Goal: Task Accomplishment & Management: Manage account settings

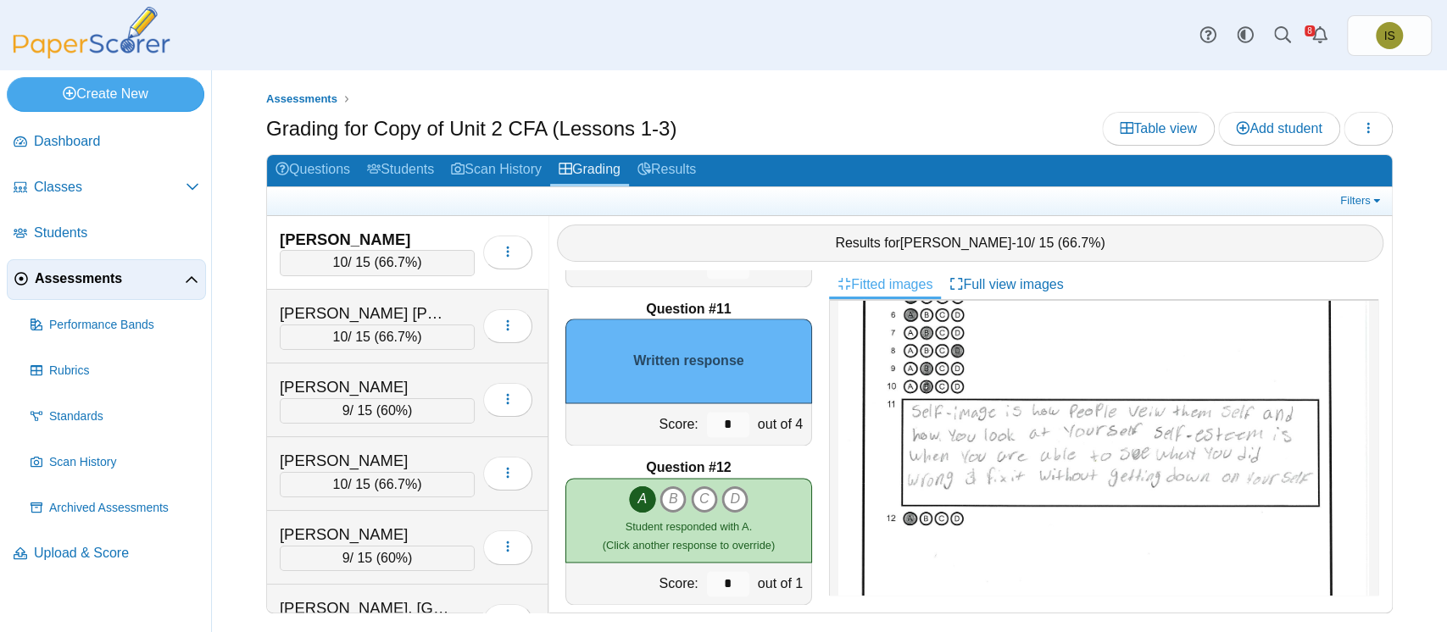
scroll to position [244, 0]
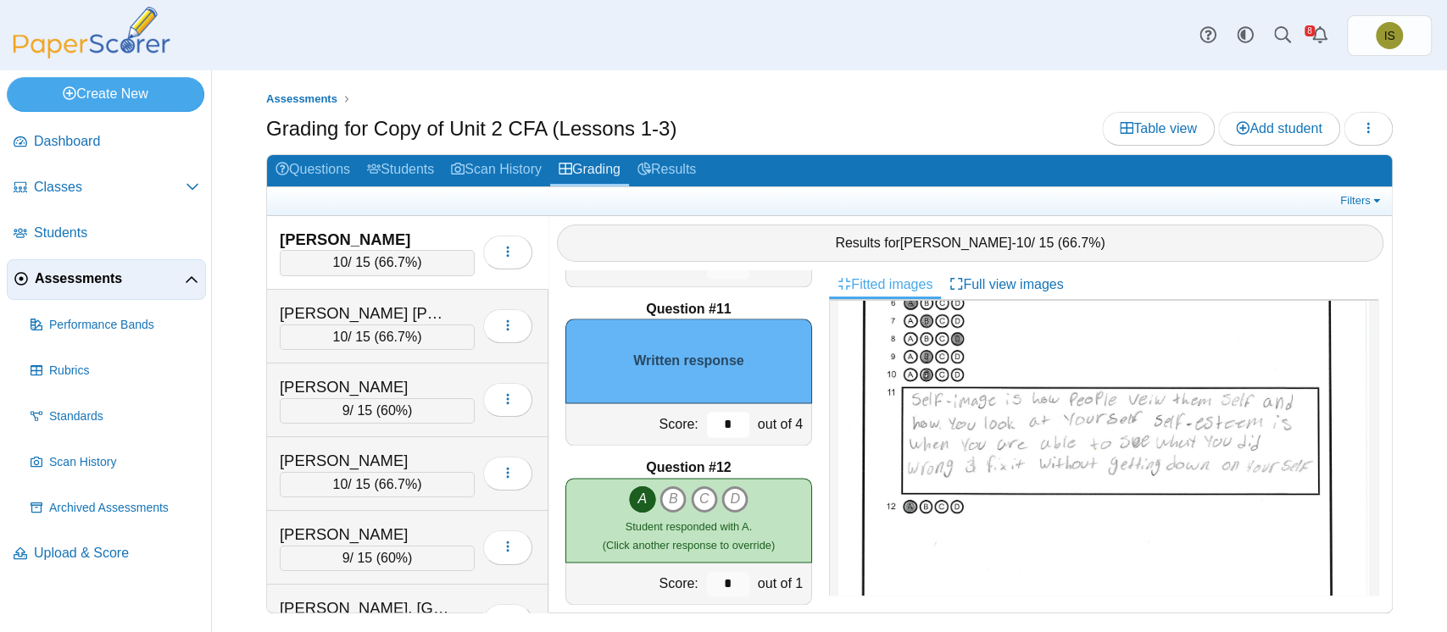
click at [719, 424] on input "*" at bounding box center [728, 424] width 42 height 25
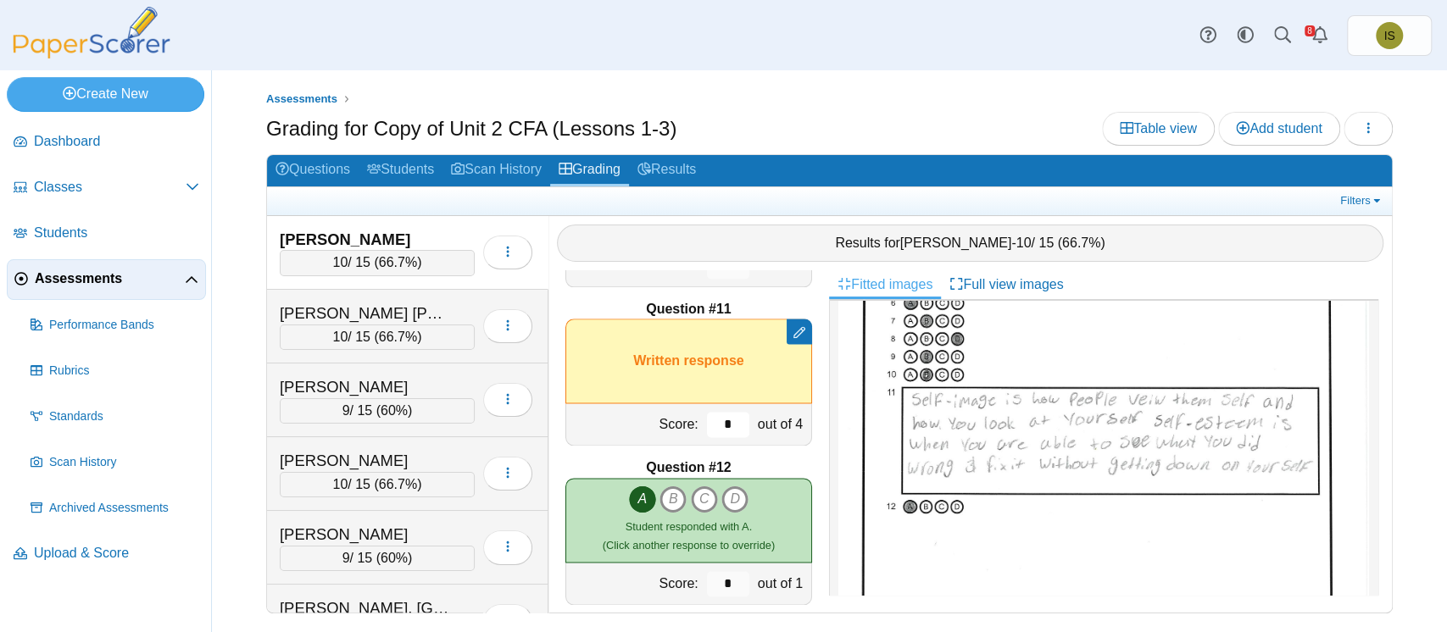
type input "*"
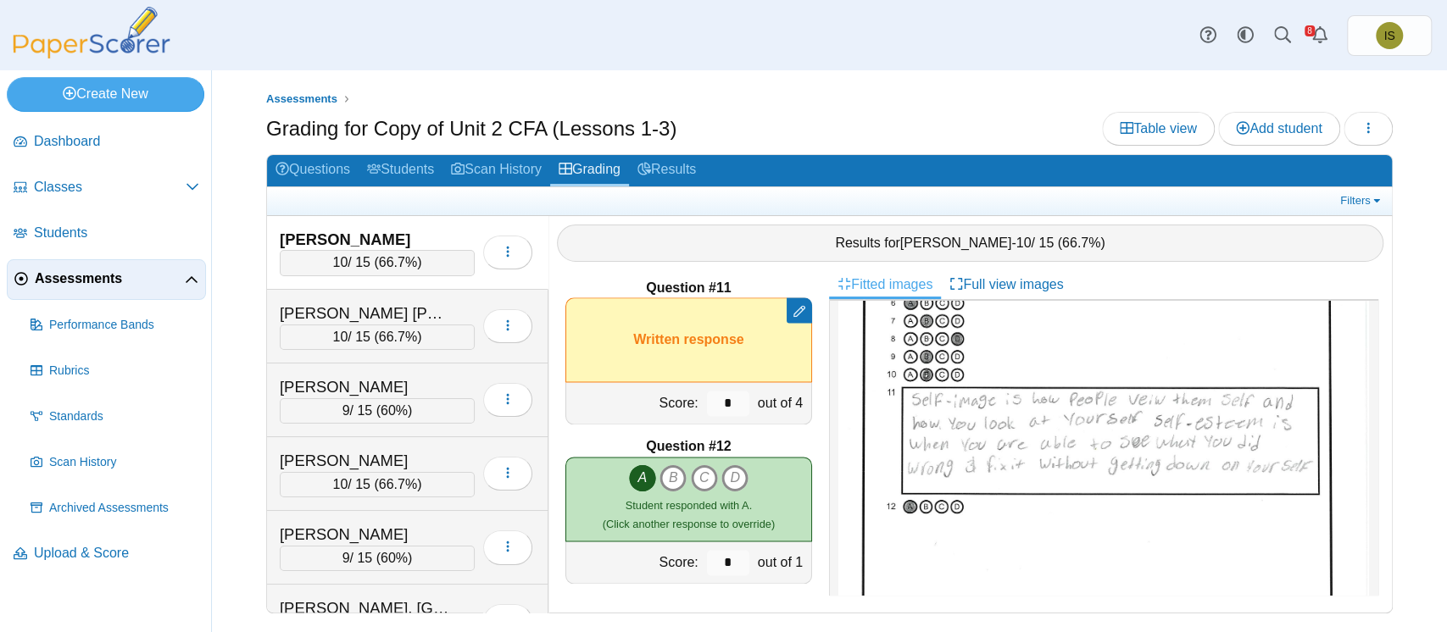
click at [553, 437] on div "Question #1 A B C D Score: *" at bounding box center [688, 441] width 281 height 342
click at [707, 402] on input "*" at bounding box center [728, 403] width 42 height 25
click at [729, 405] on input "*" at bounding box center [728, 403] width 42 height 25
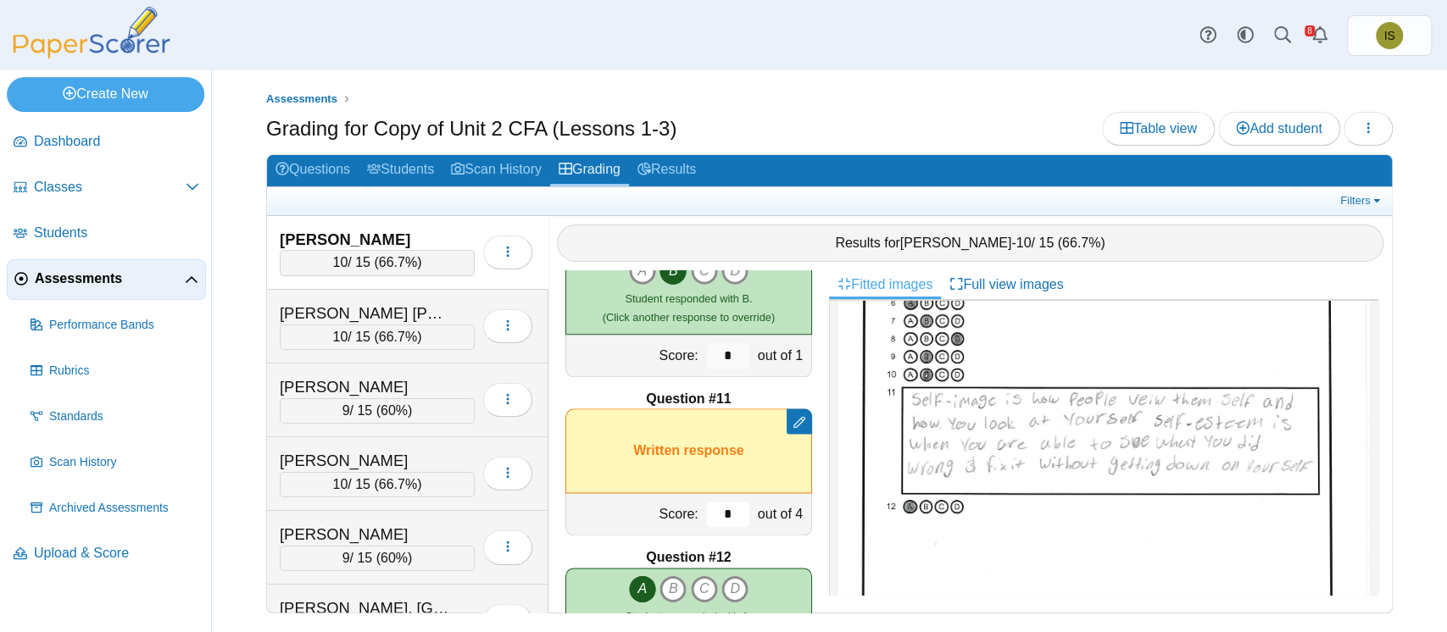
scroll to position [1479, 0]
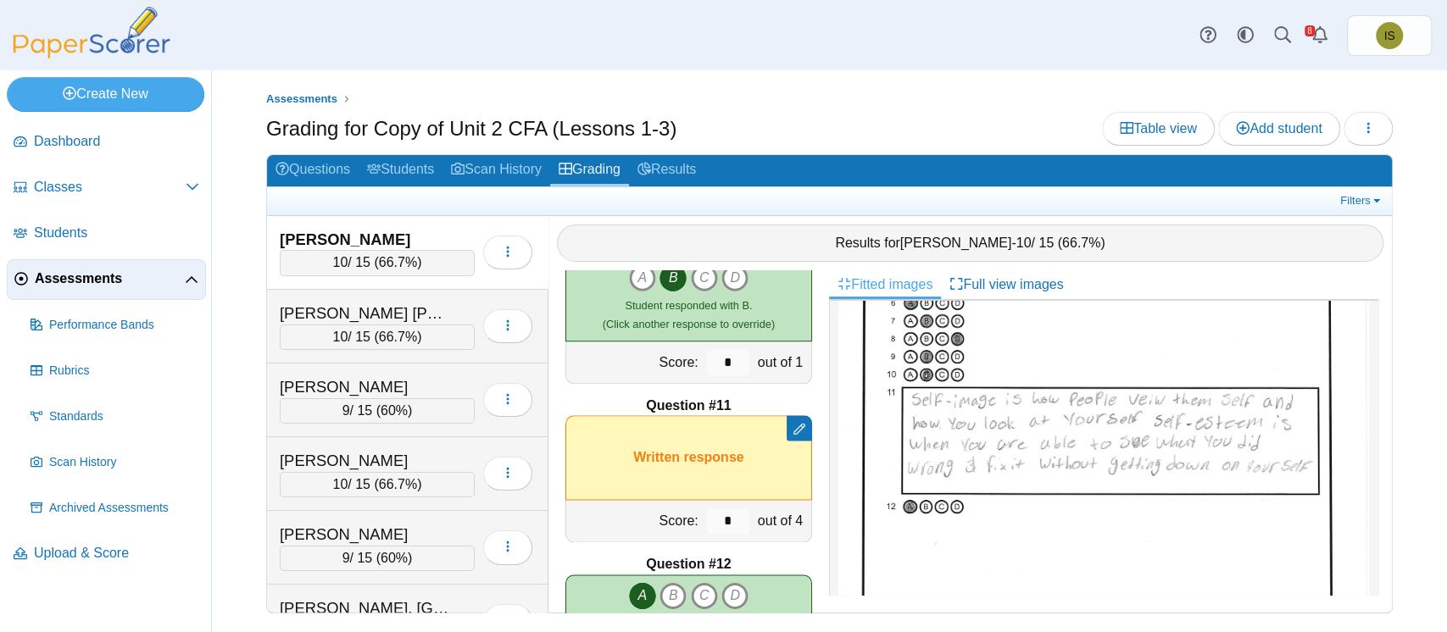
click at [781, 347] on div "out of 1" at bounding box center [782, 363] width 58 height 42
click at [318, 312] on div "Ambriz Trejo, Leonel" at bounding box center [364, 314] width 169 height 22
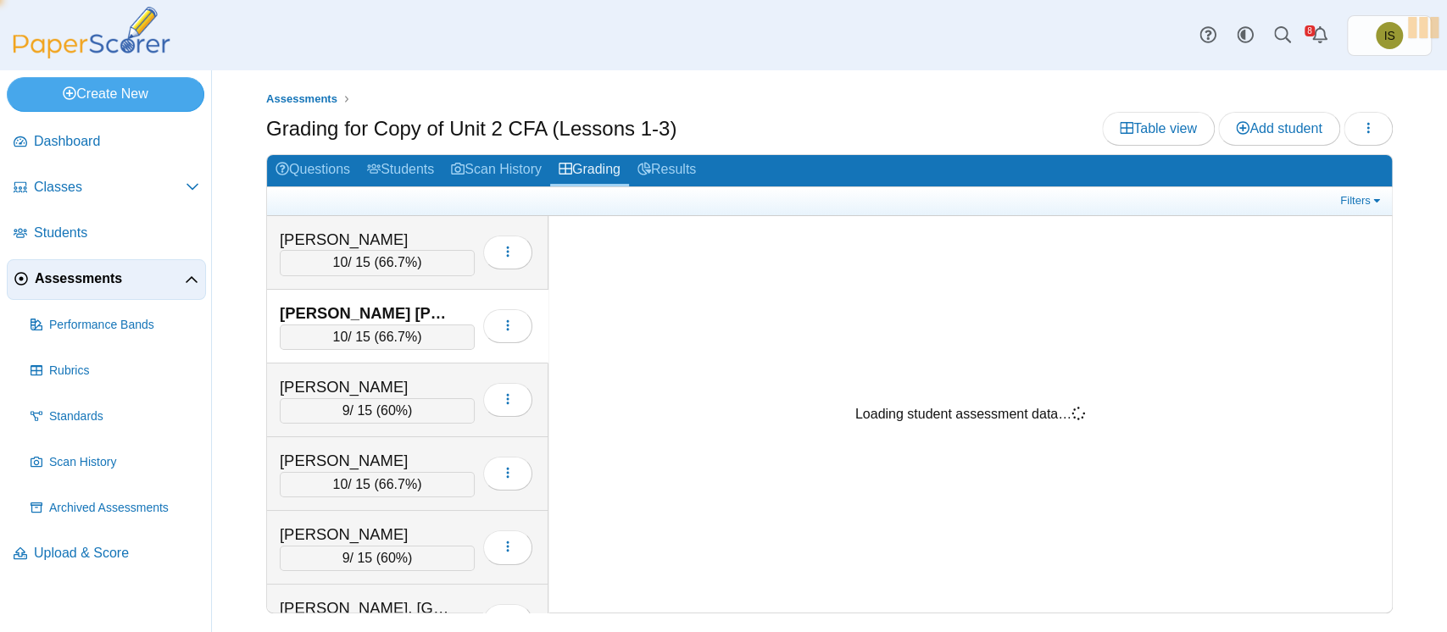
scroll to position [0, 0]
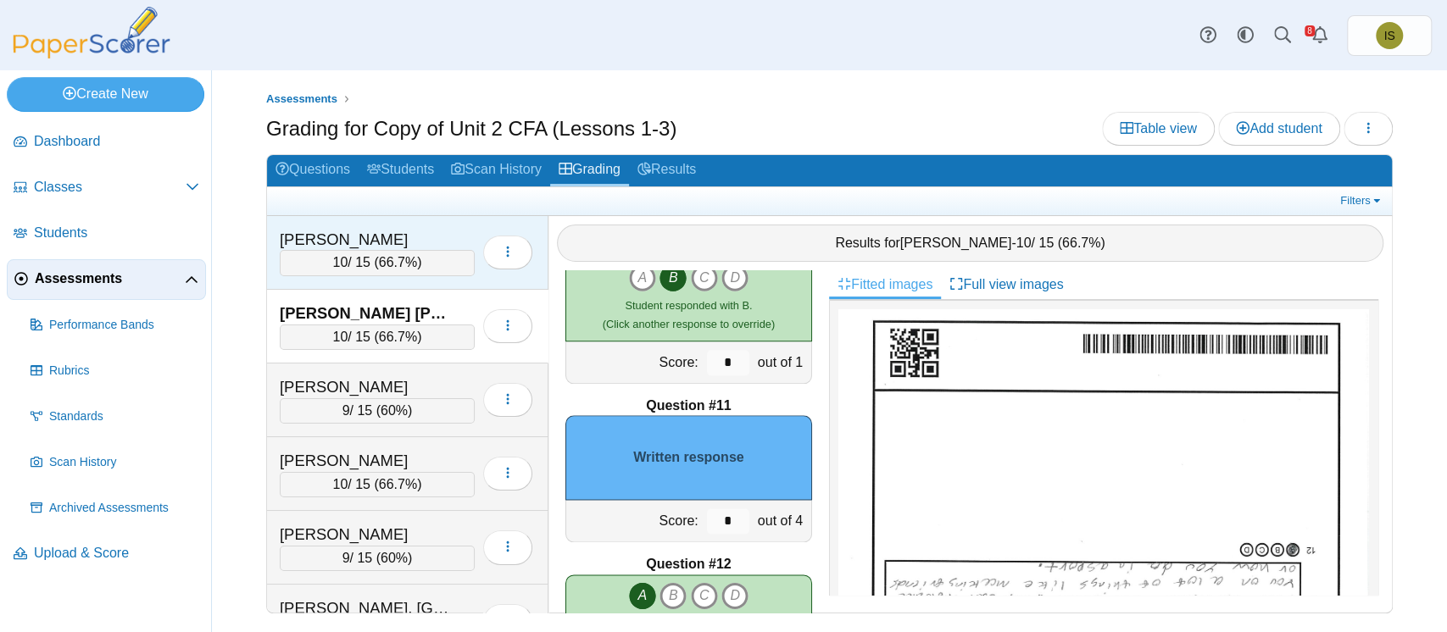
click at [359, 236] on div "Allgeier, Izabella" at bounding box center [364, 240] width 169 height 22
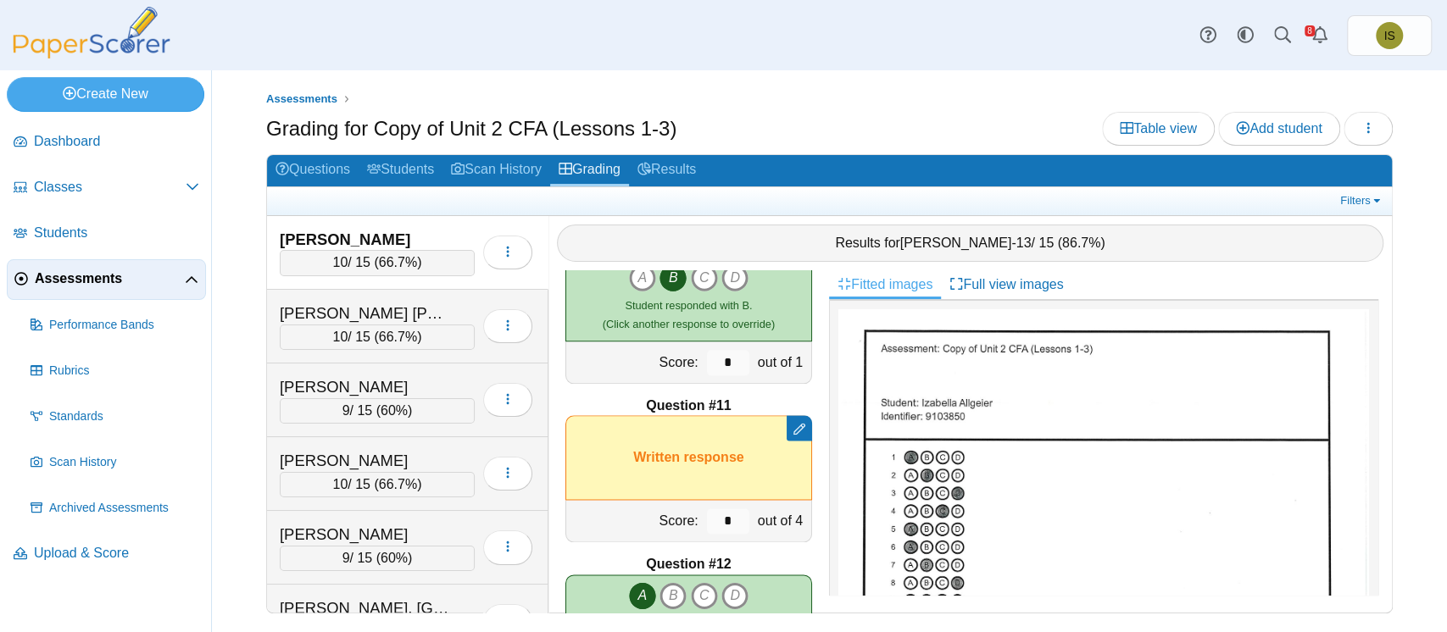
scroll to position [1597, 0]
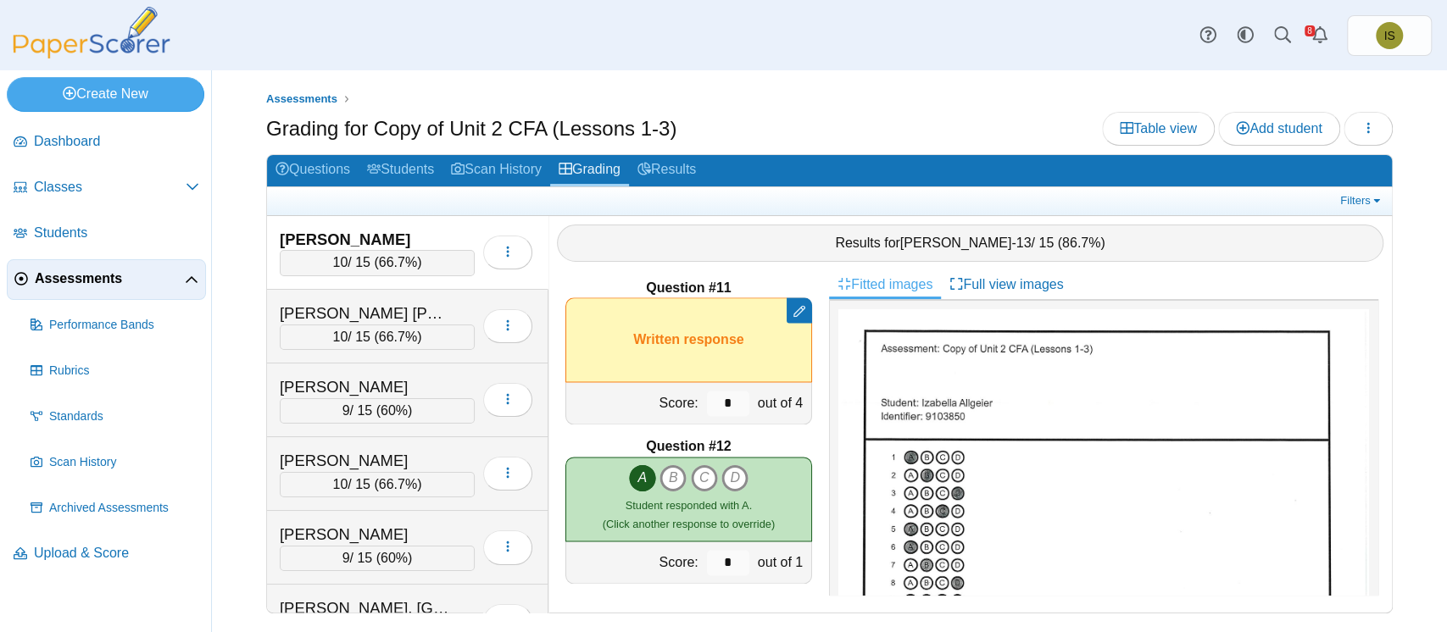
click at [696, 342] on div "Remove manual score Written response" at bounding box center [688, 339] width 247 height 85
click at [793, 305] on icon at bounding box center [799, 311] width 12 height 12
click at [808, 293] on div "Question #1 A B C D Score: *" at bounding box center [688, 441] width 281 height 342
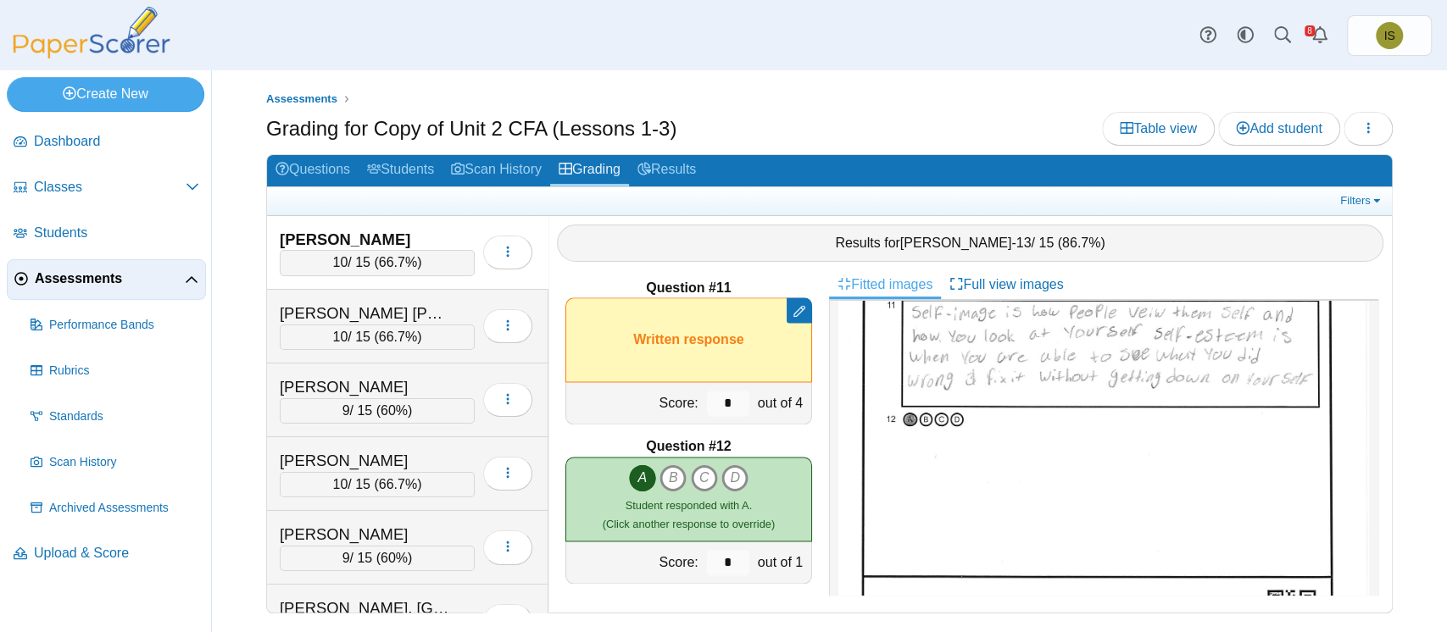
scroll to position [330, 0]
click at [719, 402] on input "*" at bounding box center [728, 403] width 42 height 25
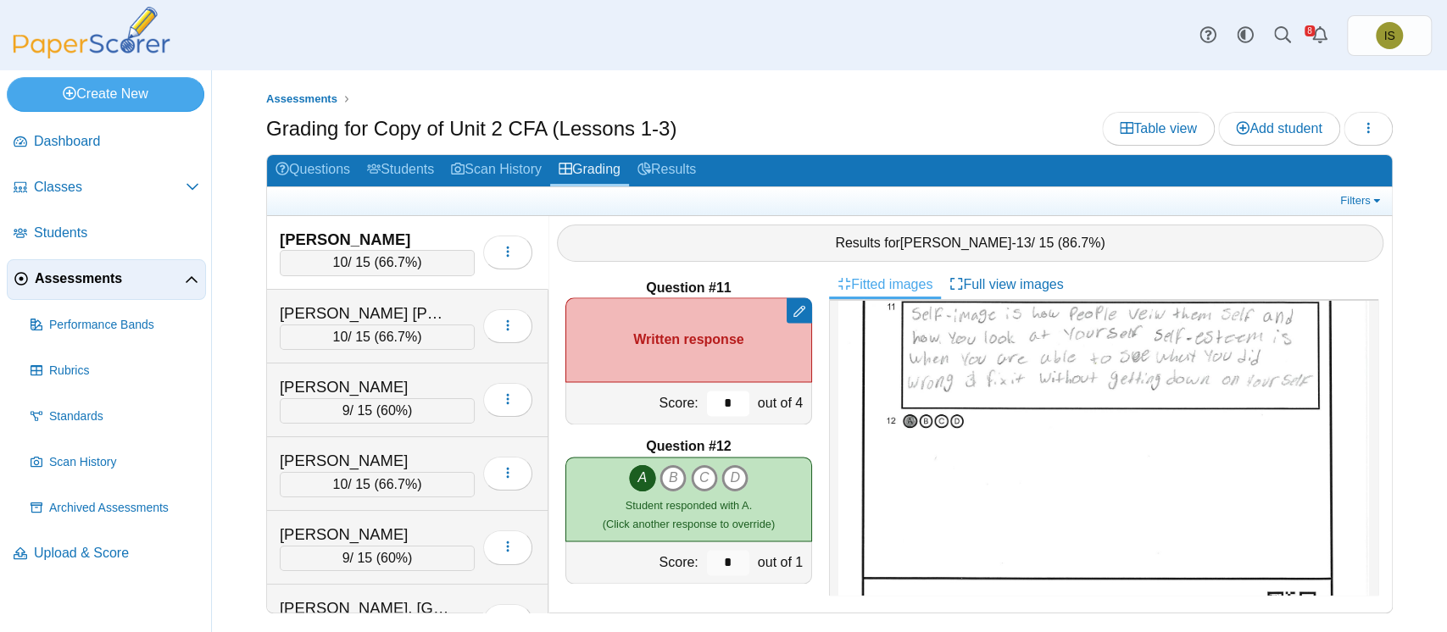
click at [719, 402] on input "*" at bounding box center [728, 403] width 42 height 25
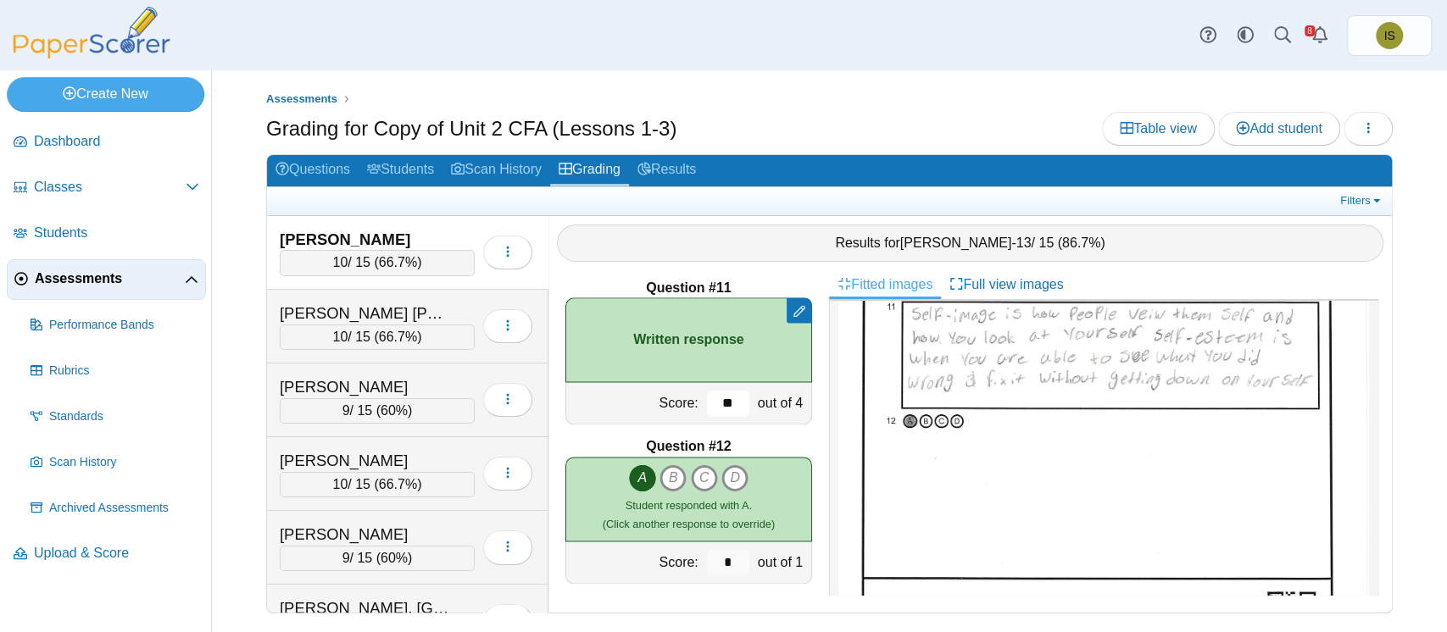
type input "*"
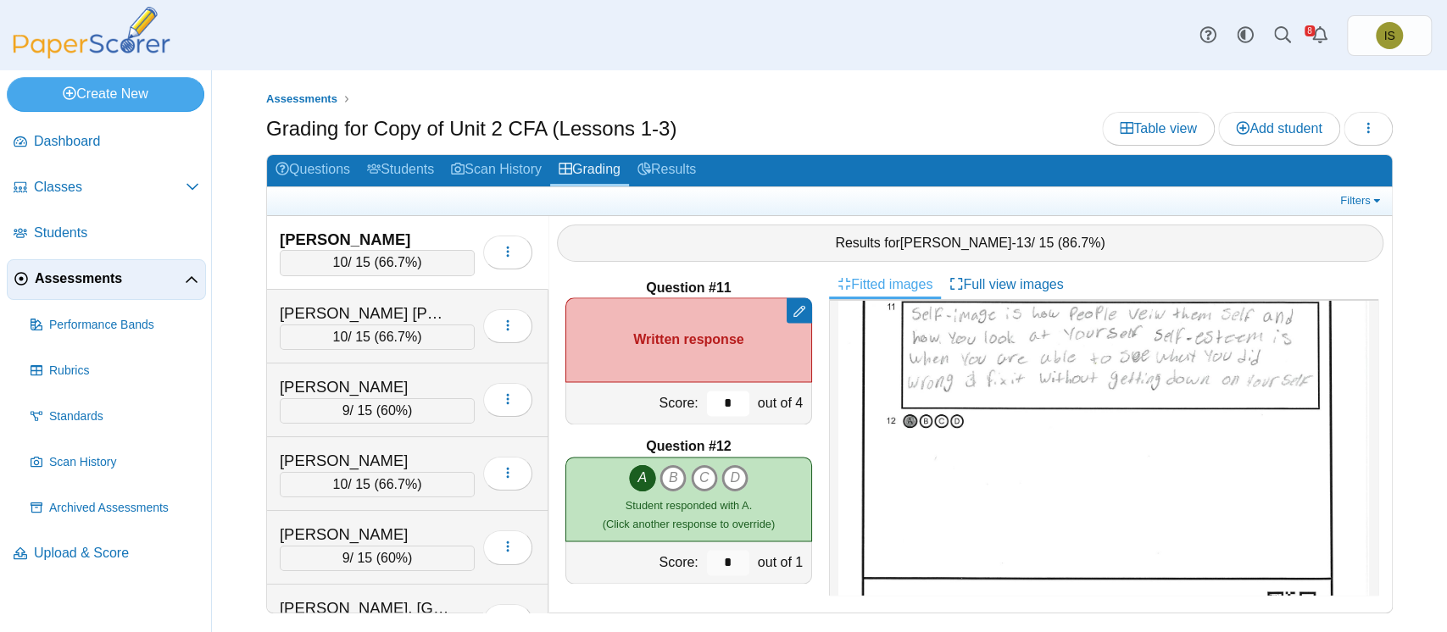
click at [725, 401] on input "*" at bounding box center [728, 403] width 42 height 25
type input "*"
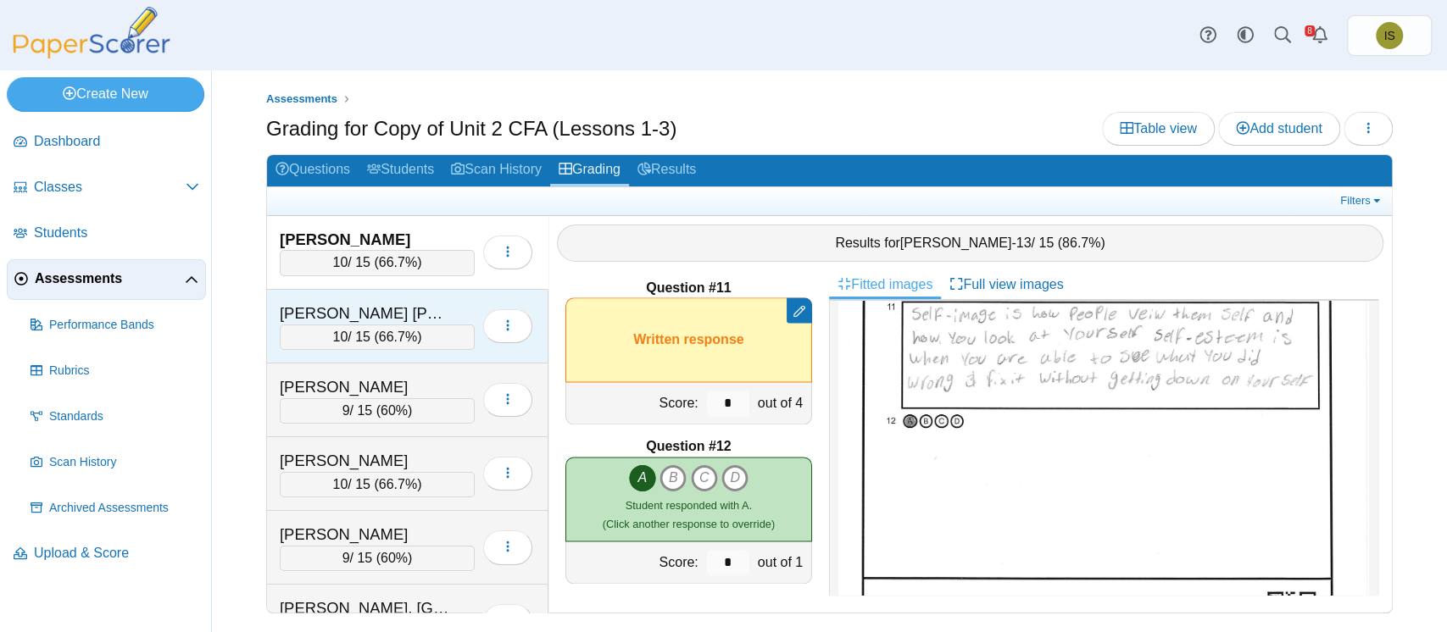
click at [449, 303] on div "Ambriz Trejo, Leonel" at bounding box center [377, 314] width 195 height 22
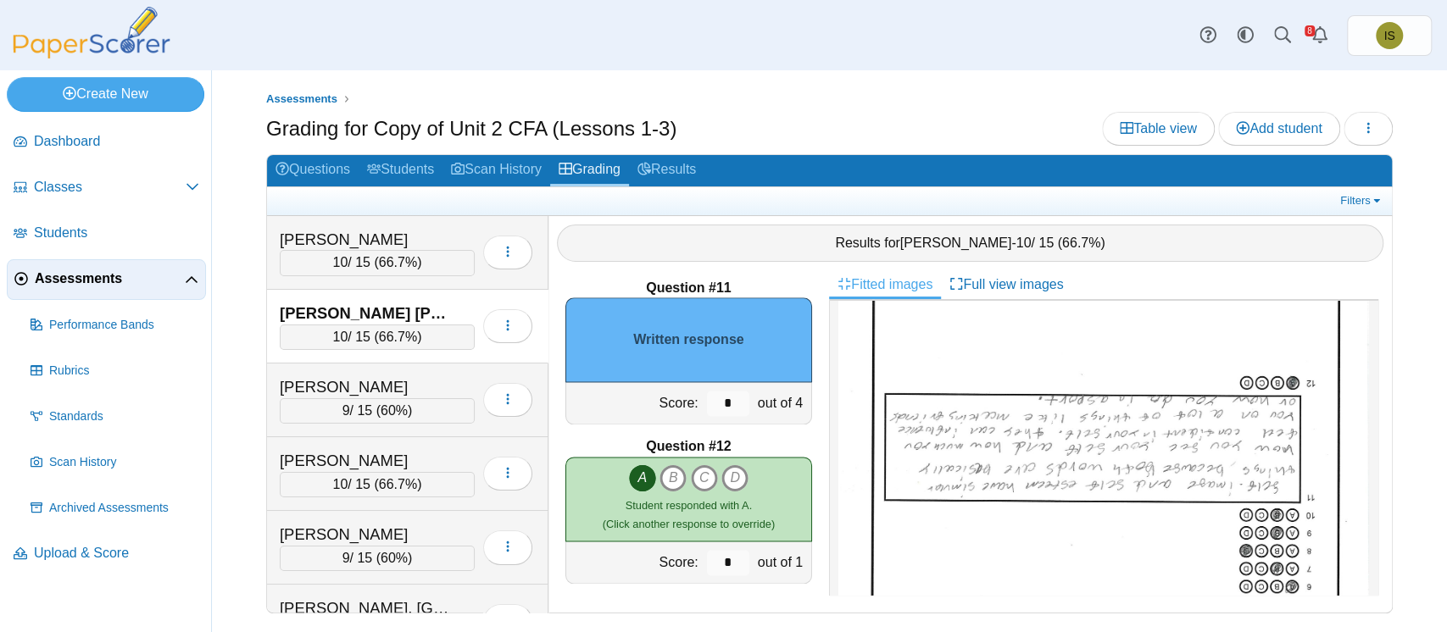
scroll to position [170, 0]
click at [722, 402] on input "*" at bounding box center [728, 403] width 42 height 25
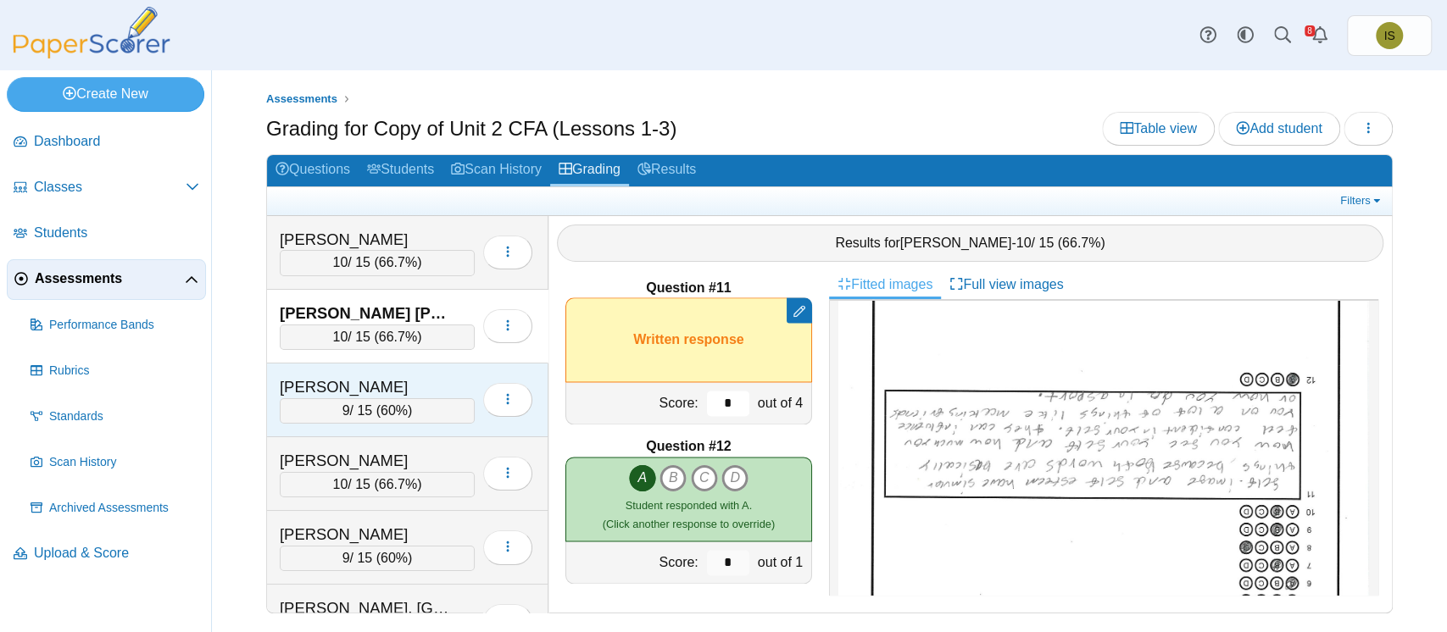
type input "*"
click at [427, 376] on div "Anderly, Arlo" at bounding box center [364, 387] width 169 height 22
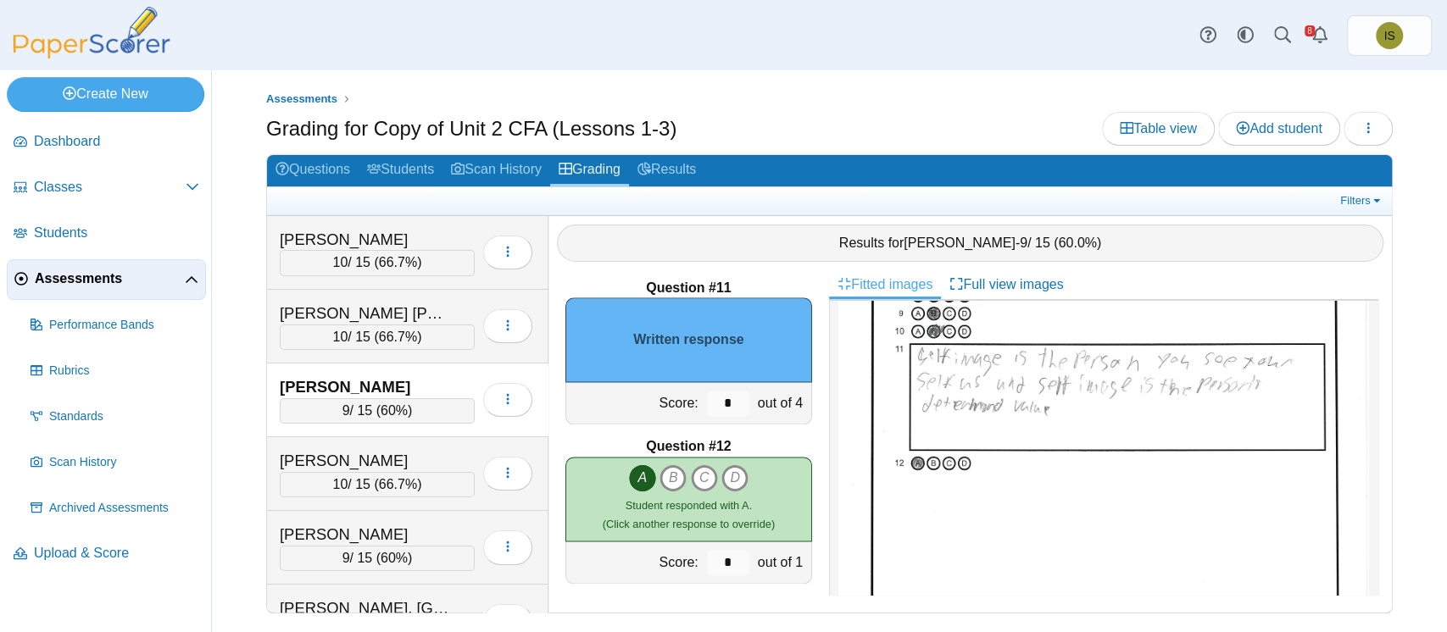
scroll to position [292, 0]
click at [717, 403] on input "*" at bounding box center [728, 403] width 42 height 25
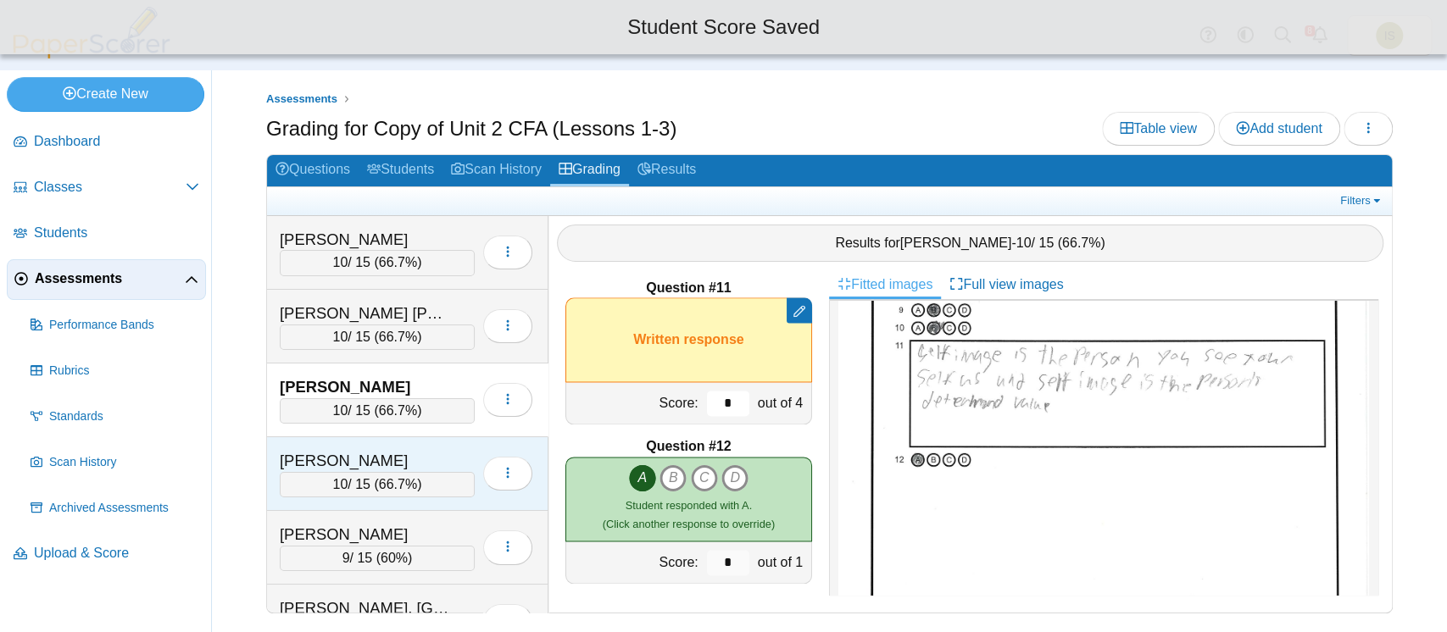
type input "*"
click at [453, 452] on div "Armstrong, Morgan" at bounding box center [377, 461] width 195 height 22
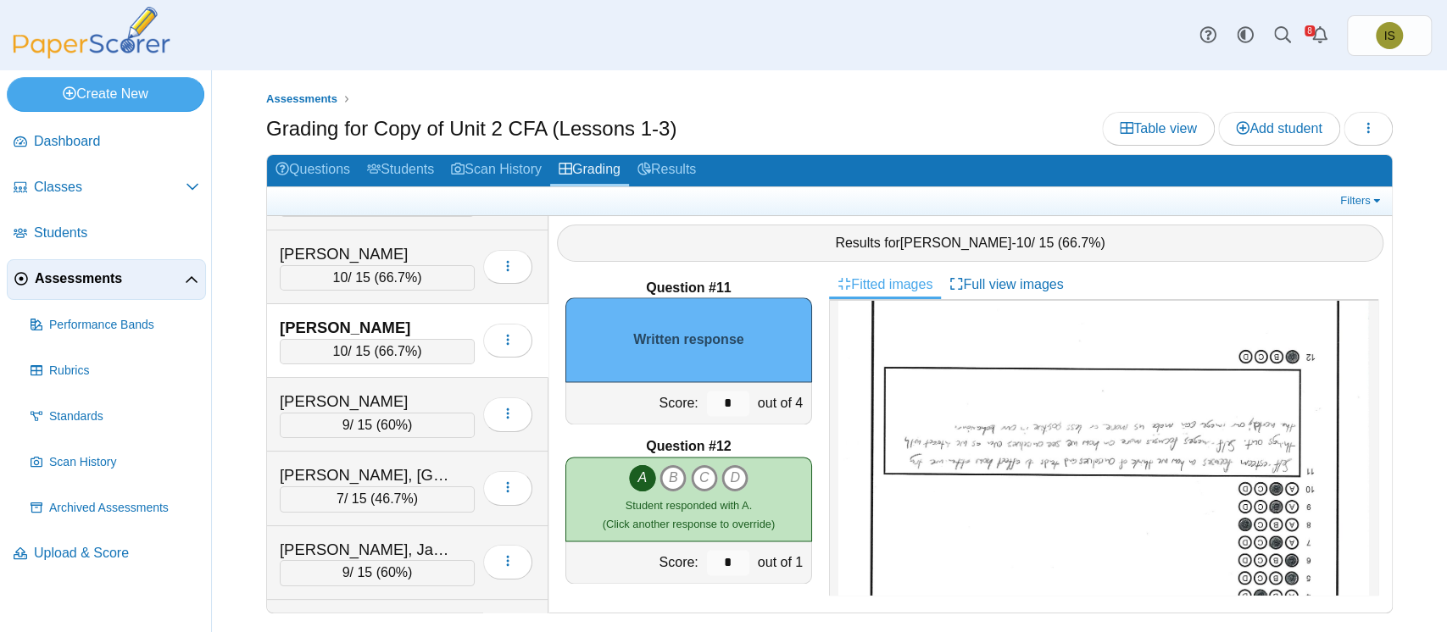
scroll to position [151, 0]
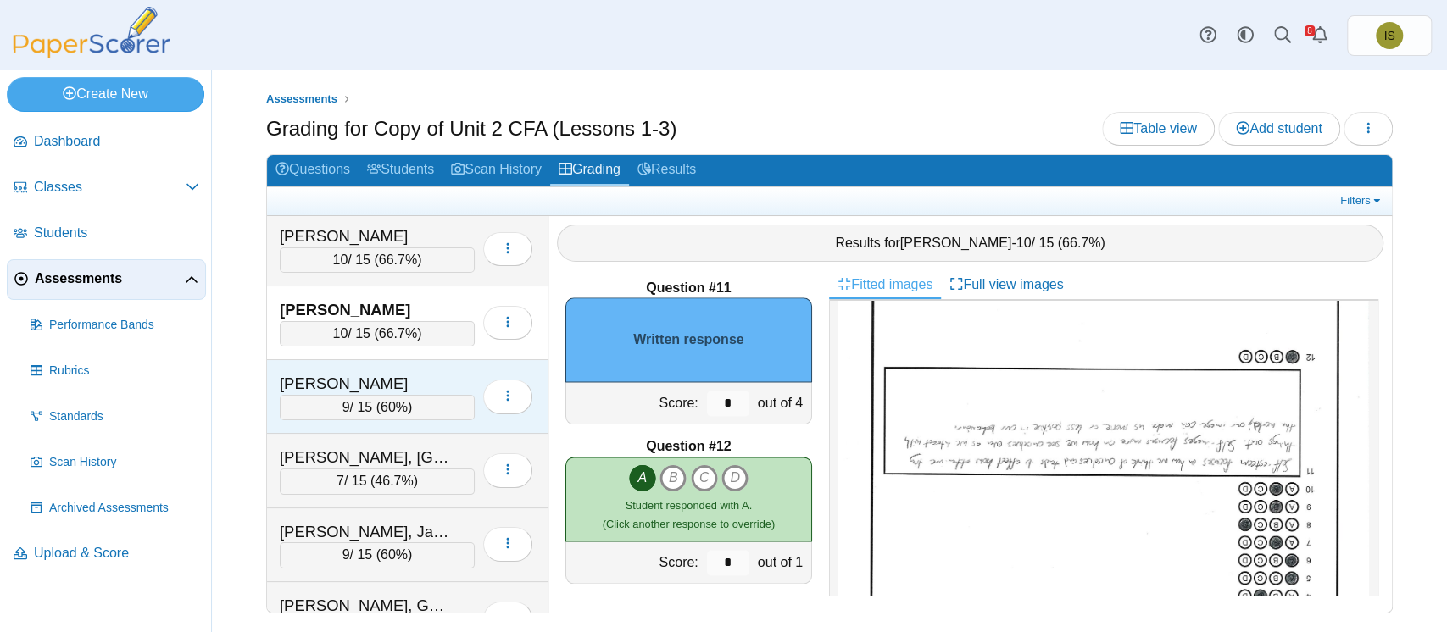
click at [453, 376] on div "Bennett, Jace" at bounding box center [377, 384] width 195 height 22
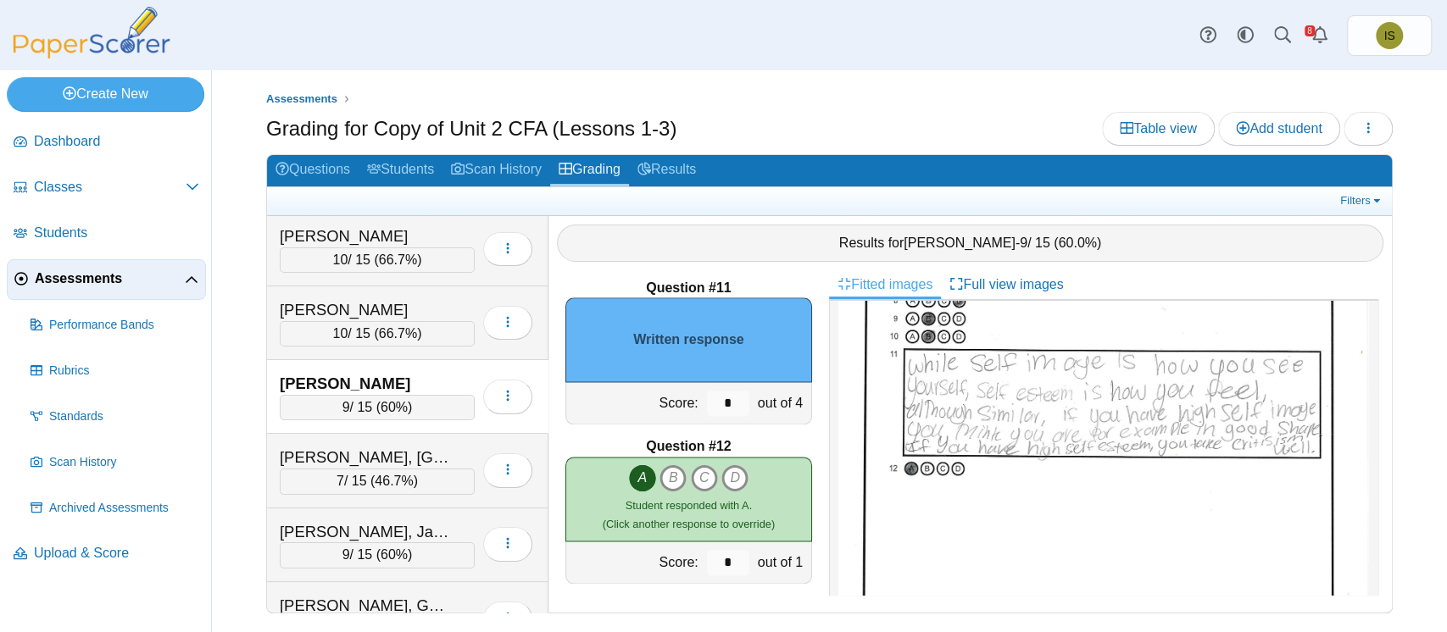
scroll to position [291, 0]
click at [660, 180] on link "Results" at bounding box center [666, 170] width 75 height 31
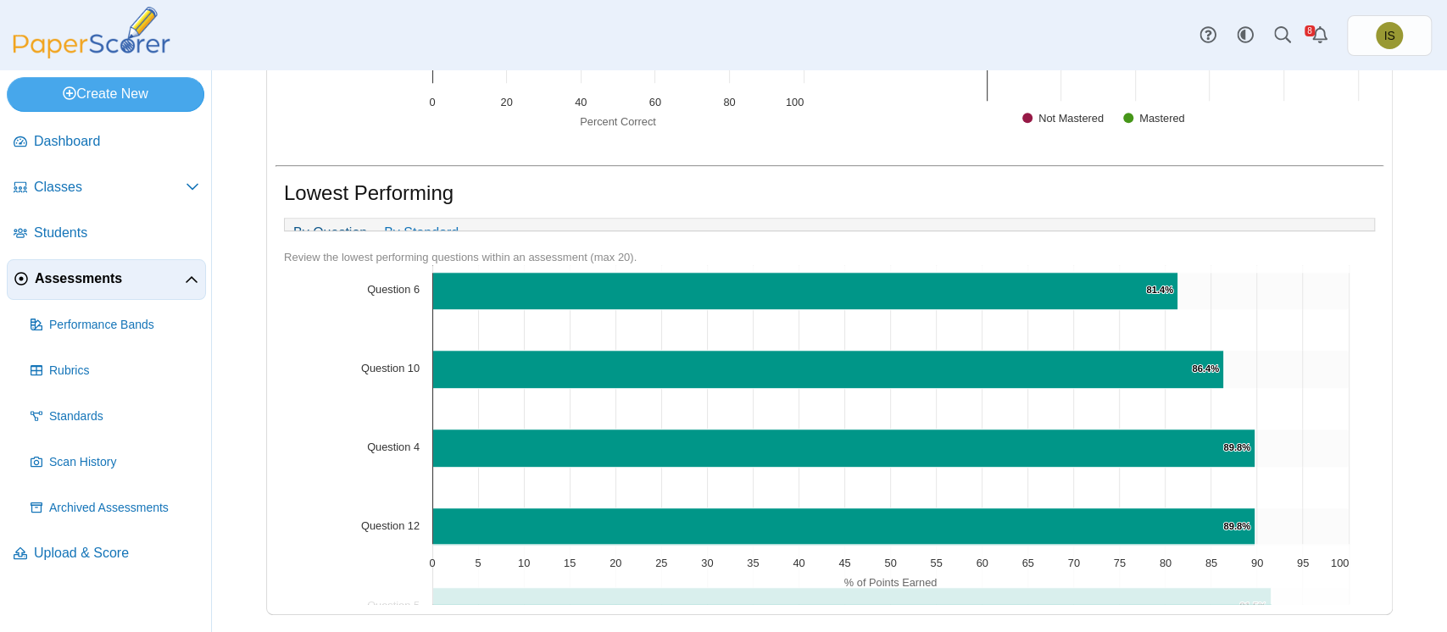
scroll to position [336, 0]
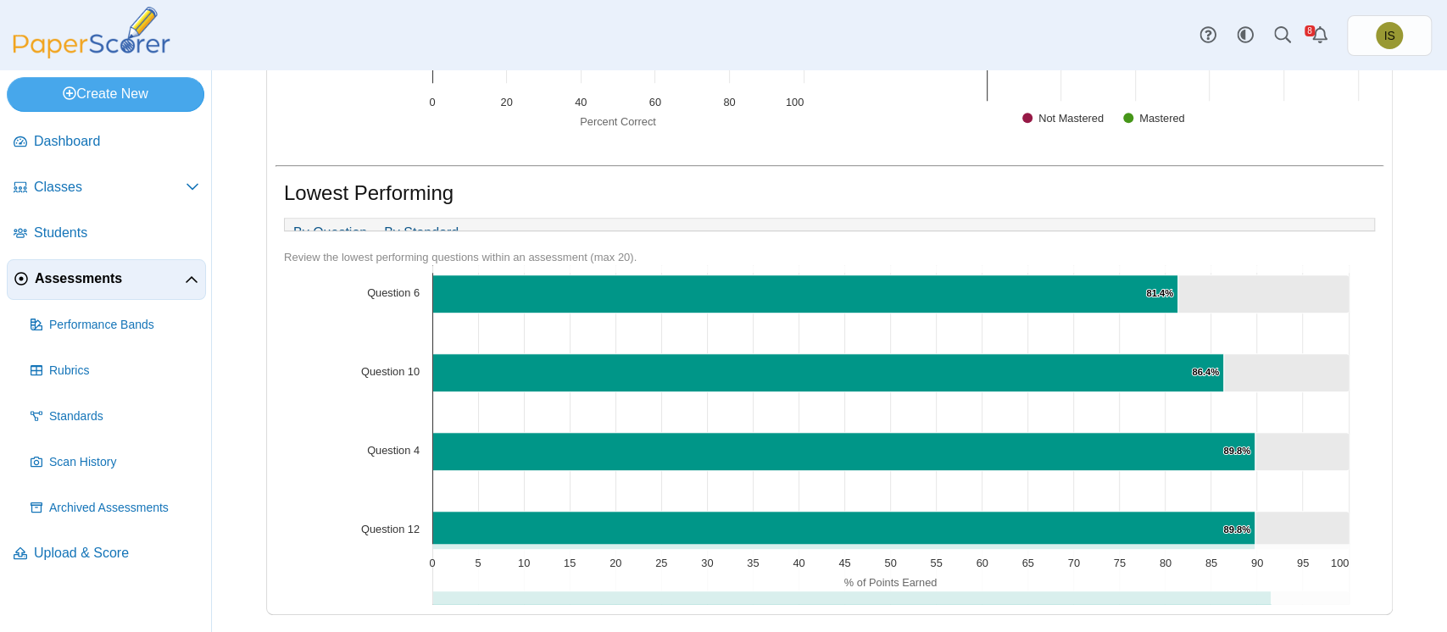
click at [431, 219] on link "By Standard" at bounding box center [421, 233] width 92 height 29
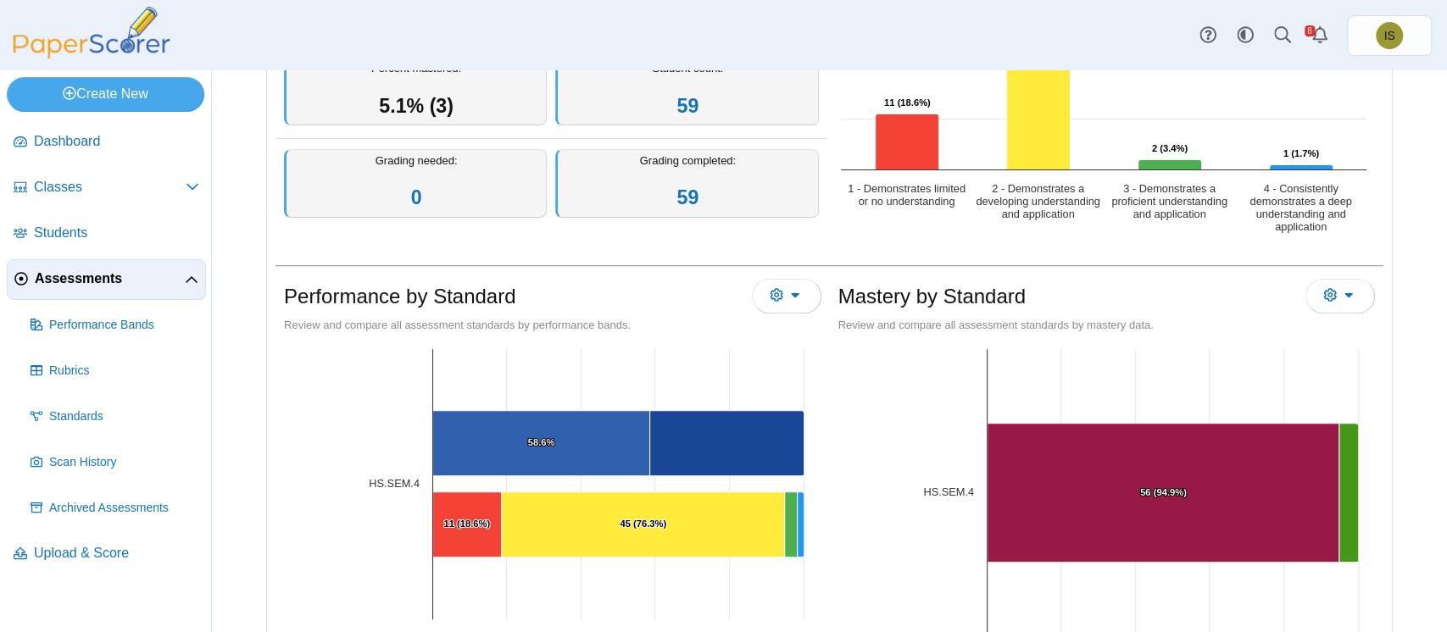
scroll to position [0, 0]
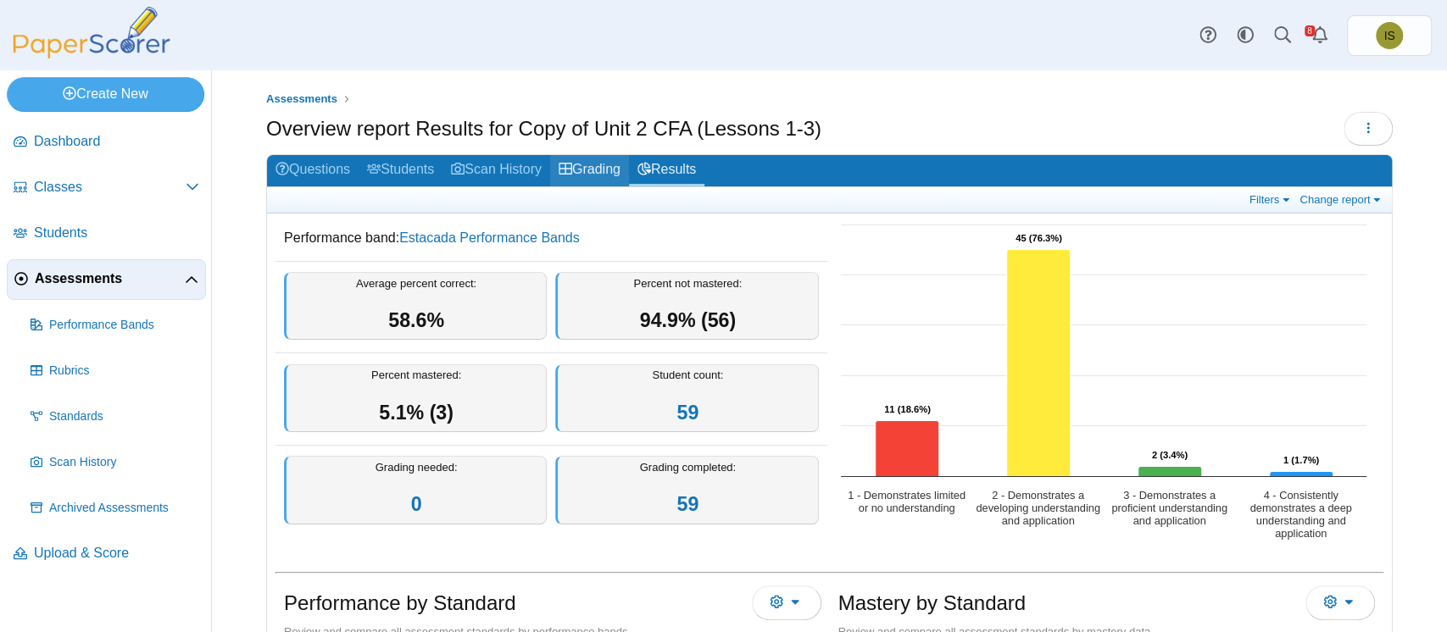
click at [609, 167] on link "Grading" at bounding box center [589, 170] width 79 height 31
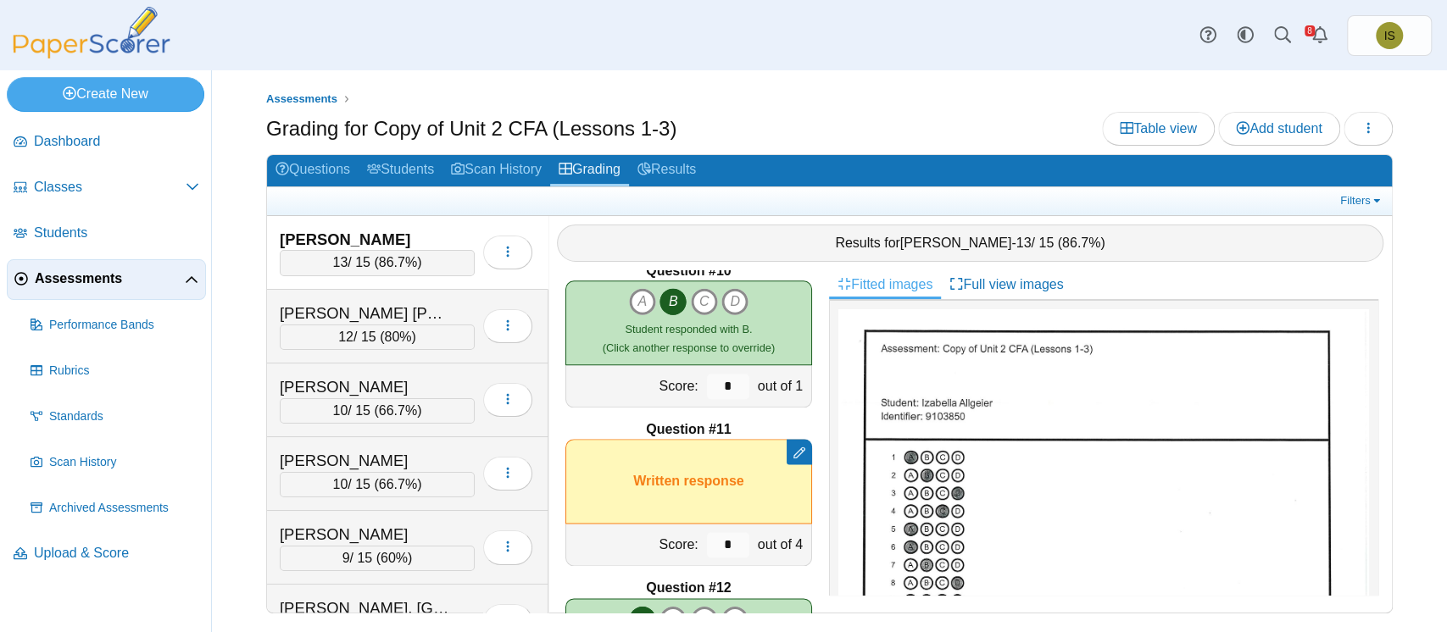
scroll to position [1597, 0]
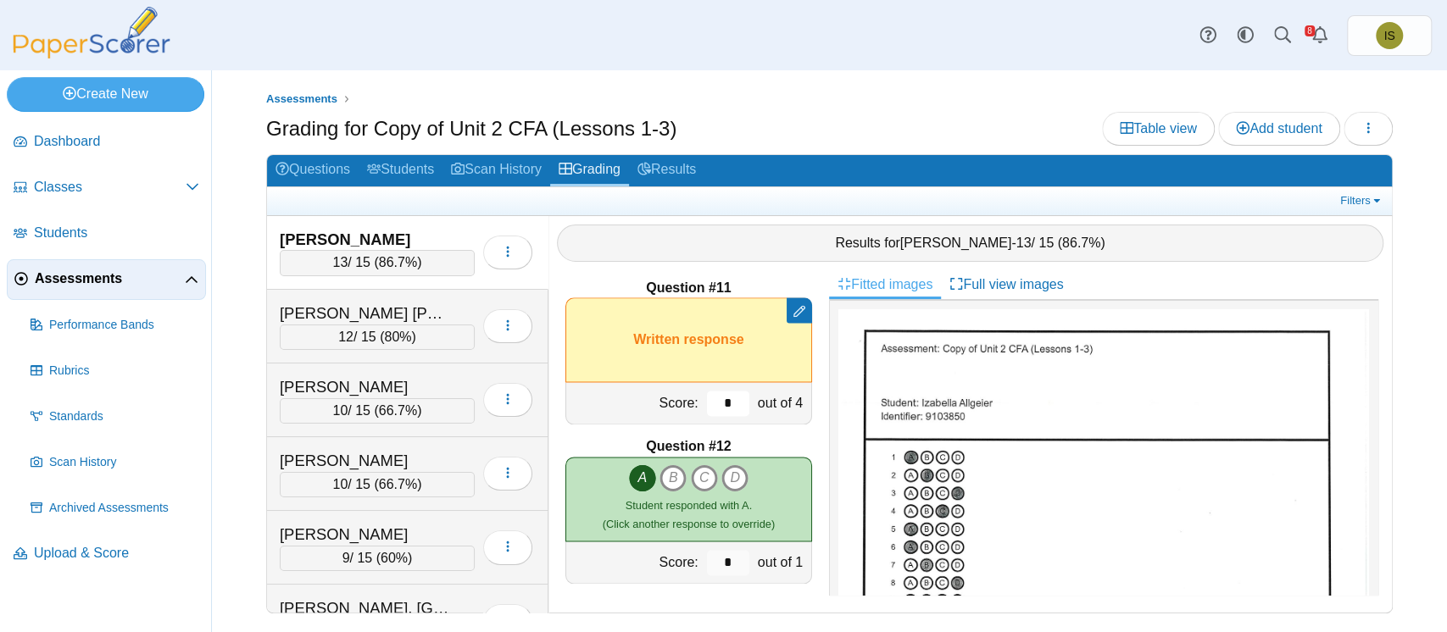
click at [712, 396] on input "*" at bounding box center [728, 403] width 42 height 25
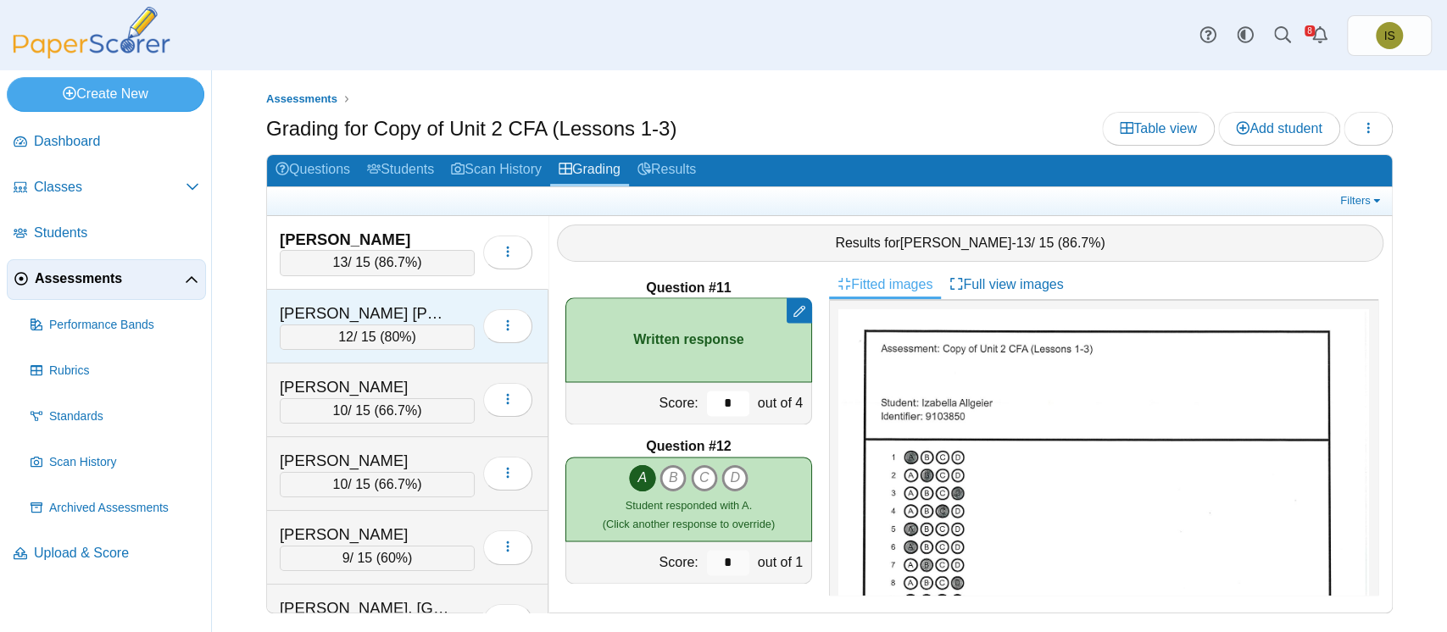
type input "*"
click at [442, 303] on div "Ambriz Trejo, Leonel" at bounding box center [364, 314] width 169 height 22
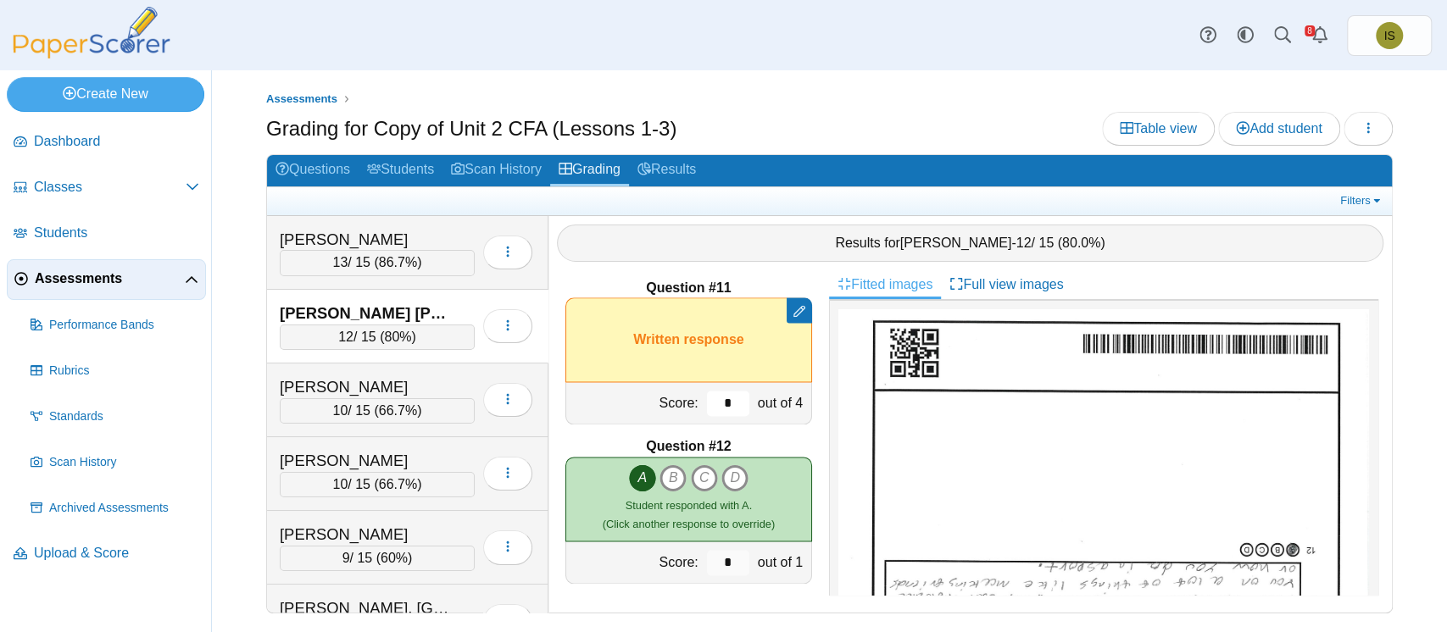
drag, startPoint x: 713, startPoint y: 395, endPoint x: 703, endPoint y: 403, distance: 13.2
click at [707, 403] on input "*" at bounding box center [728, 403] width 42 height 25
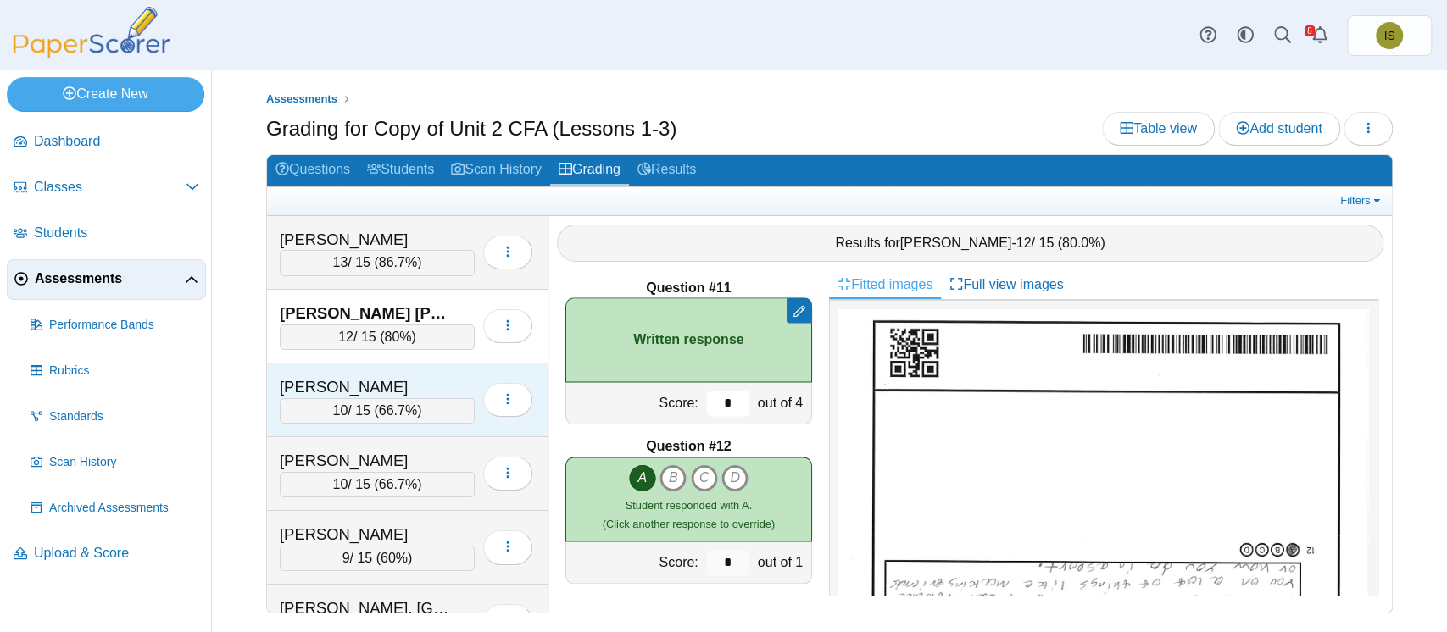
type input "*"
click at [442, 366] on div "Anderly, Arlo 10 / 15 ( 66.7% ) Loading…" at bounding box center [407, 401] width 281 height 74
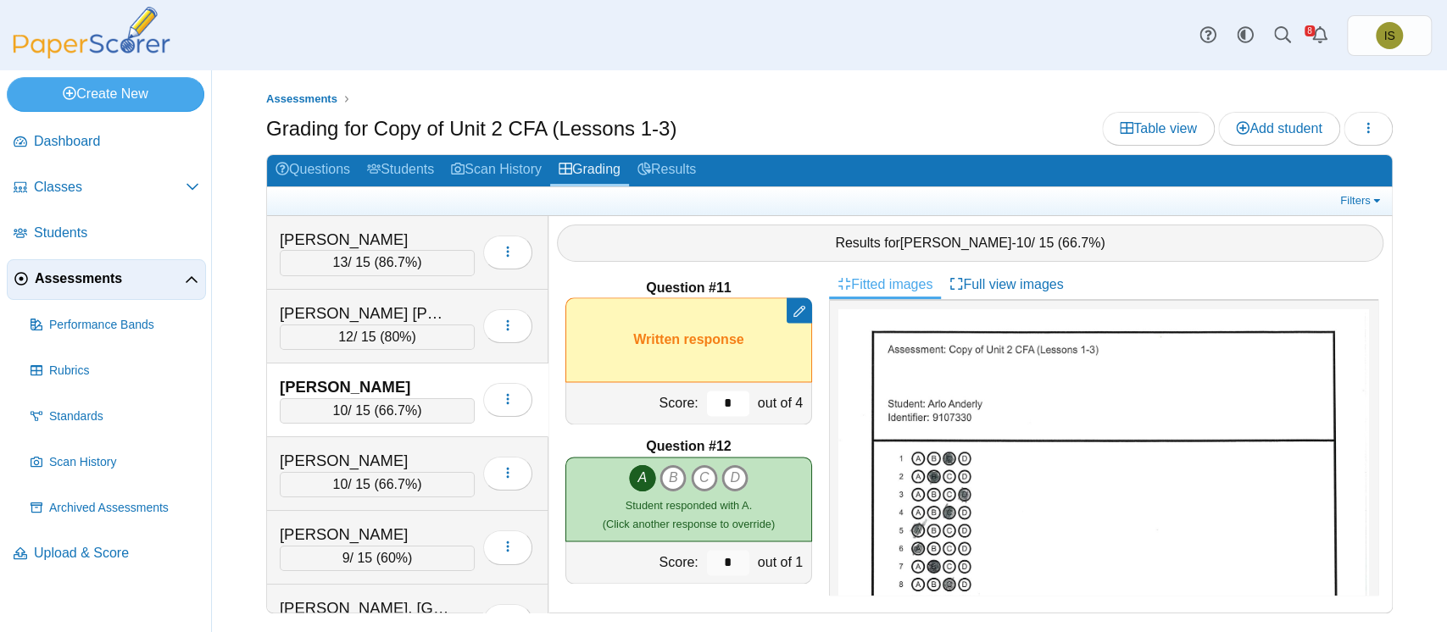
click at [714, 413] on input "*" at bounding box center [728, 403] width 42 height 25
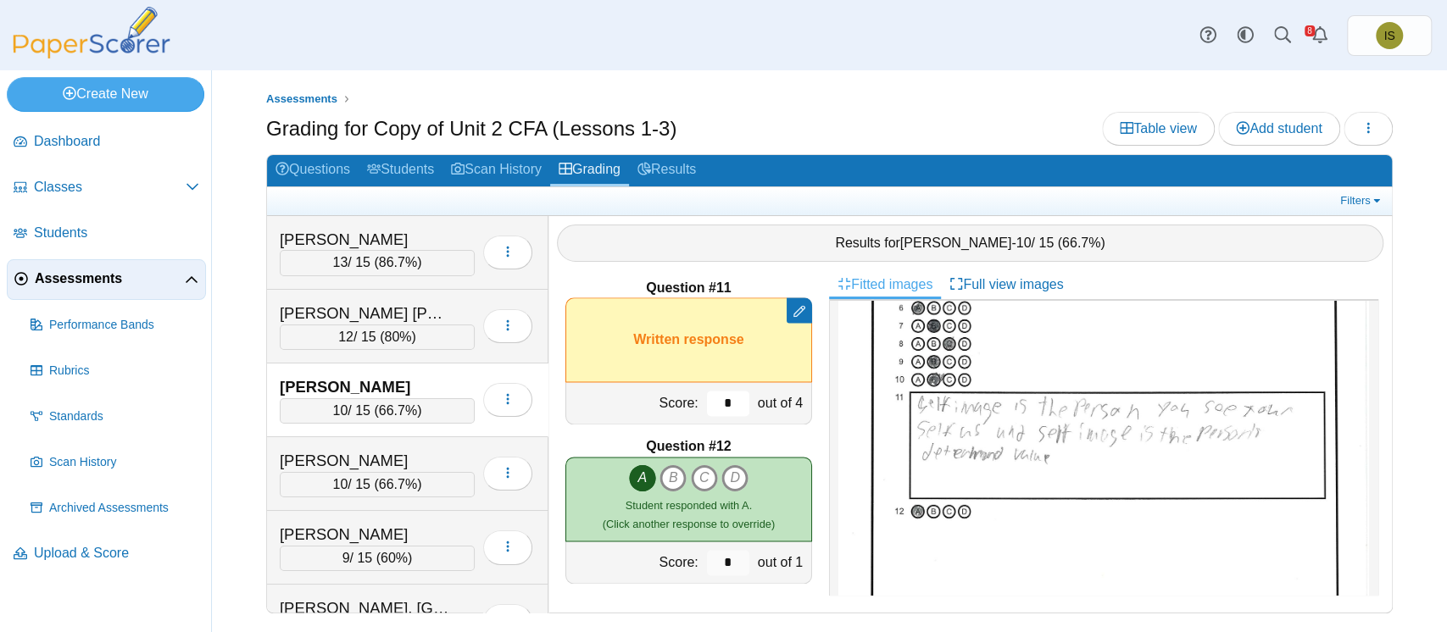
scroll to position [242, 0]
type input "*"
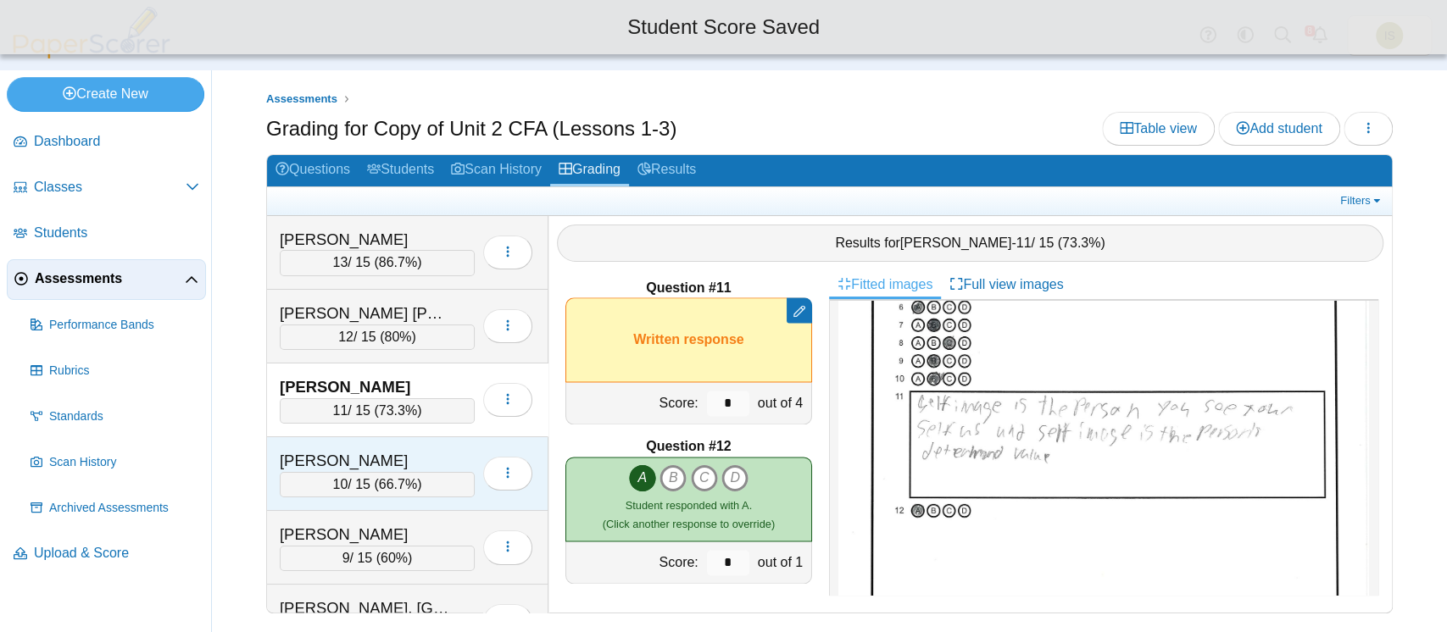
click at [461, 450] on div "Armstrong, Morgan" at bounding box center [377, 461] width 195 height 22
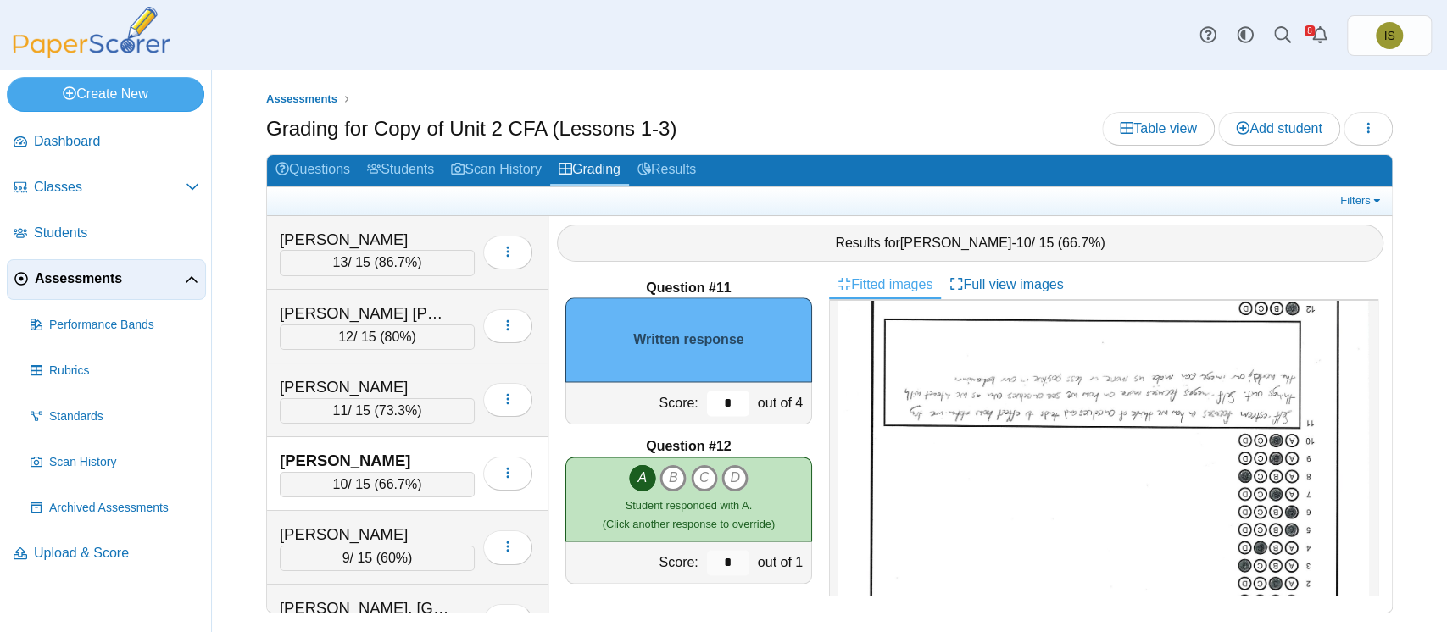
click at [711, 400] on input "*" at bounding box center [728, 403] width 42 height 25
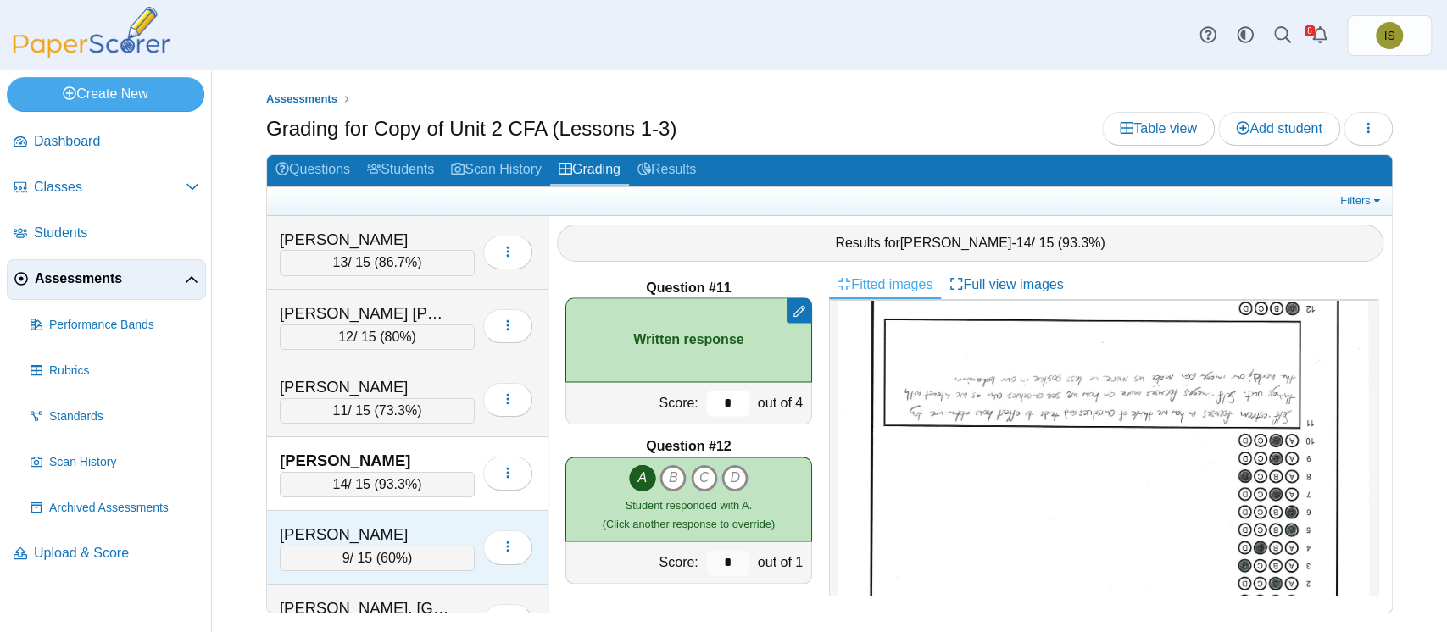
type input "*"
click at [475, 524] on div "Loading…" at bounding box center [504, 547] width 58 height 47
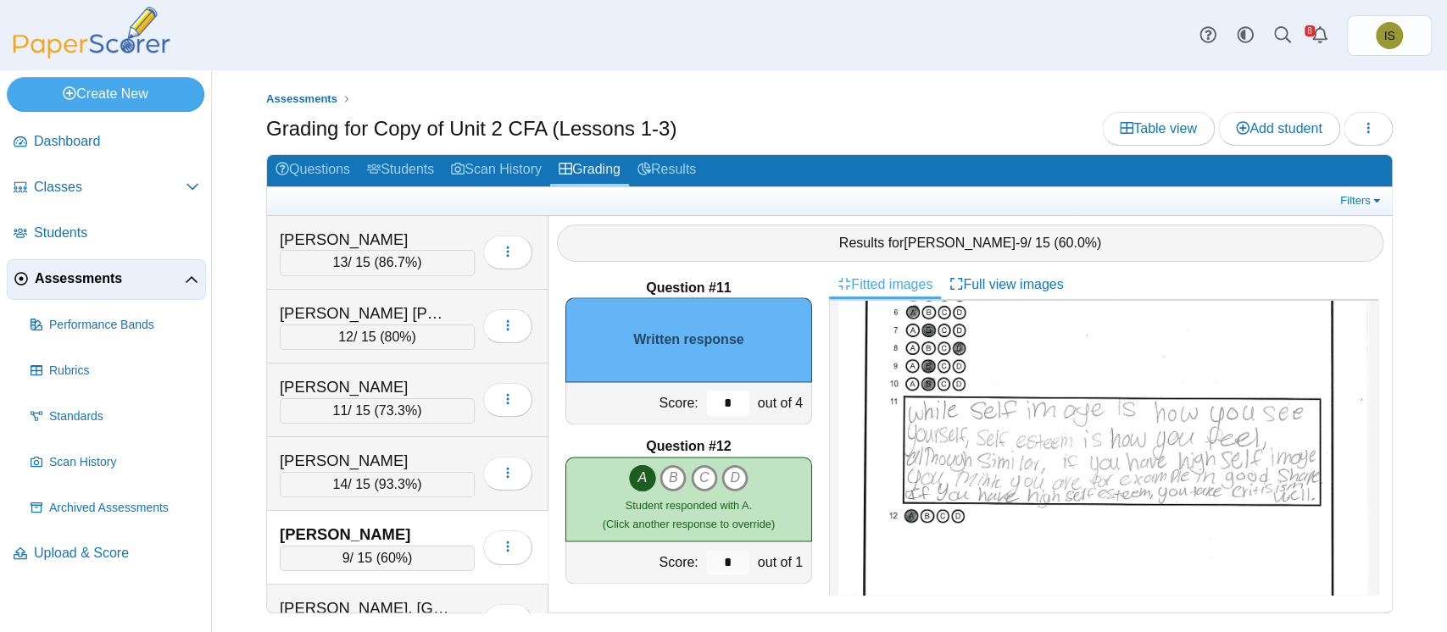
click at [707, 403] on input "*" at bounding box center [728, 403] width 42 height 25
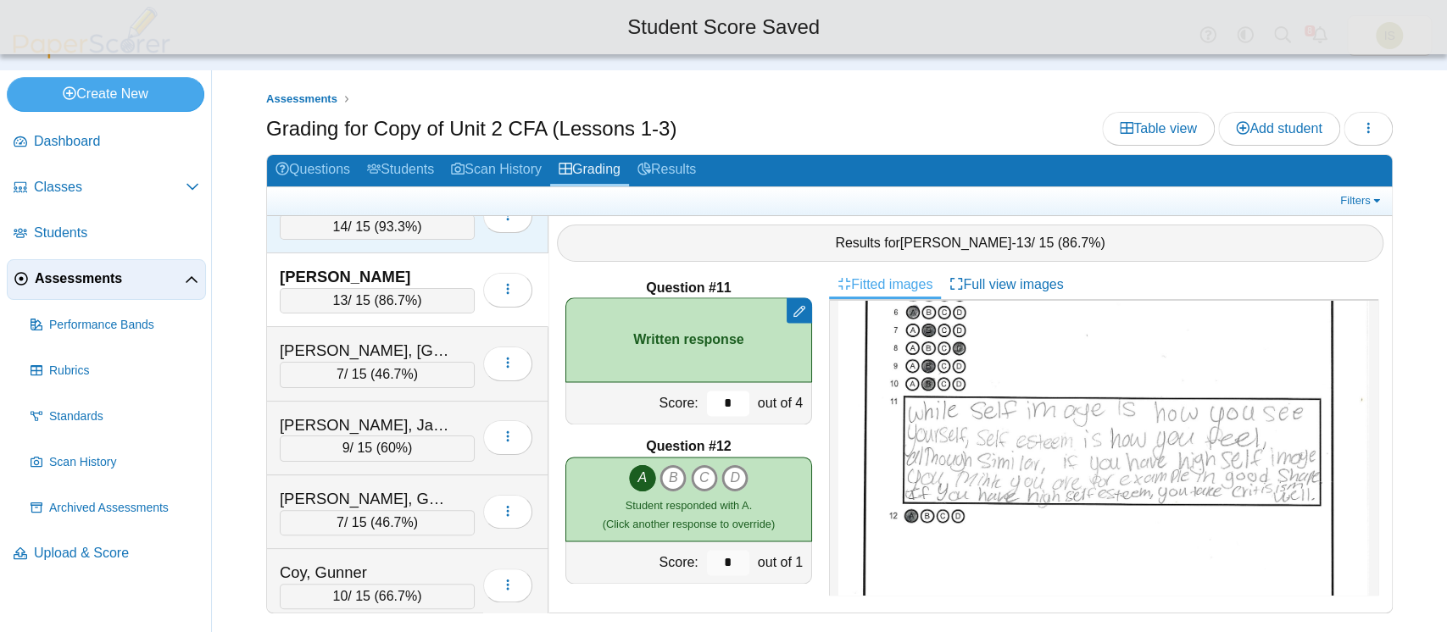
scroll to position [292, 0]
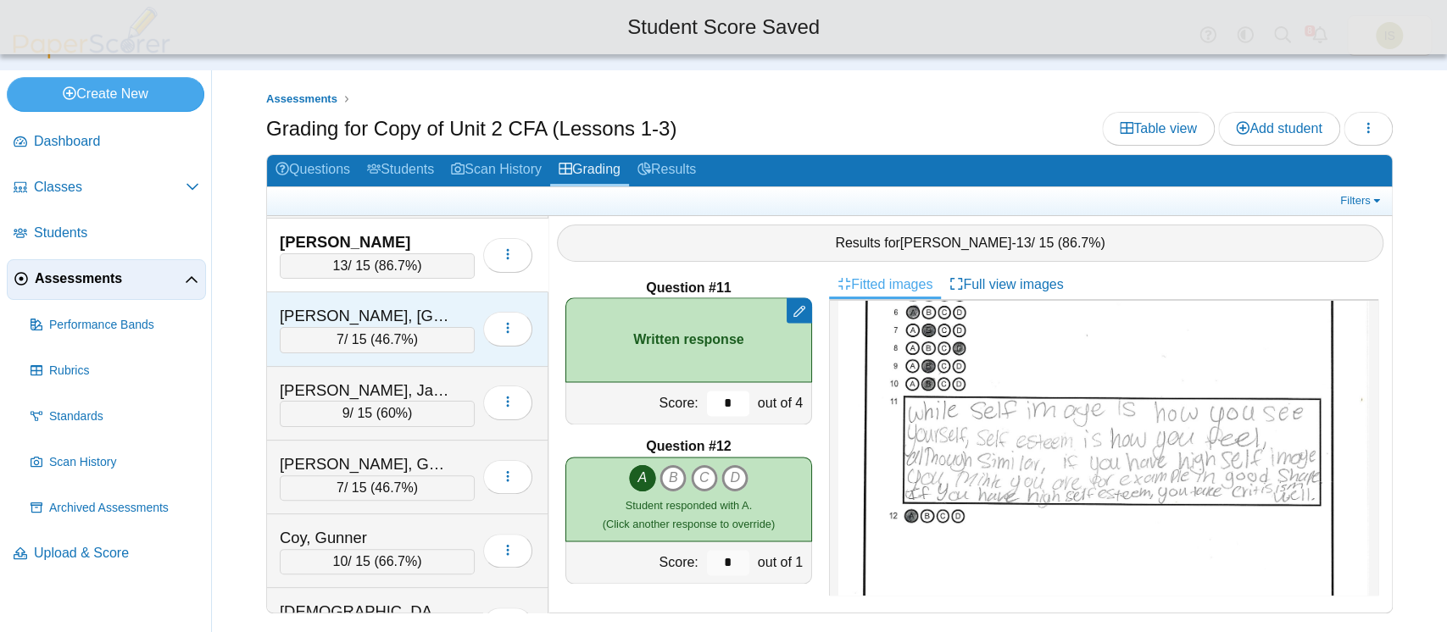
type input "*"
click at [459, 305] on div "Blair-Volchev, Haidyn" at bounding box center [377, 316] width 195 height 22
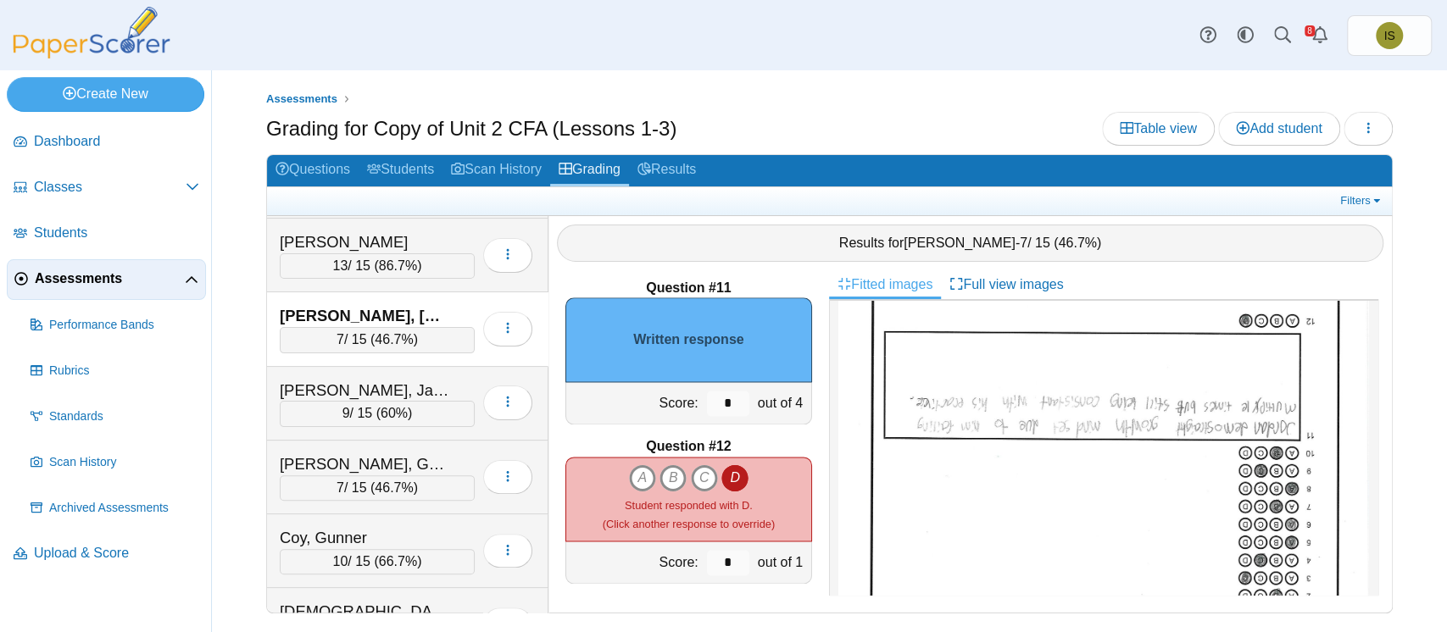
scroll to position [231, 0]
click at [710, 400] on input "*" at bounding box center [728, 403] width 42 height 25
type input "*"
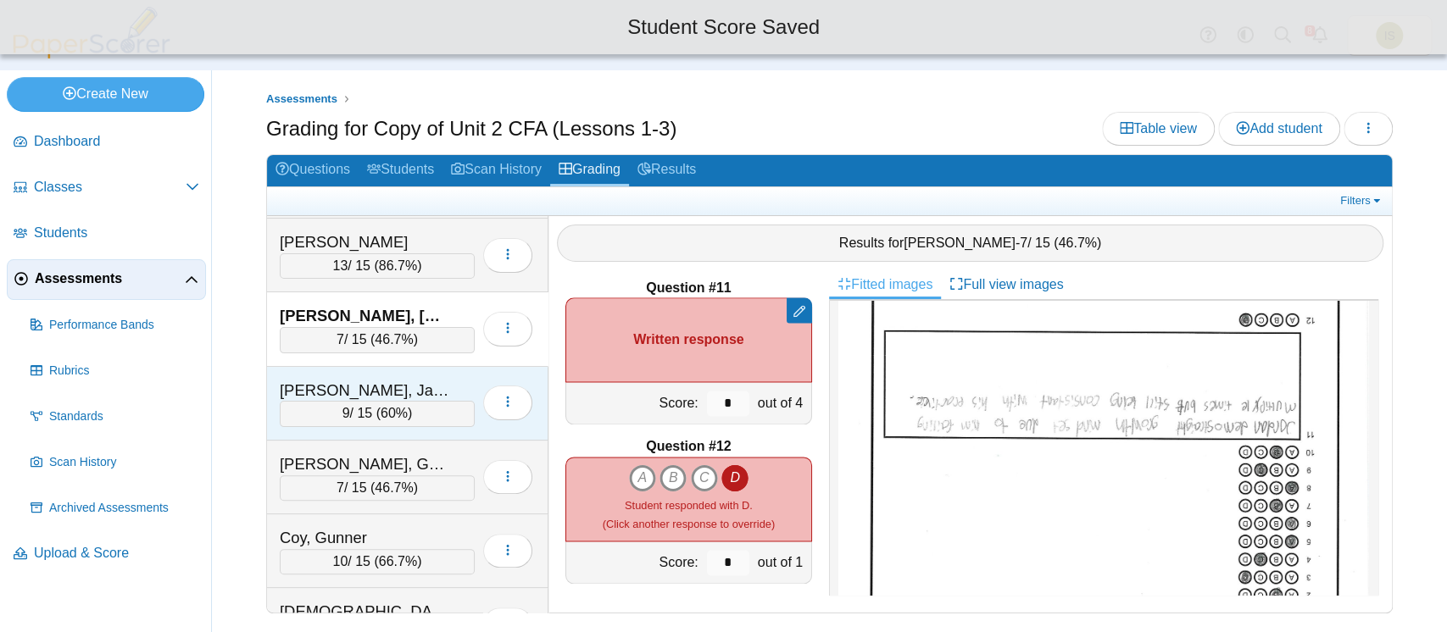
click at [451, 384] on div "Brady, Jazziya" at bounding box center [377, 391] width 195 height 22
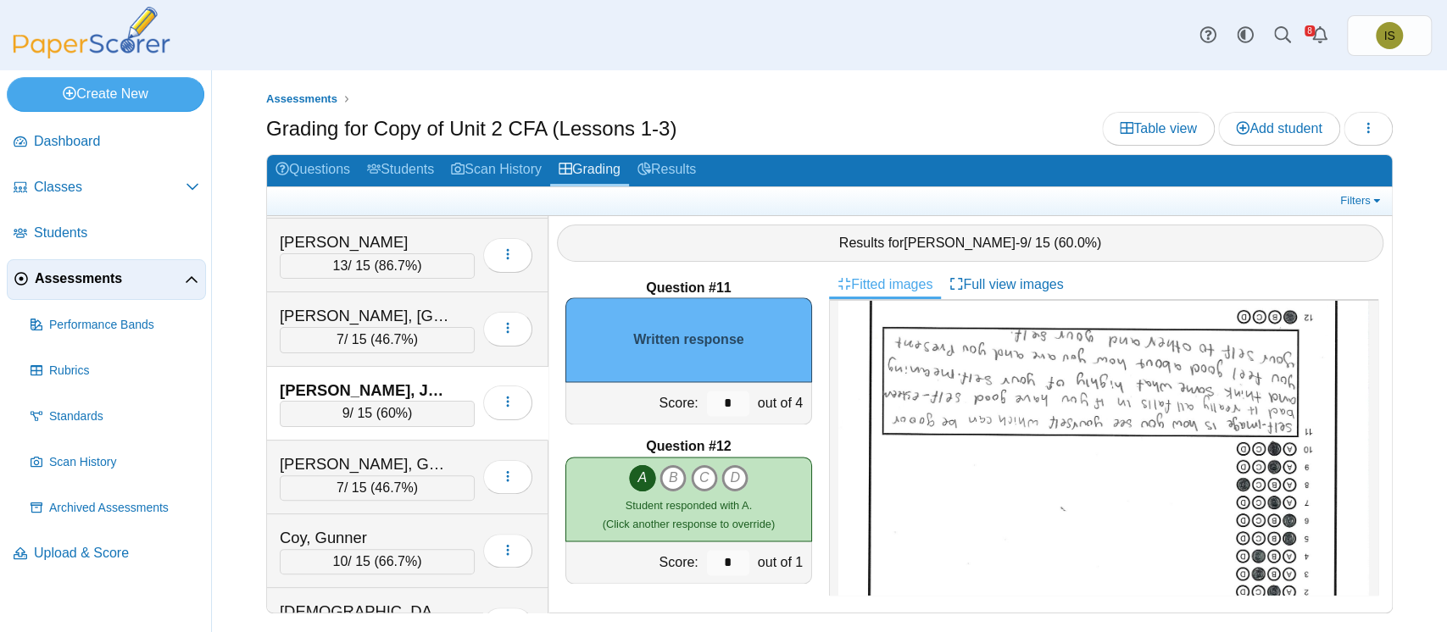
scroll to position [234, 0]
click at [713, 397] on input "*" at bounding box center [728, 403] width 42 height 25
click at [718, 403] on input "*" at bounding box center [728, 403] width 42 height 25
type input "*"
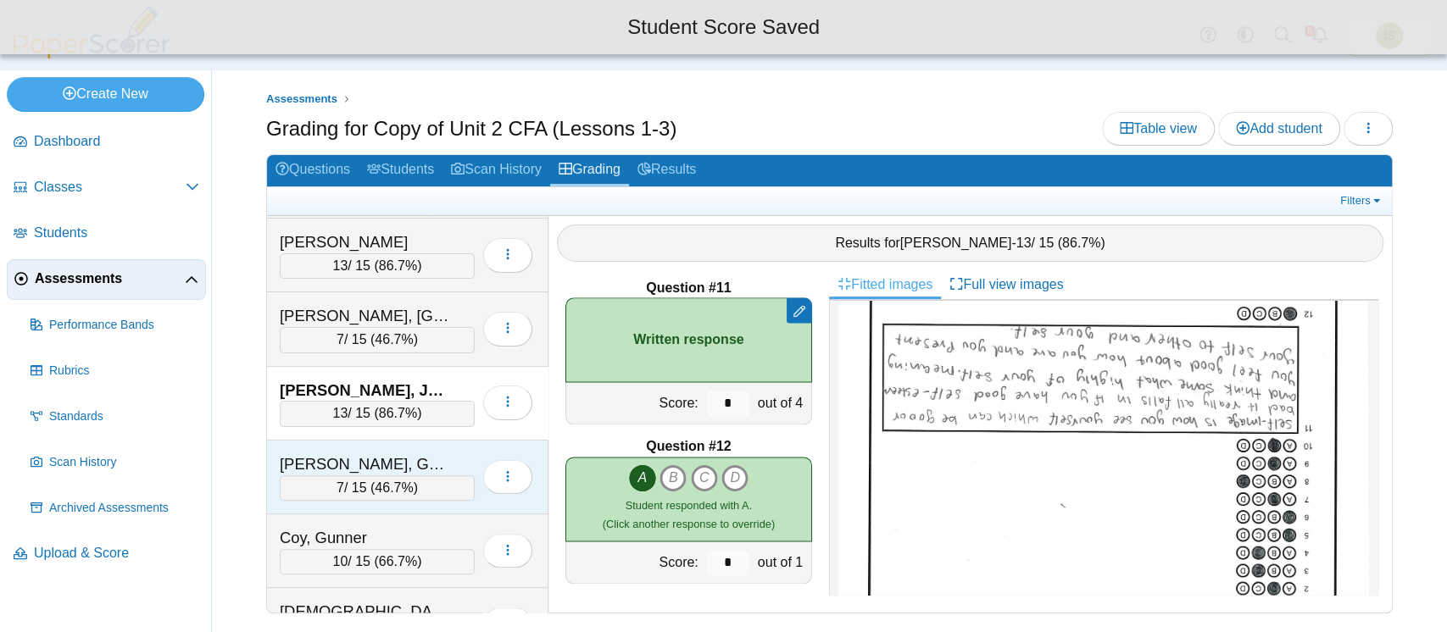
click at [449, 455] on div "Cauich, Genesis" at bounding box center [377, 464] width 195 height 22
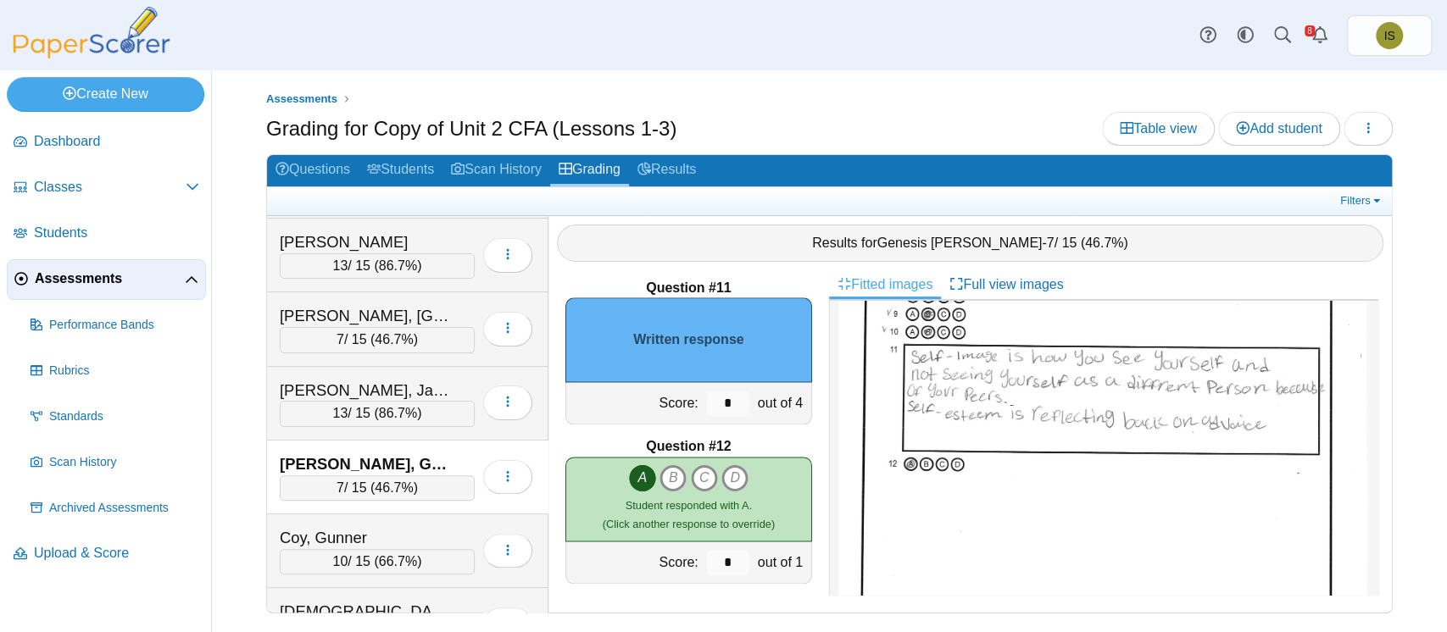
scroll to position [292, 0]
click at [712, 402] on input "*" at bounding box center [728, 403] width 42 height 25
type input "*"
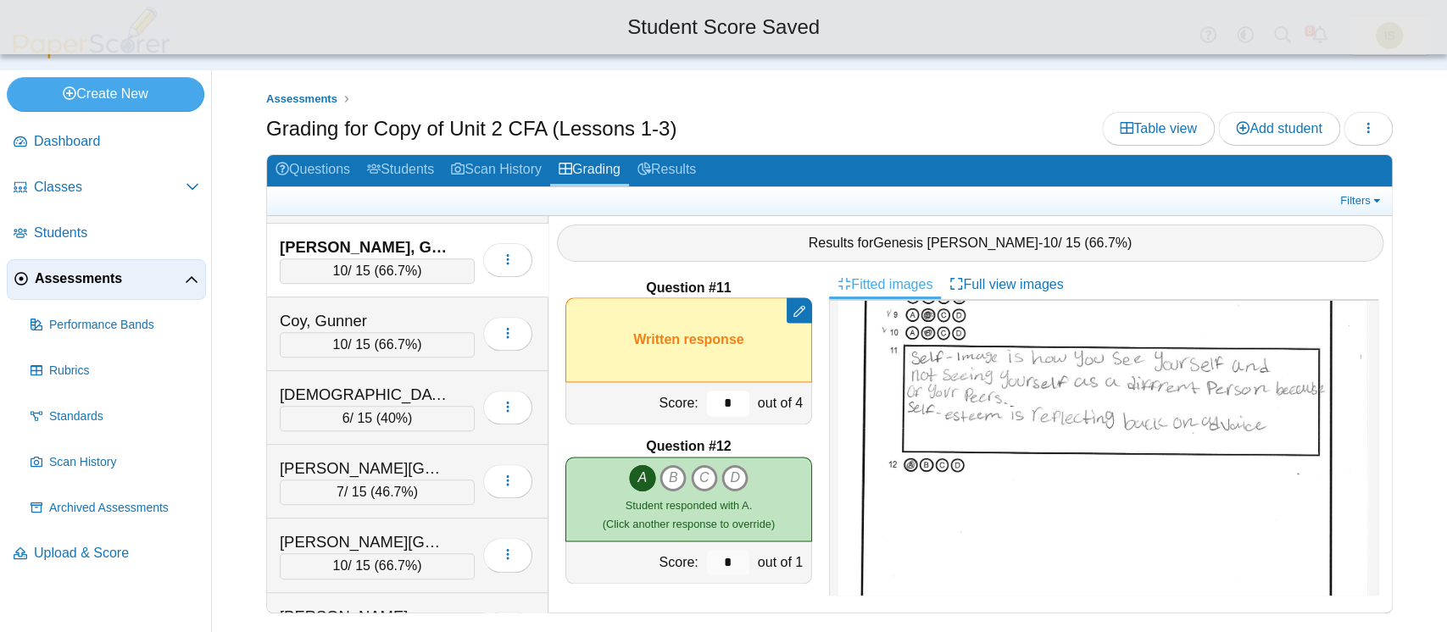
scroll to position [517, 0]
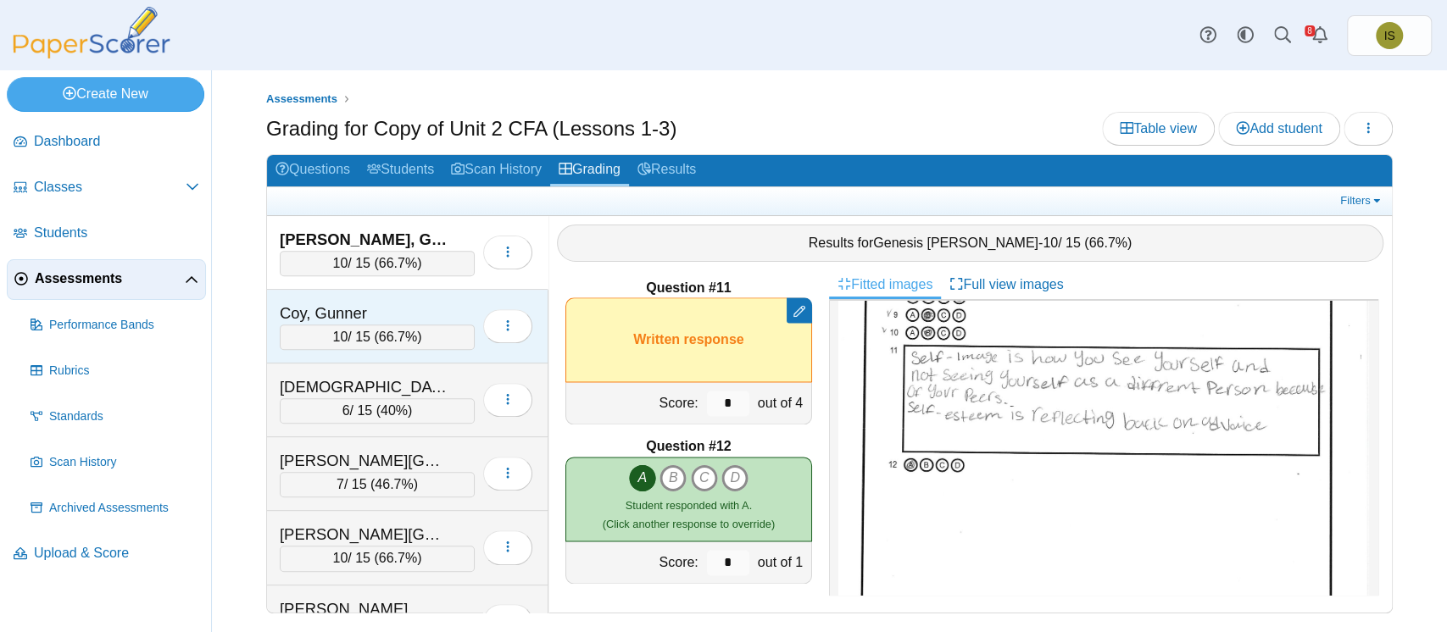
click at [438, 306] on div "Coy, Gunner" at bounding box center [364, 314] width 169 height 22
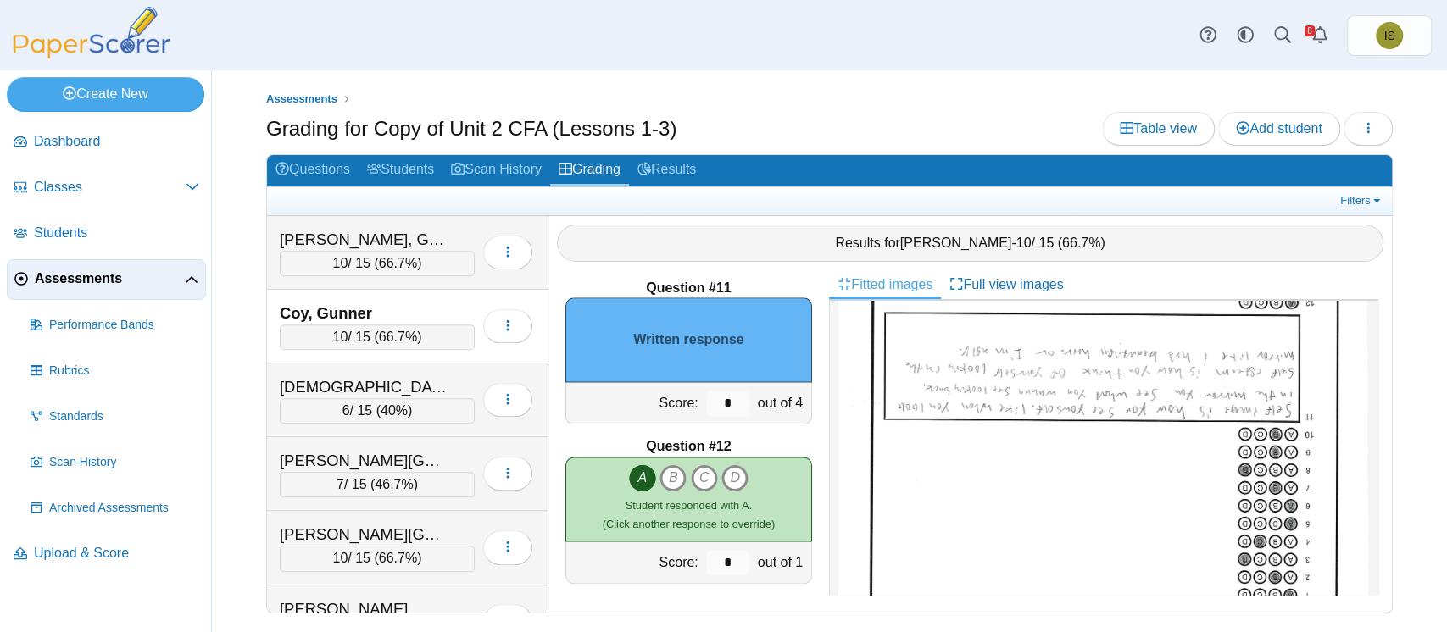
scroll to position [251, 0]
click at [719, 394] on input "*" at bounding box center [728, 403] width 42 height 25
type input "*"
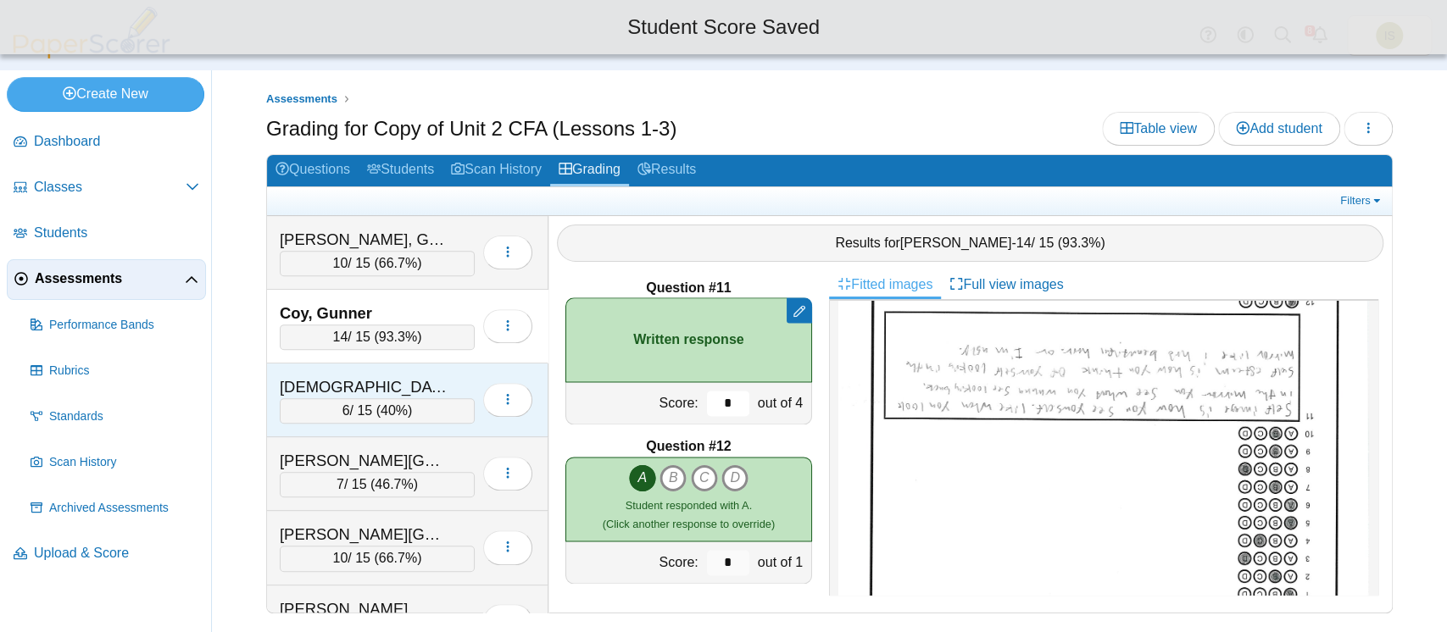
type input "*"
click at [447, 381] on div "Cruz-Bautista, Izzy" at bounding box center [364, 387] width 169 height 22
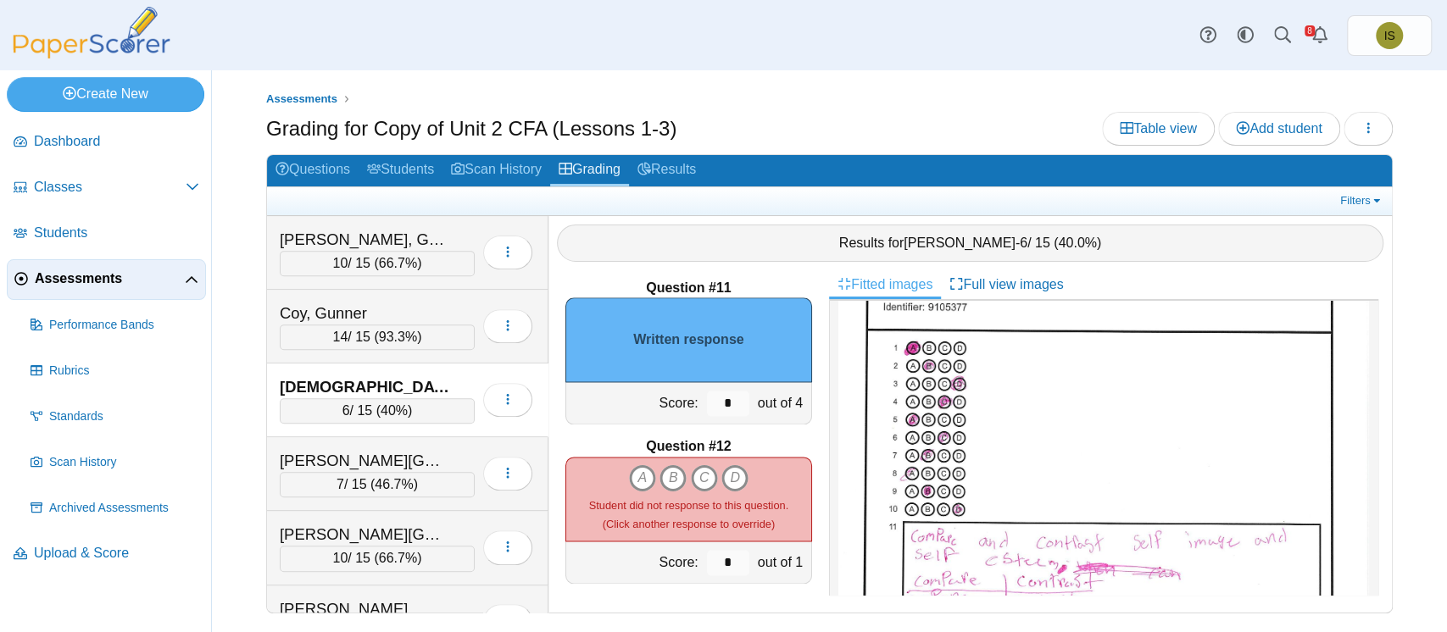
scroll to position [117, 0]
click at [708, 394] on input "*" at bounding box center [728, 403] width 42 height 25
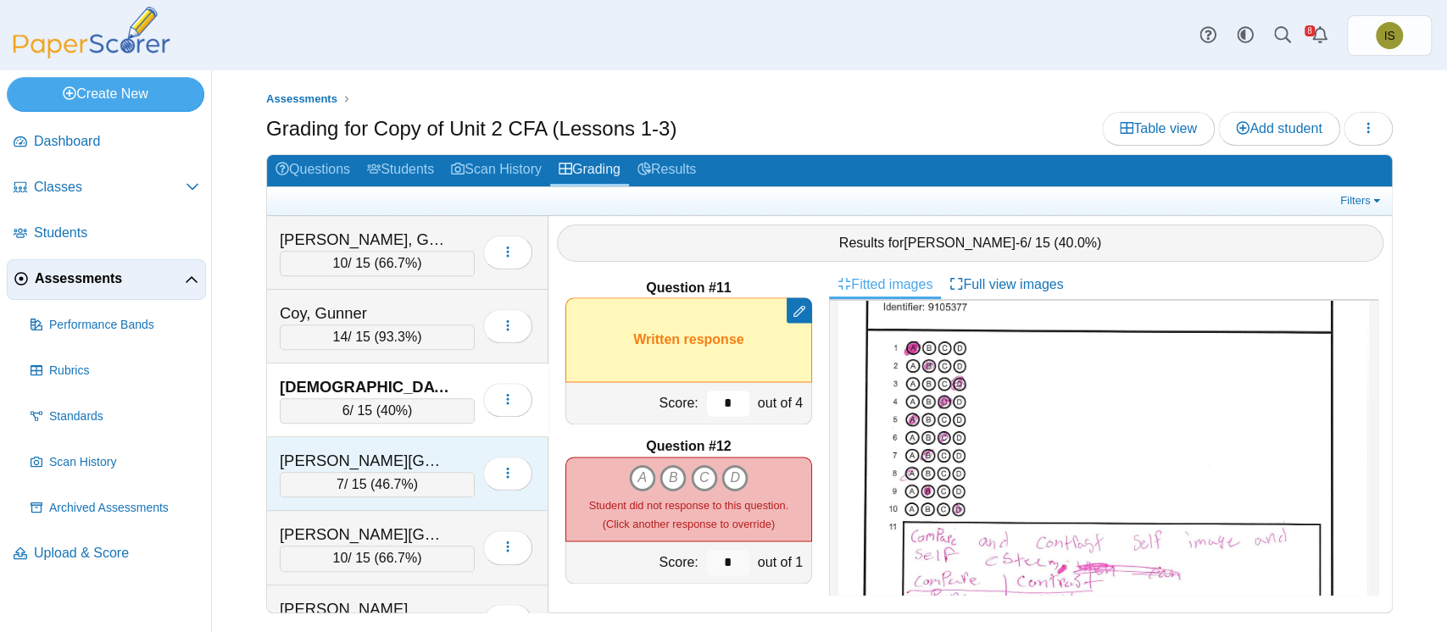
type input "*"
click at [443, 450] on div "Duncan, Elliana" at bounding box center [364, 461] width 169 height 22
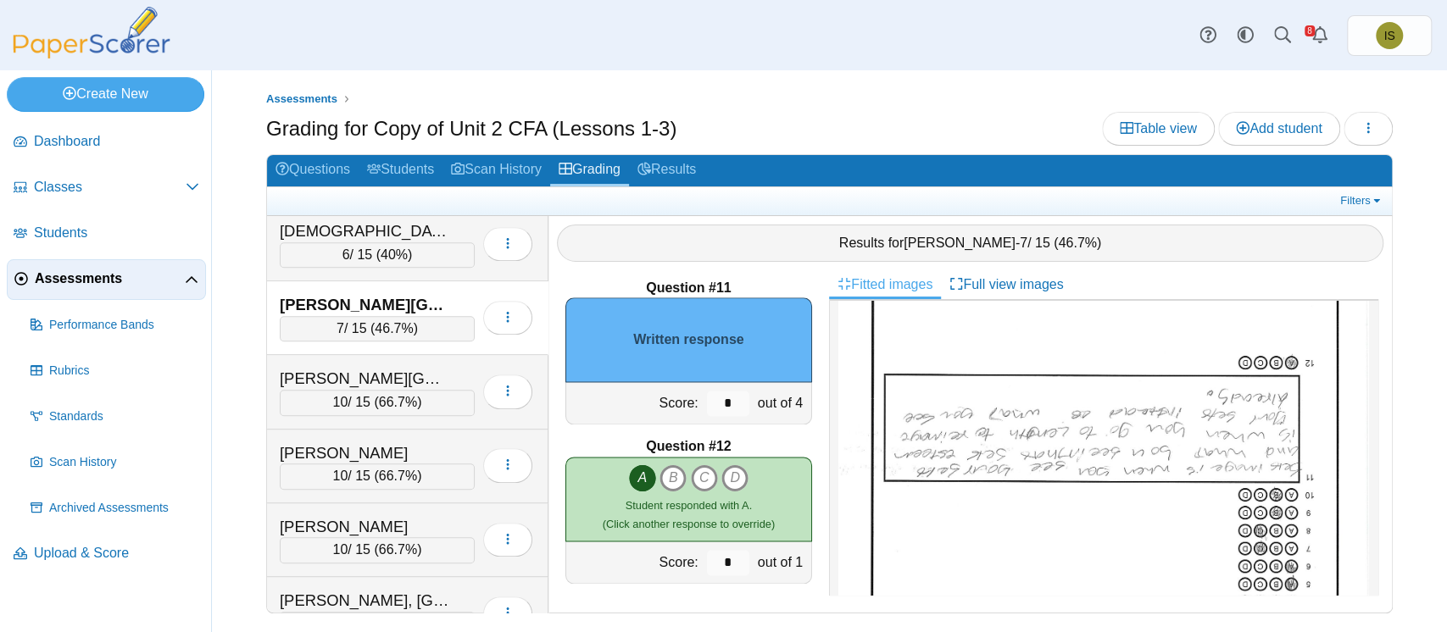
scroll to position [186, 0]
click at [710, 403] on input "*" at bounding box center [728, 403] width 42 height 25
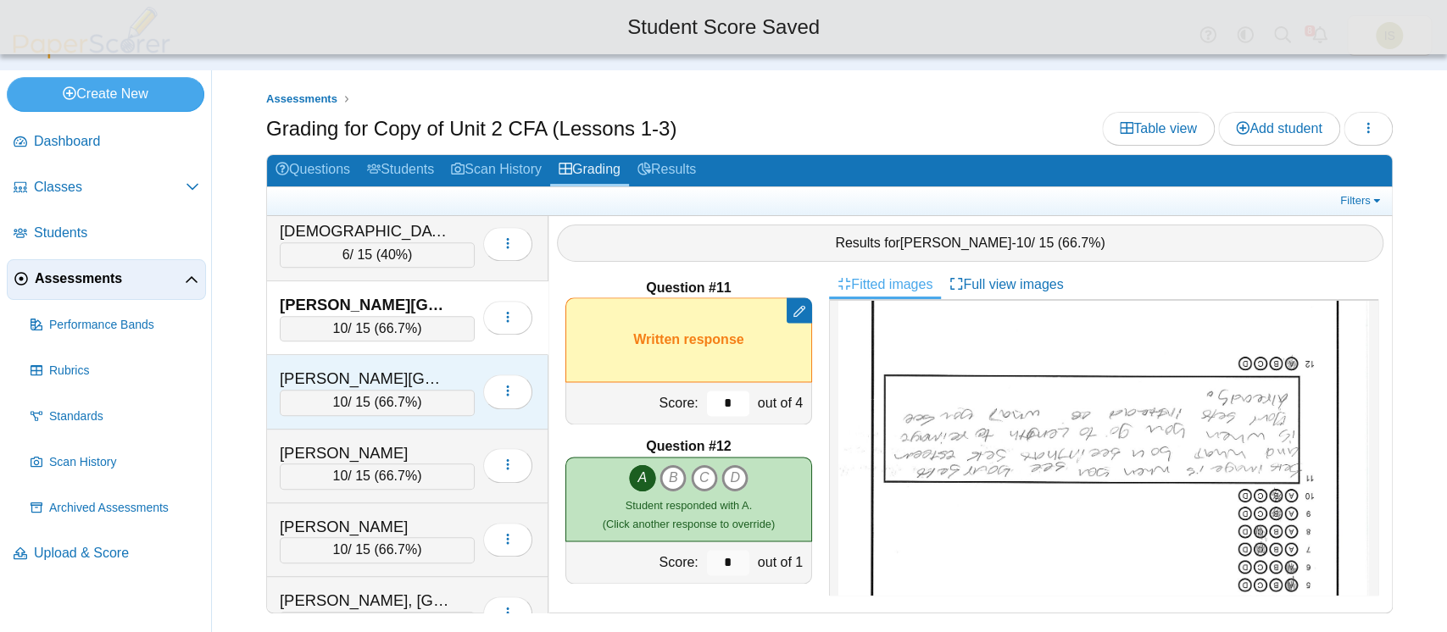
type input "*"
click at [444, 355] on div "Elkins, Addison 10 / 15 ( 66.7% ) Loading…" at bounding box center [407, 392] width 281 height 74
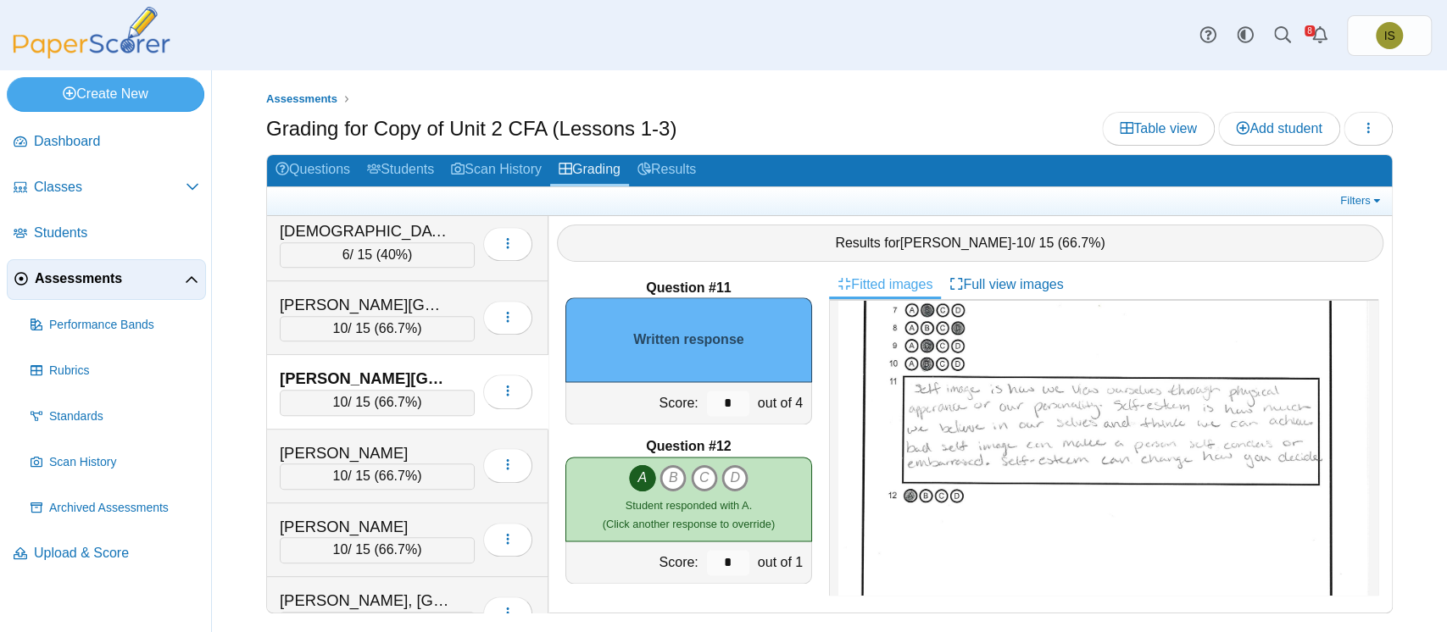
scroll to position [264, 0]
click at [709, 403] on input "*" at bounding box center [728, 403] width 42 height 25
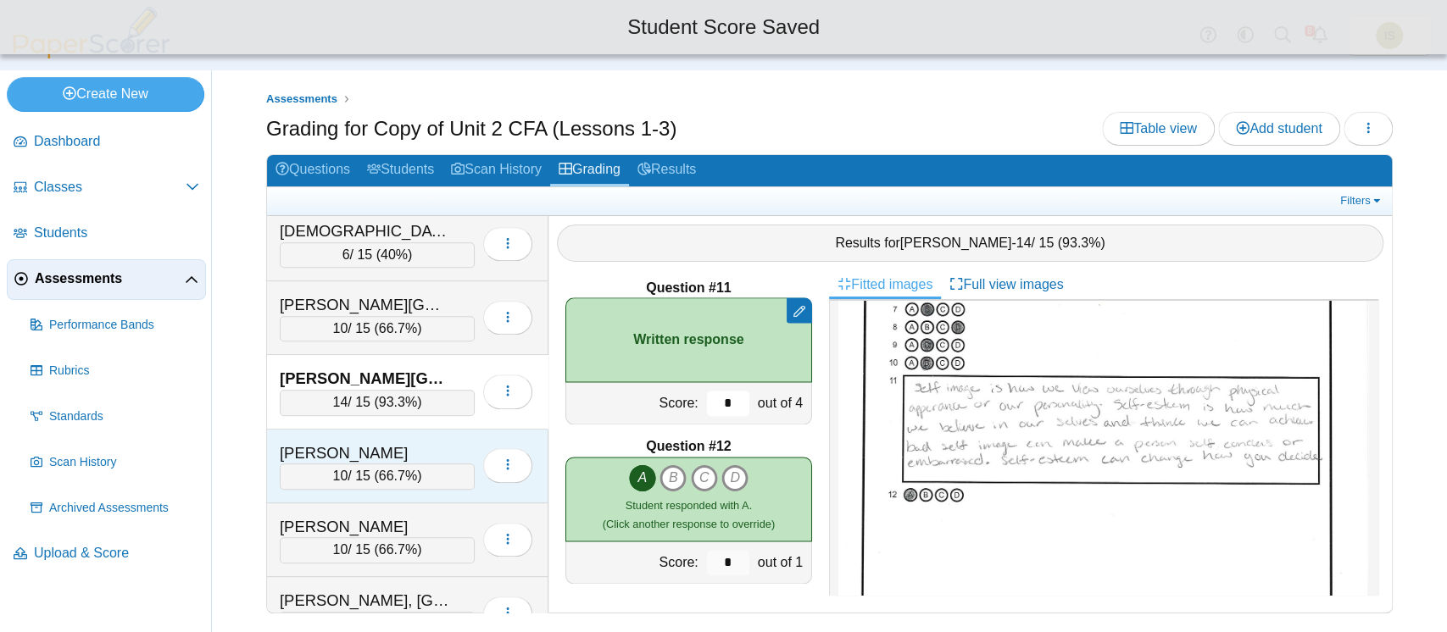
type input "*"
click at [466, 433] on div "Fleming, Michael 10 / 15 ( 66.7% ) Loading…" at bounding box center [407, 467] width 281 height 74
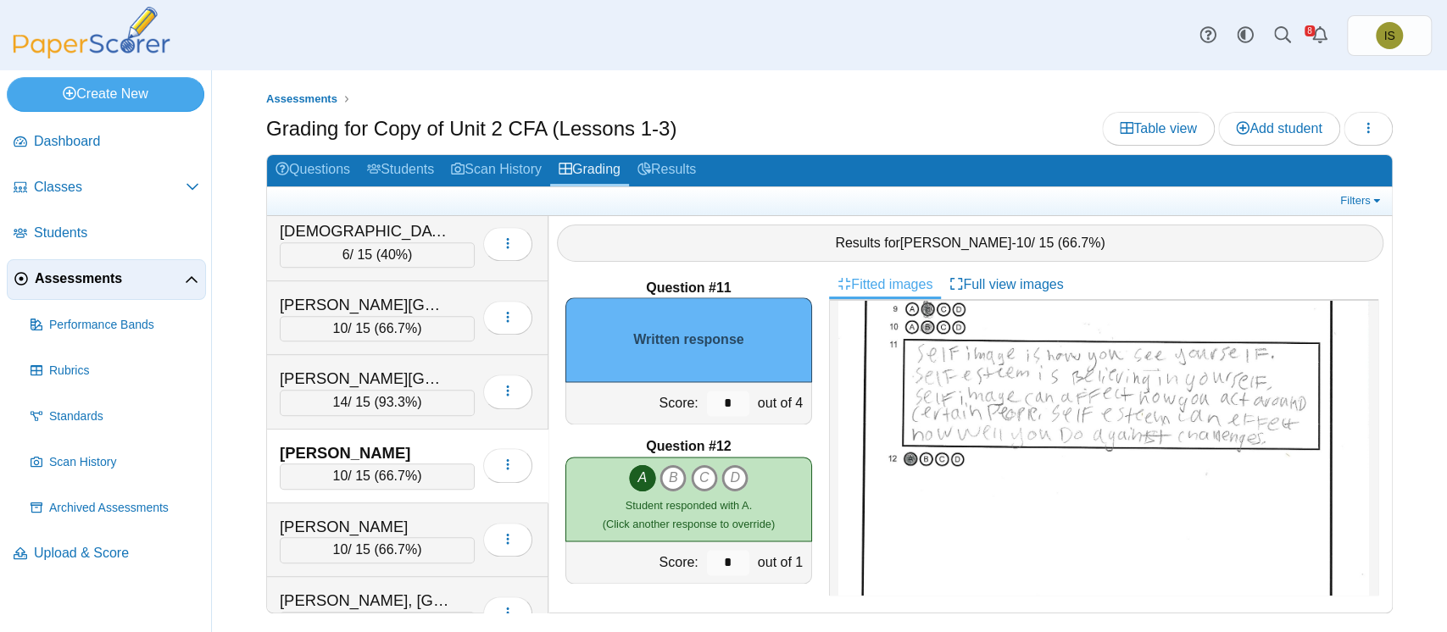
scroll to position [299, 0]
click at [713, 398] on input "*" at bounding box center [728, 403] width 42 height 25
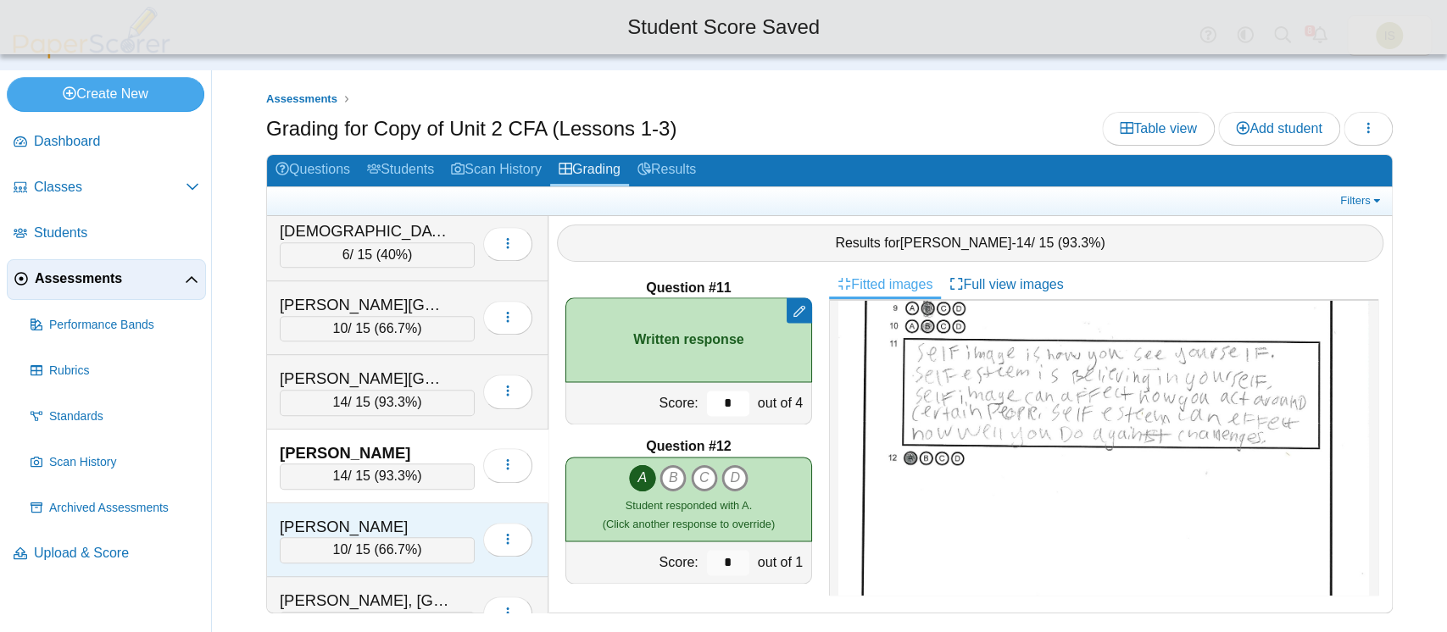
type input "*"
click at [475, 518] on div "Loading…" at bounding box center [504, 539] width 58 height 47
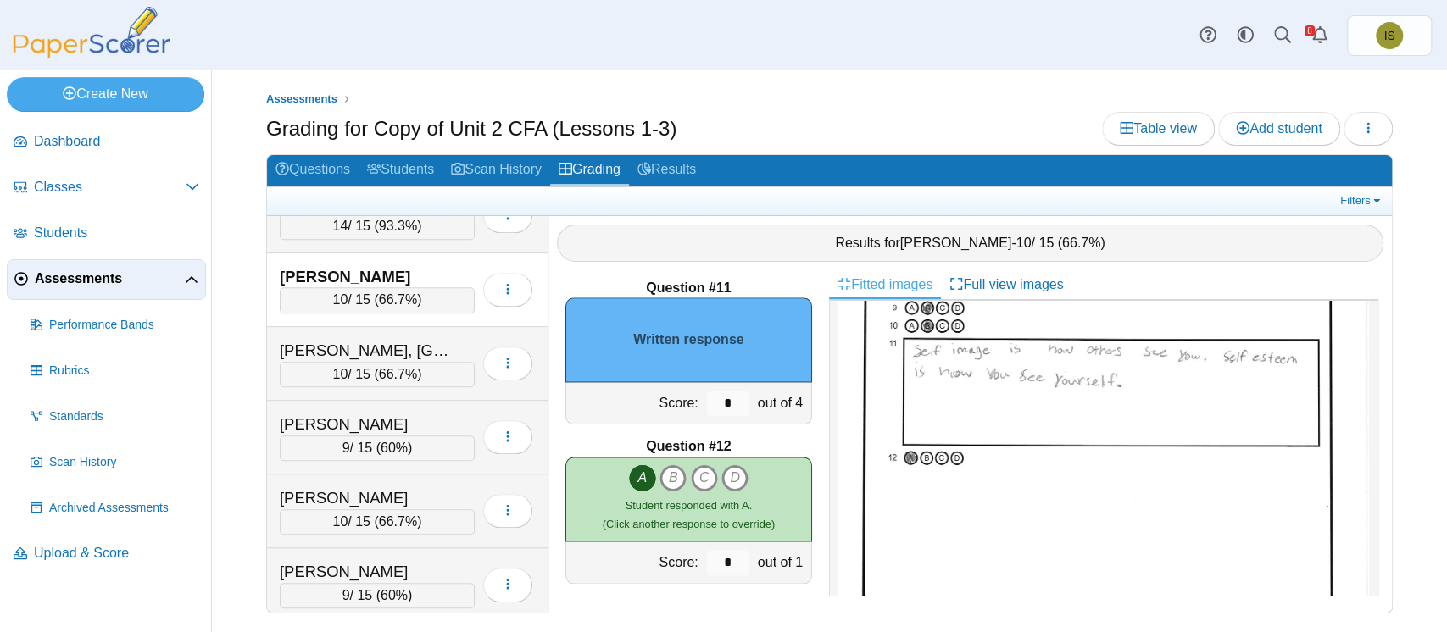
scroll to position [286, 0]
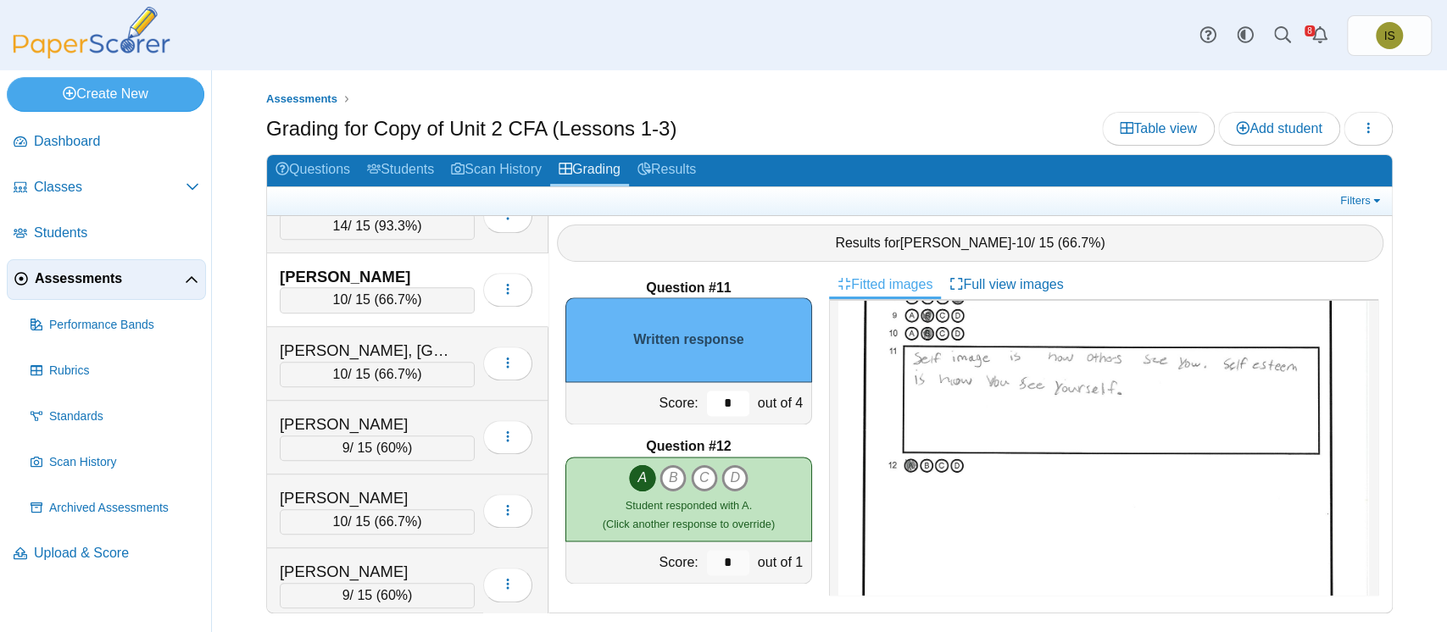
click at [707, 406] on input "*" at bounding box center [728, 403] width 42 height 25
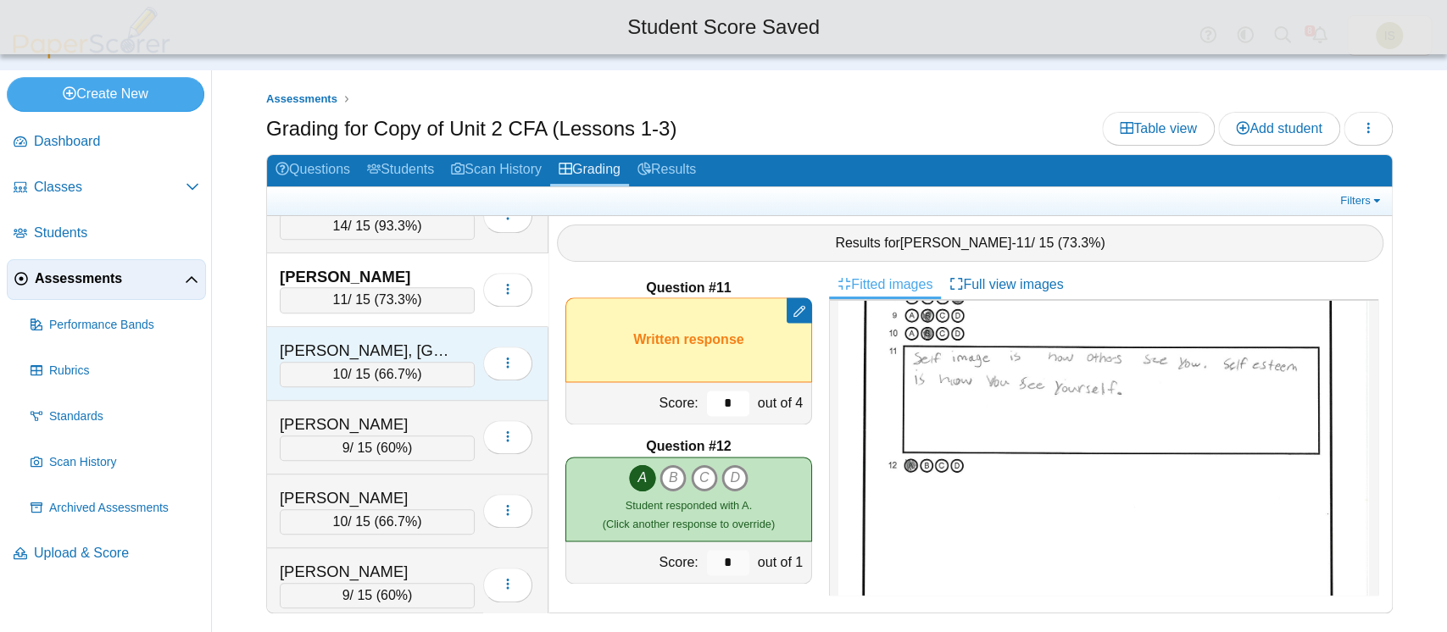
type input "*"
click at [434, 345] on div "Gaul, Madison" at bounding box center [364, 351] width 169 height 22
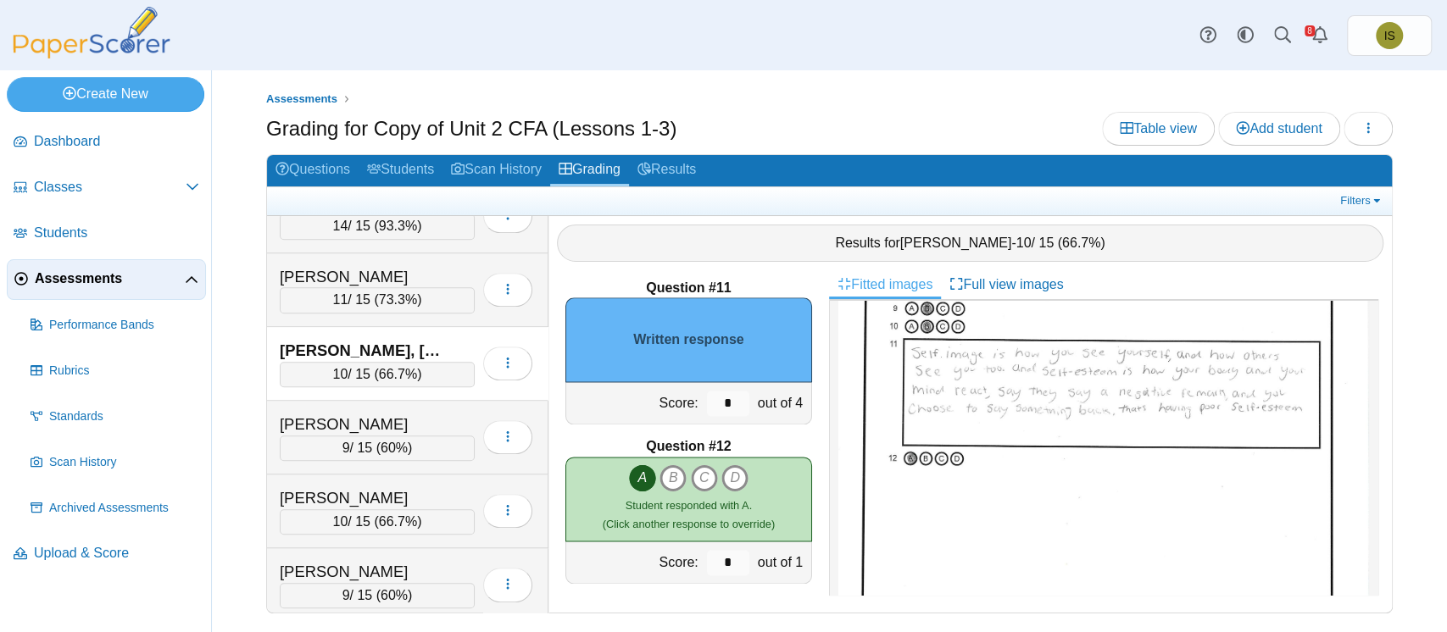
scroll to position [295, 0]
click at [709, 398] on input "*" at bounding box center [728, 403] width 42 height 25
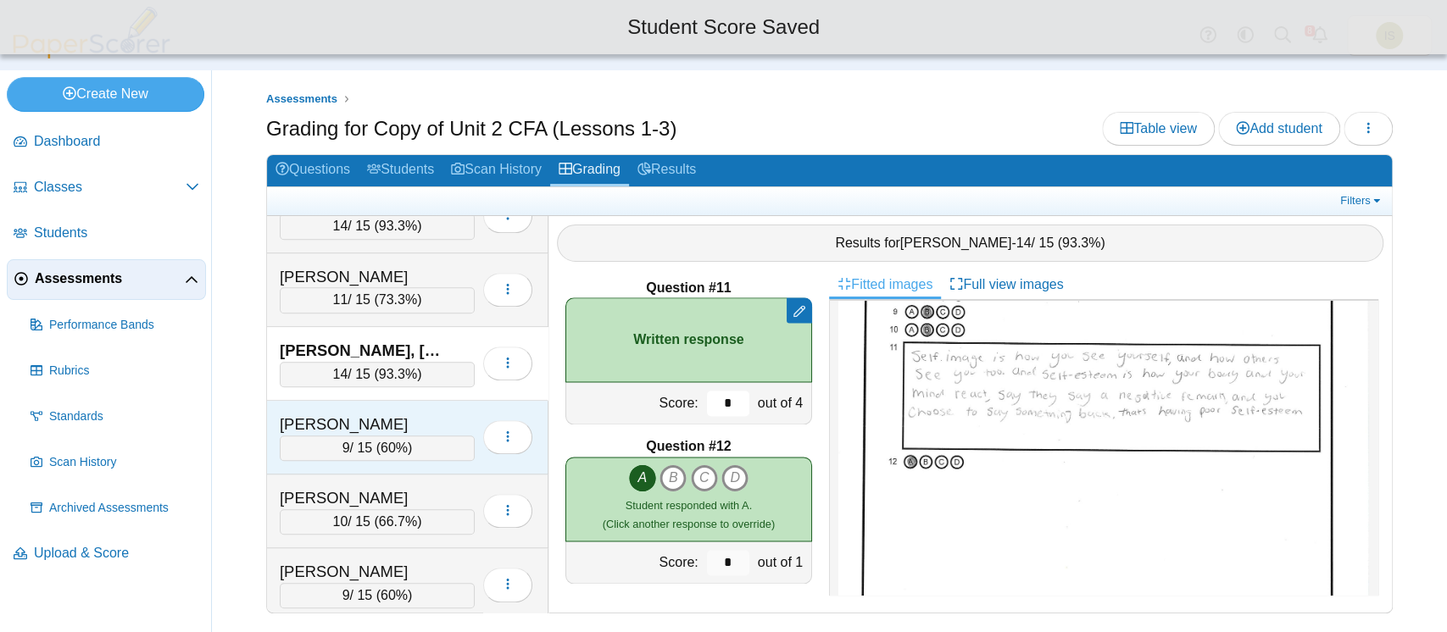
type input "*"
click at [459, 414] on div "Greenup, Matthew" at bounding box center [377, 425] width 195 height 22
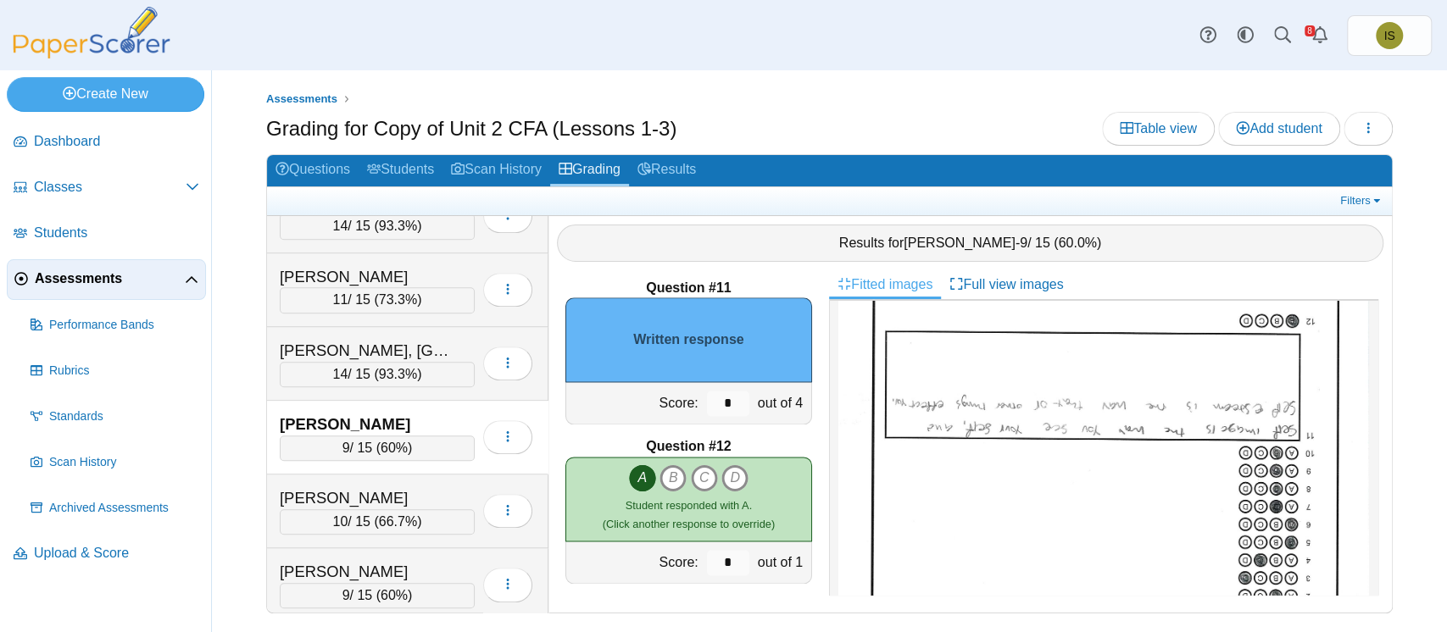
scroll to position [230, 0]
click at [712, 403] on input "*" at bounding box center [728, 403] width 42 height 25
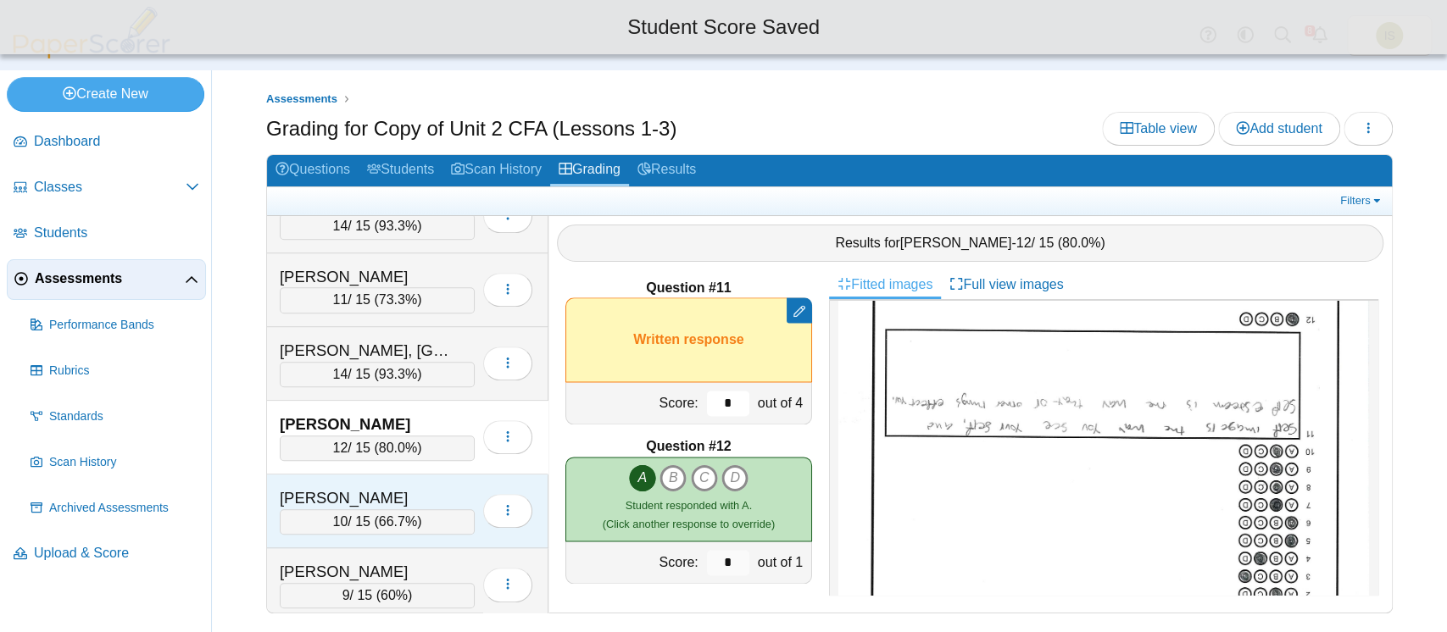
type input "*"
click at [455, 475] on div "Grund, Zachary 10 / 15 ( 66.7% ) Loading…" at bounding box center [407, 512] width 281 height 74
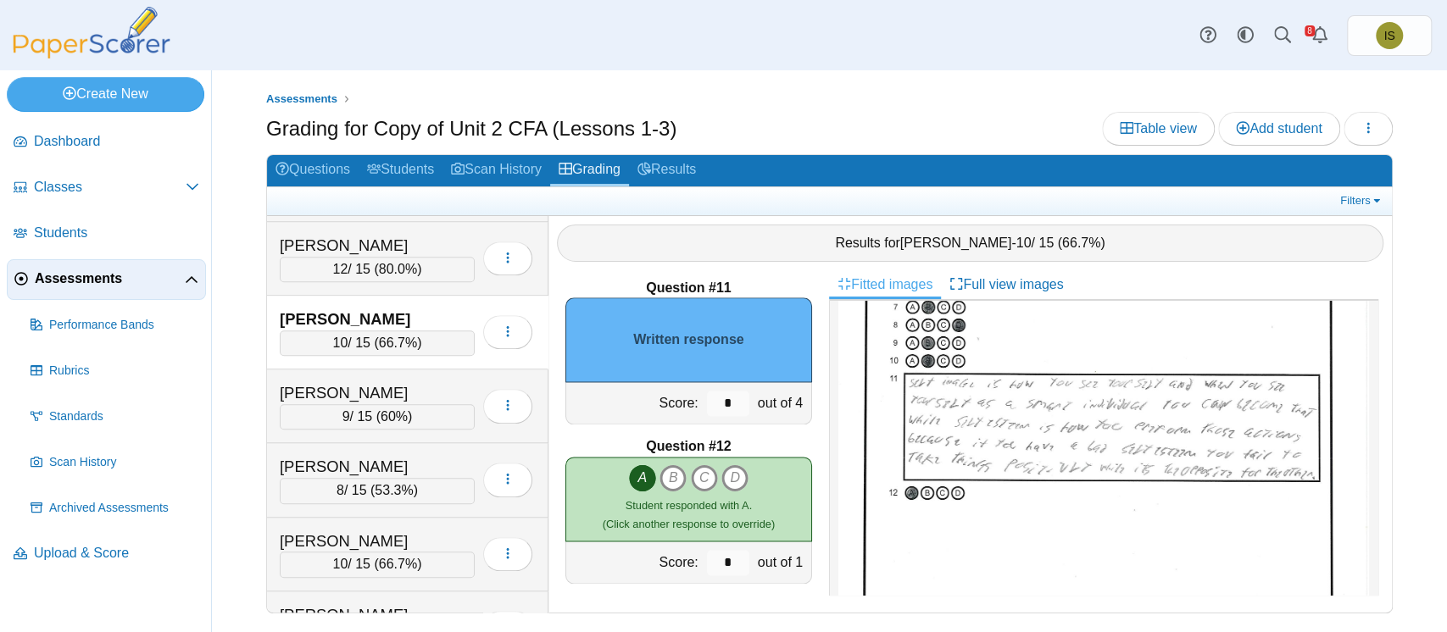
scroll to position [258, 0]
click at [715, 395] on input "*" at bounding box center [728, 403] width 42 height 25
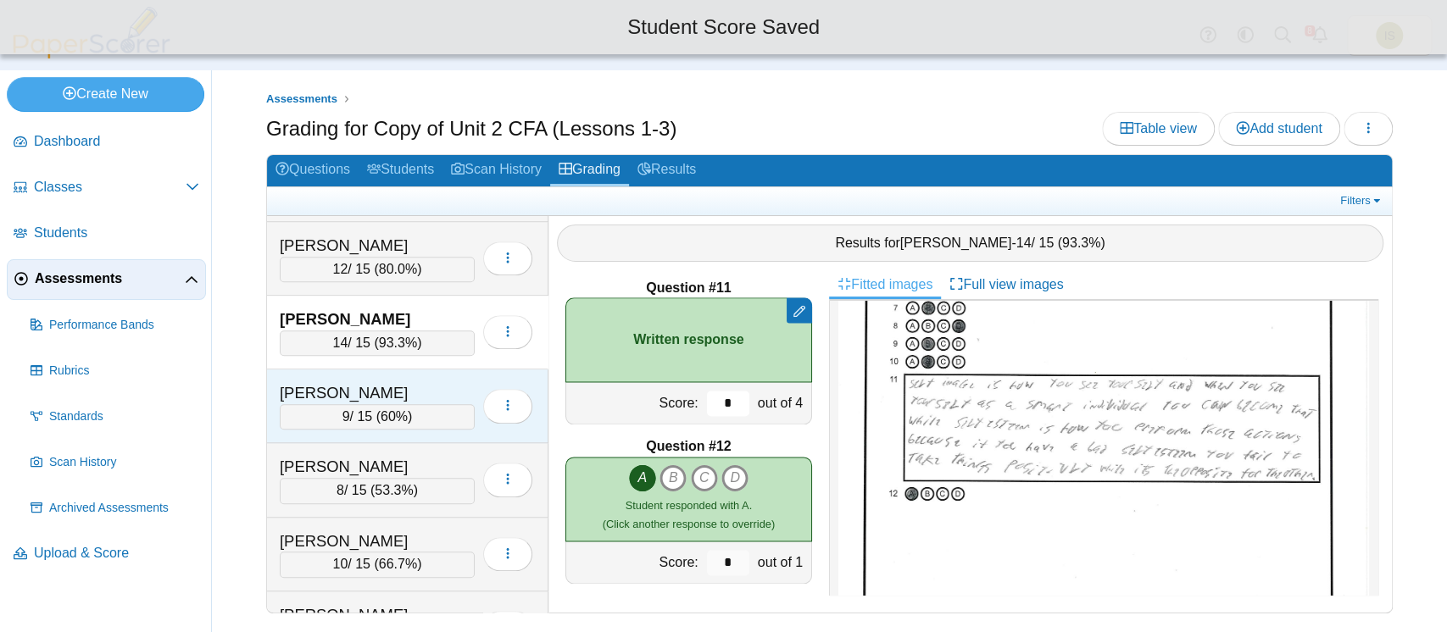
type input "*"
click at [451, 382] on div "Hamilton, Riley" at bounding box center [377, 393] width 195 height 22
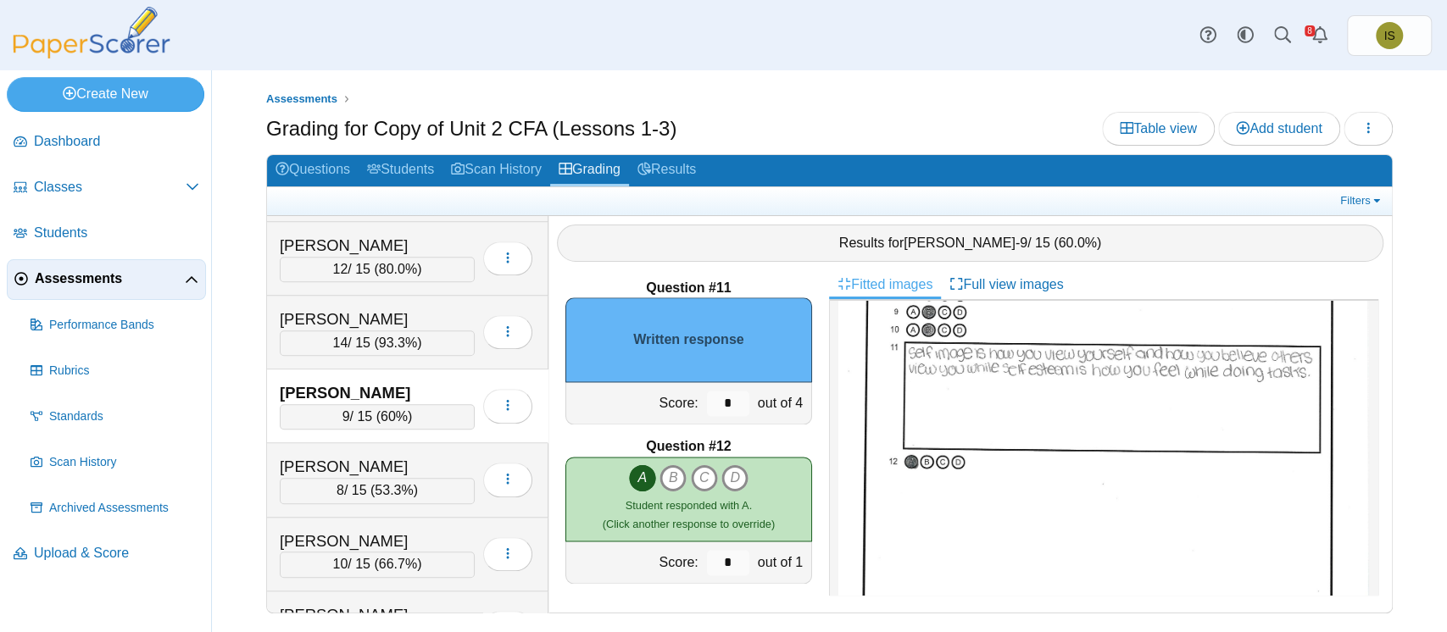
scroll to position [296, 0]
click at [711, 403] on input "*" at bounding box center [728, 403] width 42 height 25
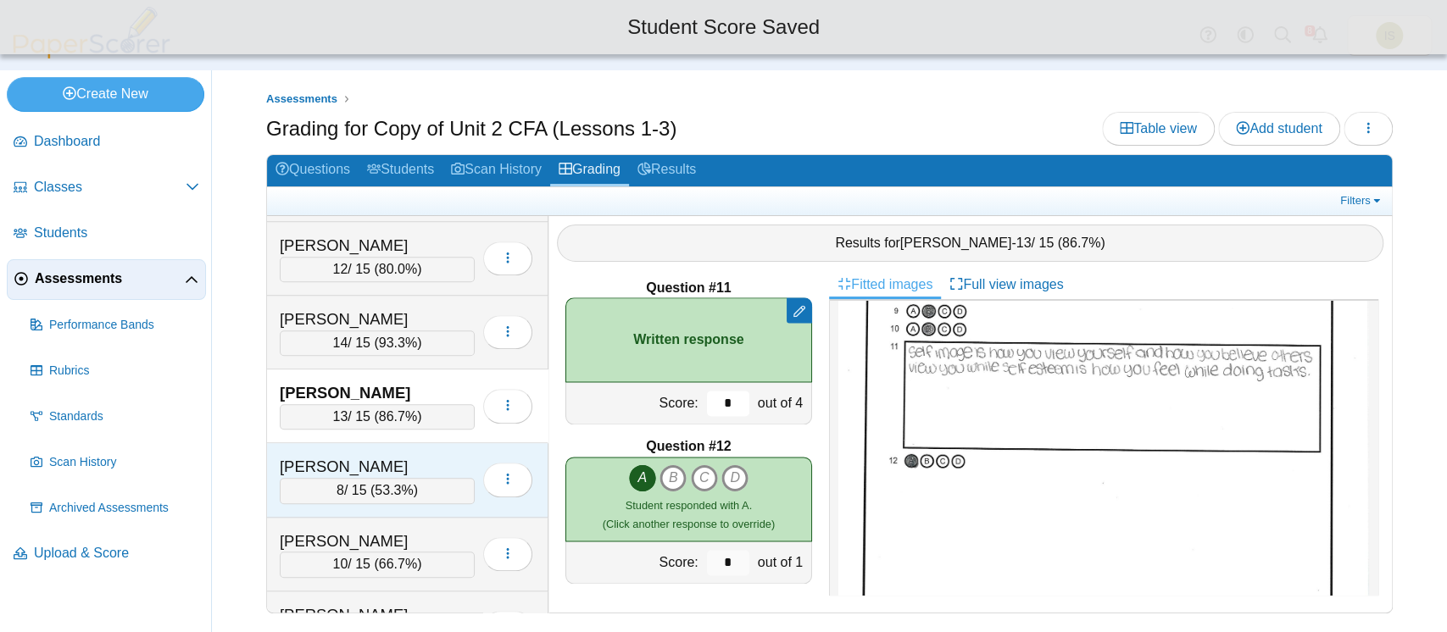
type input "*"
click at [475, 456] on div "Loading…" at bounding box center [504, 479] width 58 height 47
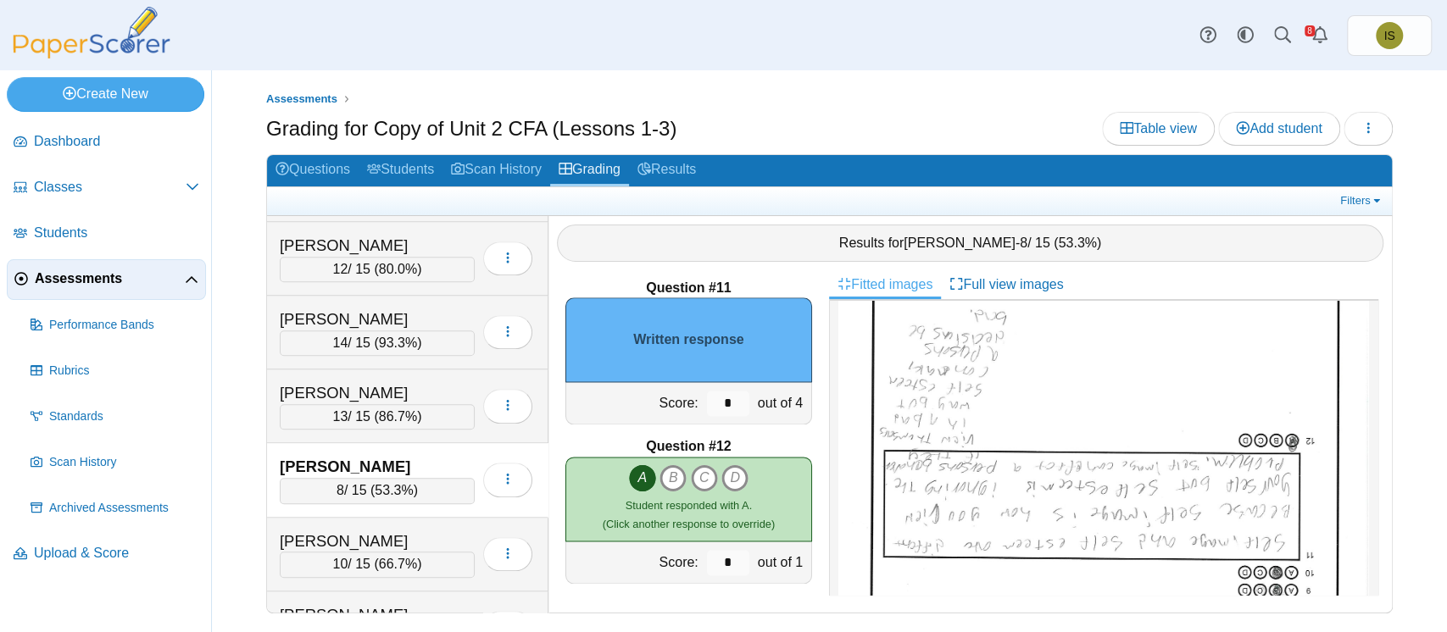
scroll to position [108, 0]
click at [717, 399] on input "*" at bounding box center [728, 403] width 42 height 25
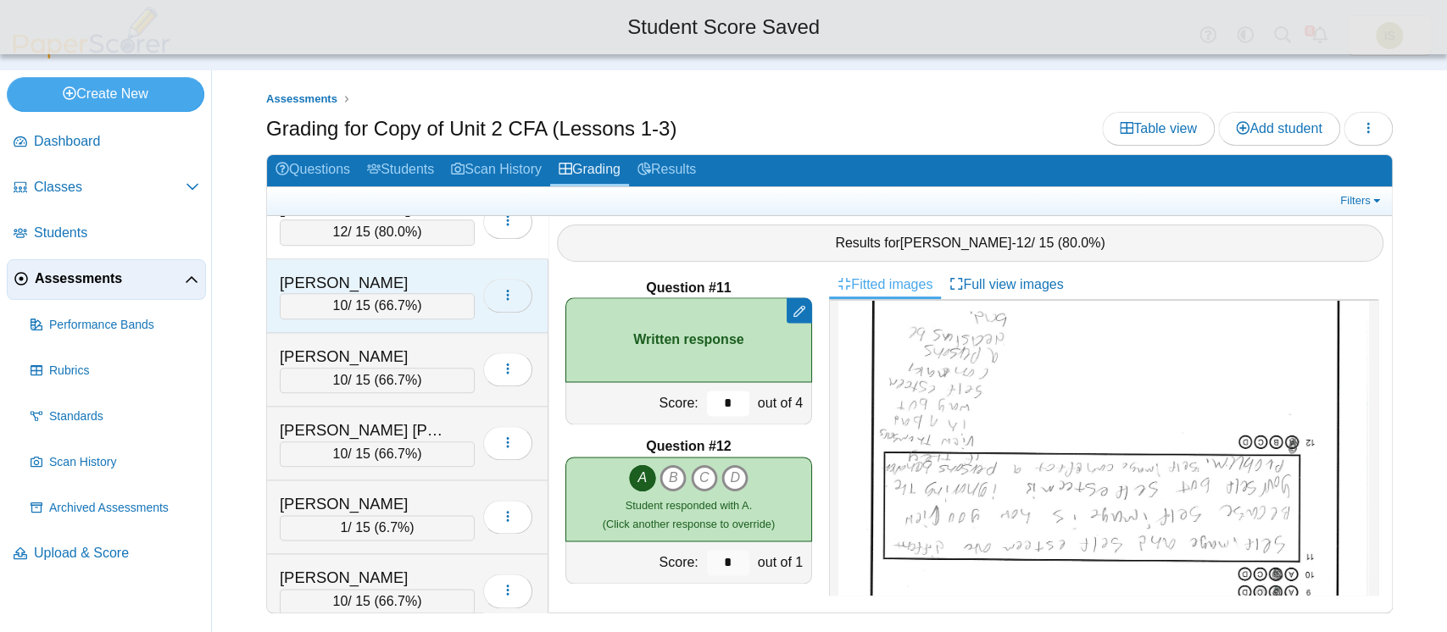
scroll to position [1364, 0]
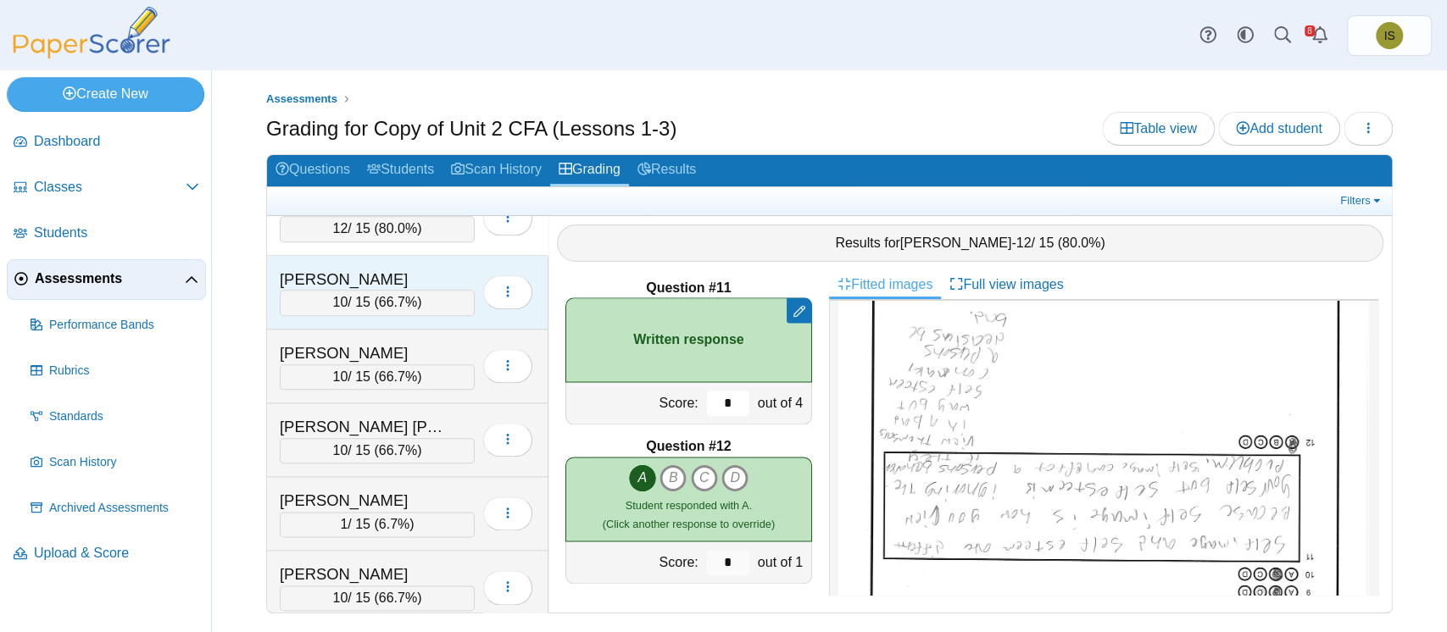
type input "*"
click at [458, 258] on div "Hohman, Ella 10 / 15 ( 66.7% ) Loading…" at bounding box center [407, 293] width 281 height 74
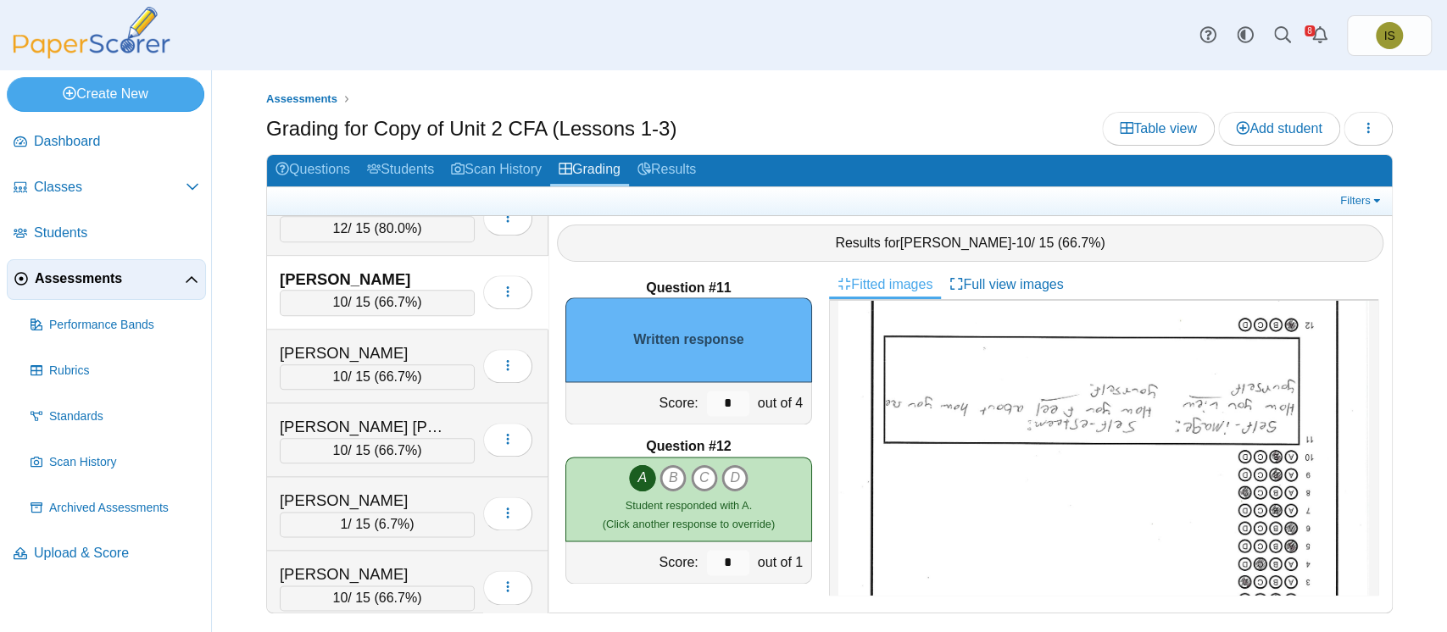
scroll to position [227, 0]
click at [717, 408] on input "*" at bounding box center [728, 403] width 42 height 25
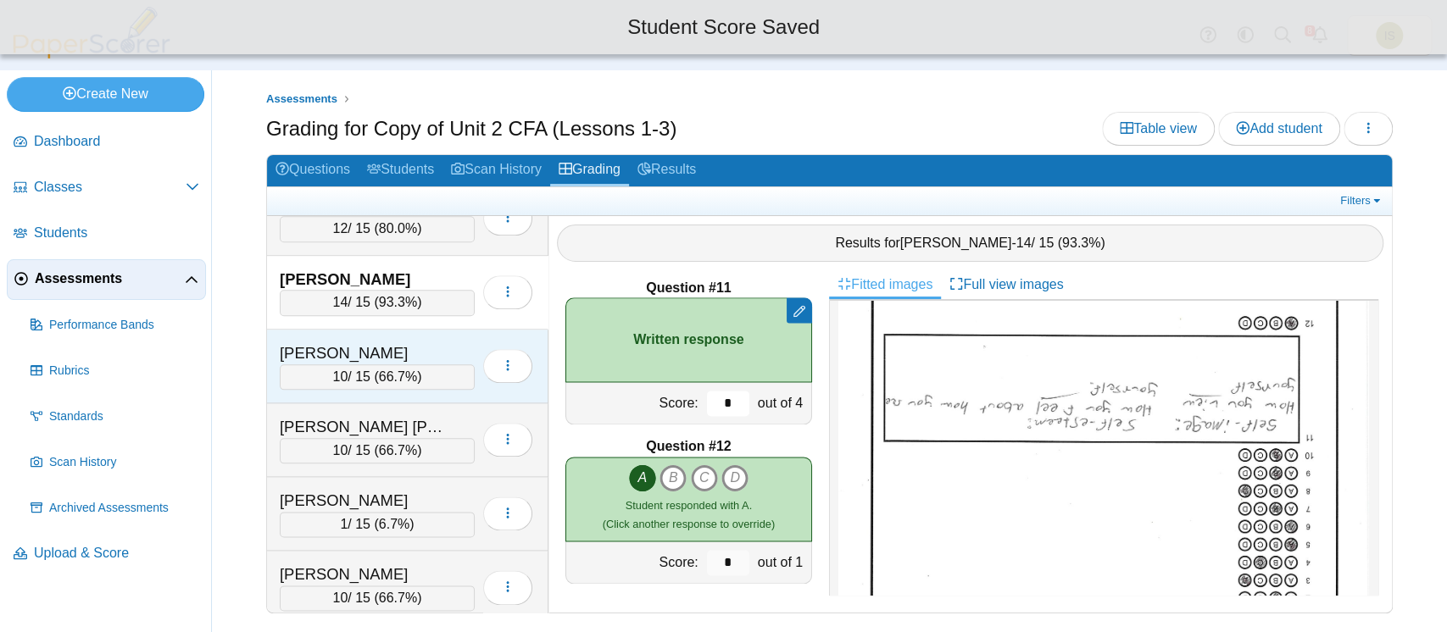
type input "*"
click at [449, 342] on div "Howland, Zaydon" at bounding box center [377, 353] width 195 height 22
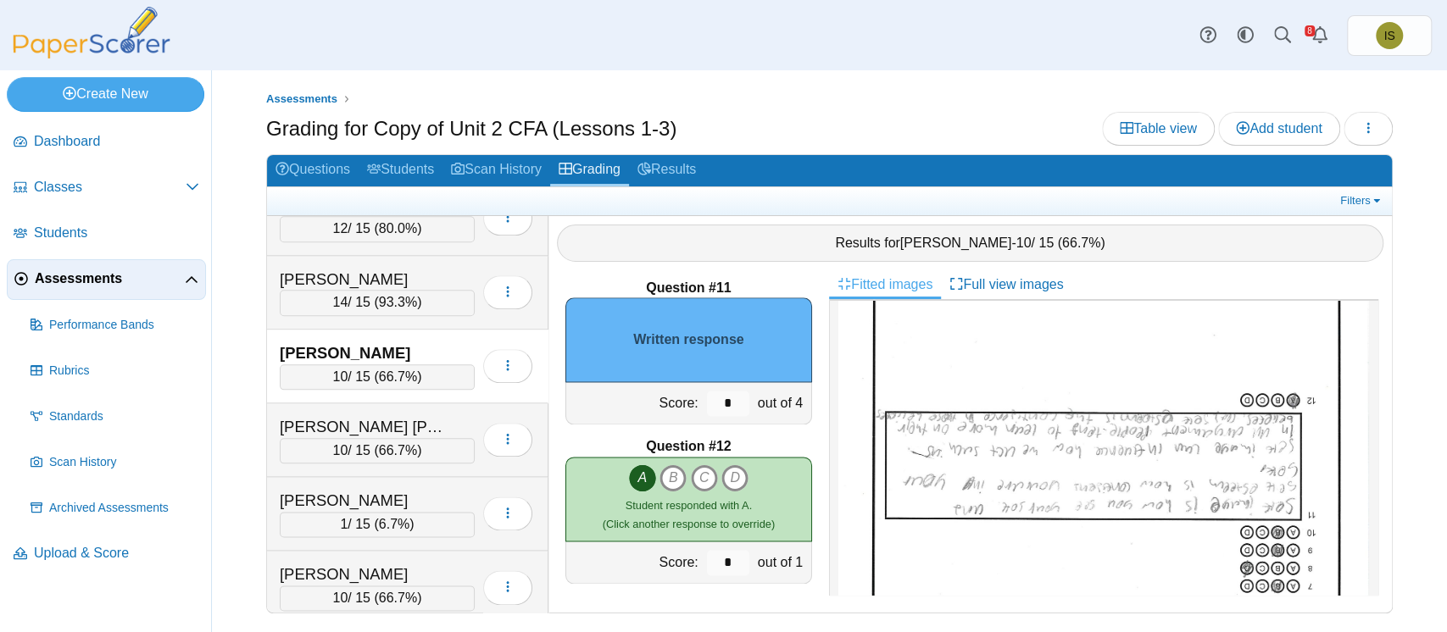
scroll to position [149, 0]
click at [903, 94] on ul "Assessments" at bounding box center [829, 99] width 1126 height 17
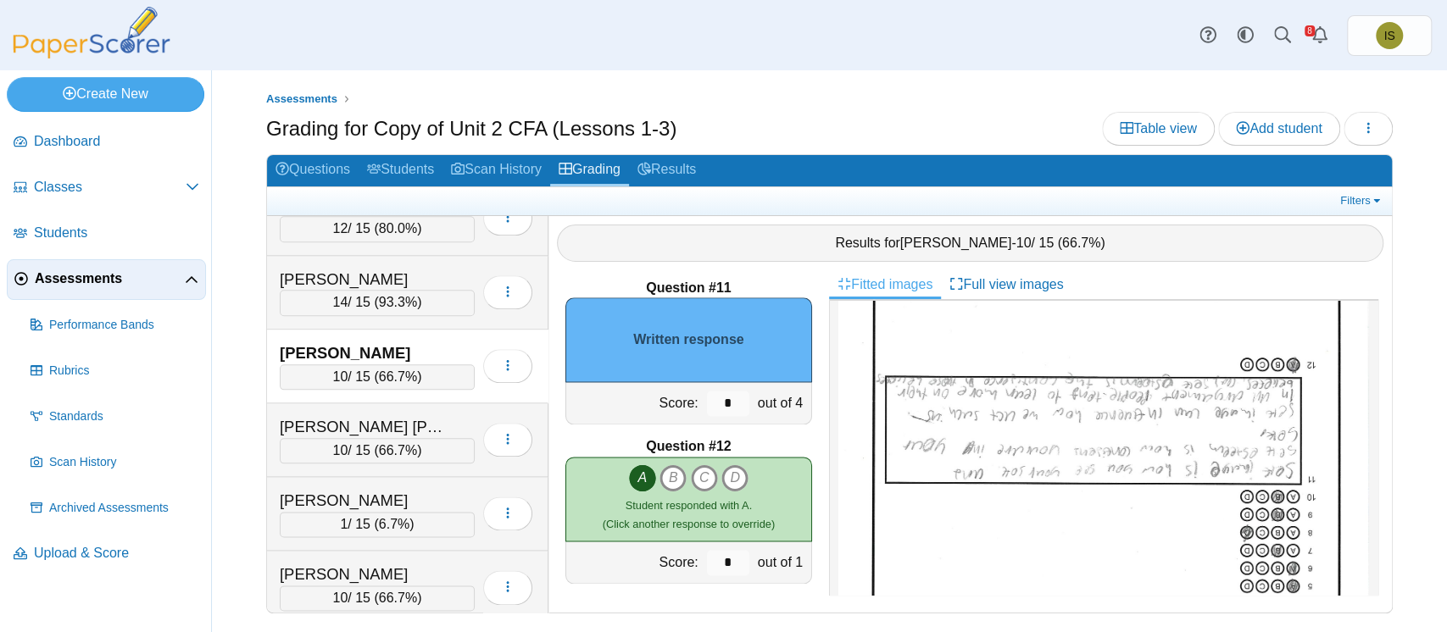
scroll to position [184, 0]
click at [714, 397] on input "*" at bounding box center [728, 403] width 42 height 25
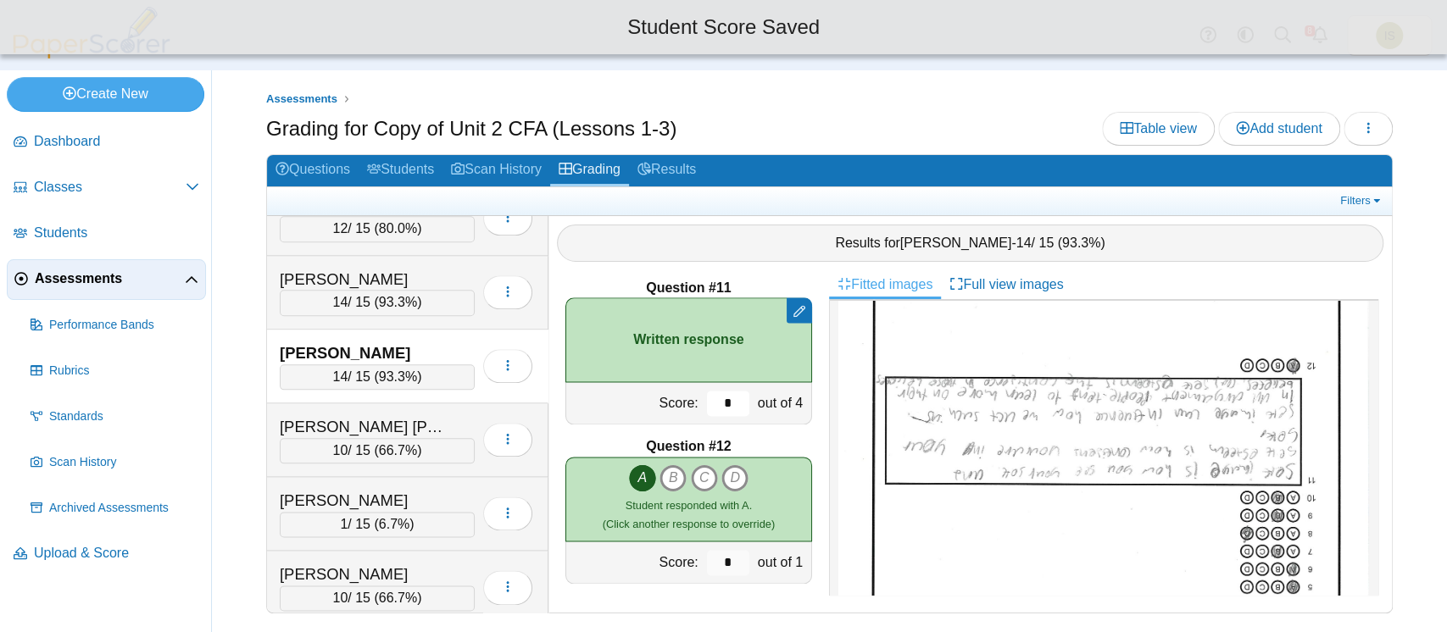
type input "*"
click at [468, 394] on div "Howland, Zaydon 14 / 15 ( 93.3% ) Loading…" at bounding box center [407, 367] width 281 height 74
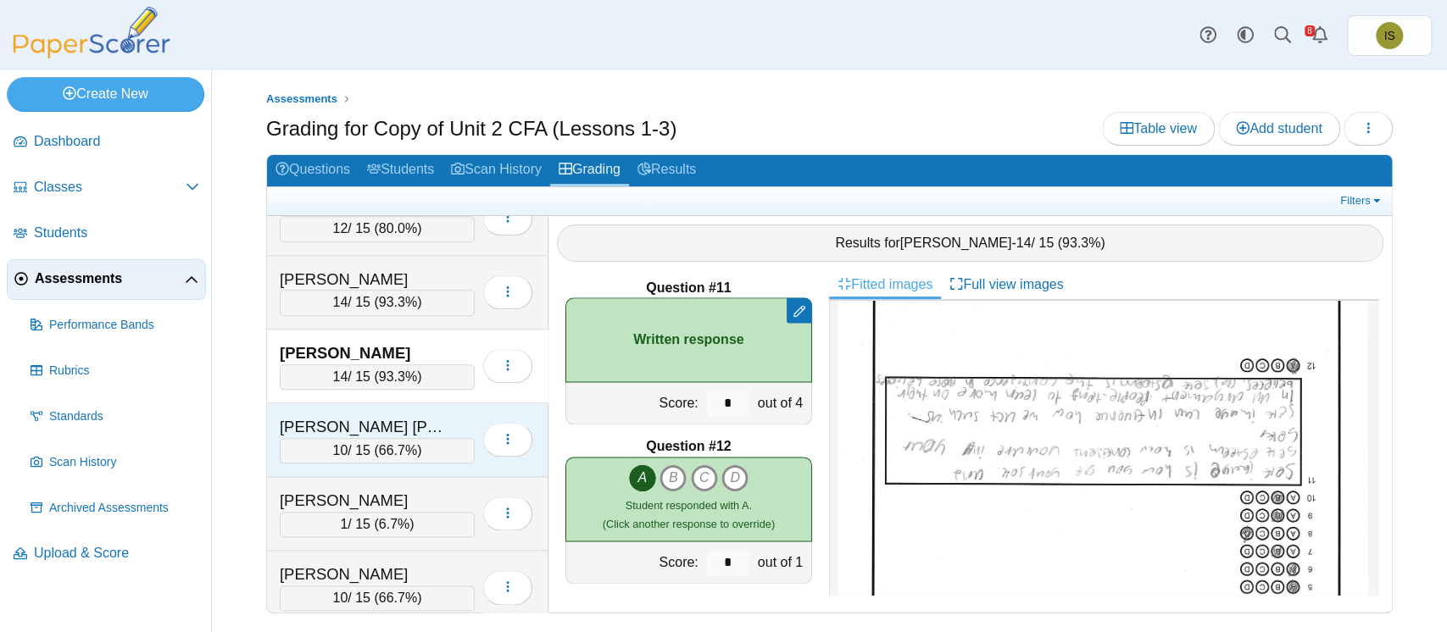
click at [455, 416] on div "Huerta Banuelos, Claudia" at bounding box center [377, 427] width 195 height 22
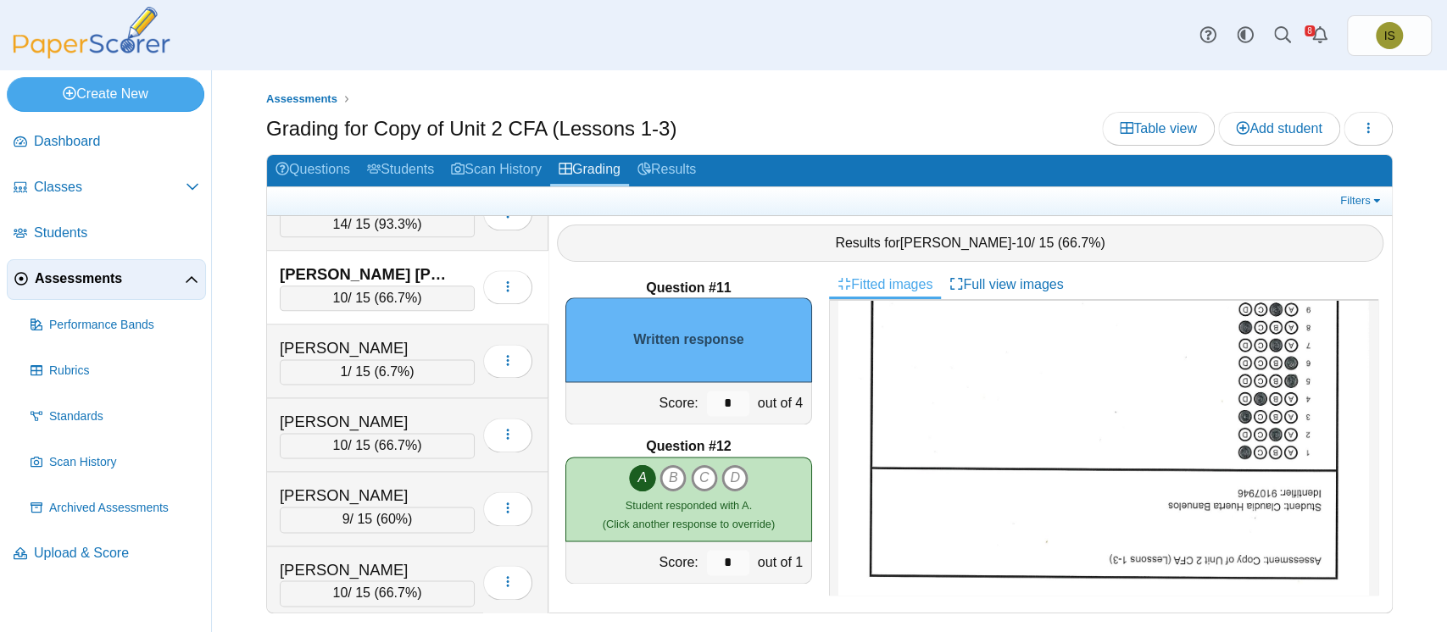
scroll to position [0, 0]
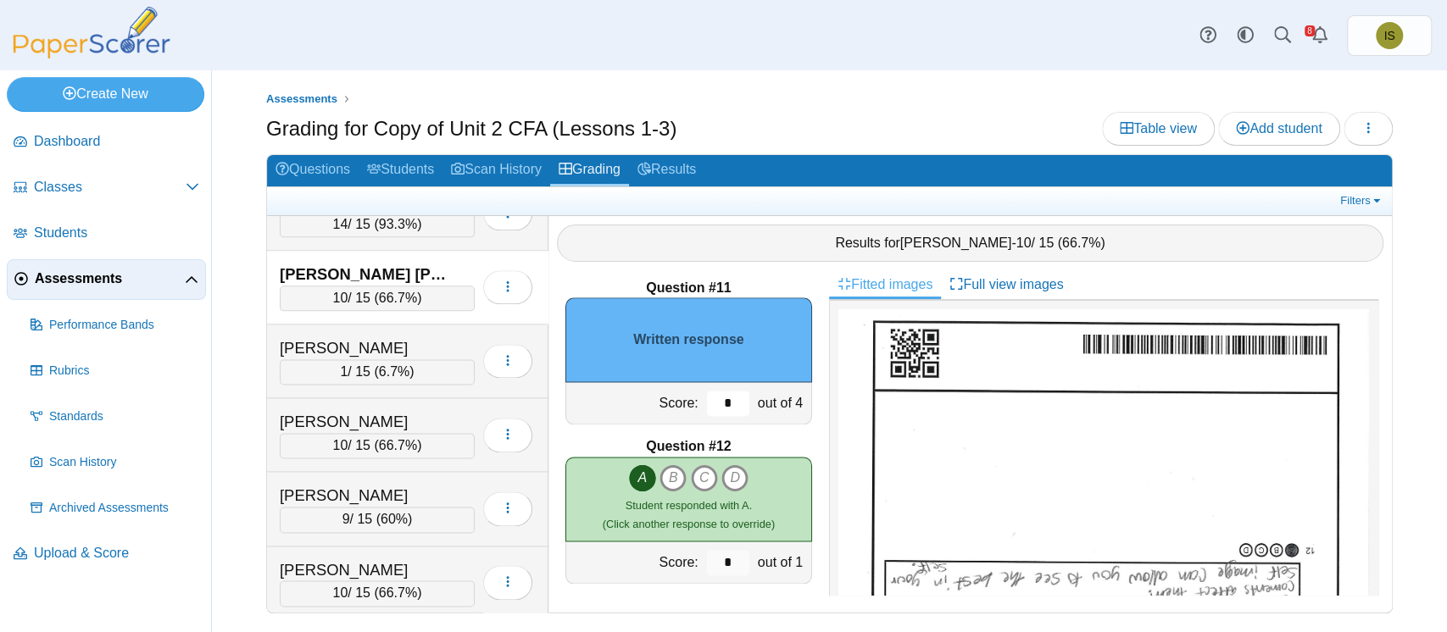
click at [718, 406] on input "*" at bounding box center [728, 403] width 42 height 25
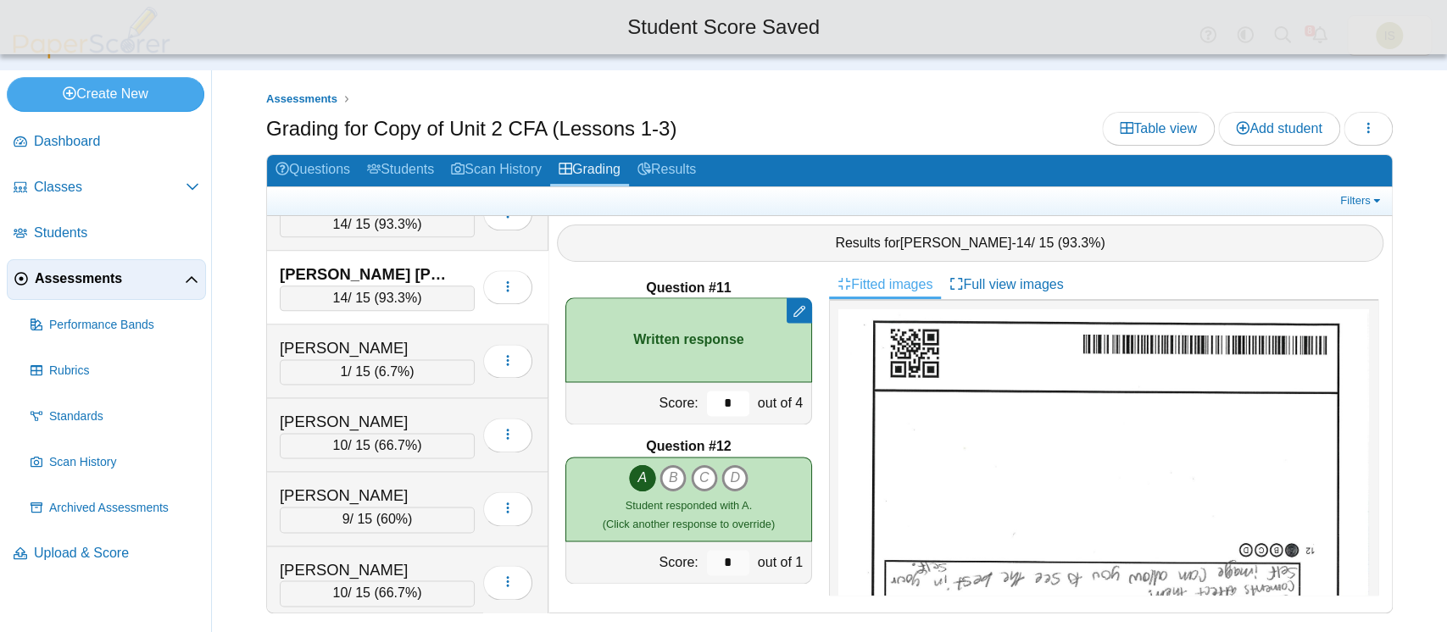
type input "*"
click at [447, 314] on div "Huerta Banuelos, Claudia 14 / 15 ( 93.3% )" at bounding box center [407, 288] width 281 height 74
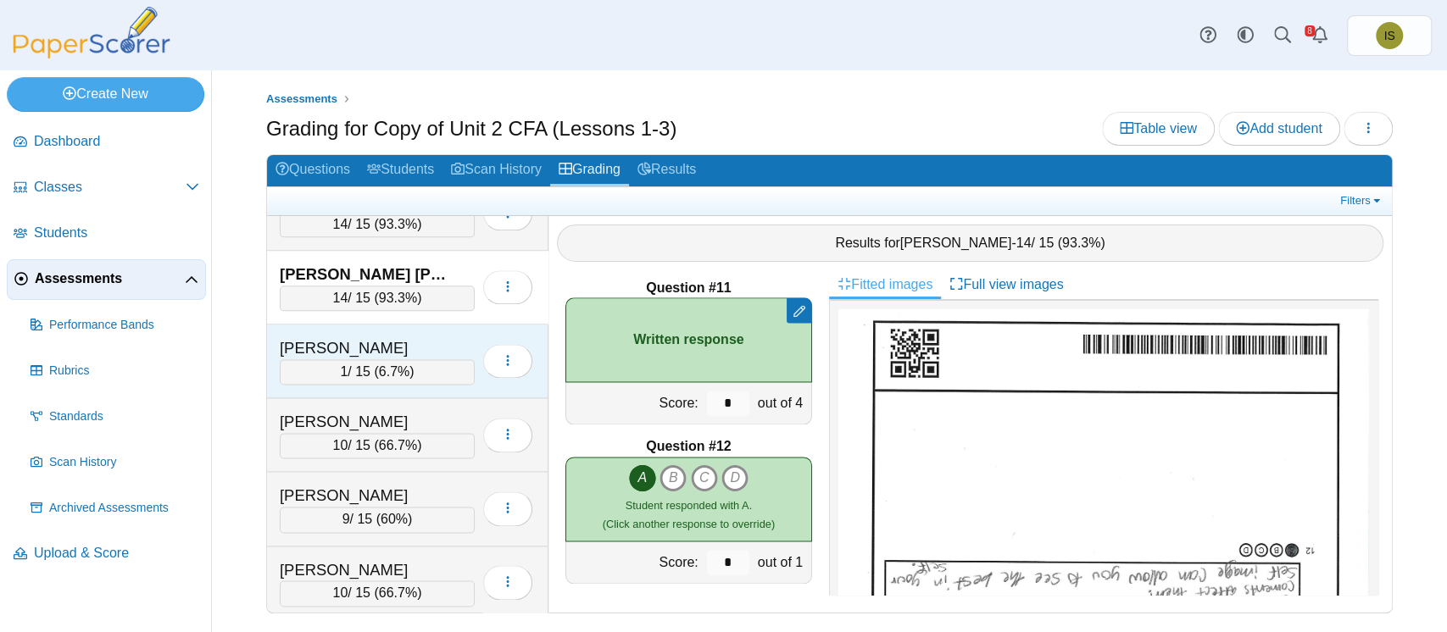
click at [444, 337] on div "Johnson, Clyde" at bounding box center [364, 348] width 169 height 22
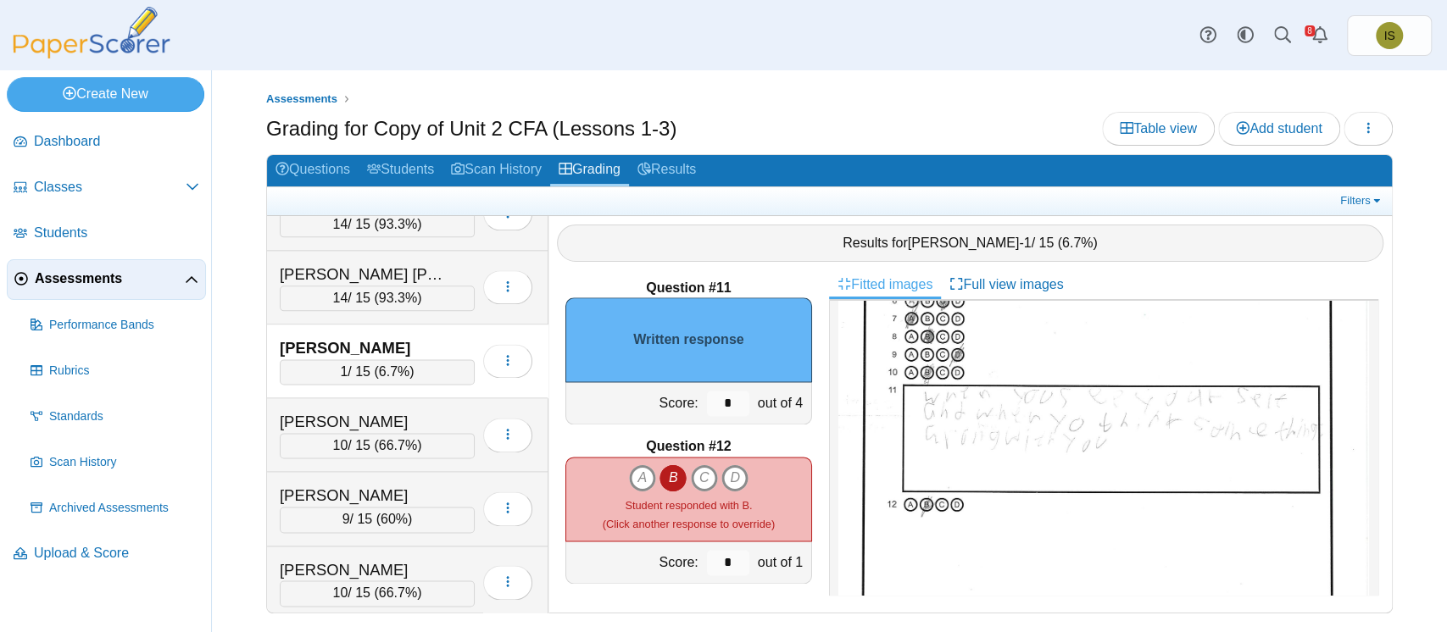
scroll to position [248, 0]
click at [708, 411] on input "*" at bounding box center [728, 403] width 42 height 25
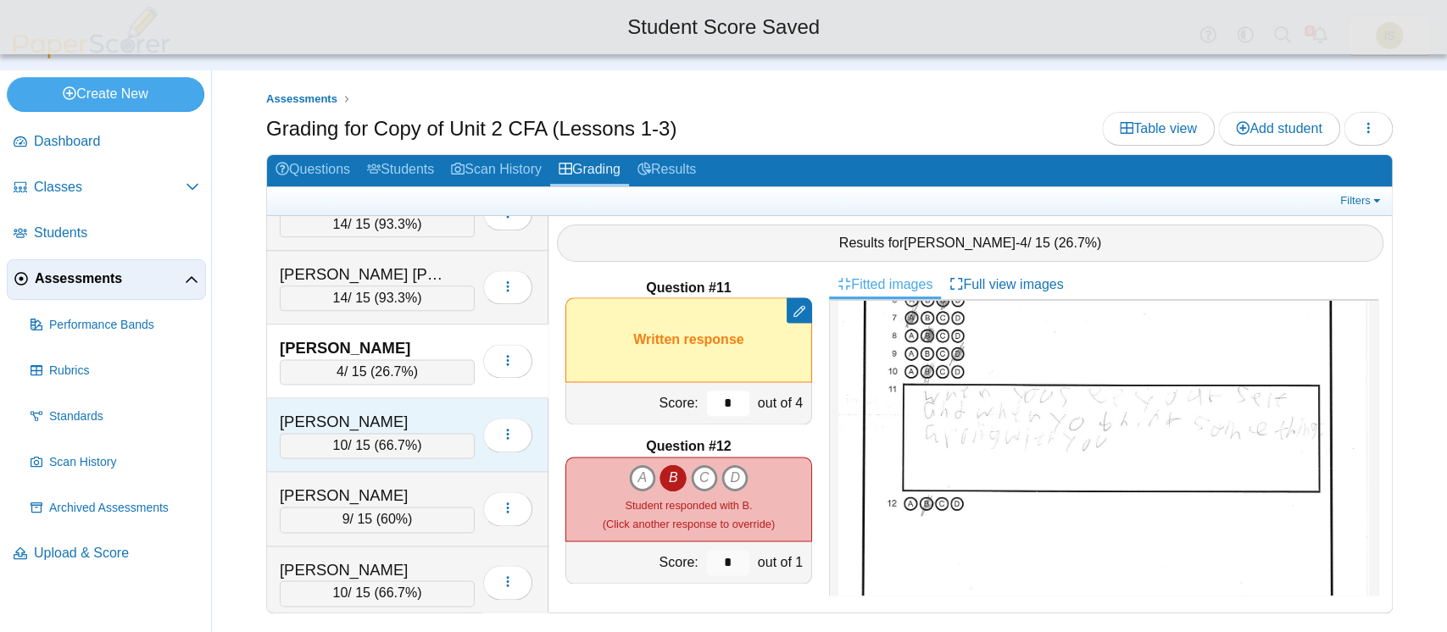
type input "*"
click at [437, 411] on div "Johnston, Macey" at bounding box center [364, 422] width 169 height 22
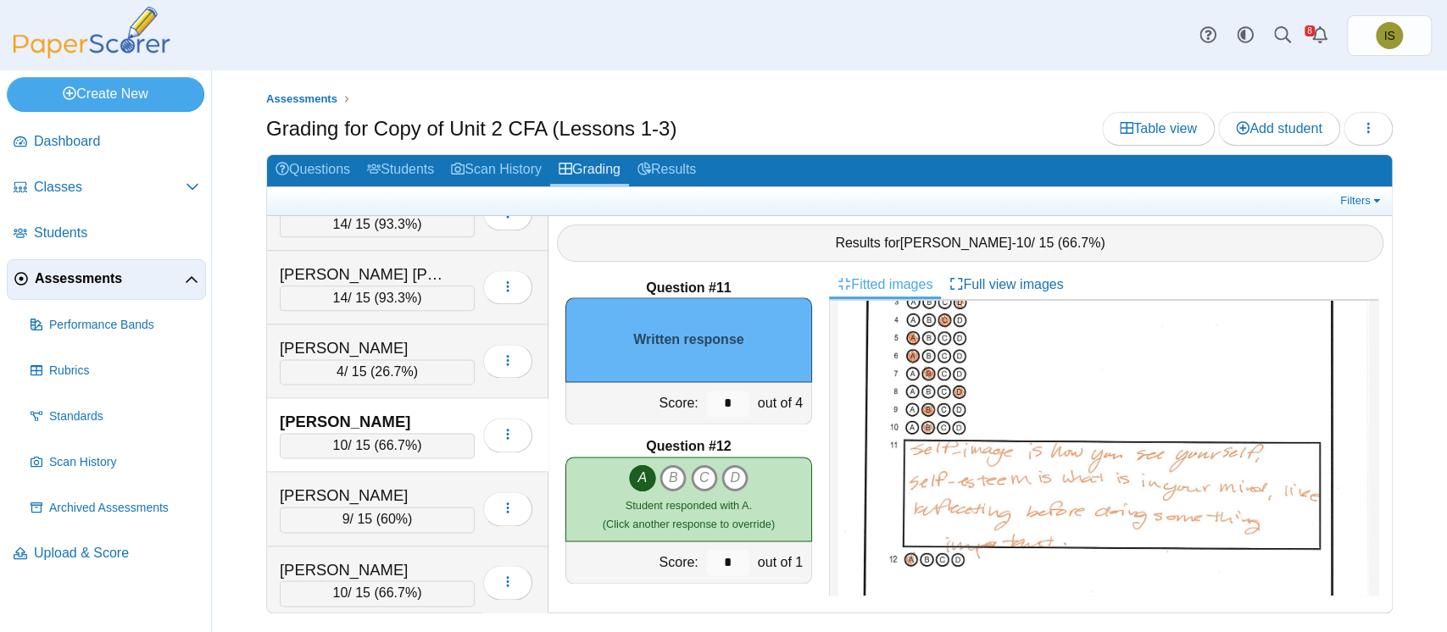
scroll to position [211, 0]
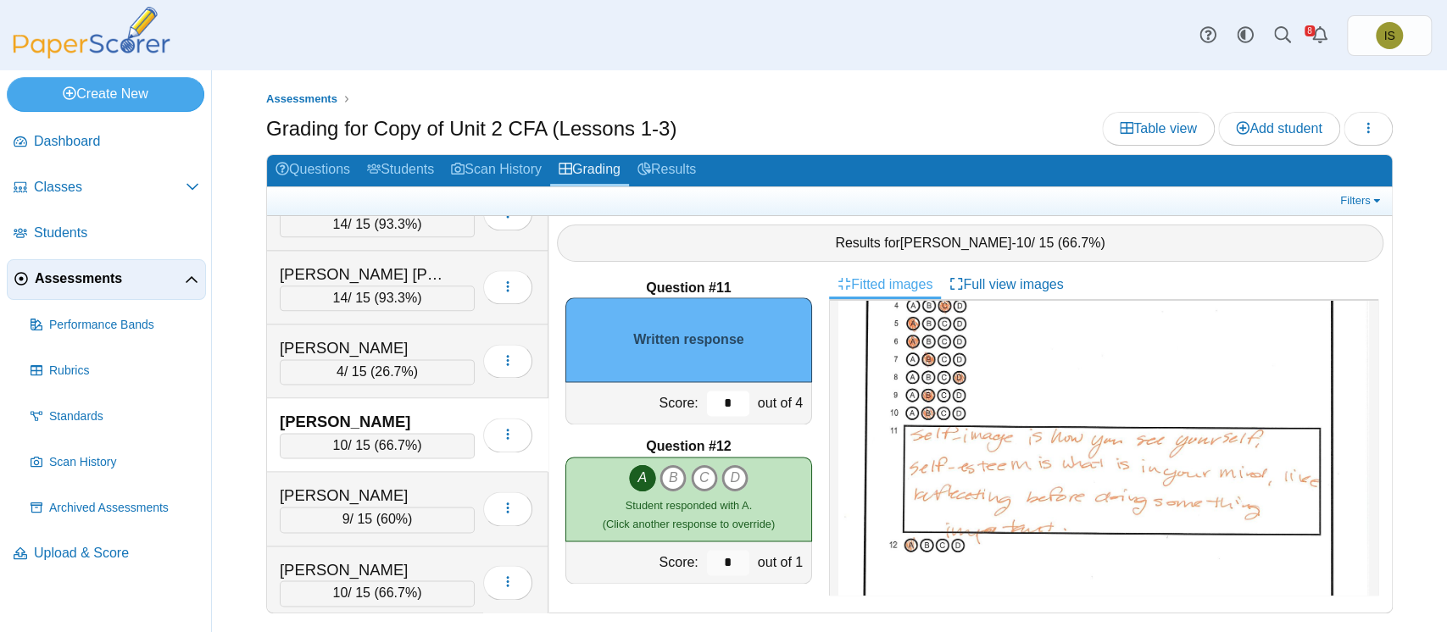
click at [711, 412] on input "*" at bounding box center [728, 403] width 42 height 25
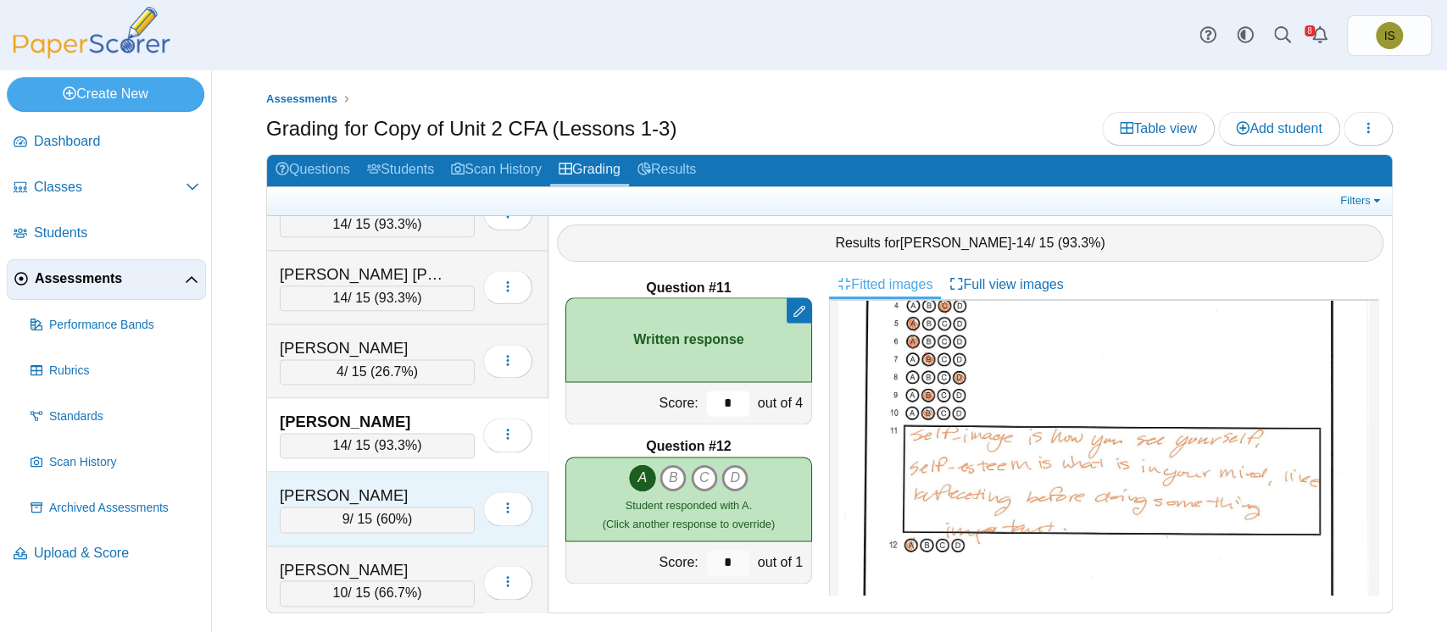
type input "*"
click at [449, 485] on div "Jones, Avery" at bounding box center [377, 496] width 195 height 22
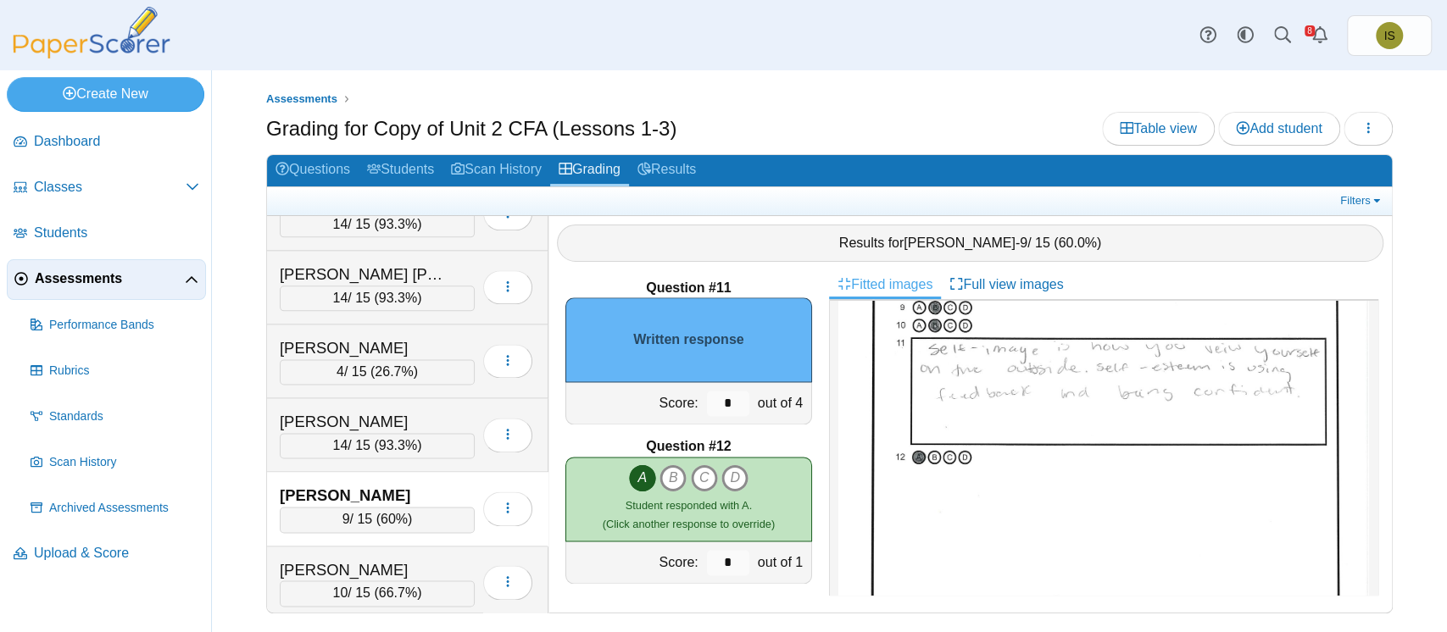
scroll to position [296, 0]
click at [720, 396] on input "*" at bounding box center [728, 403] width 42 height 25
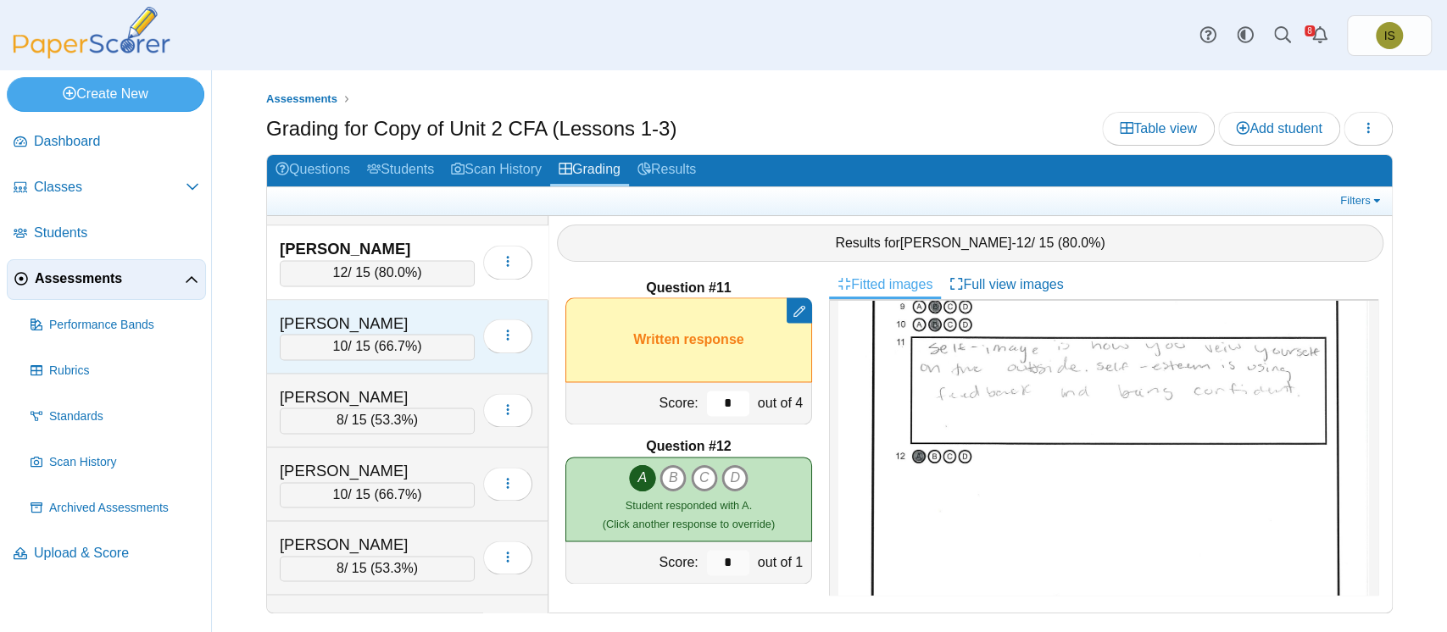
scroll to position [1762, 0]
type input "*"
click at [428, 302] on div "Justice, Audrey 10 / 15 ( 66.7% ) Loading…" at bounding box center [407, 338] width 281 height 74
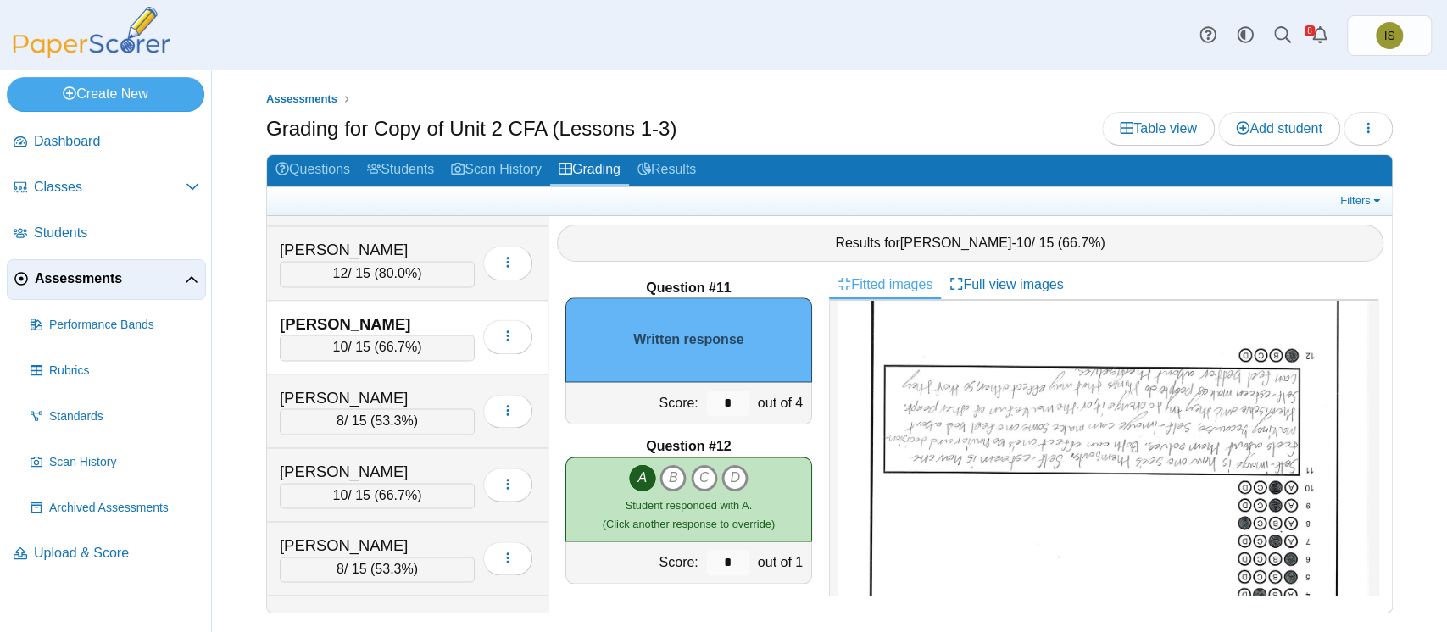
scroll to position [196, 0]
click at [707, 398] on input "*" at bounding box center [728, 403] width 42 height 25
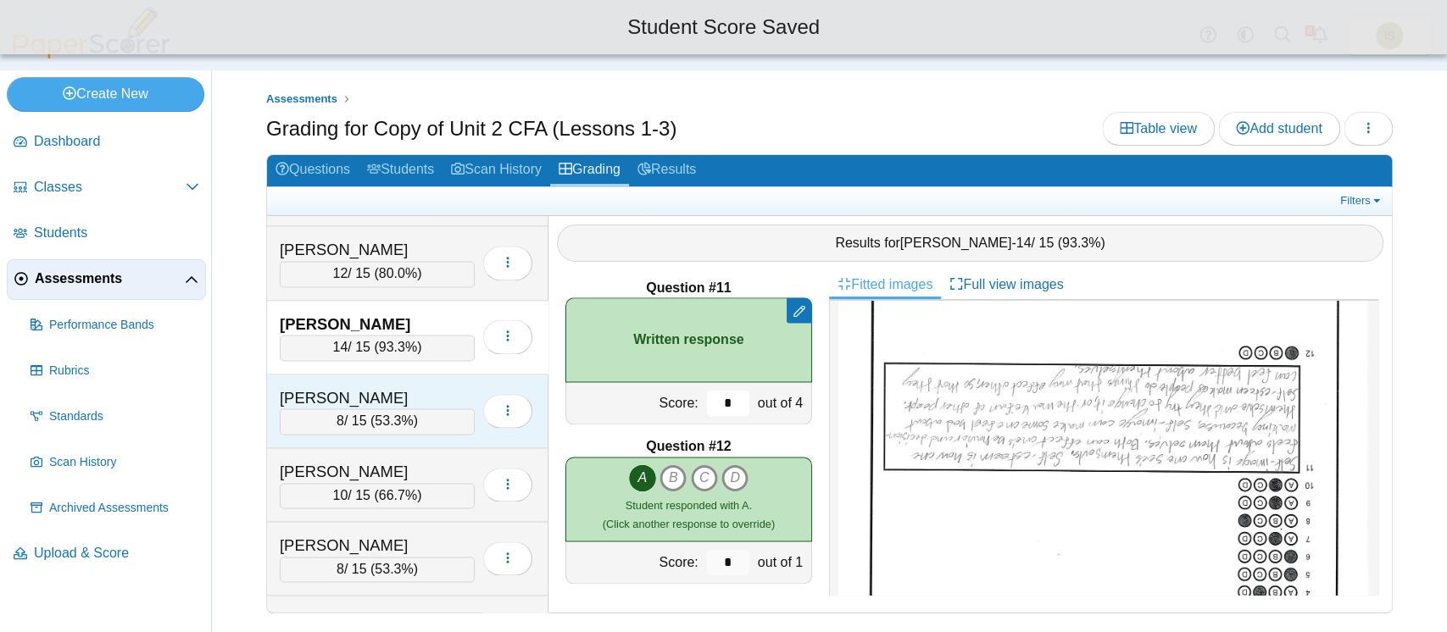
type input "*"
click at [427, 375] on div "Koch, Ryker 8 / 15 ( 53.3% ) Loading…" at bounding box center [407, 412] width 281 height 74
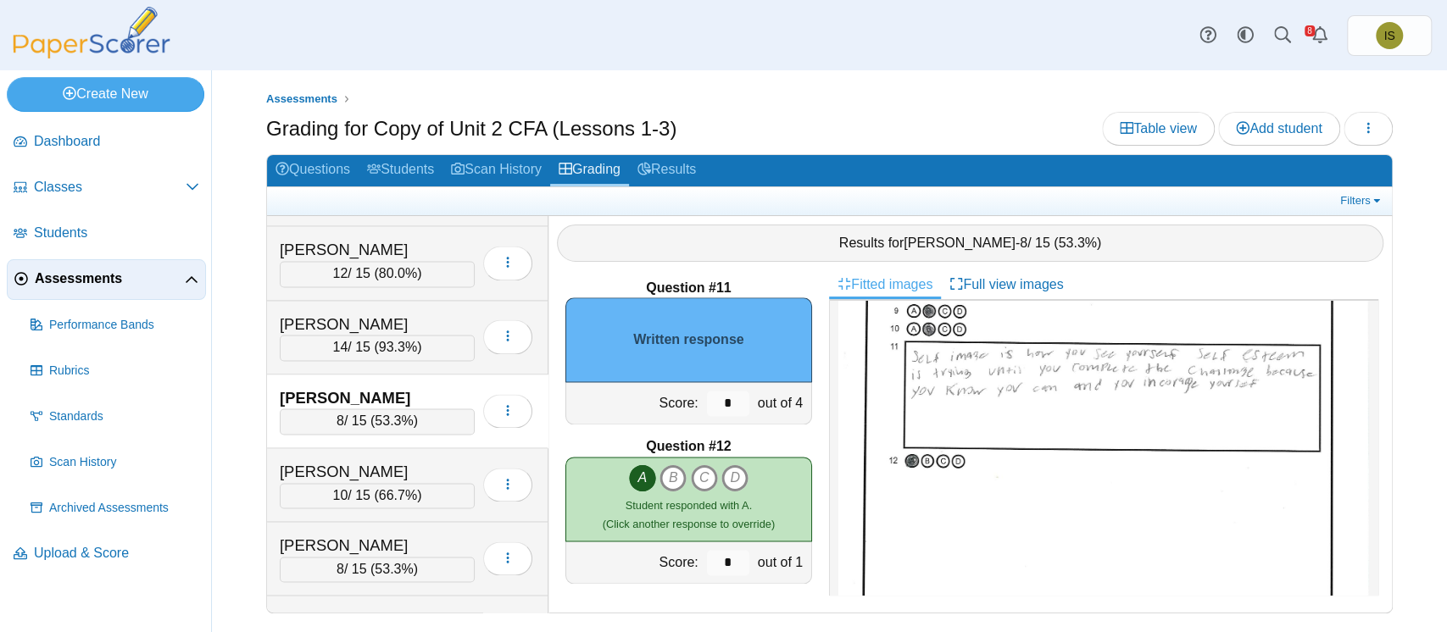
scroll to position [297, 0]
click at [707, 399] on input "*" at bounding box center [728, 403] width 42 height 25
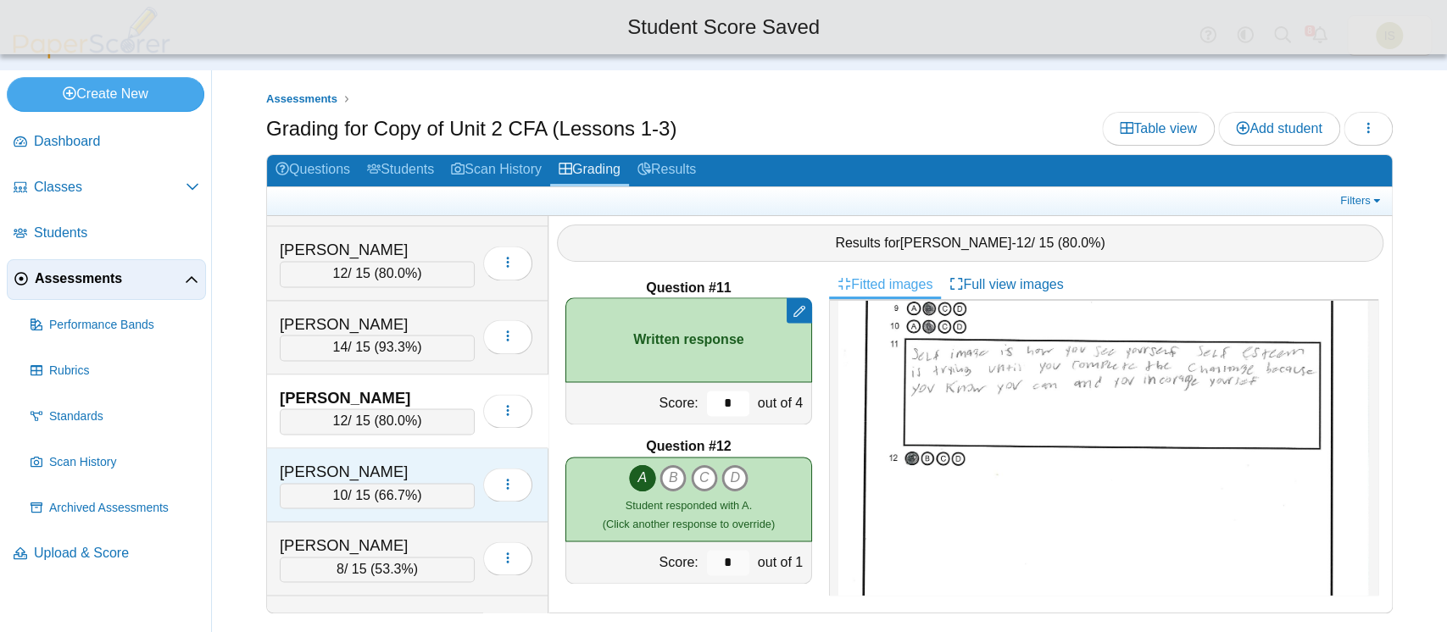
type input "*"
click at [458, 461] on div "Kyler, Caleb" at bounding box center [377, 472] width 195 height 22
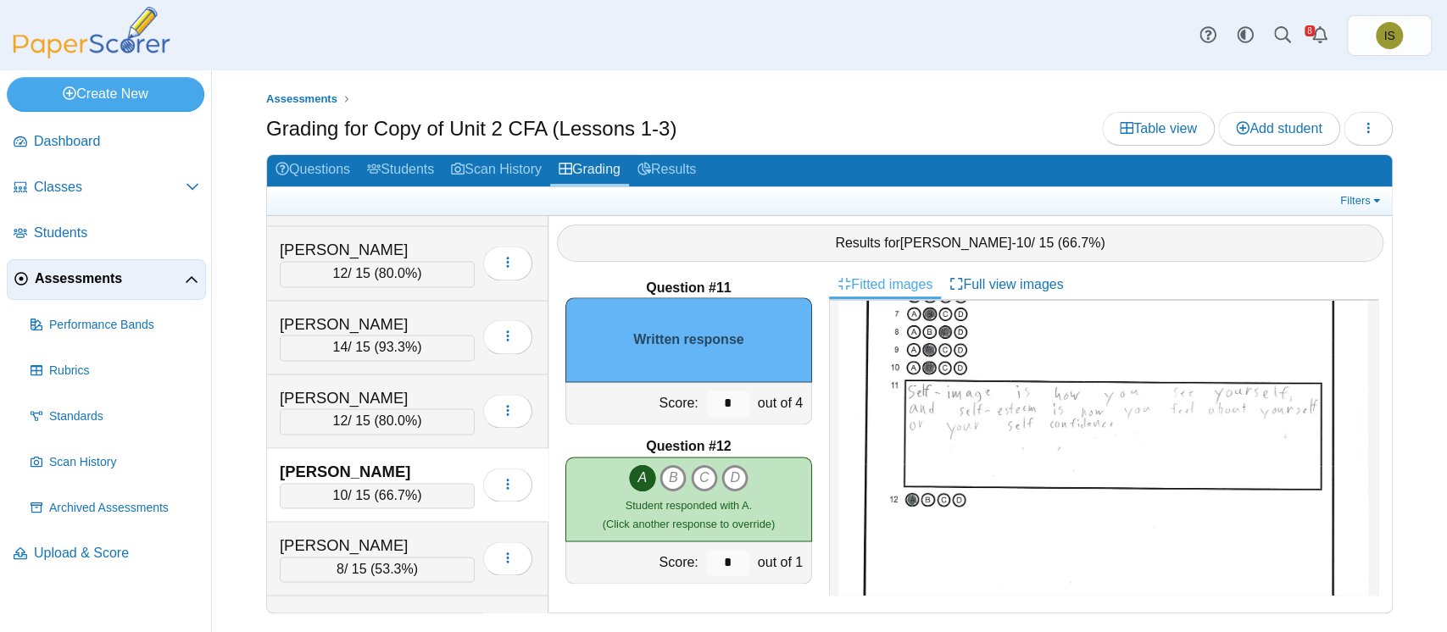
scroll to position [258, 0]
click at [714, 403] on input "*" at bounding box center [728, 403] width 42 height 25
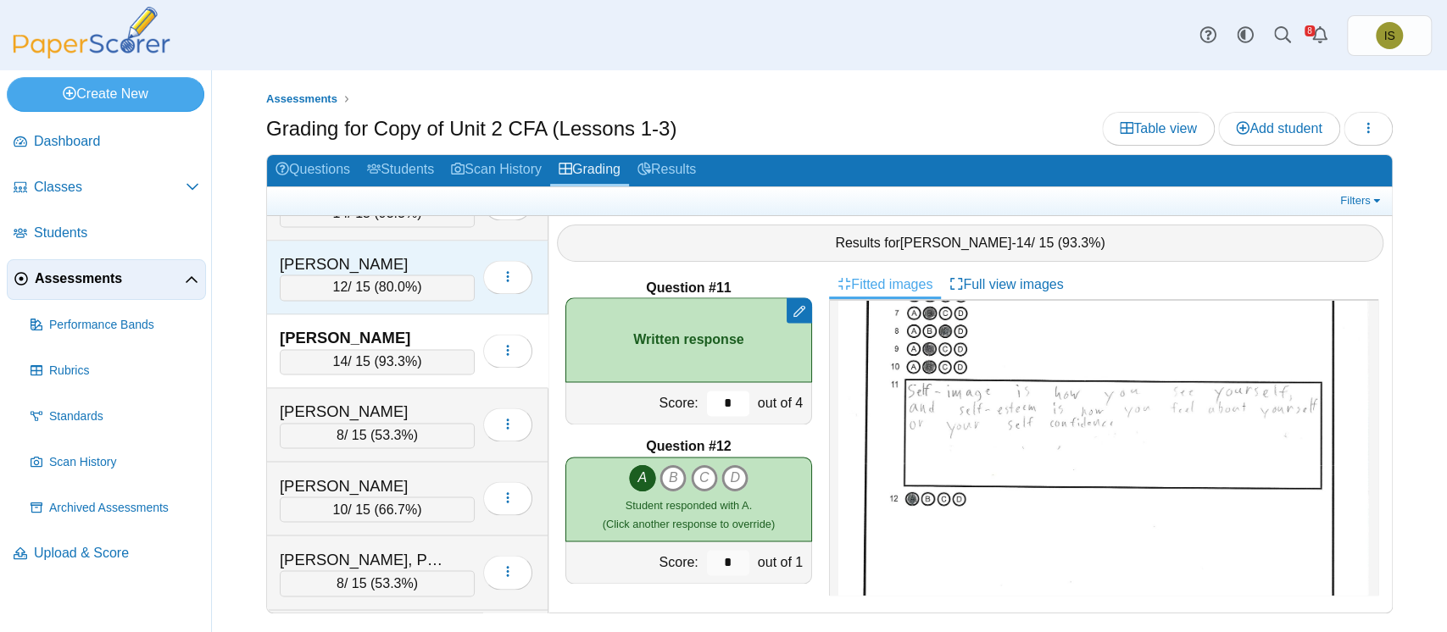
scroll to position [1938, 0]
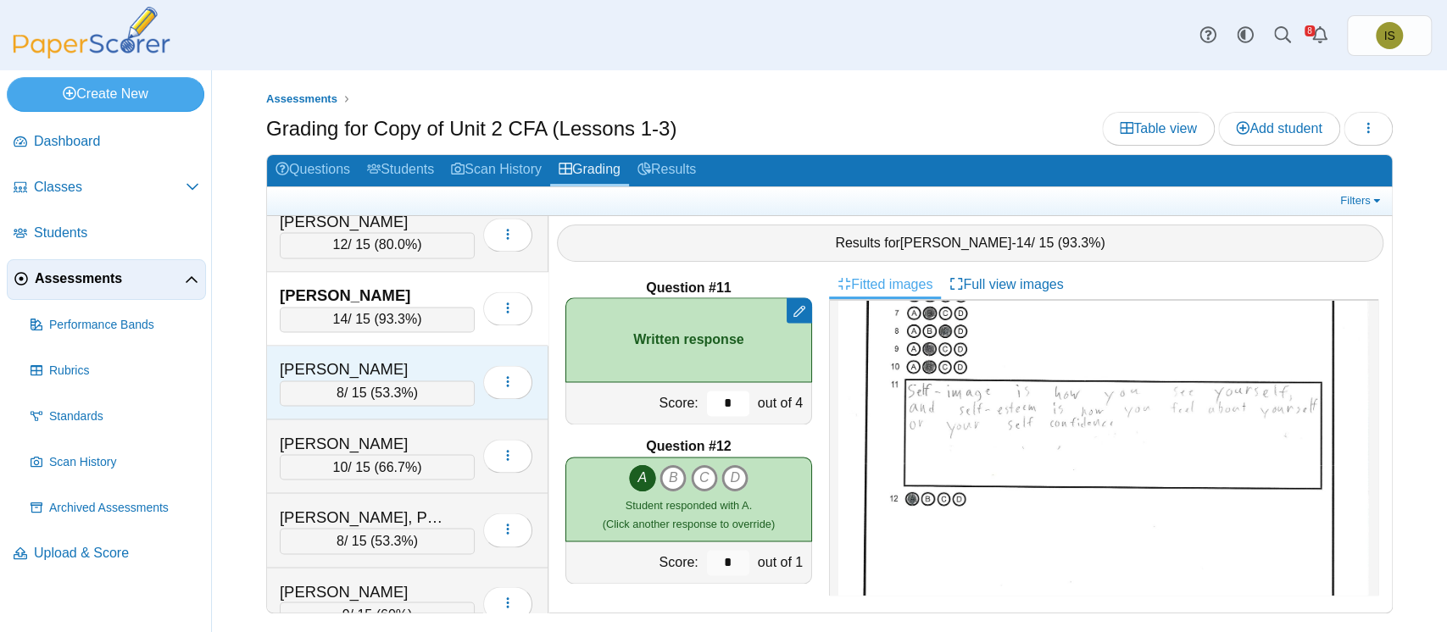
type input "*"
click at [449, 358] on div "Lohmeier, Kao" at bounding box center [377, 369] width 195 height 22
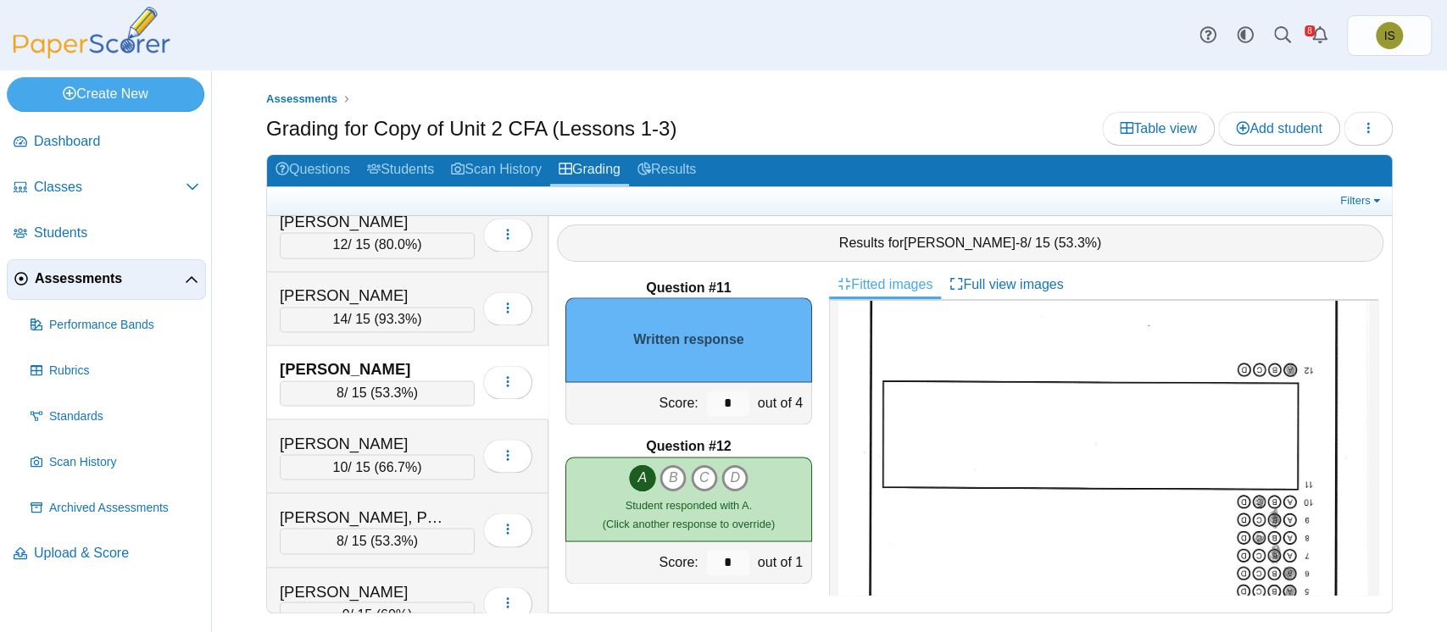
scroll to position [181, 0]
click at [719, 398] on input "*" at bounding box center [728, 403] width 42 height 25
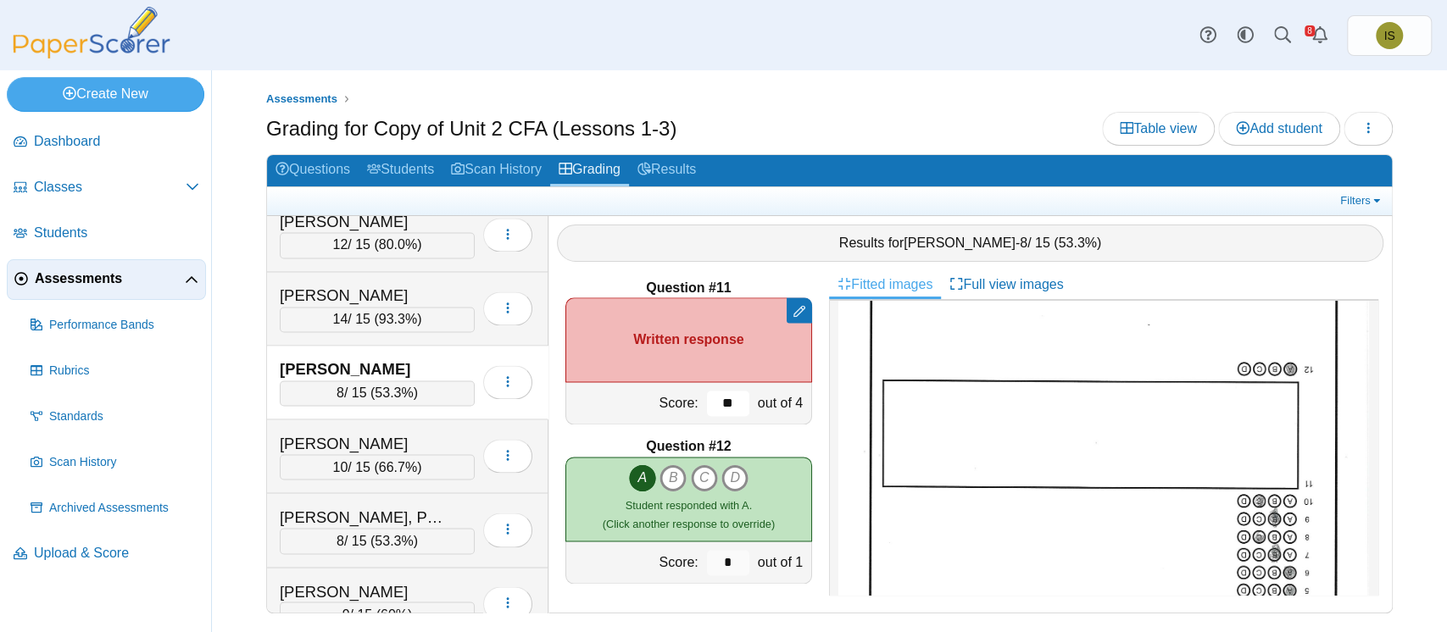
type input "*"
click at [475, 432] on div "Loading…" at bounding box center [504, 455] width 58 height 47
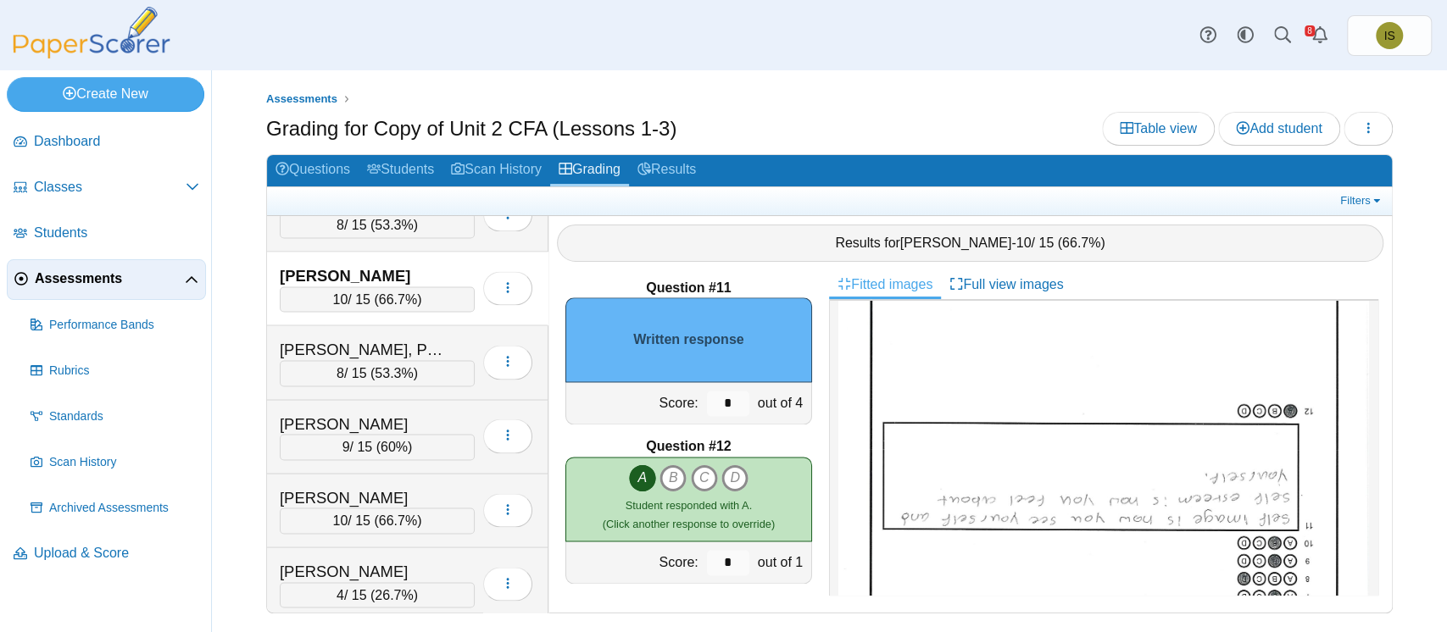
scroll to position [142, 0]
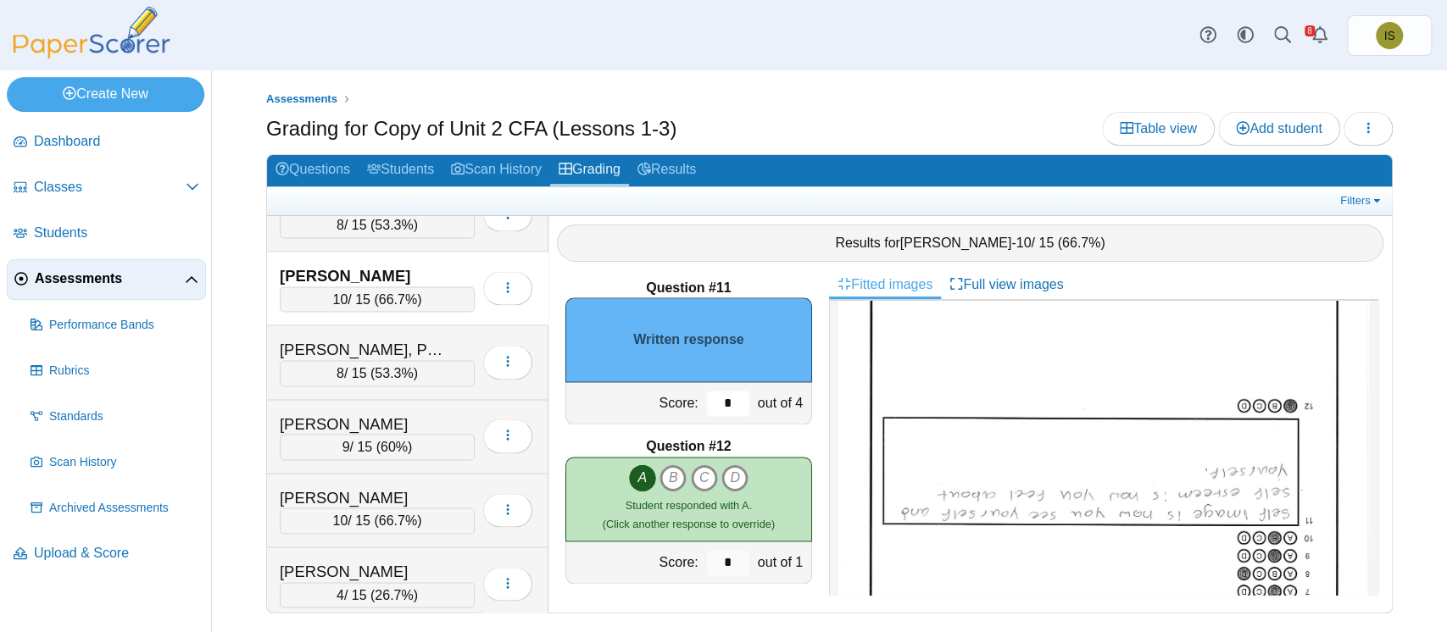
click at [710, 408] on input "*" at bounding box center [728, 403] width 42 height 25
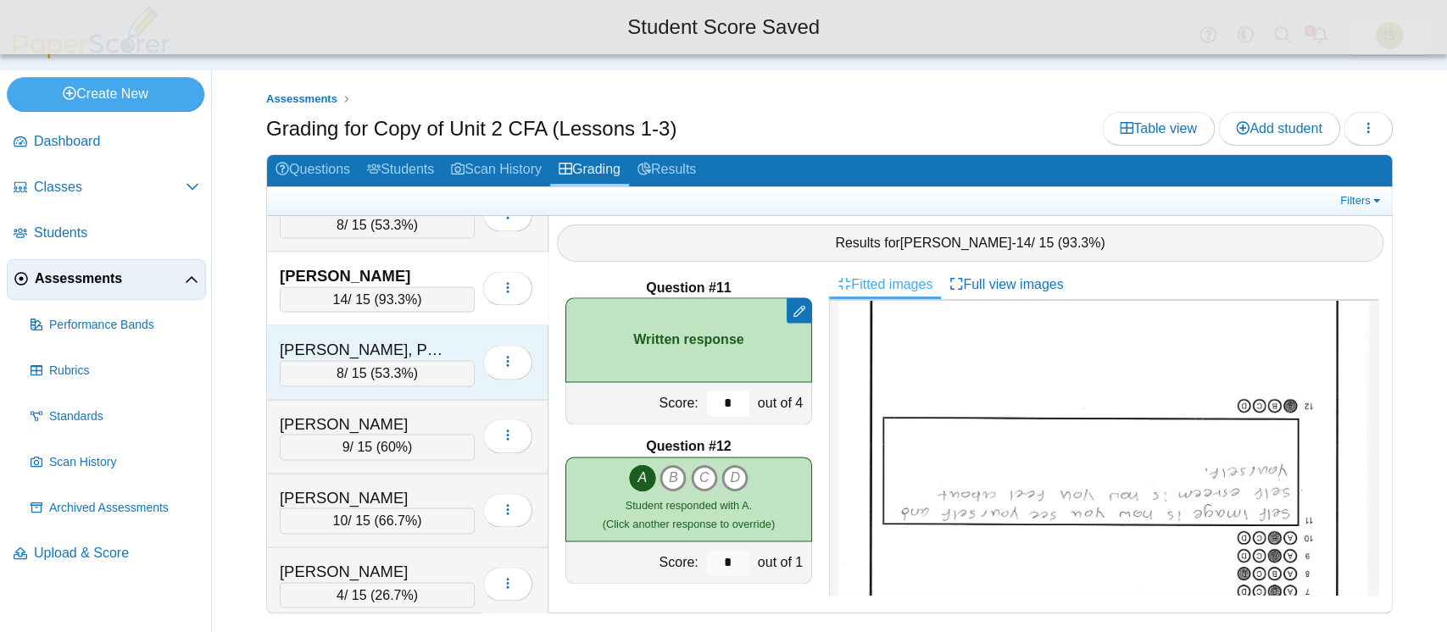
type input "*"
click at [451, 338] on div "Meier, Paislee" at bounding box center [377, 349] width 195 height 22
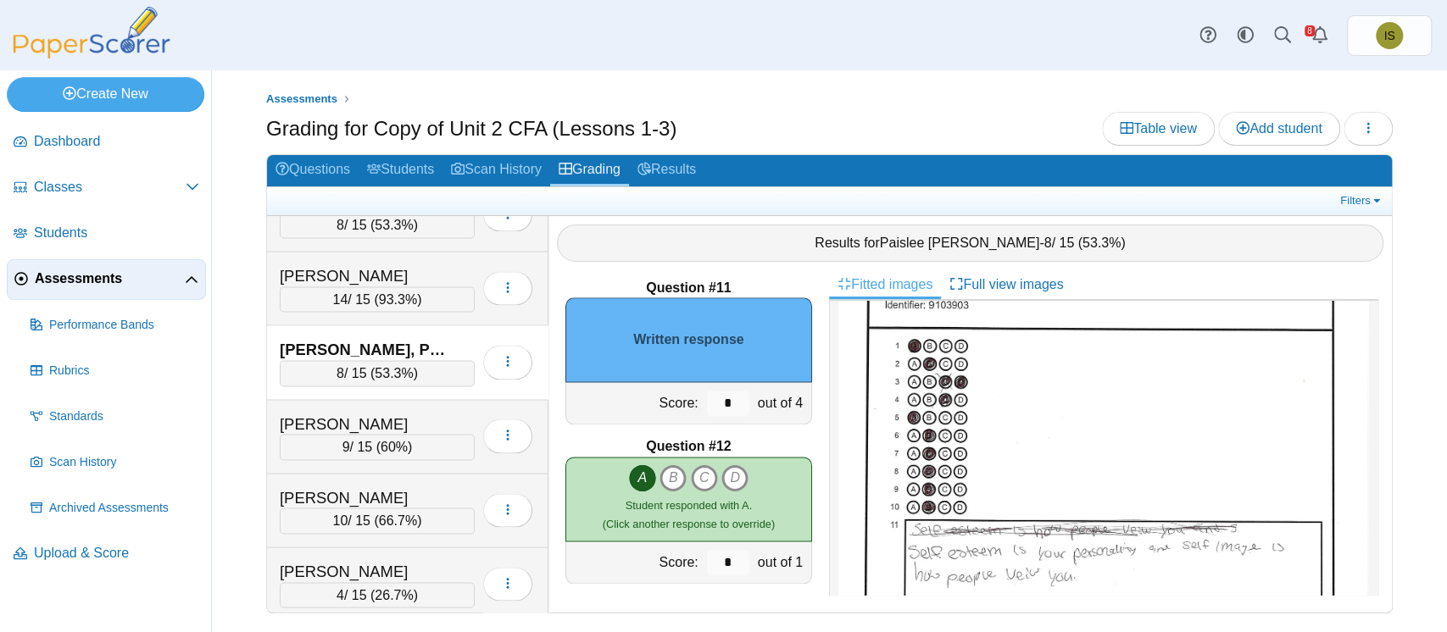
scroll to position [108, 0]
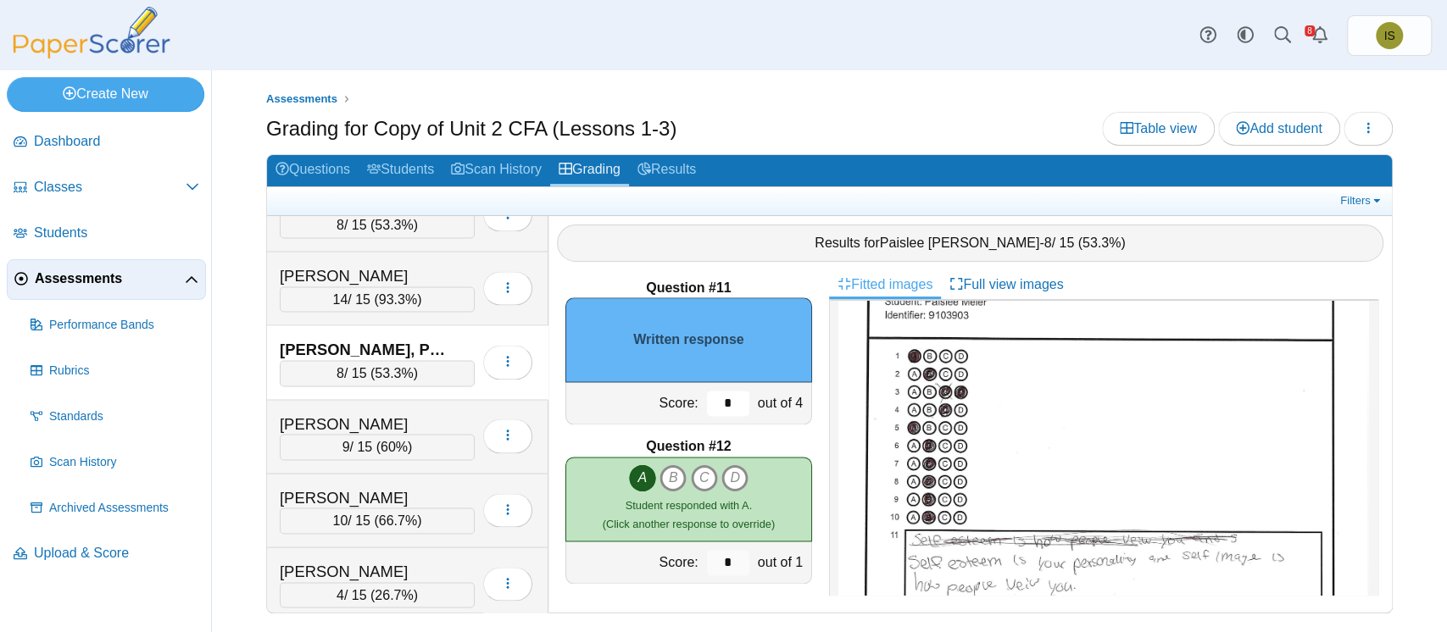
click at [714, 403] on input "*" at bounding box center [728, 403] width 42 height 25
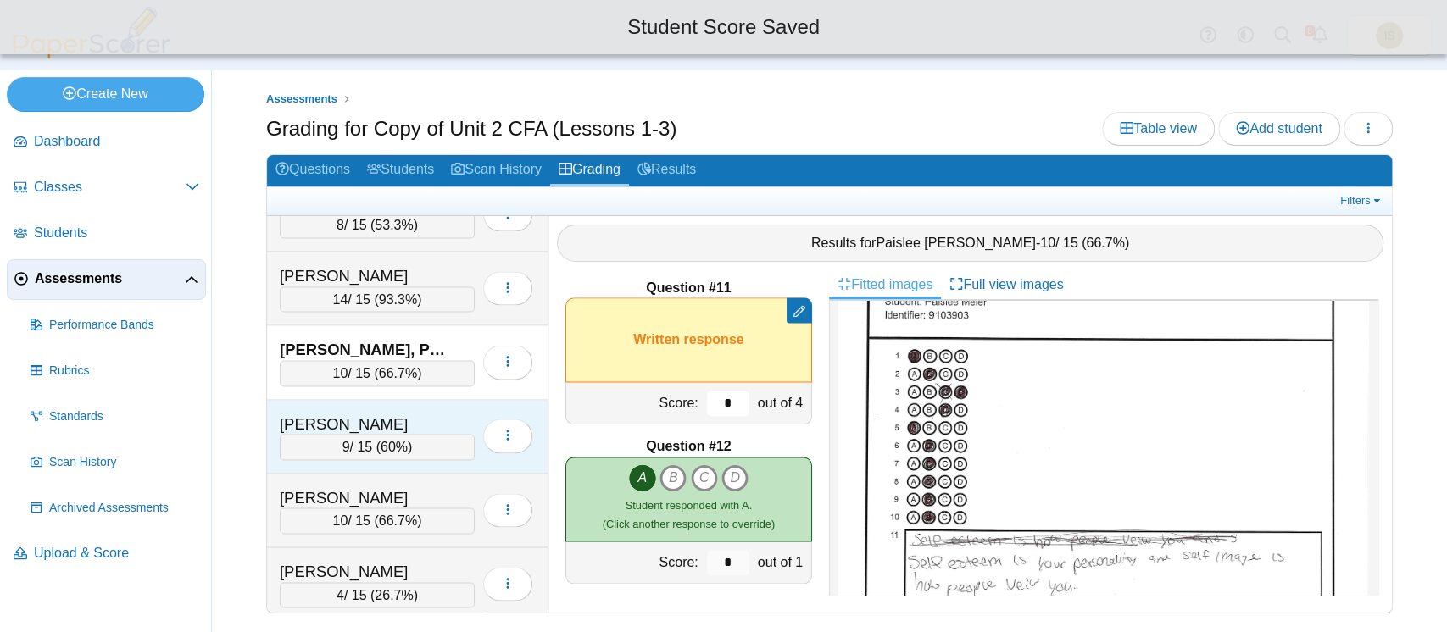
type input "*"
click at [447, 400] on div "Mendoza, Damian 9 / 15 ( 60% ) Loading…" at bounding box center [407, 437] width 281 height 74
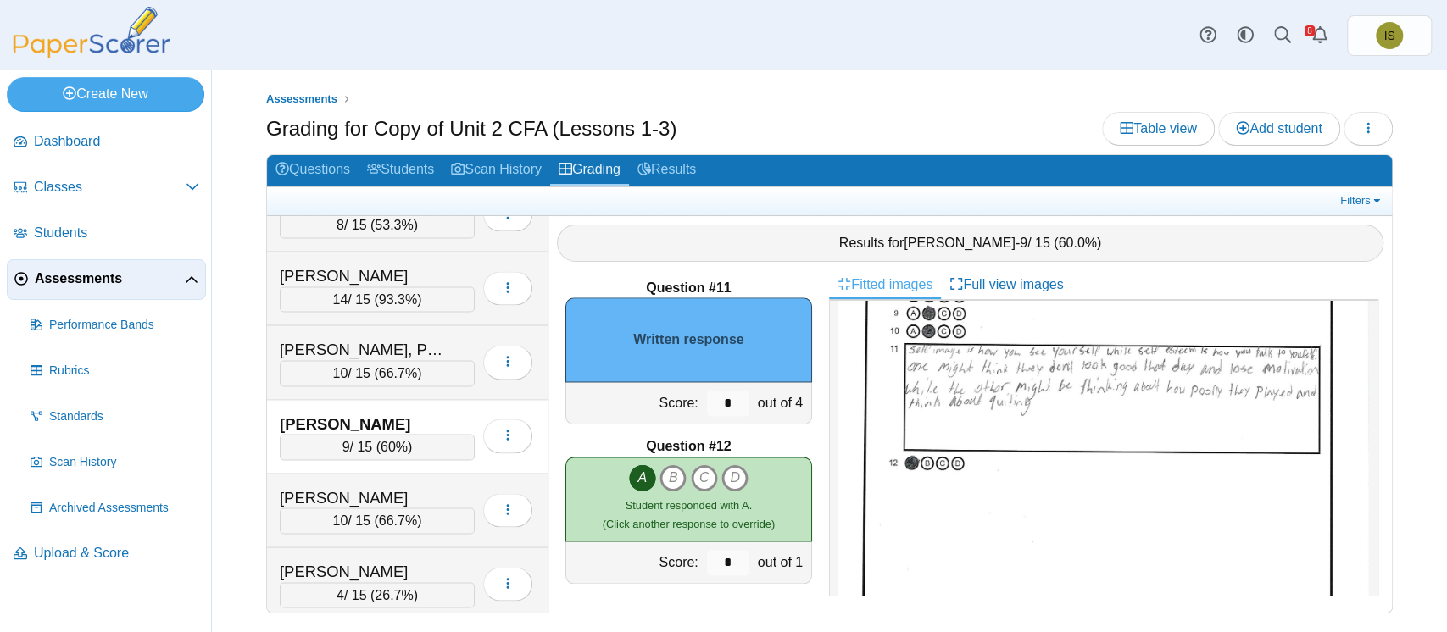
scroll to position [293, 0]
click at [714, 400] on input "*" at bounding box center [728, 403] width 42 height 25
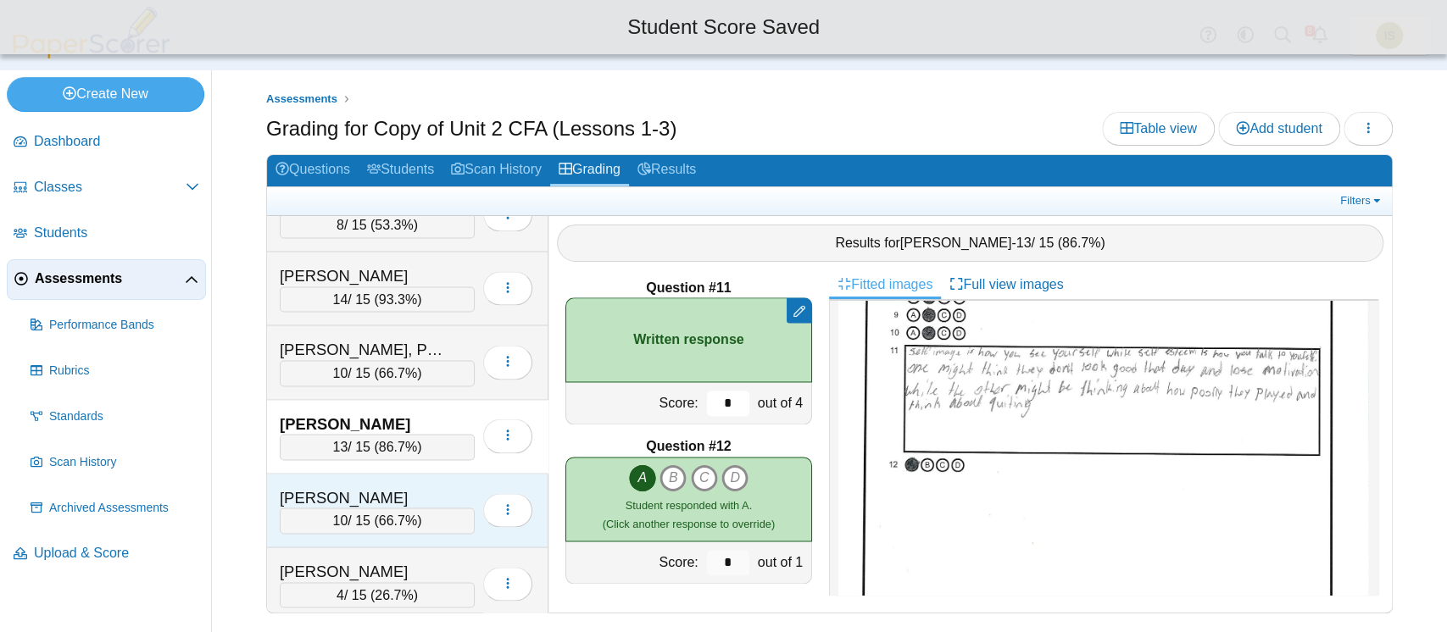
type input "*"
click at [475, 486] on div "Loading…" at bounding box center [504, 509] width 58 height 47
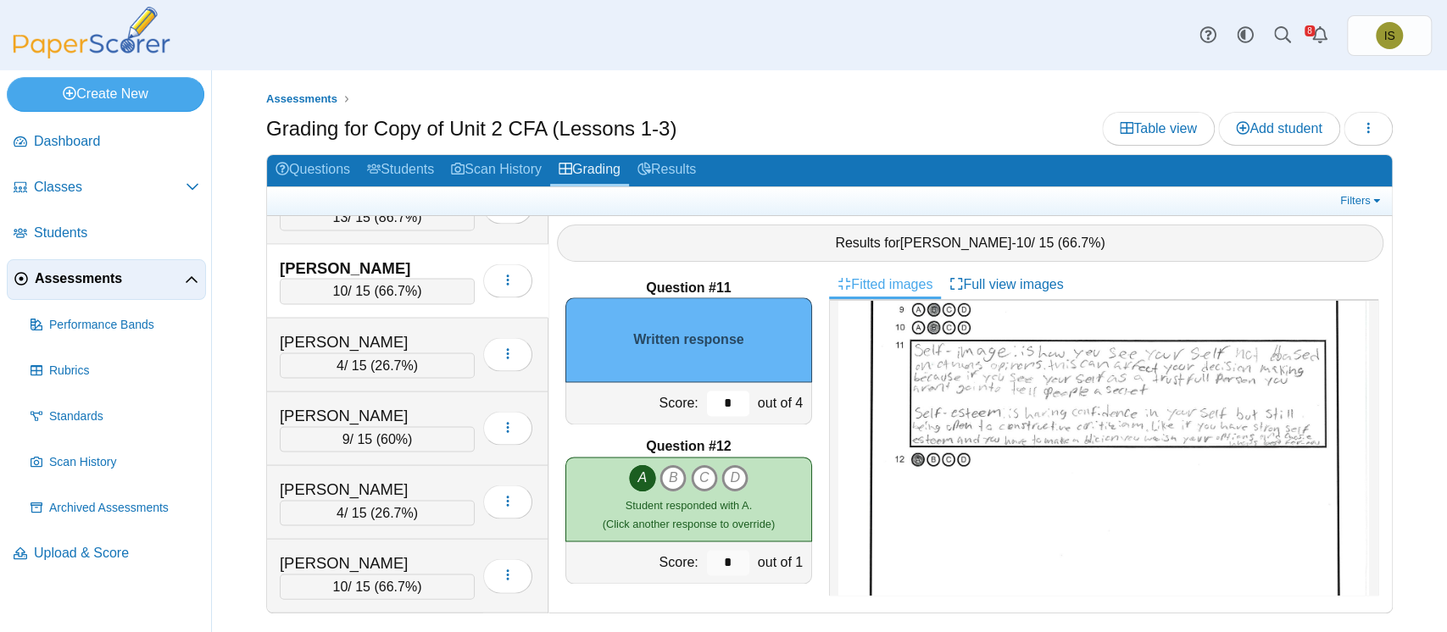
click at [714, 398] on input "*" at bounding box center [728, 403] width 42 height 25
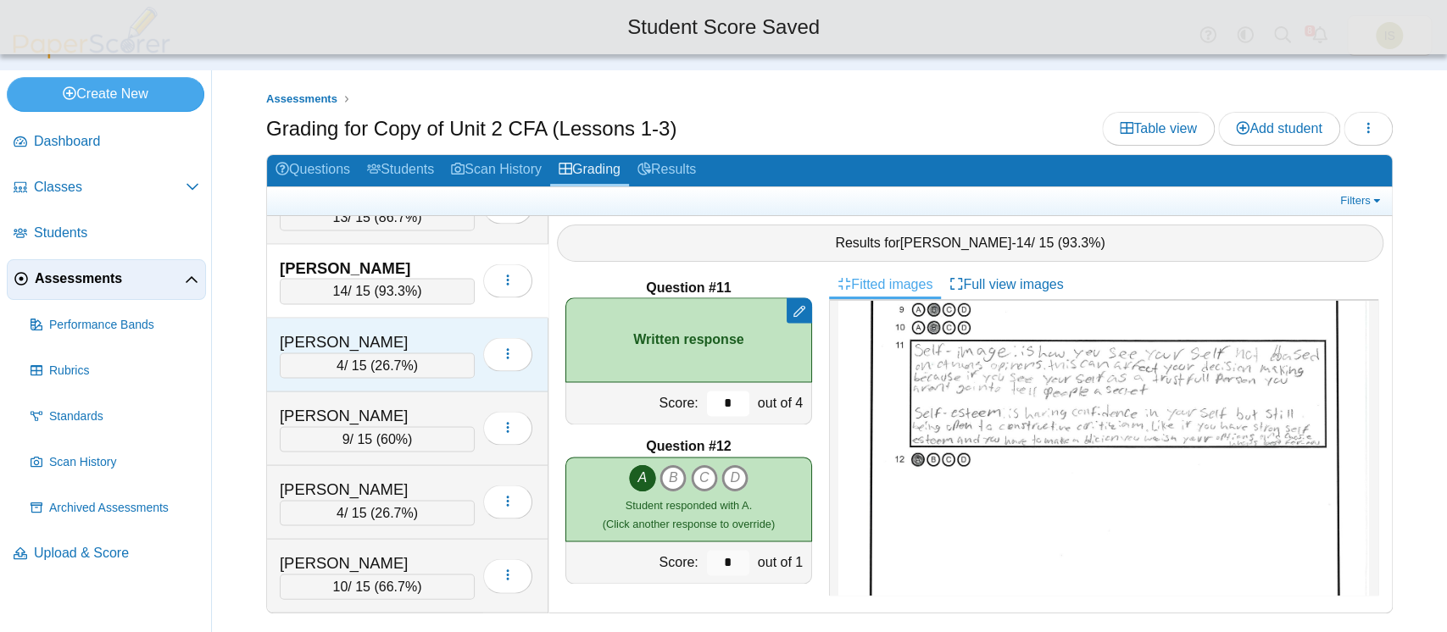
type input "*"
click at [446, 318] on div "Mota-Erasto, Ismael 4 / 15 ( 26.7% ) Loading…" at bounding box center [407, 355] width 281 height 74
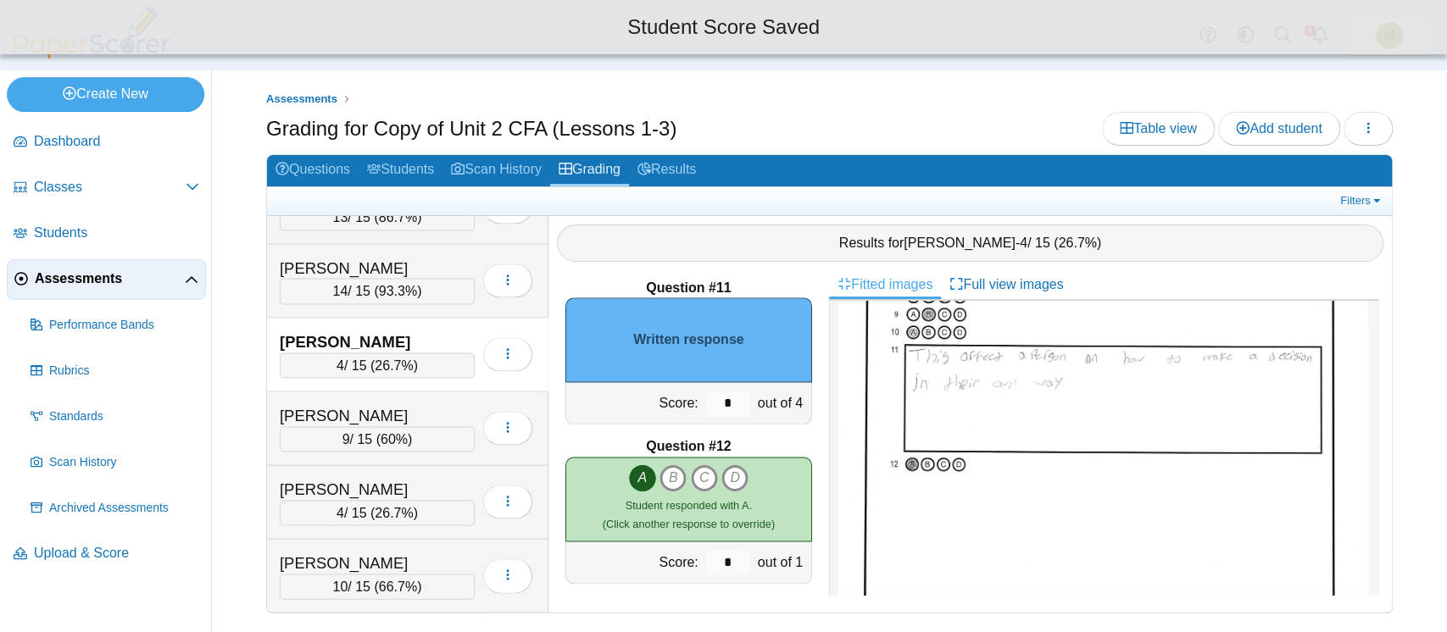
scroll to position [0, 0]
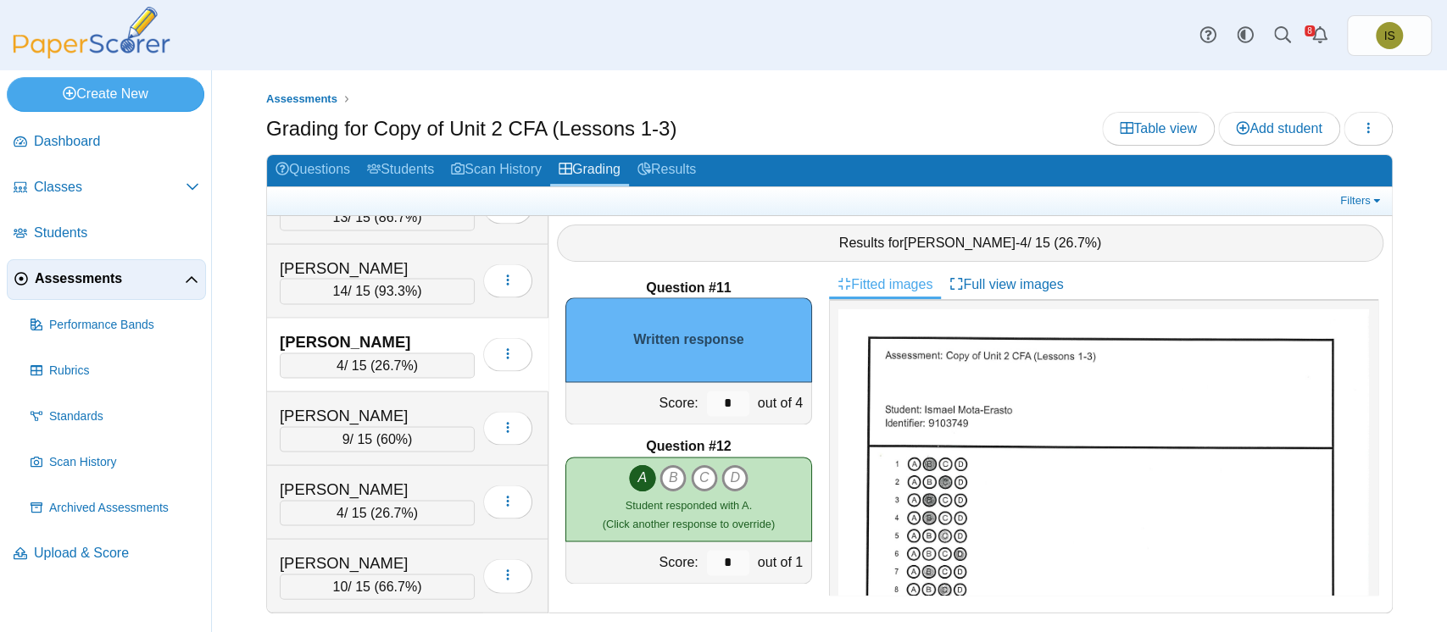
click at [832, 119] on div "Grading for Copy of Unit 2 CFA (Lessons 1-3) Table view Add student Loading…" at bounding box center [829, 131] width 1126 height 38
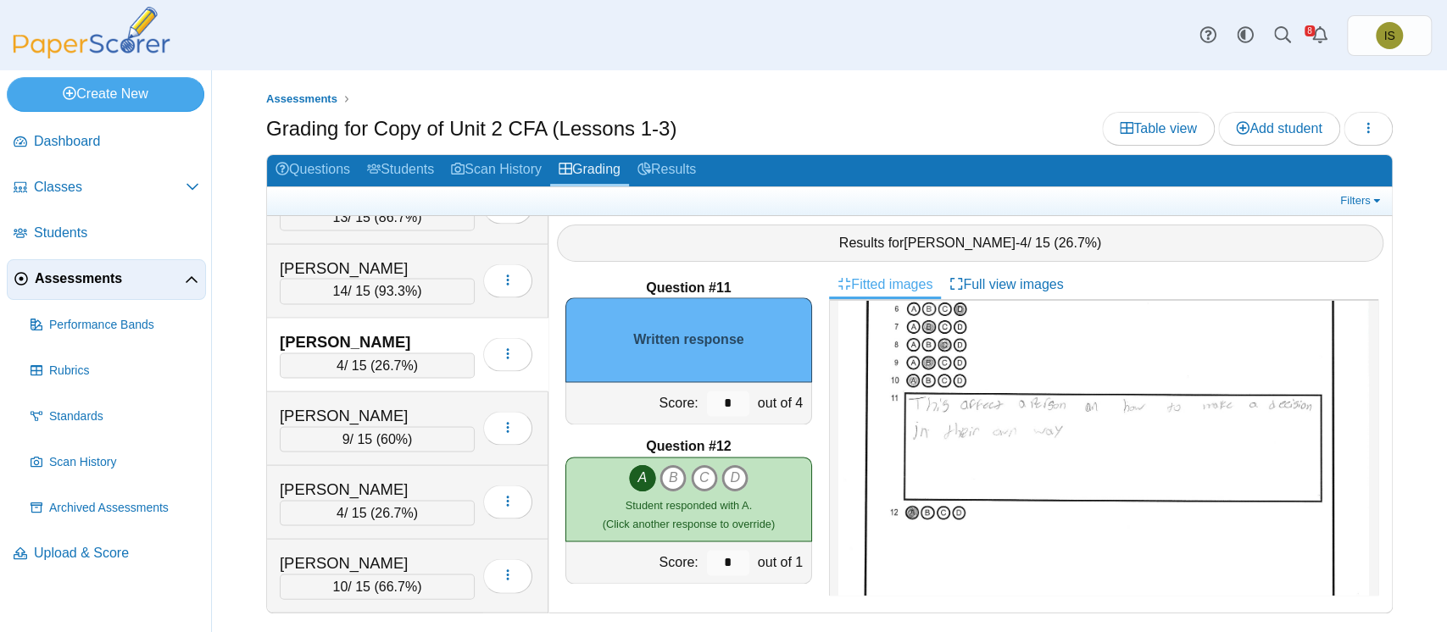
scroll to position [246, 0]
click at [707, 404] on input "*" at bounding box center [728, 403] width 42 height 25
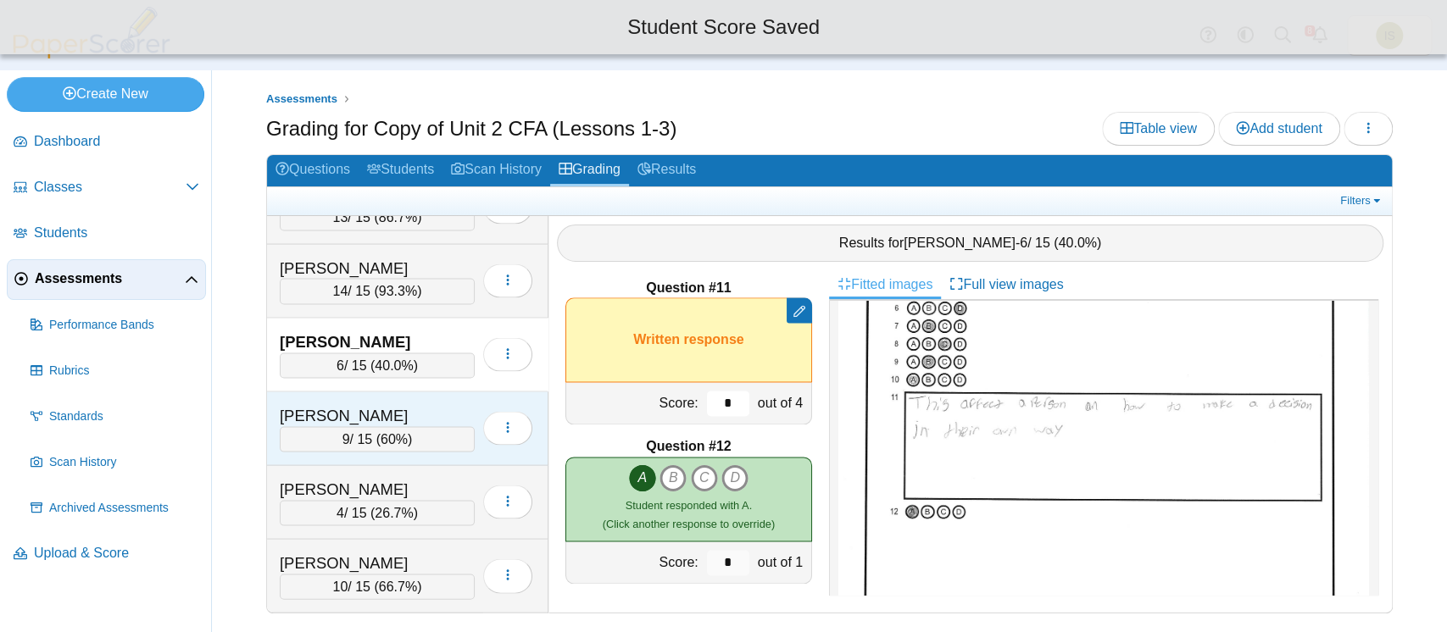
type input "*"
click at [445, 392] on div "Mullins, Ellajean 9 / 15 ( 60% ) Loading…" at bounding box center [407, 429] width 281 height 74
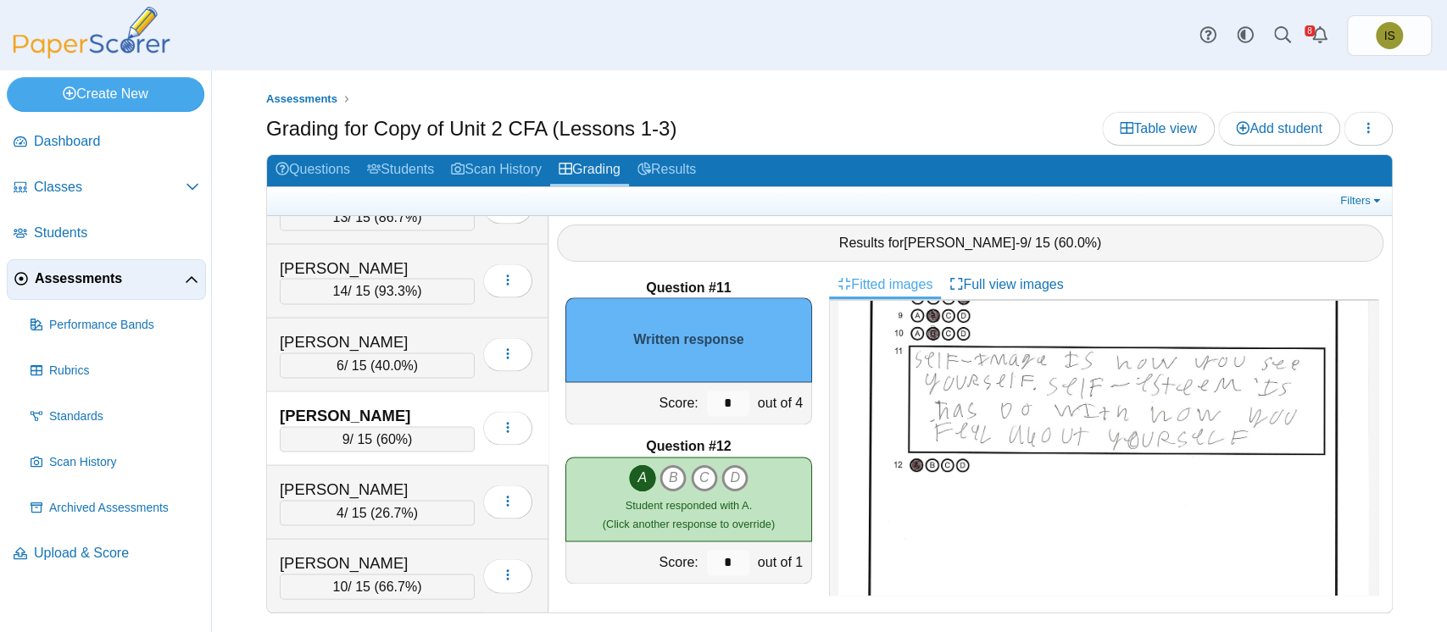
scroll to position [292, 0]
click at [707, 397] on input "*" at bounding box center [728, 403] width 42 height 25
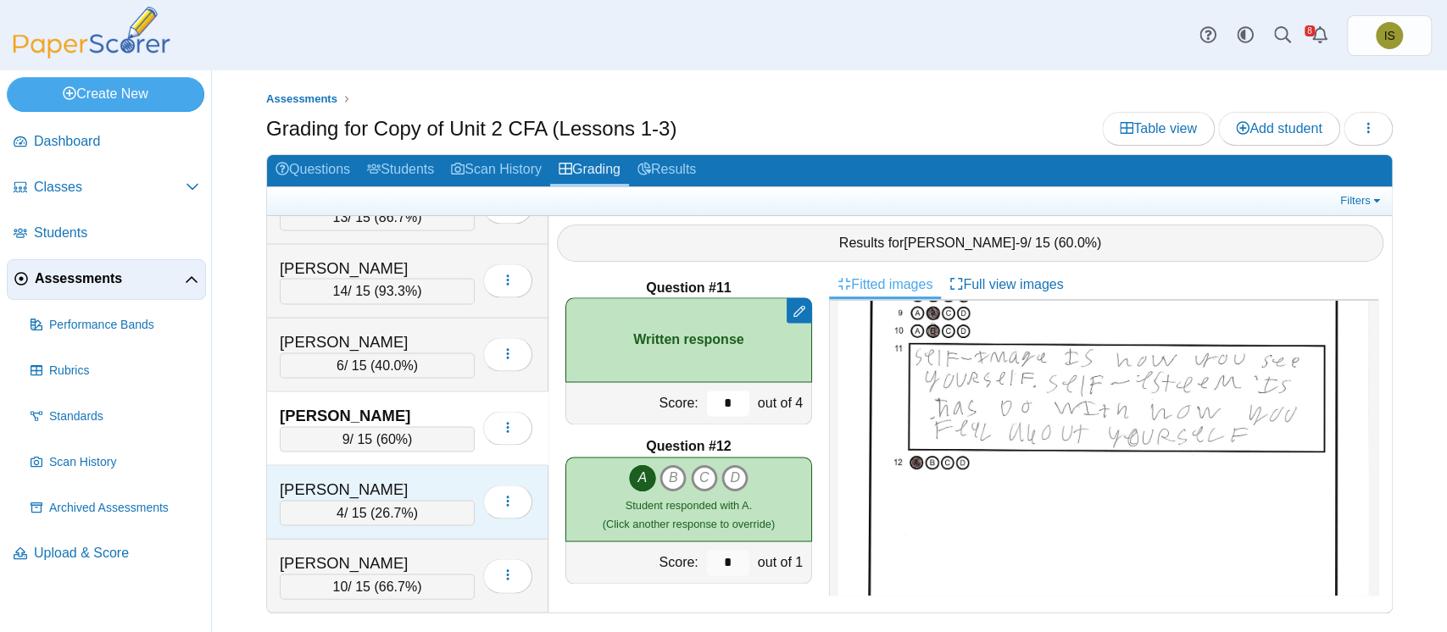
type input "*"
click at [448, 465] on div "Pace-Tracy, Ashlyn 4 / 15 ( 26.7% ) Loading…" at bounding box center [407, 502] width 281 height 74
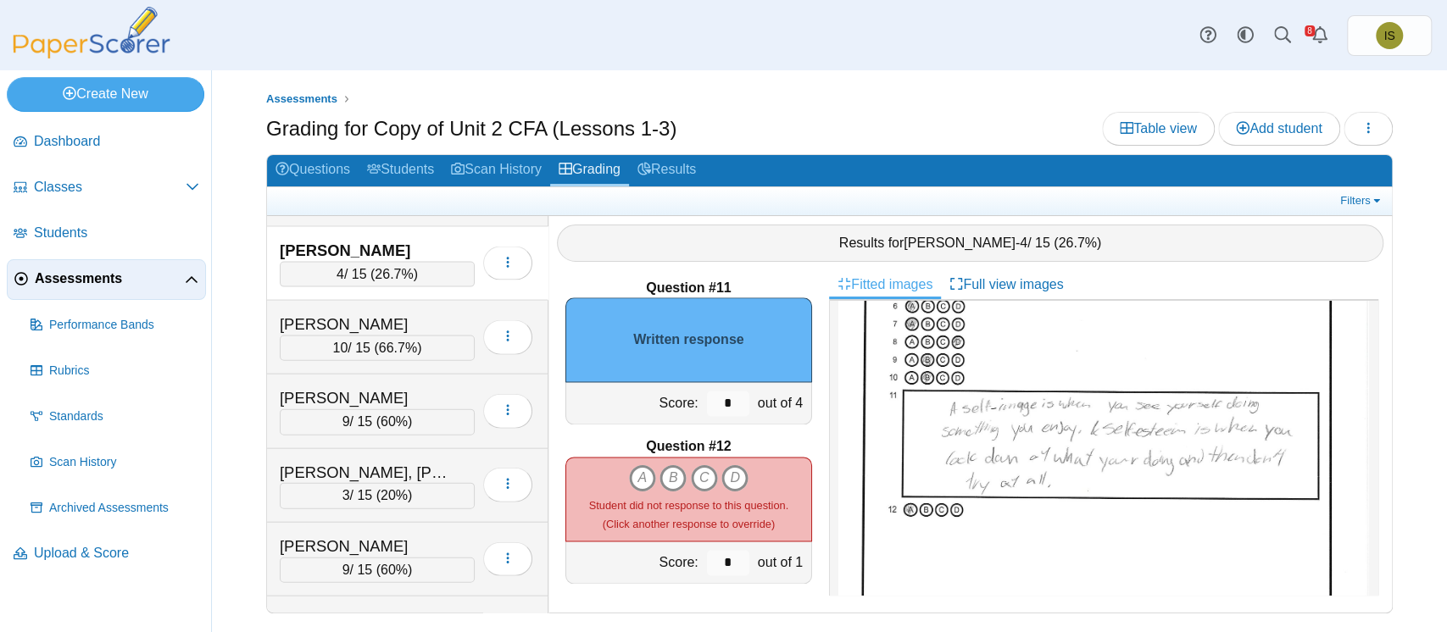
scroll to position [245, 0]
click at [710, 404] on input "*" at bounding box center [728, 403] width 42 height 25
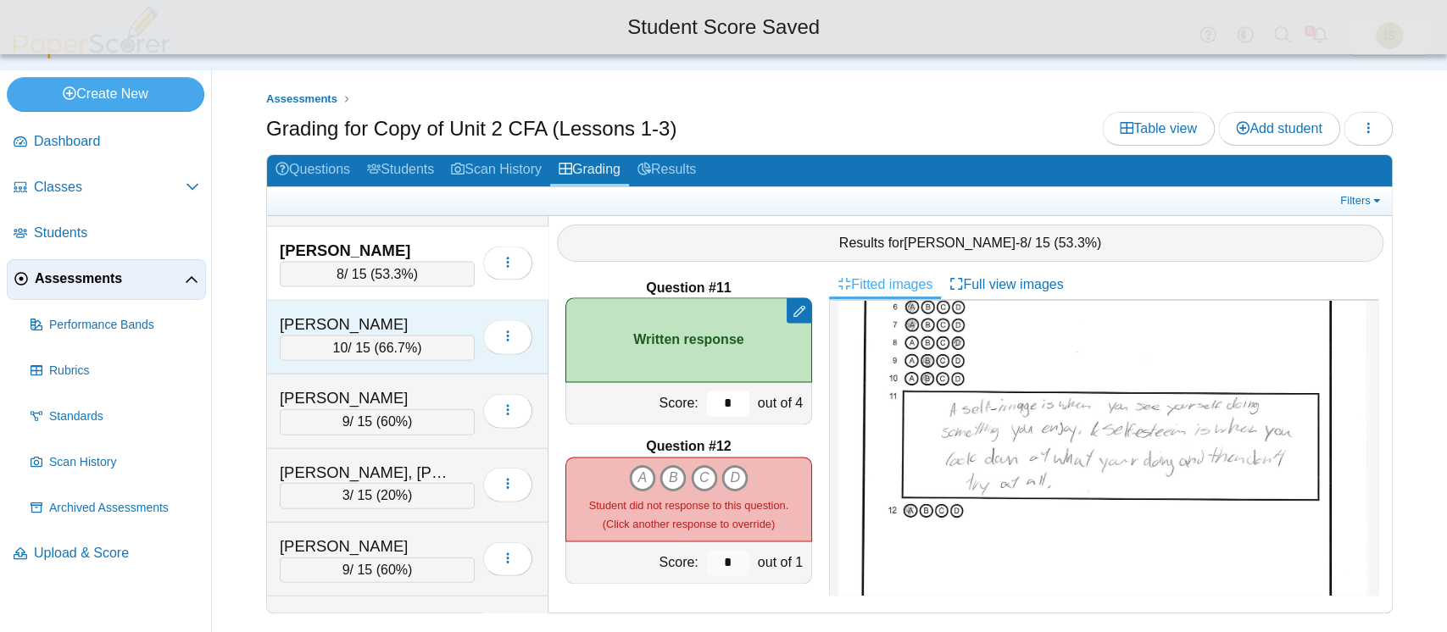
type input "*"
click at [444, 301] on div "Payzant, Nicole 10 / 15 ( 66.7% ) Loading…" at bounding box center [407, 338] width 281 height 74
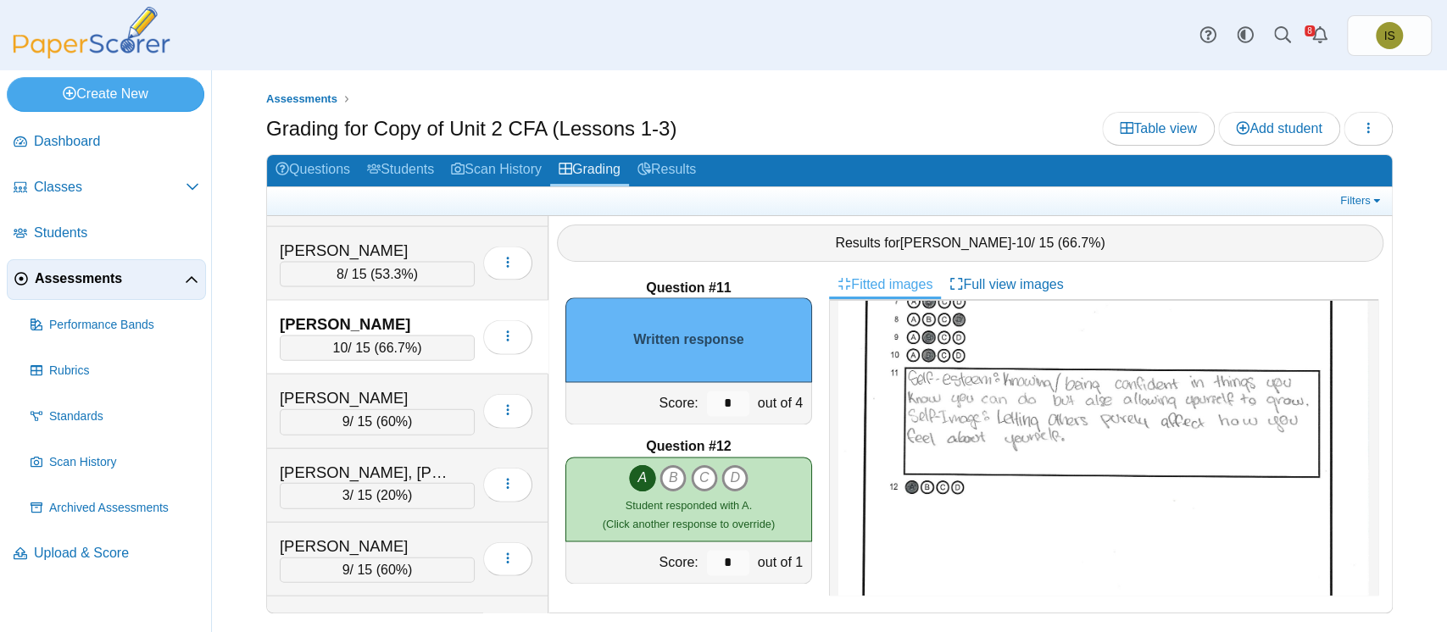
scroll to position [273, 0]
click at [719, 401] on input "*" at bounding box center [728, 403] width 42 height 25
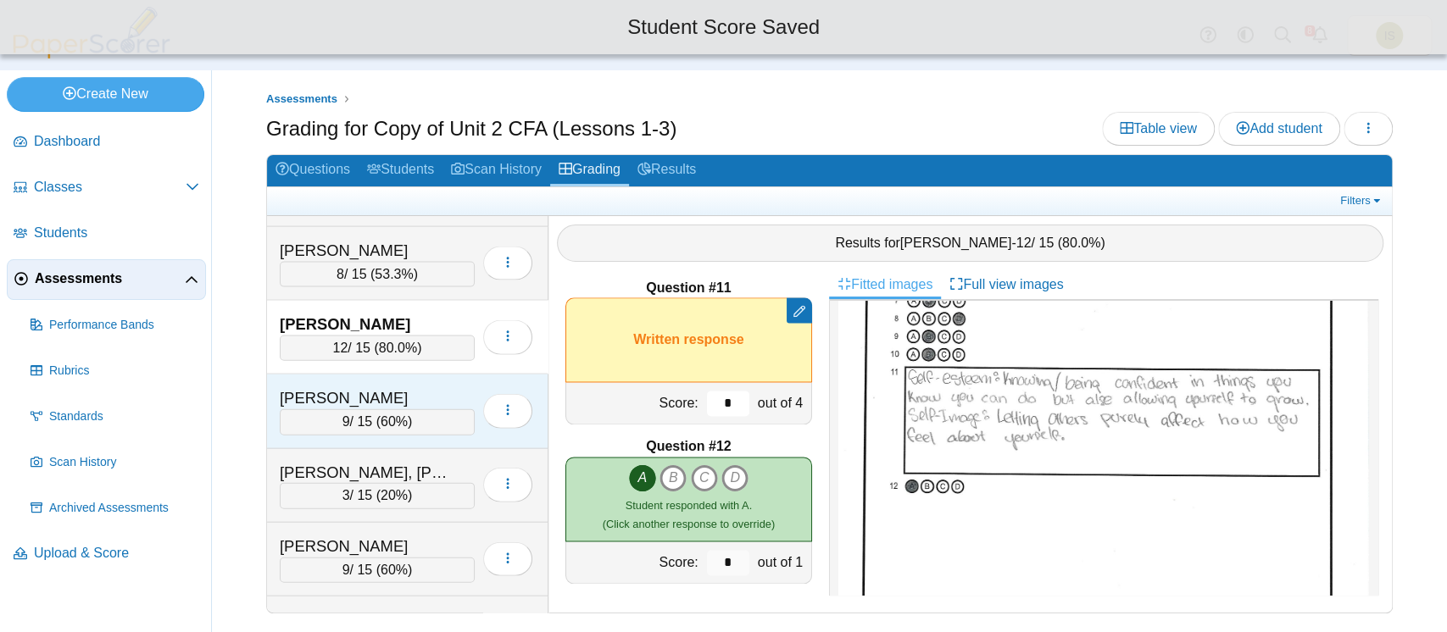
type input "*"
click at [440, 375] on div "Perez, Jazlene 9 / 15 ( 60% ) Loading…" at bounding box center [407, 412] width 281 height 74
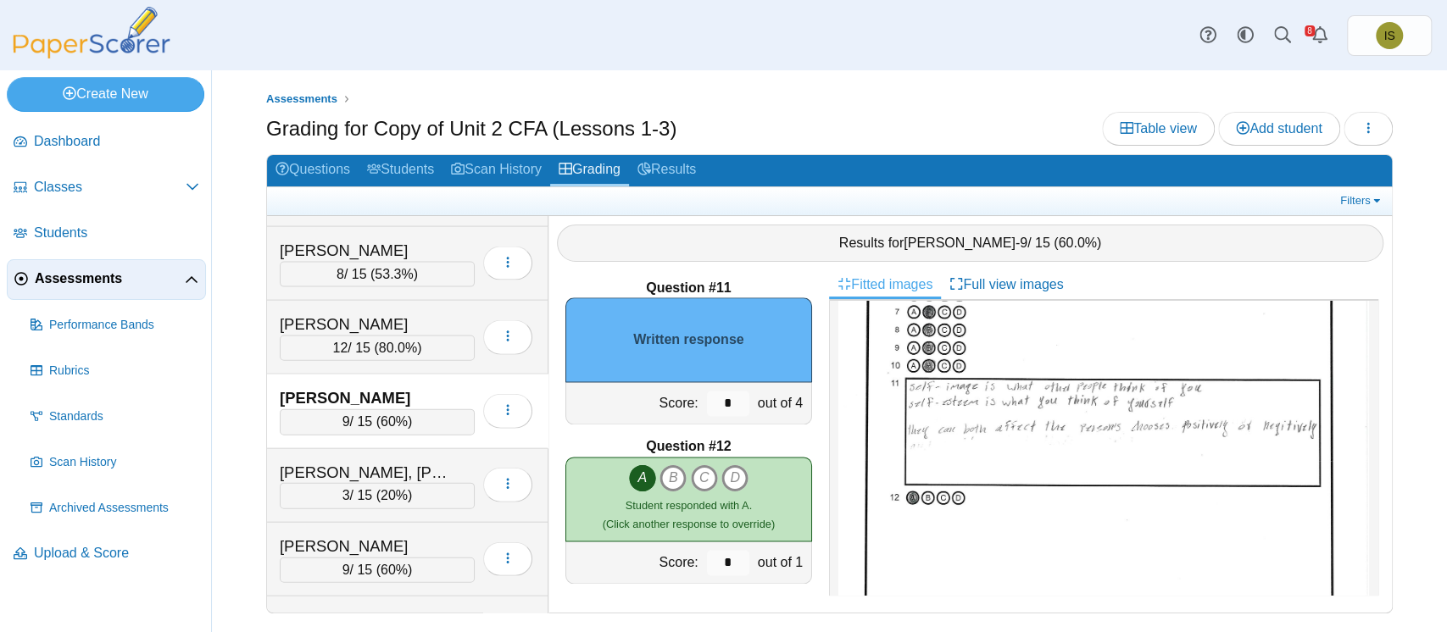
scroll to position [255, 0]
click at [707, 408] on input "*" at bounding box center [728, 403] width 42 height 25
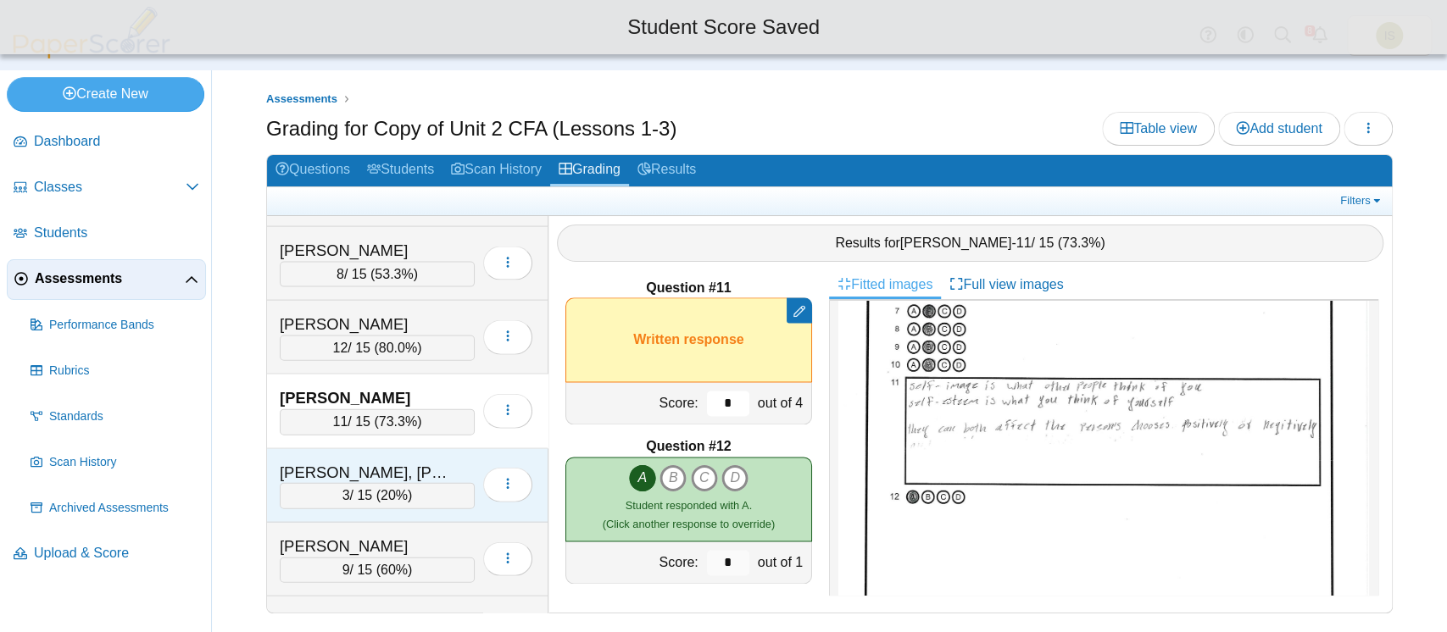
type input "*"
click at [467, 449] on div "Ramirez-Bardell, Adyson 3 / 15 ( 20% ) Loading…" at bounding box center [407, 486] width 281 height 74
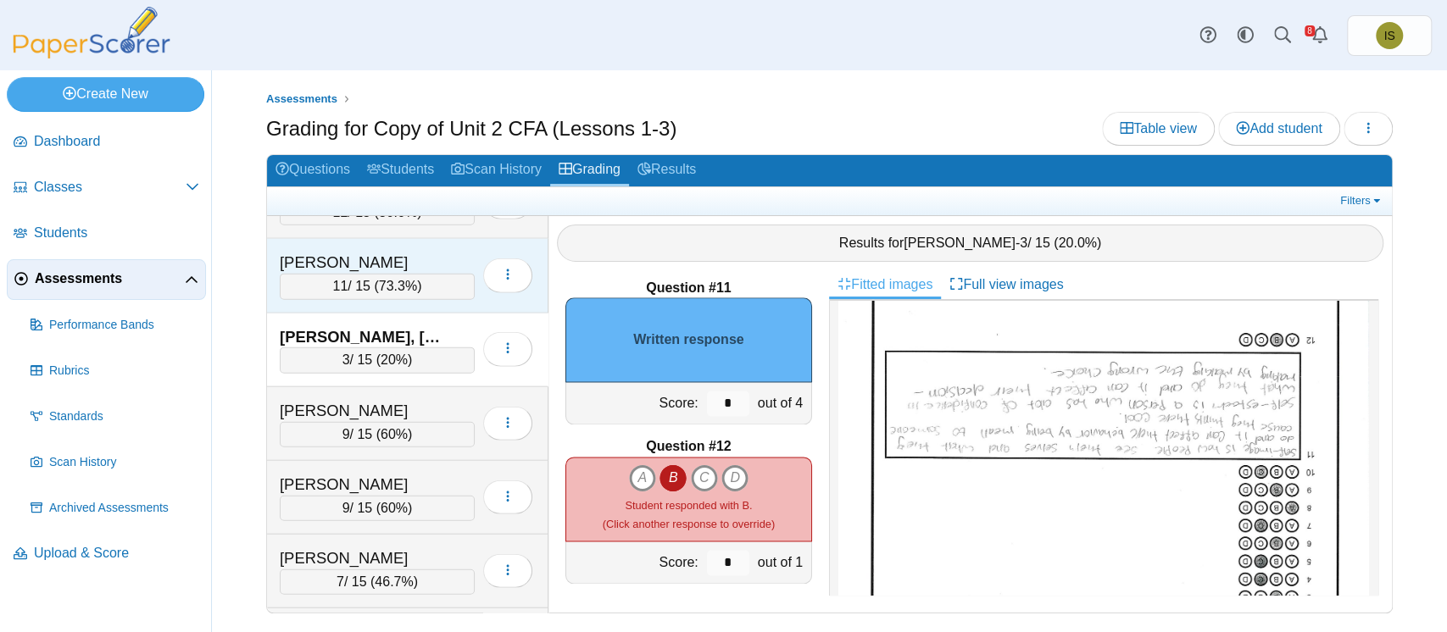
scroll to position [2703, 0]
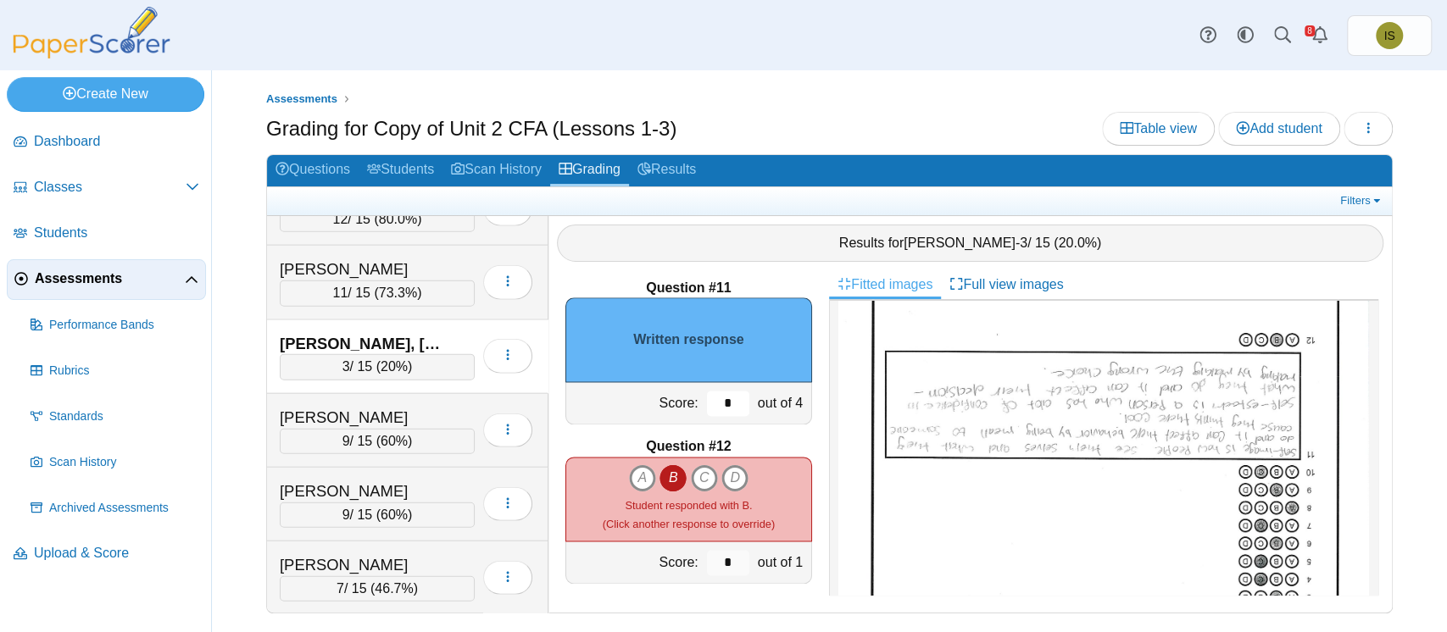
click at [709, 402] on input "*" at bounding box center [728, 403] width 42 height 25
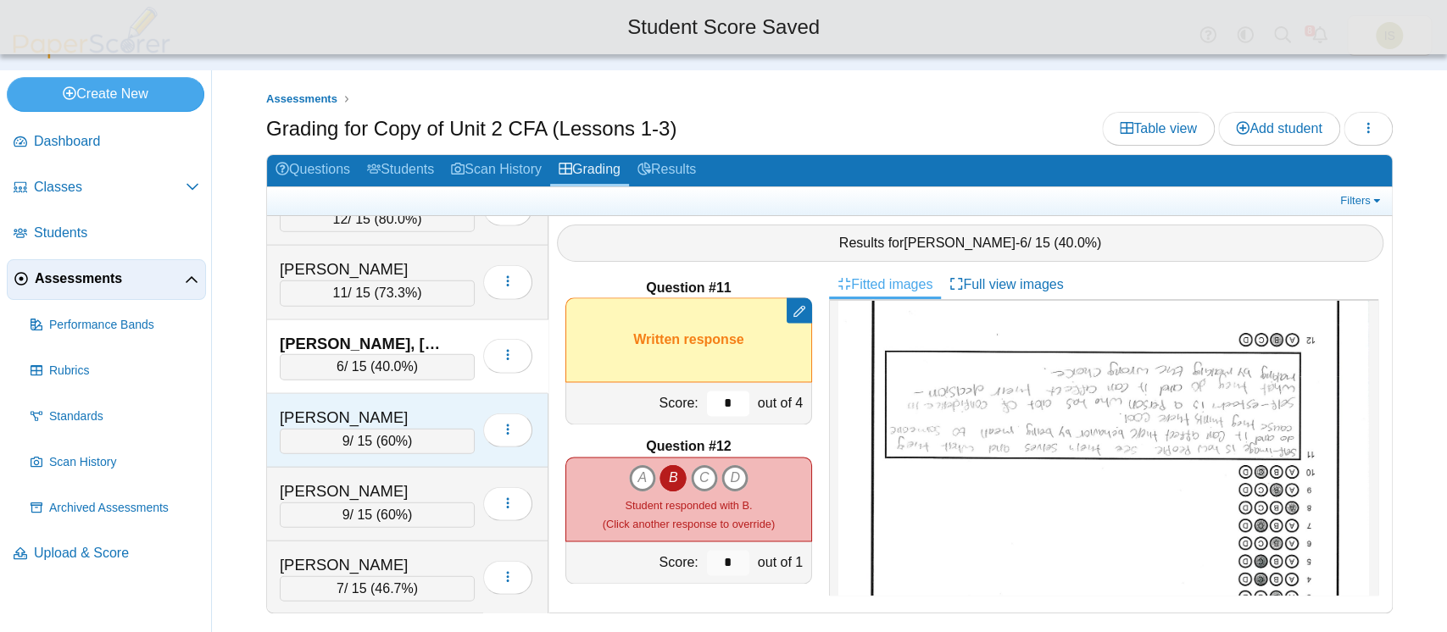
type input "*"
click at [454, 407] on div "Ramos-Aguilar, Axel" at bounding box center [377, 418] width 195 height 22
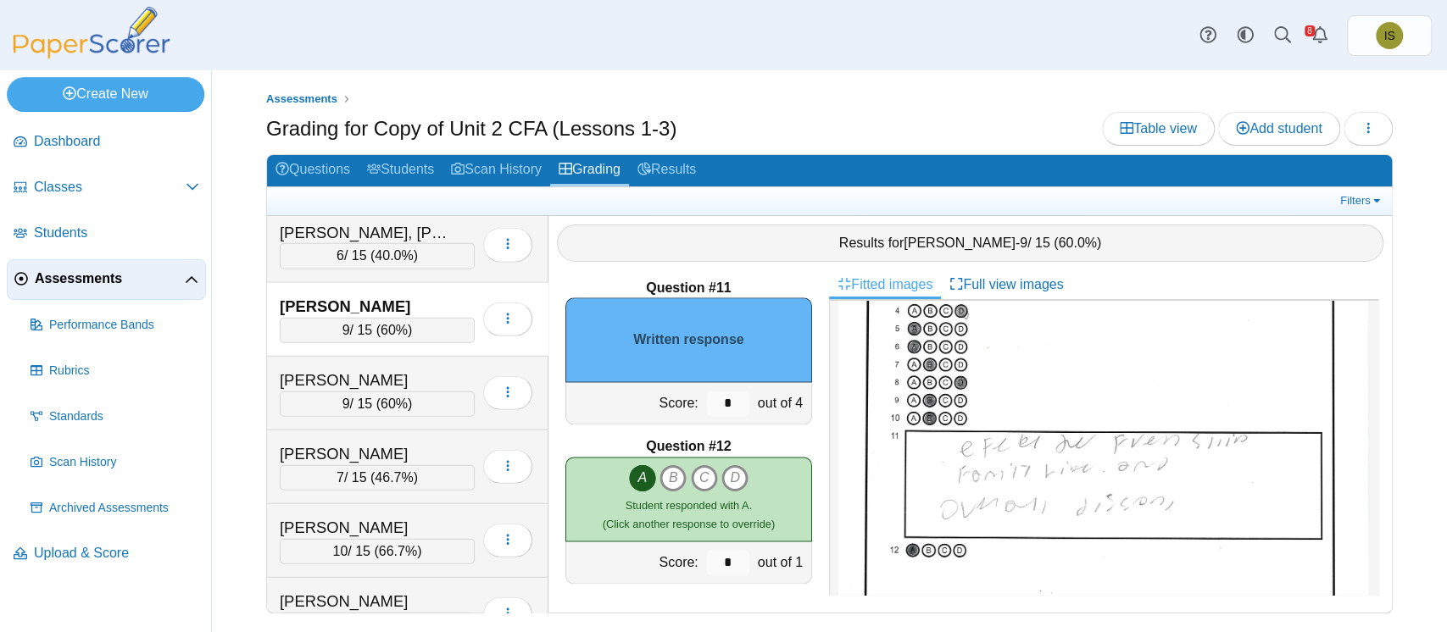
scroll to position [211, 0]
click at [714, 397] on input "*" at bounding box center [728, 403] width 42 height 25
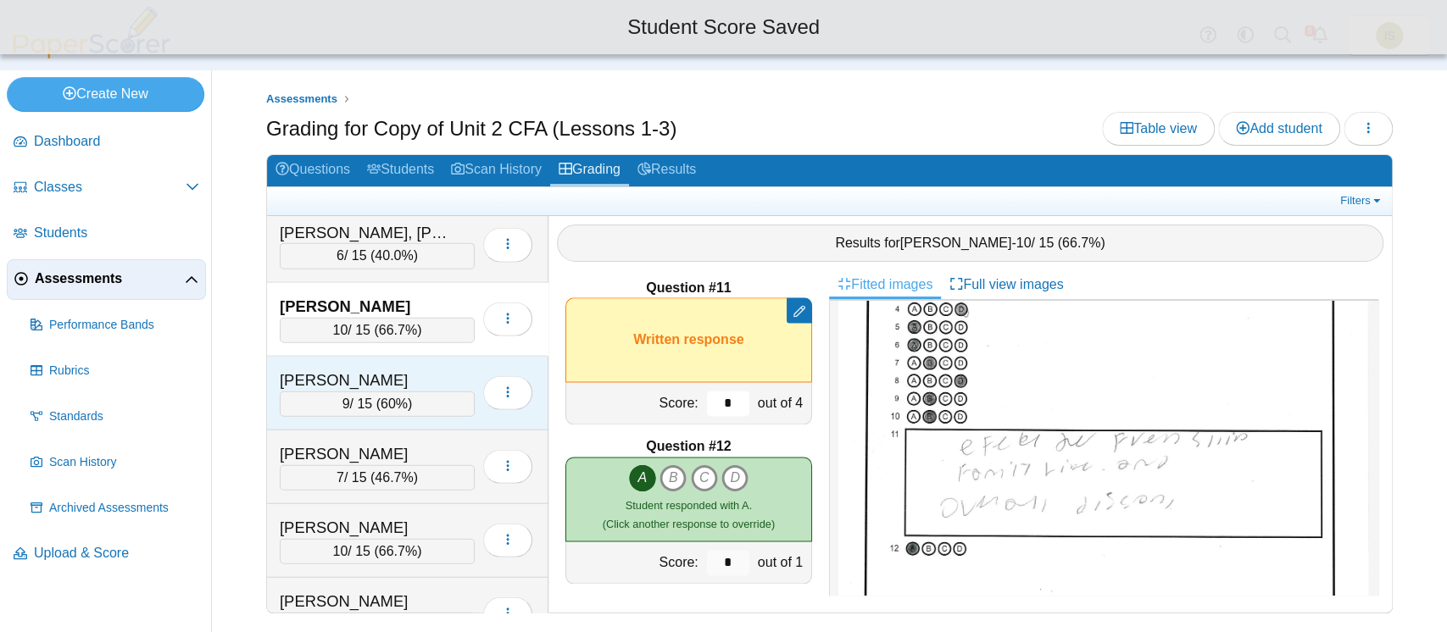
type input "*"
click at [459, 370] on div "Randall, Ashton" at bounding box center [377, 381] width 195 height 22
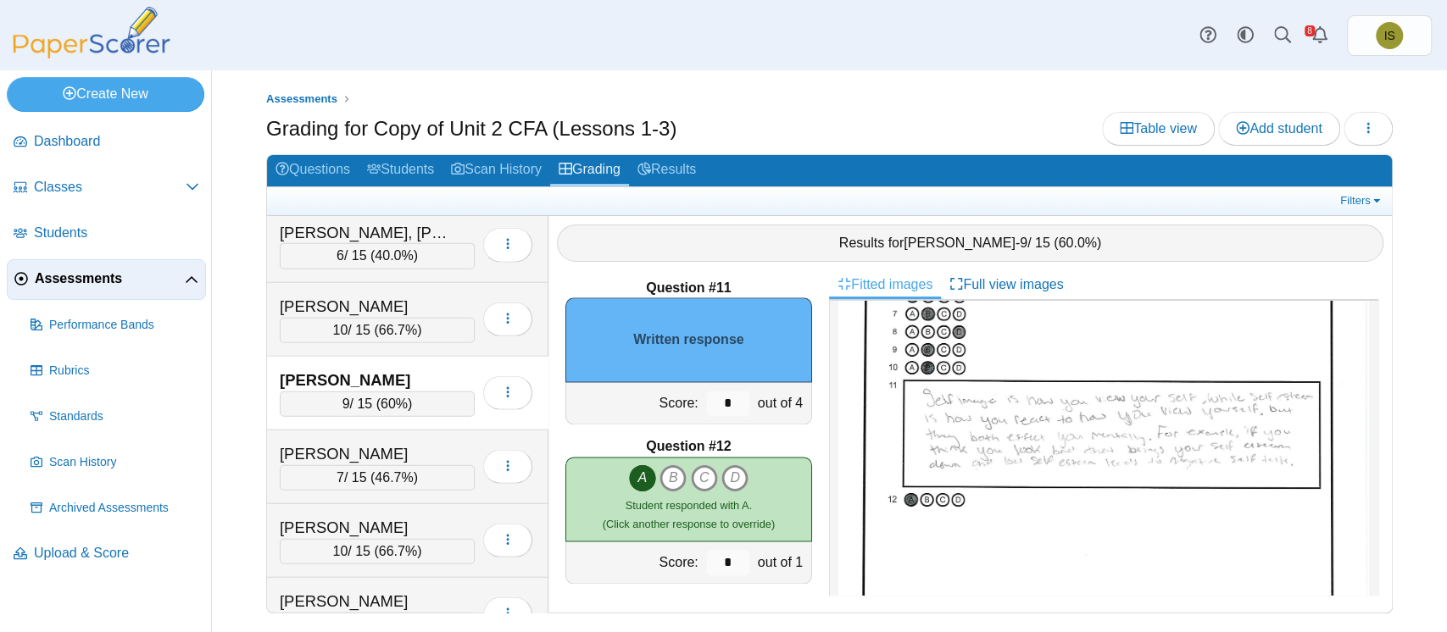
scroll to position [253, 0]
click at [717, 403] on input "*" at bounding box center [728, 403] width 42 height 25
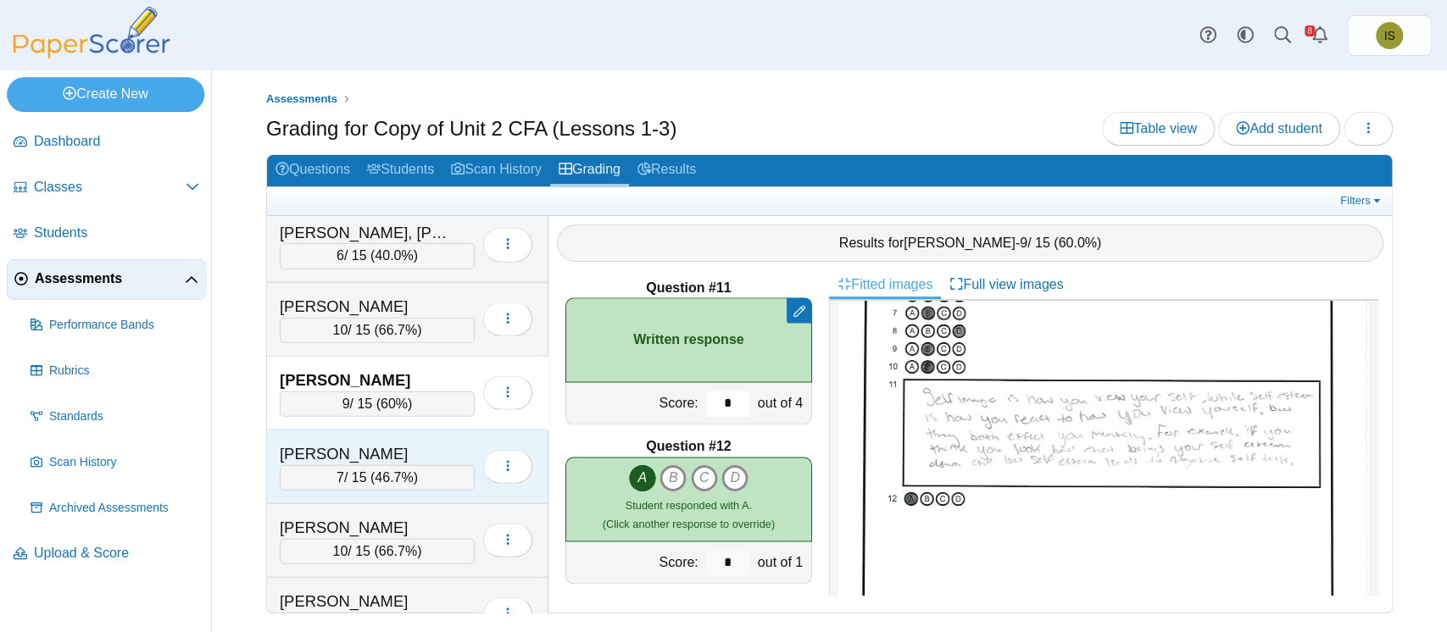
type input "*"
click at [461, 431] on div "Rojas-Orozco, Jose 7 / 15 ( 46.7% ) Loading…" at bounding box center [407, 468] width 281 height 74
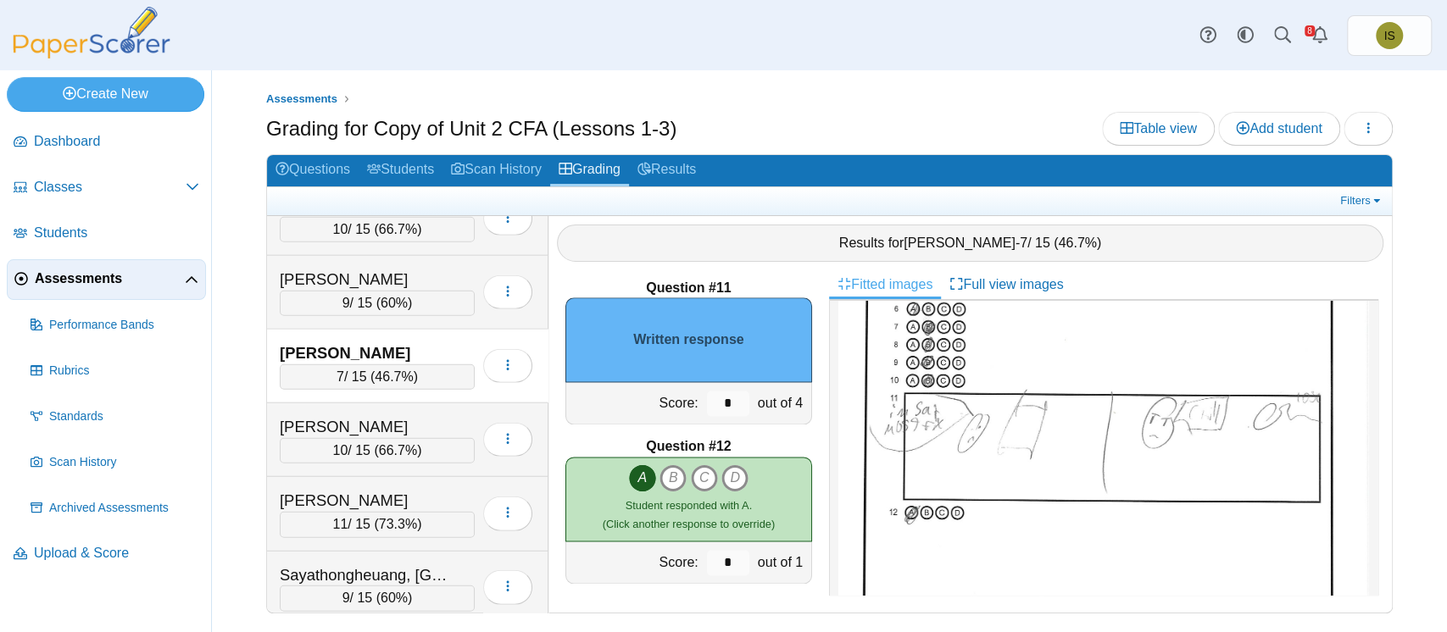
scroll to position [246, 0]
click at [714, 403] on input "*" at bounding box center [728, 403] width 42 height 25
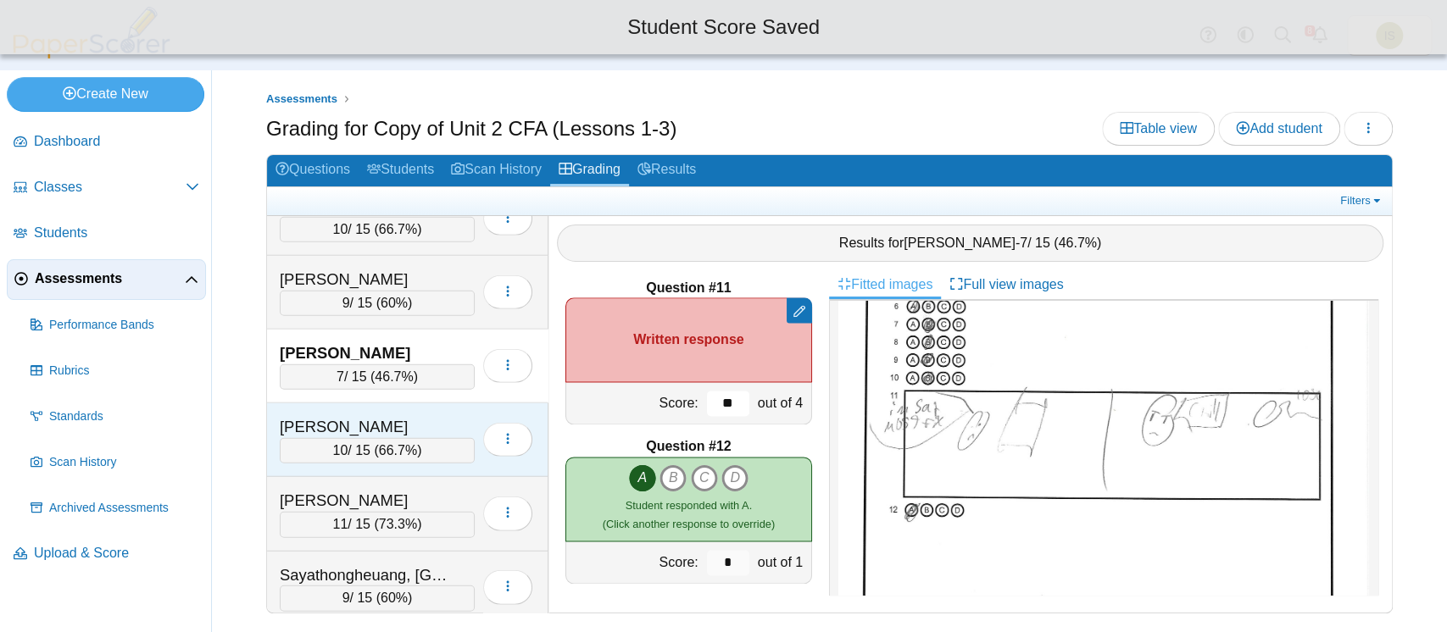
type input "**"
click at [454, 416] on div "Romero, William" at bounding box center [377, 427] width 195 height 22
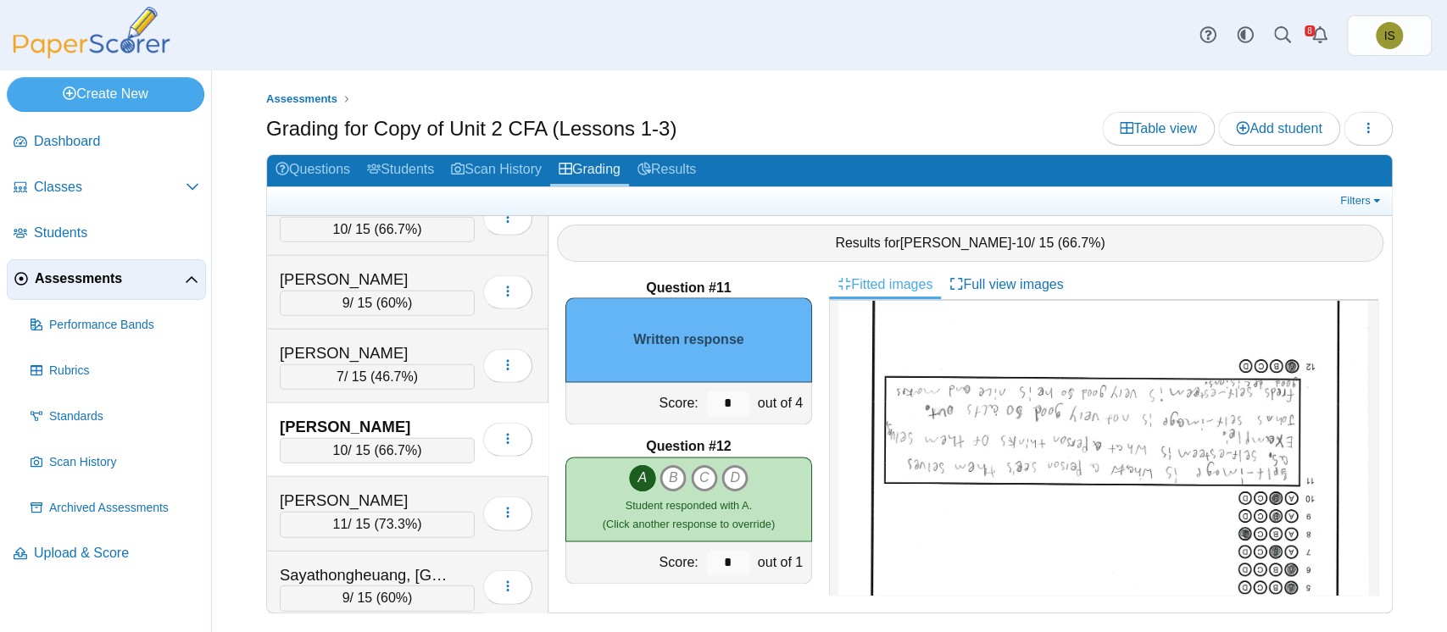
scroll to position [185, 0]
click at [709, 409] on input "*" at bounding box center [728, 403] width 42 height 25
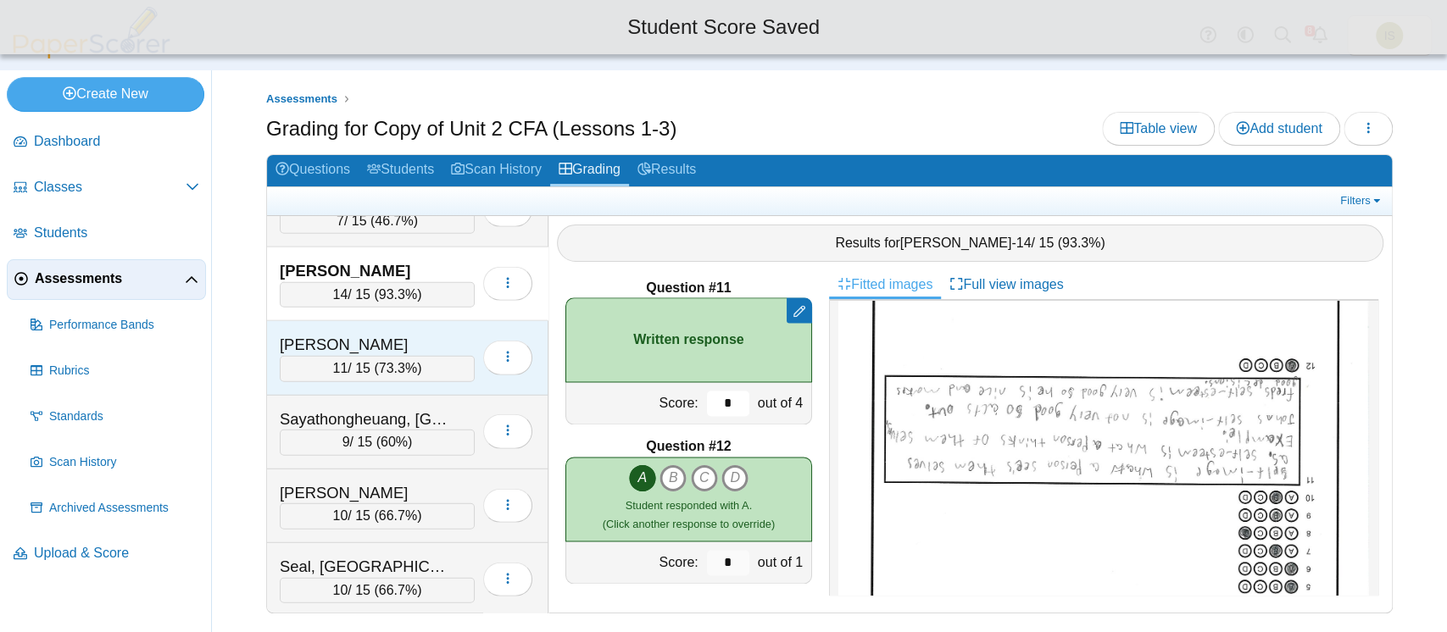
scroll to position [3079, 0]
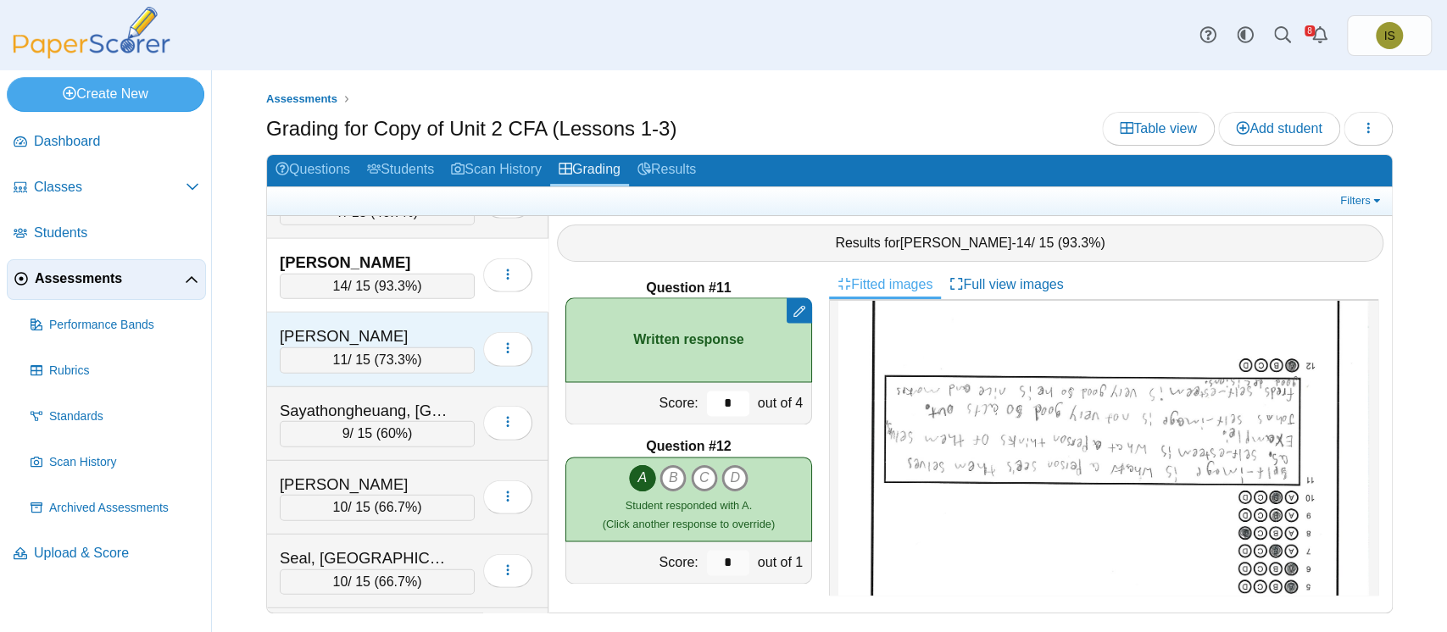
type input "*"
click at [428, 325] on div "Sager, Grace" at bounding box center [364, 336] width 169 height 22
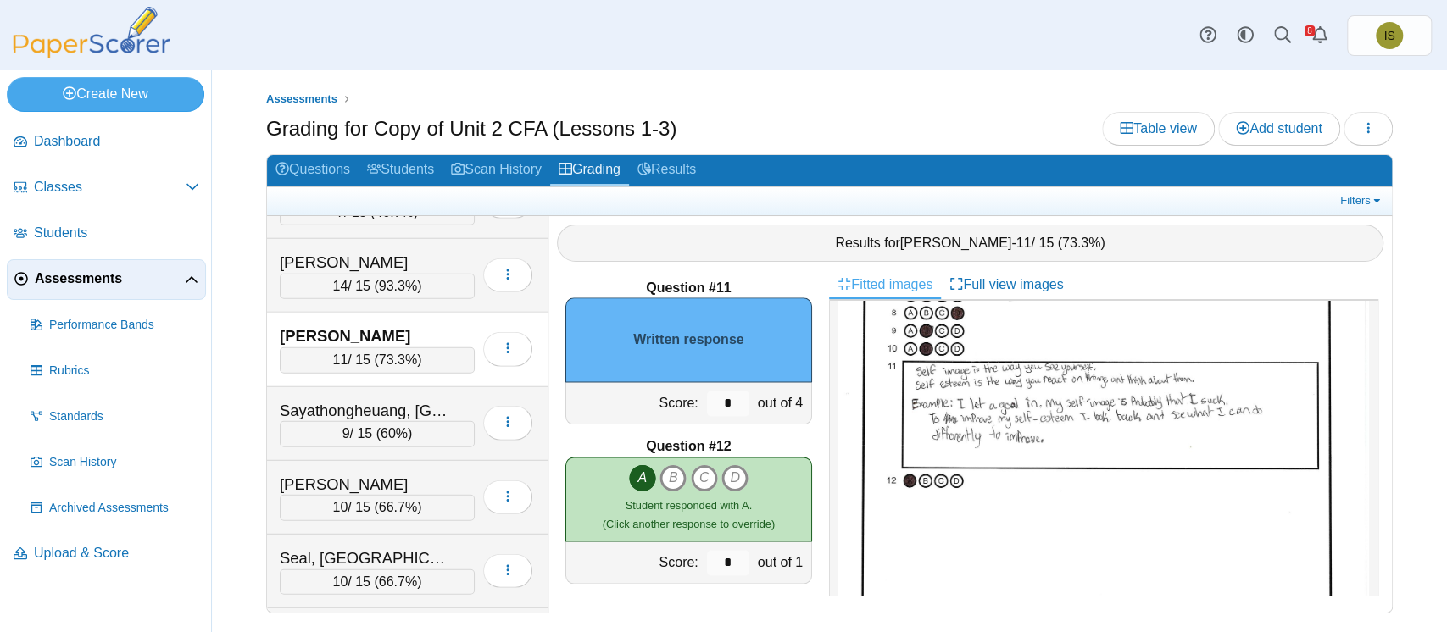
scroll to position [269, 0]
click at [709, 398] on input "*" at bounding box center [728, 403] width 42 height 25
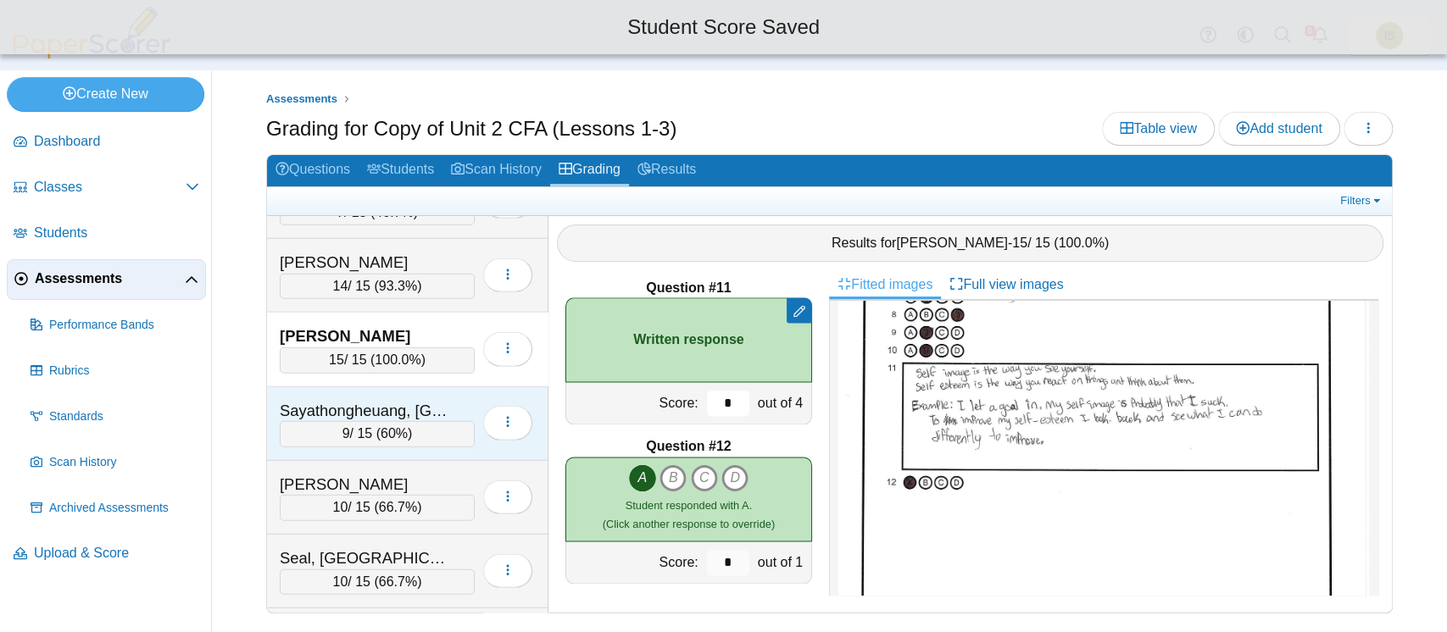
type input "*"
click at [421, 400] on div "Sayathongheuang, Kenji" at bounding box center [364, 411] width 169 height 22
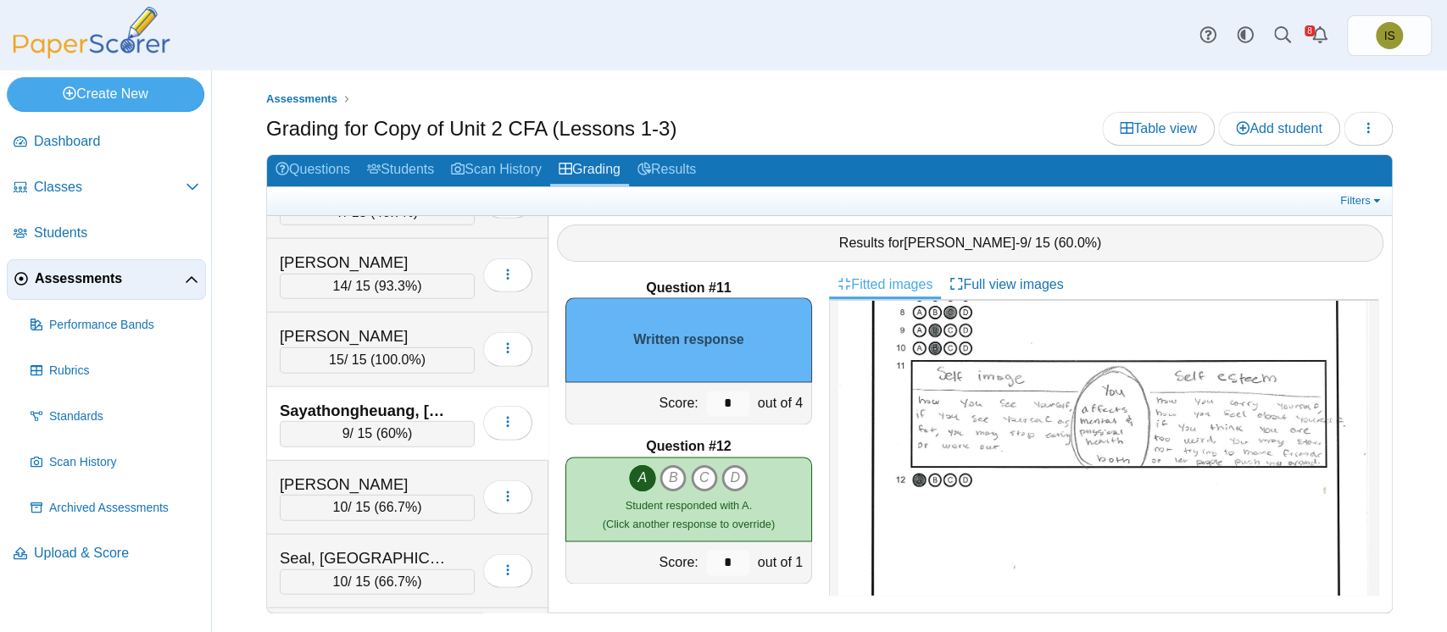
scroll to position [275, 0]
click at [720, 403] on input "*" at bounding box center [728, 403] width 42 height 25
click at [720, 403] on input "**" at bounding box center [728, 403] width 42 height 25
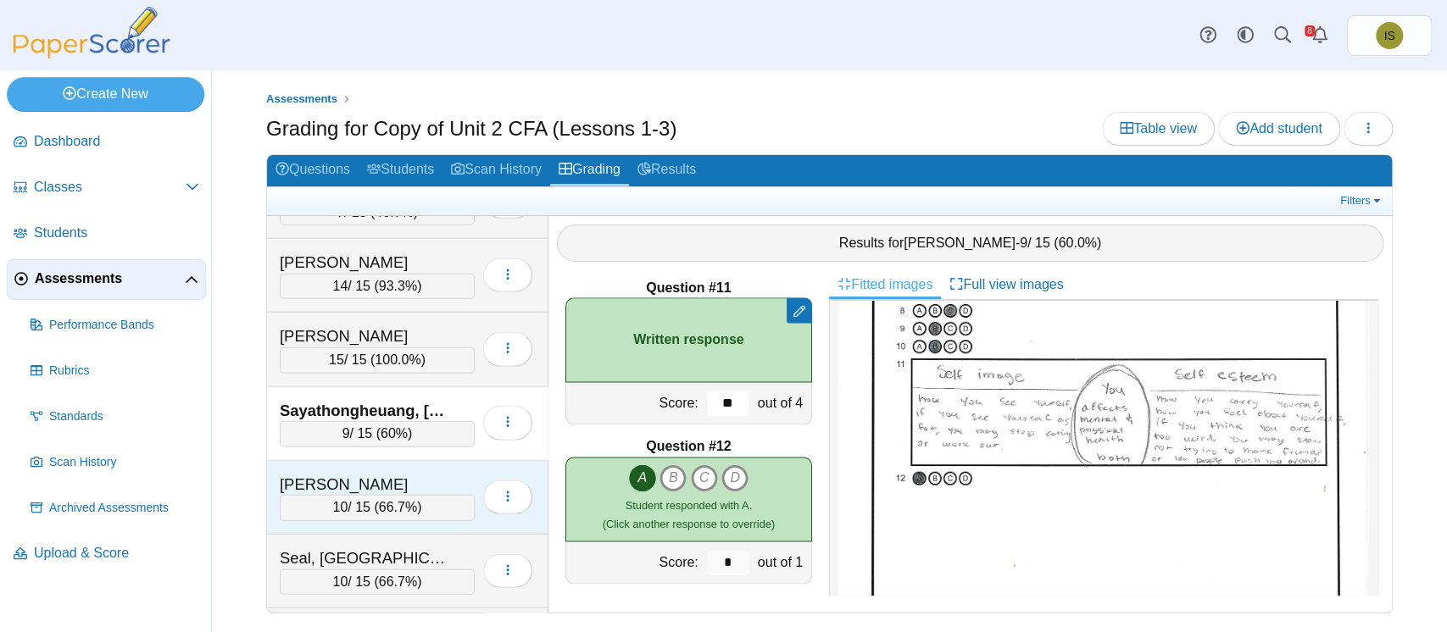
type input "**"
click at [451, 461] on div "Schneider, Abigail 10 / 15 ( 66.7% ) Loading…" at bounding box center [407, 498] width 281 height 74
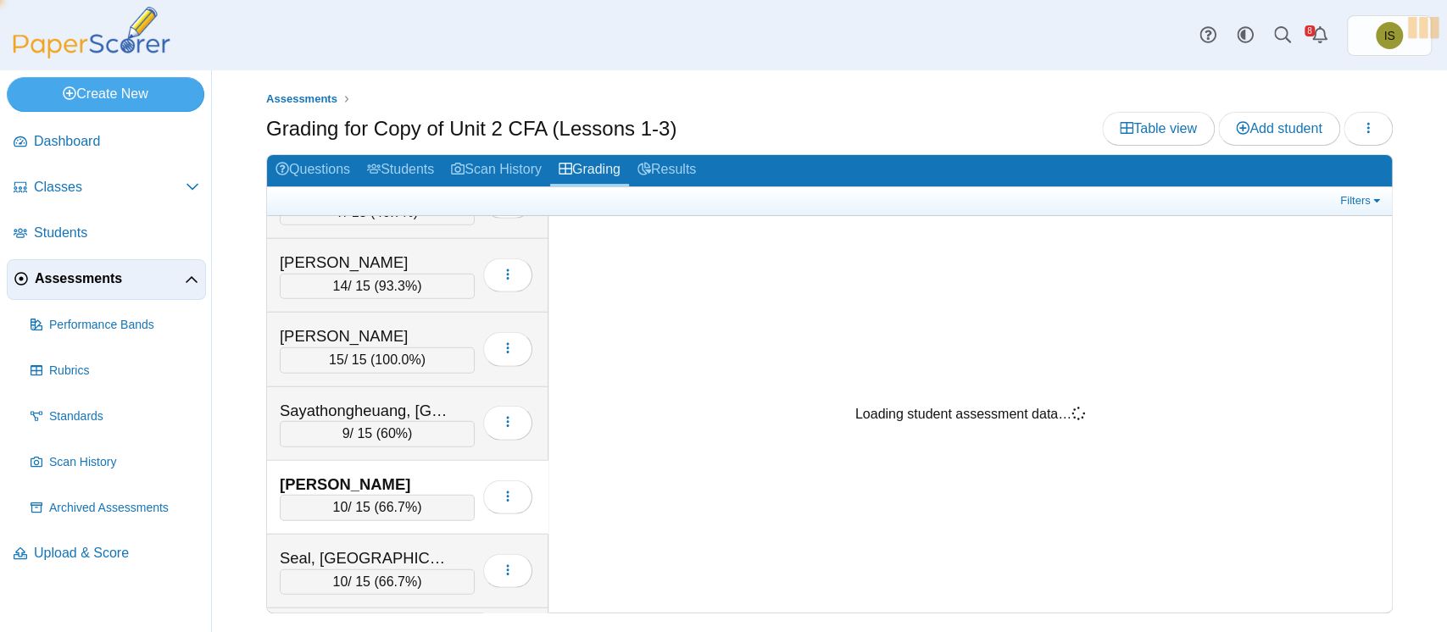
scroll to position [0, 0]
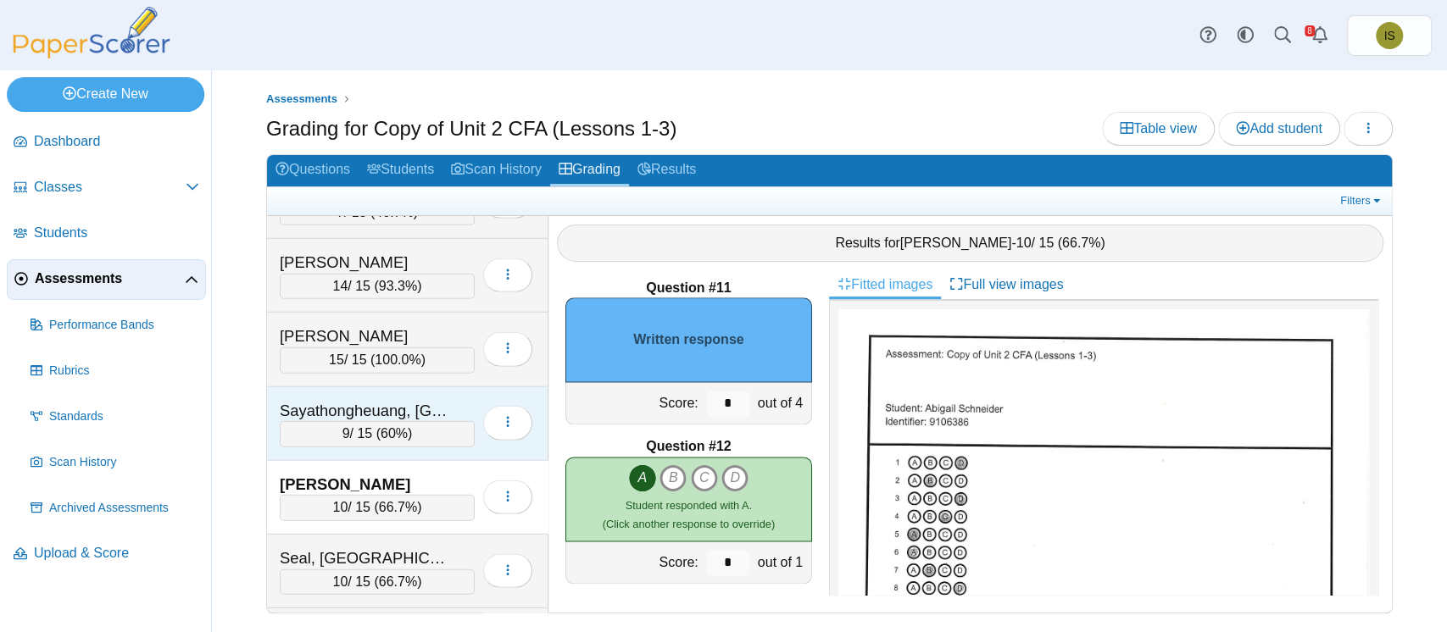
click at [468, 387] on div "Sayathongheuang, Kenji 9 / 15 ( 60% ) Loading…" at bounding box center [407, 424] width 281 height 74
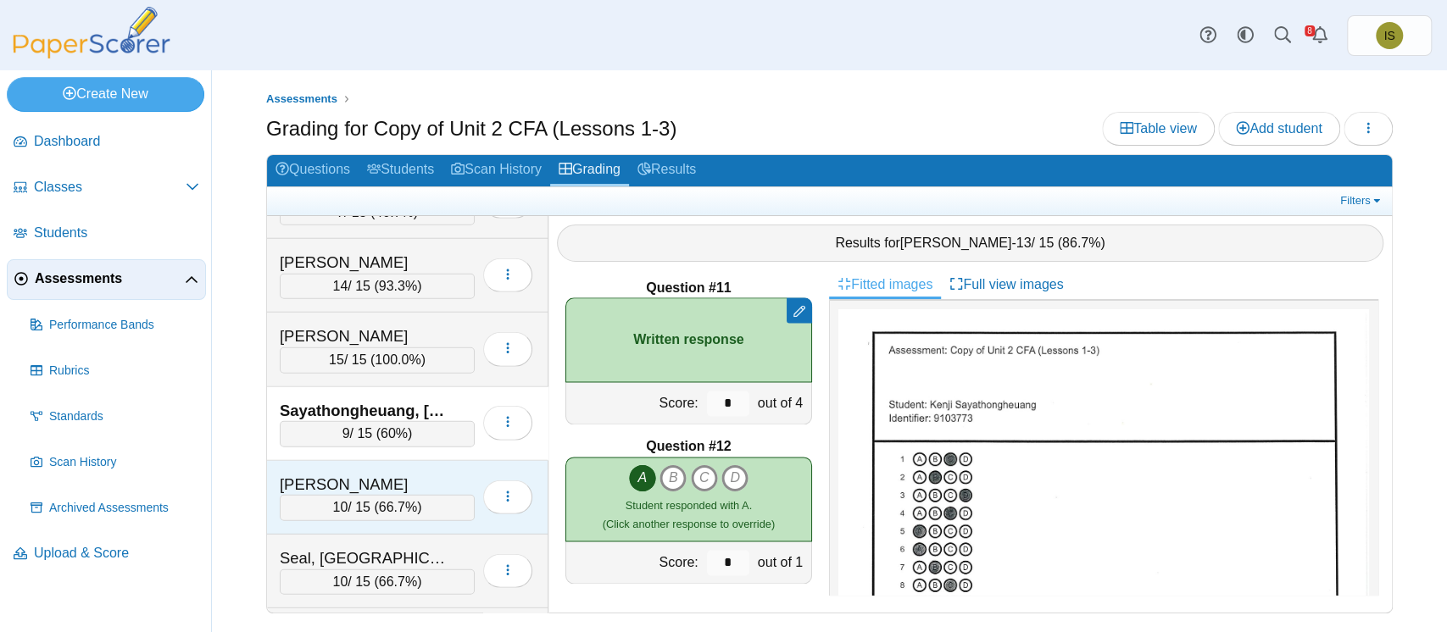
click at [459, 461] on div "Schneider, Abigail 10 / 15 ( 66.7% ) Loading…" at bounding box center [407, 498] width 281 height 74
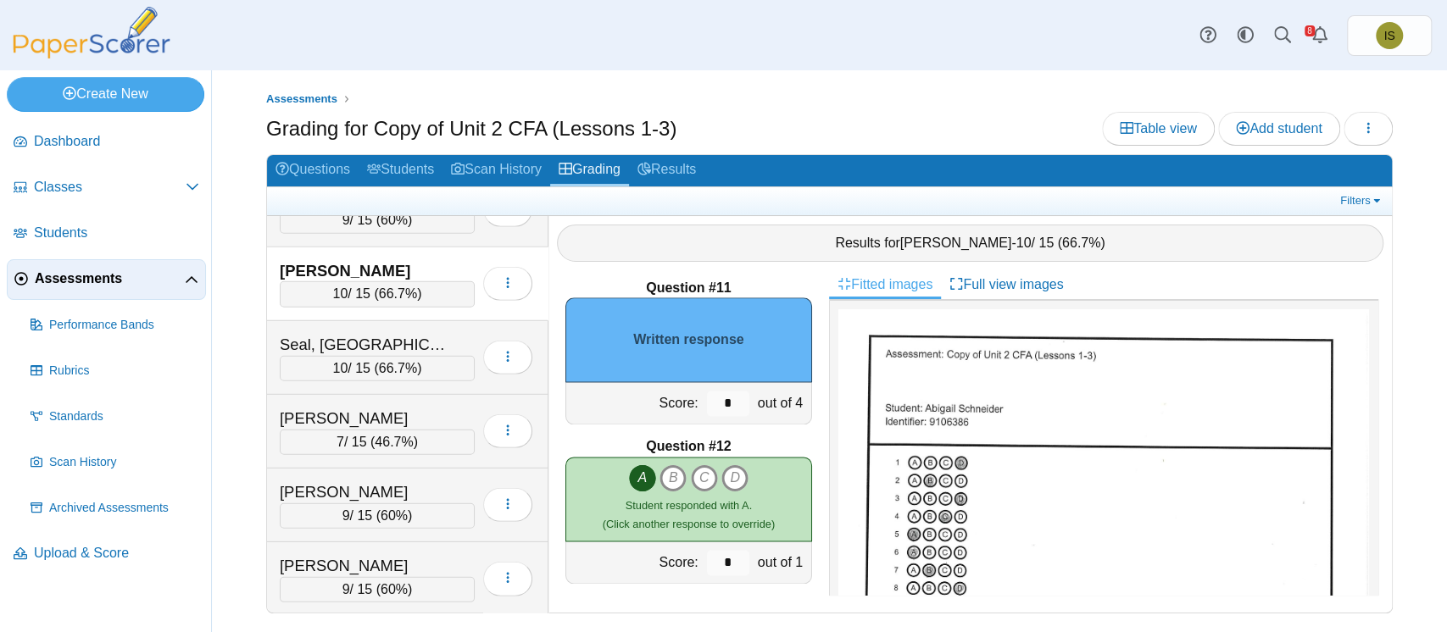
scroll to position [3294, 0]
click at [914, 39] on div "Dashboard Classes Archived classes Students Assessments" at bounding box center [723, 35] width 1447 height 70
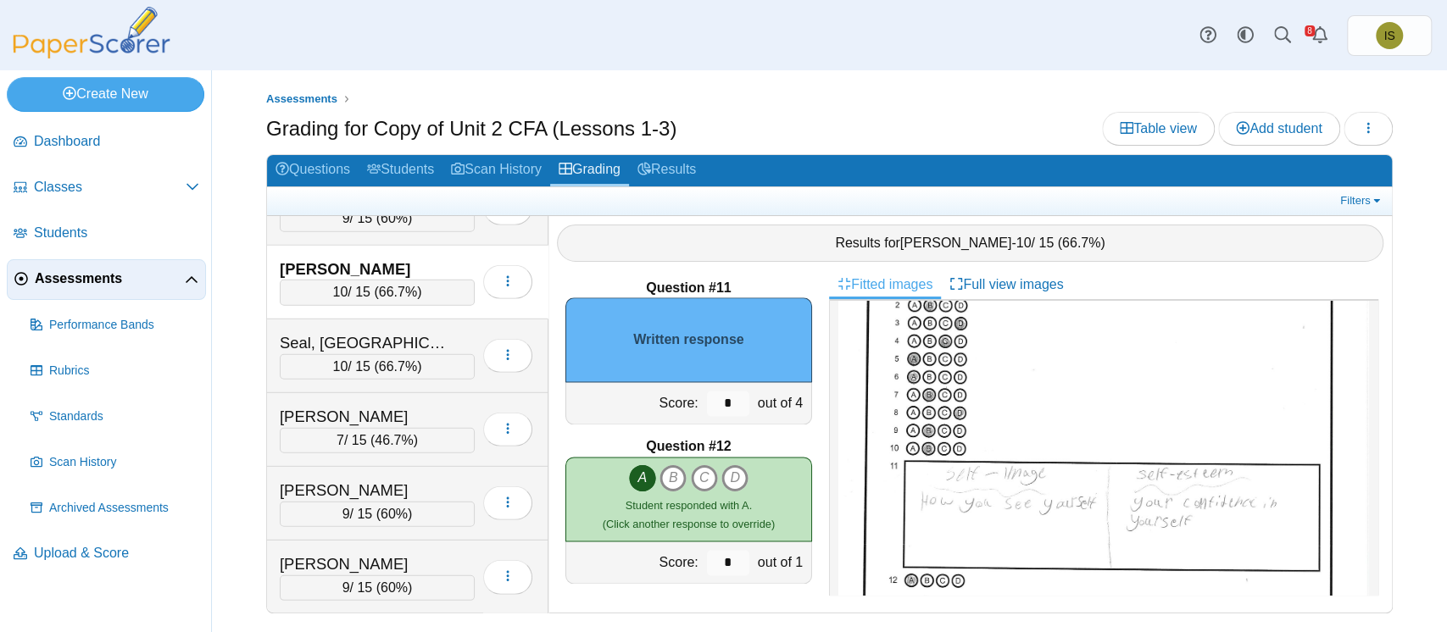
scroll to position [194, 0]
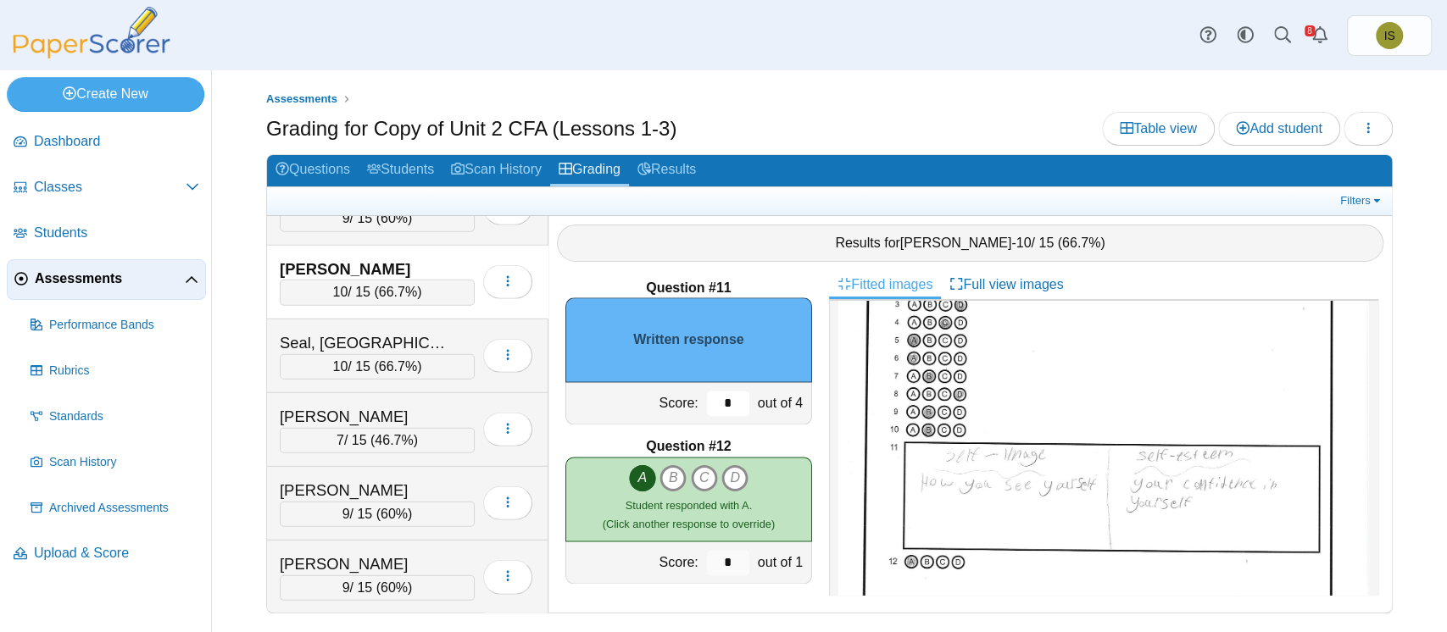
click at [720, 408] on input "*" at bounding box center [728, 403] width 42 height 25
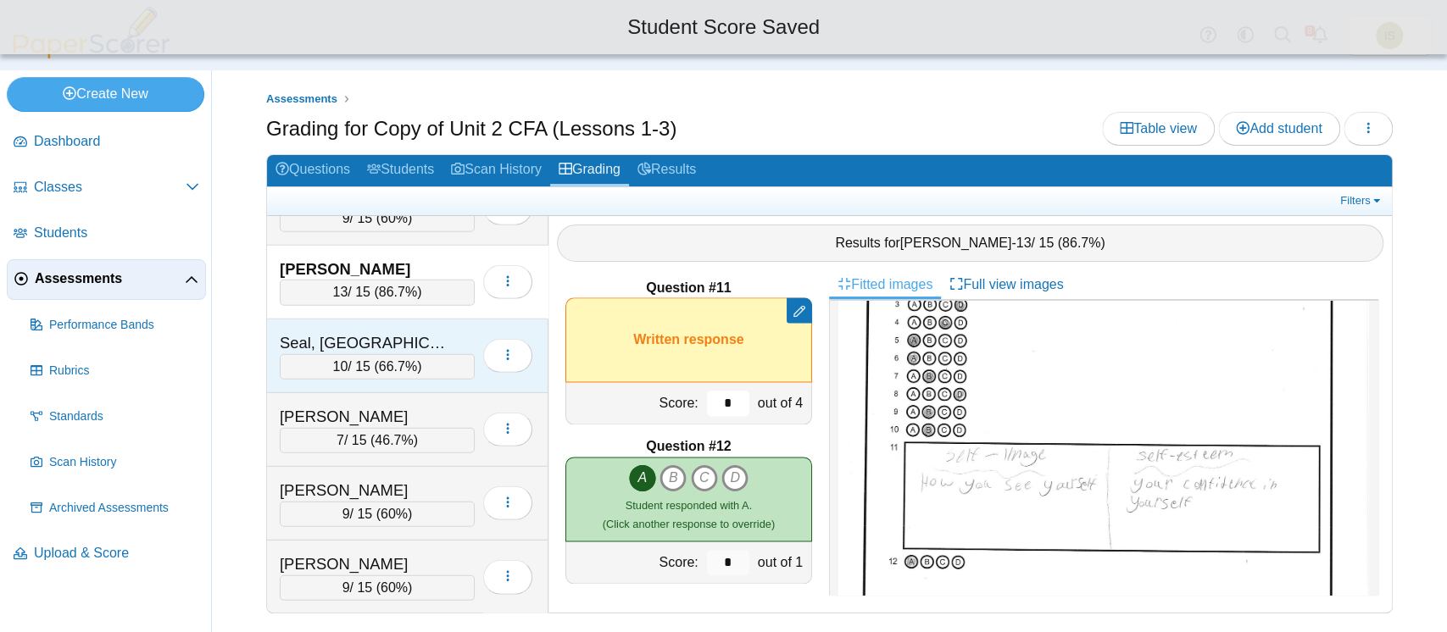
type input "*"
click at [436, 332] on div "Seal, Madison" at bounding box center [364, 343] width 169 height 22
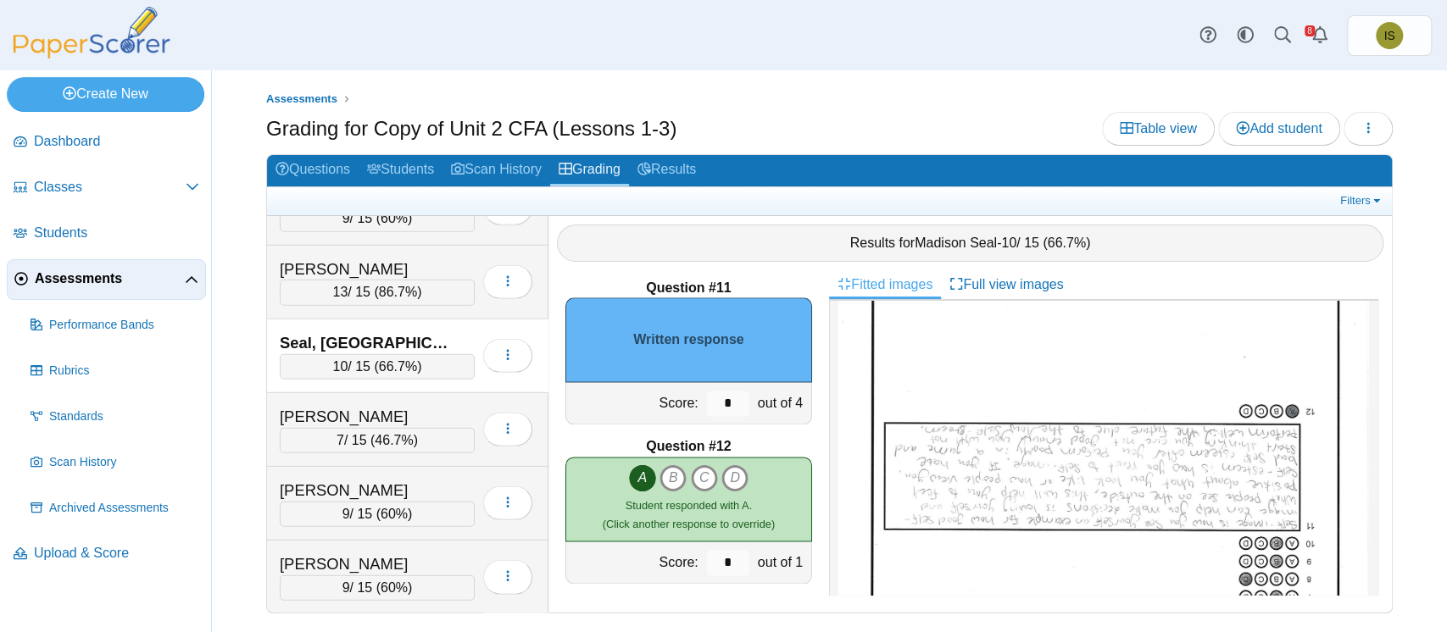
scroll to position [142, 0]
click at [707, 406] on input "*" at bounding box center [728, 403] width 42 height 25
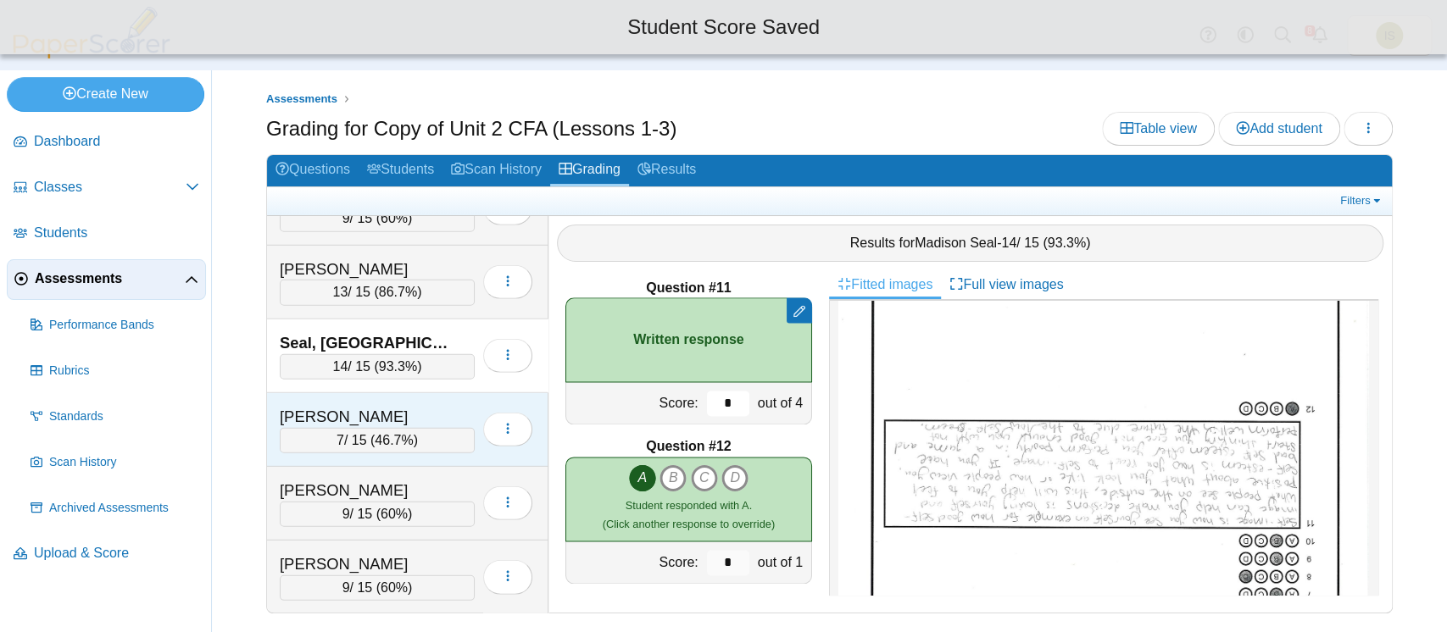
type input "*"
click at [451, 406] on div "Sherman, Alyssa" at bounding box center [377, 417] width 195 height 22
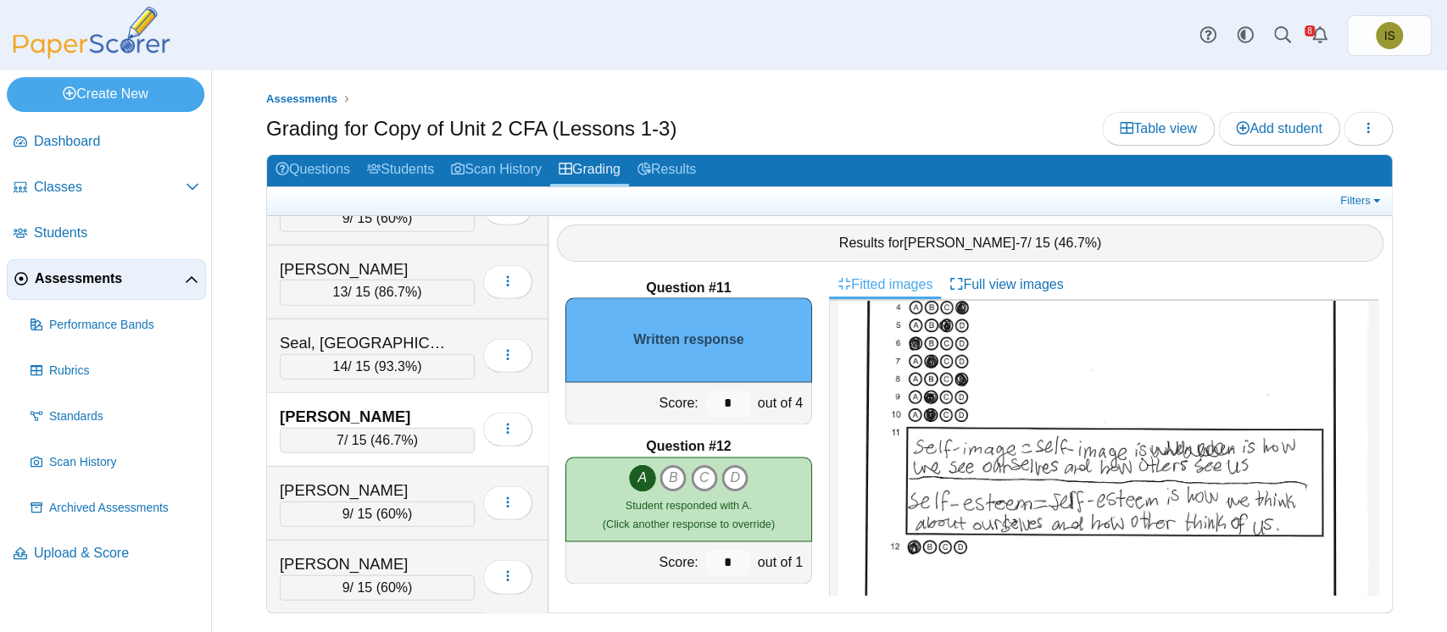
scroll to position [214, 0]
click at [714, 403] on input "*" at bounding box center [728, 403] width 42 height 25
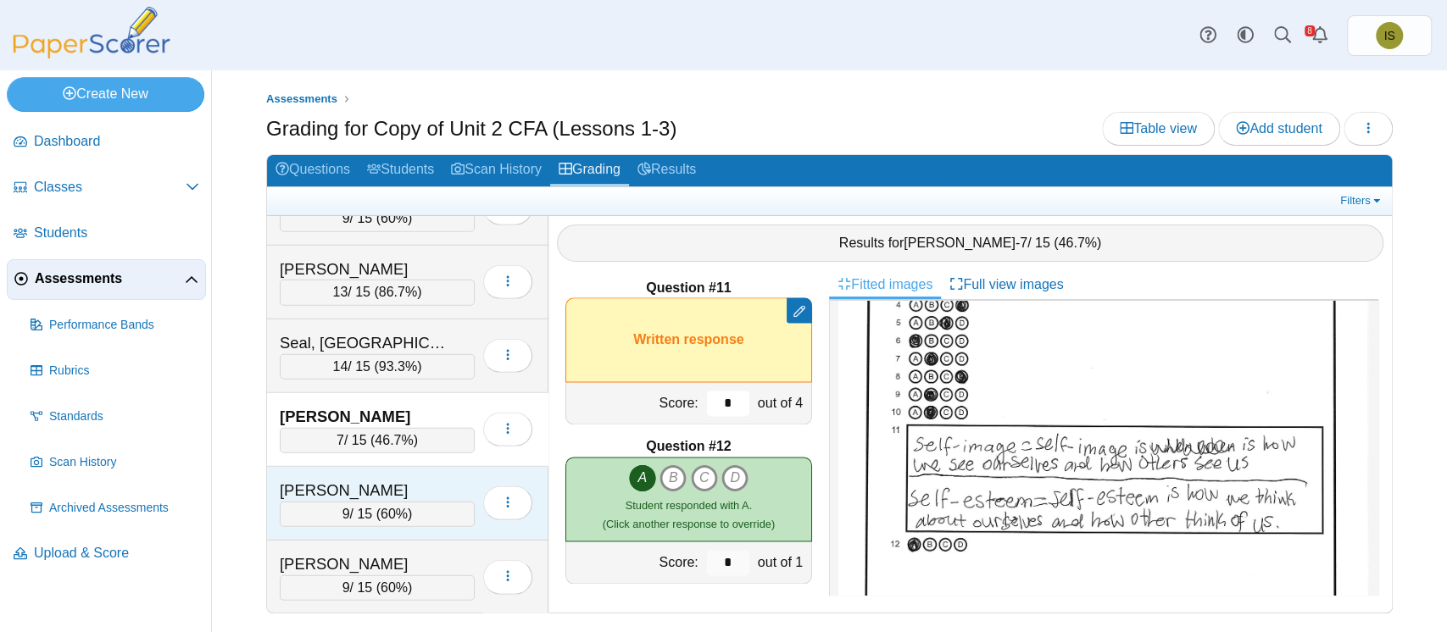
type input "*"
click at [441, 480] on div "Sircin, Mason" at bounding box center [364, 491] width 169 height 22
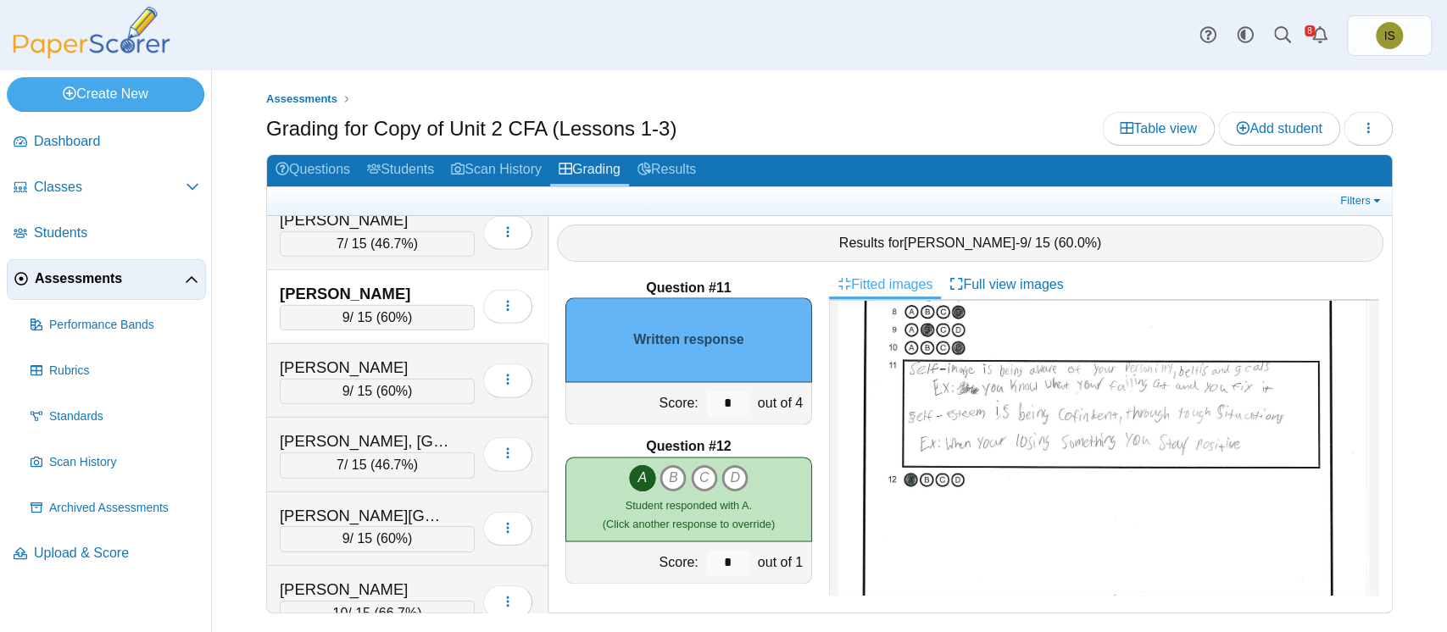
scroll to position [275, 0]
click at [715, 399] on input "*" at bounding box center [728, 403] width 42 height 25
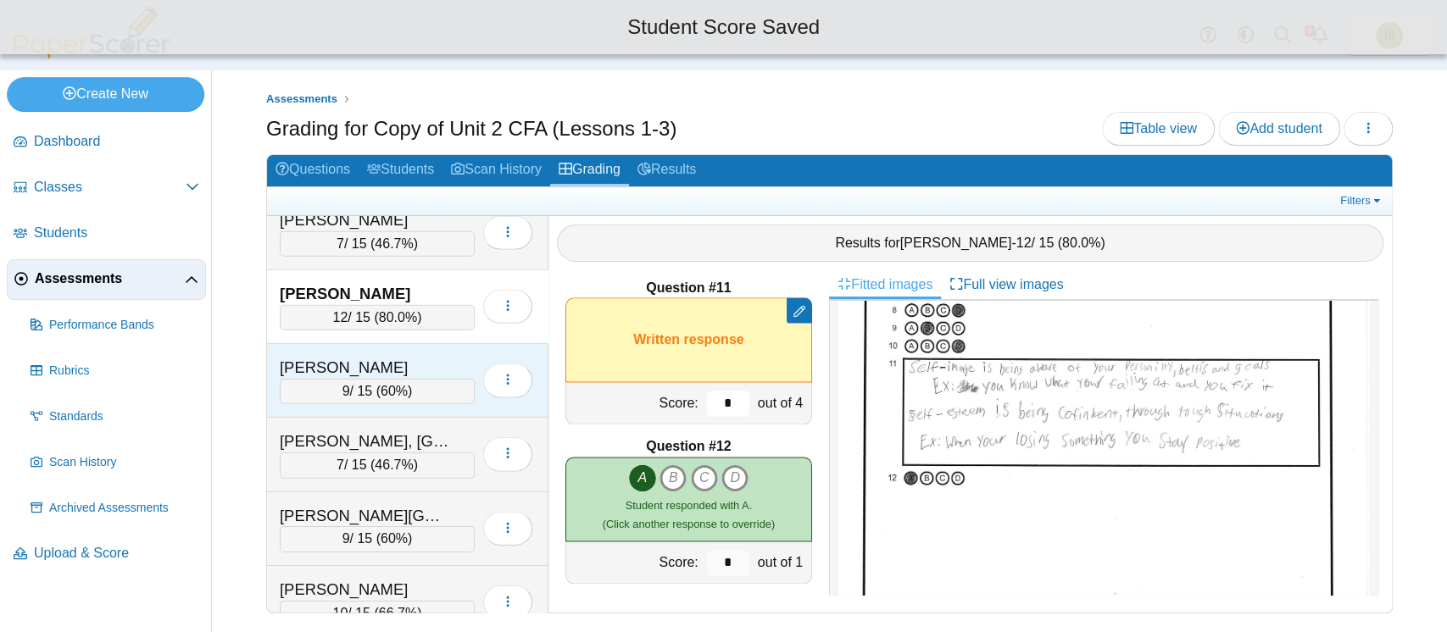
type input "*"
click at [450, 357] on div "Sorenson, Amelia" at bounding box center [377, 368] width 195 height 22
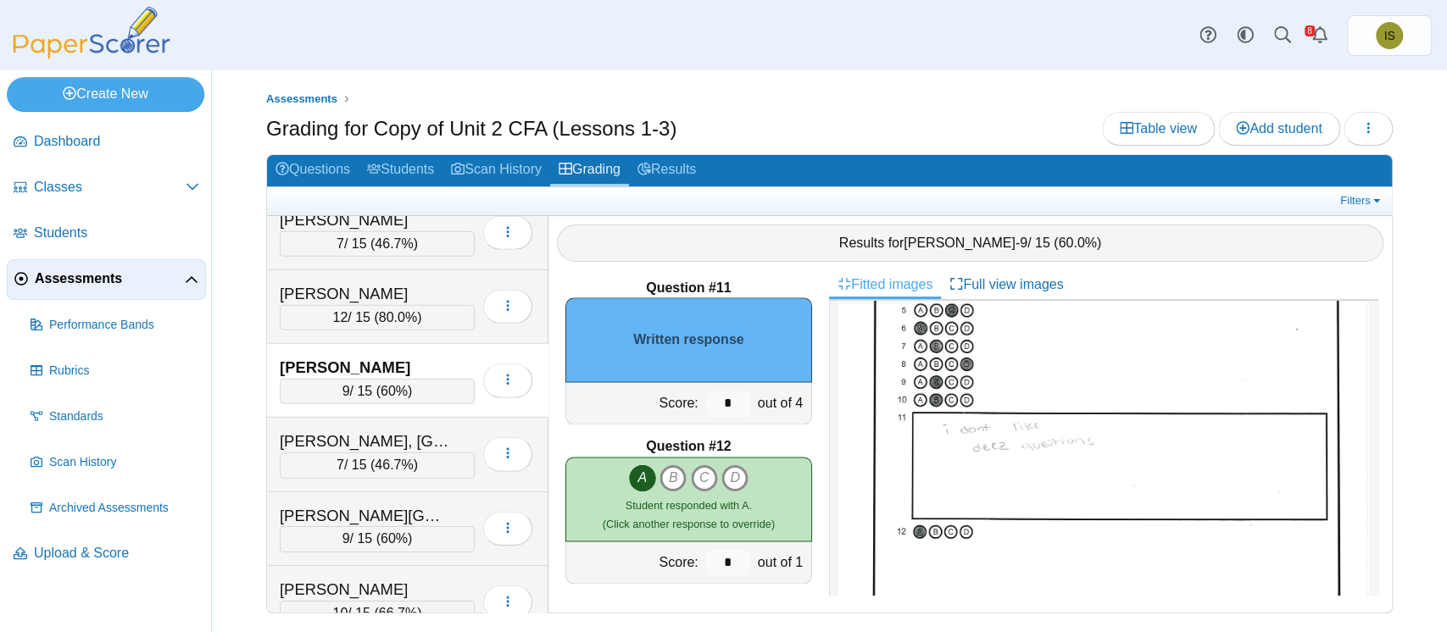
scroll to position [221, 0]
click at [707, 397] on input "*" at bounding box center [728, 403] width 42 height 25
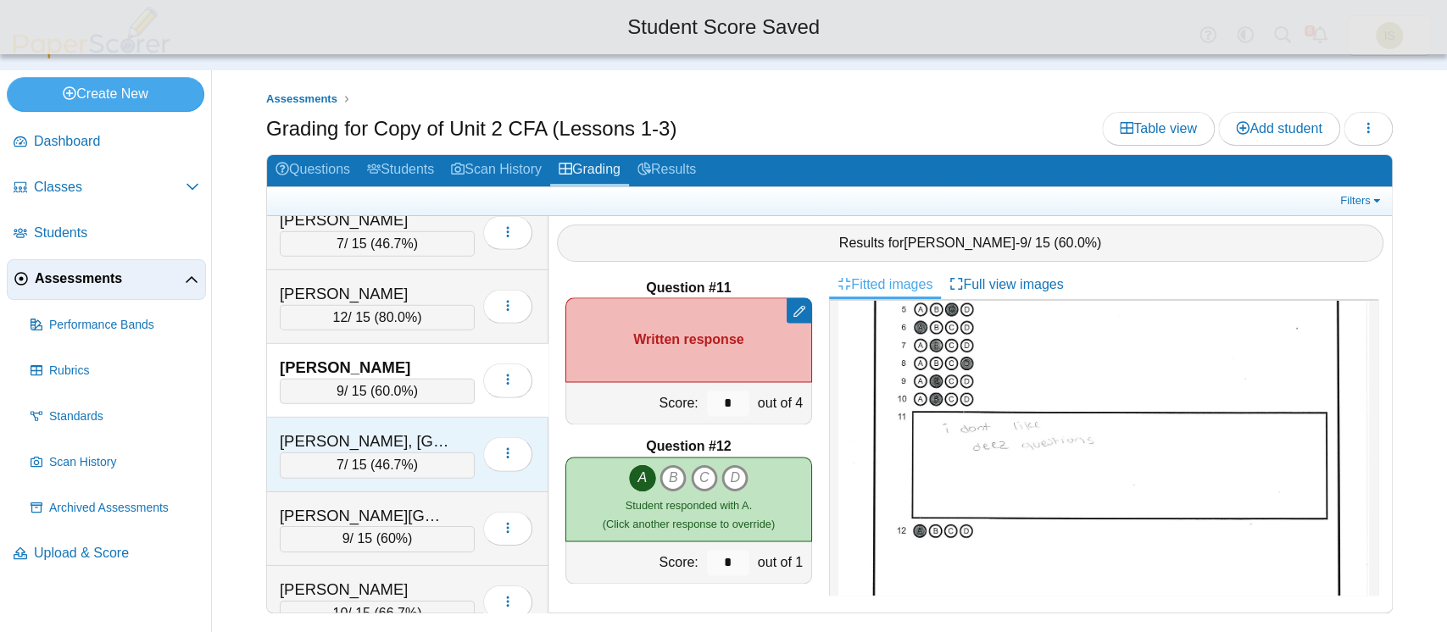
click at [475, 431] on div "Loading…" at bounding box center [504, 454] width 58 height 47
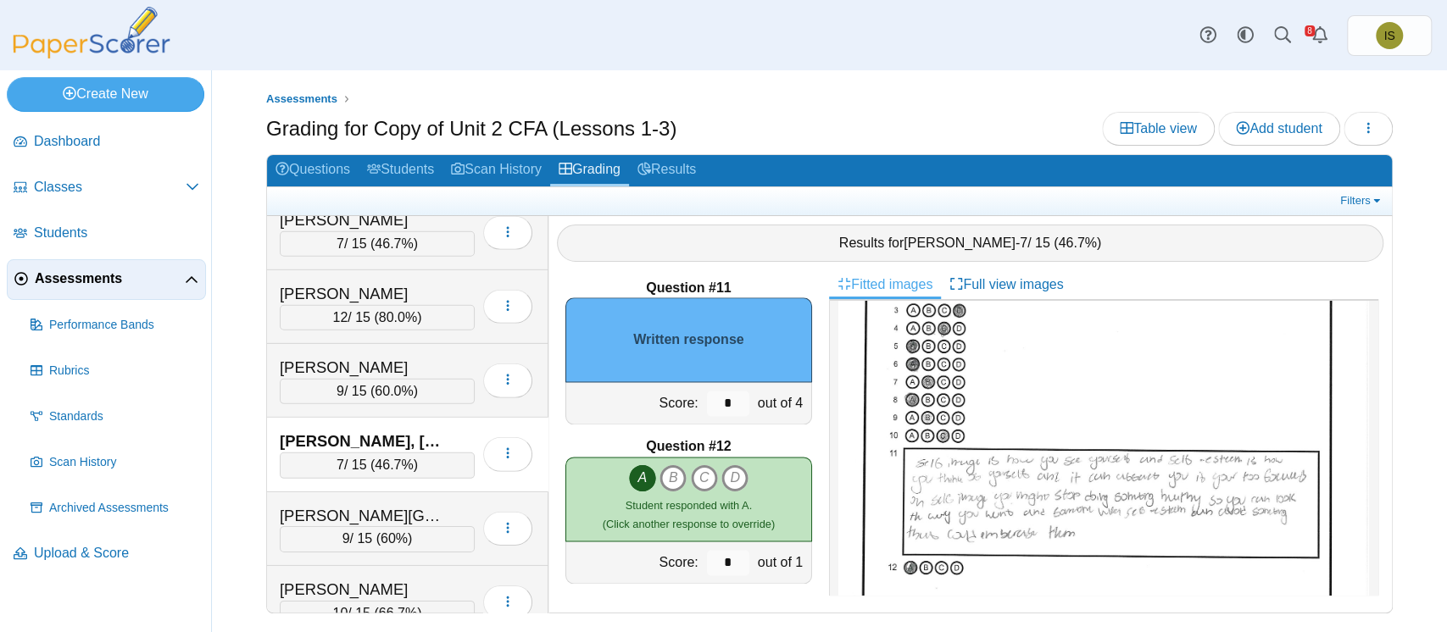
scroll to position [194, 0]
click at [713, 397] on input "*" at bounding box center [728, 403] width 42 height 25
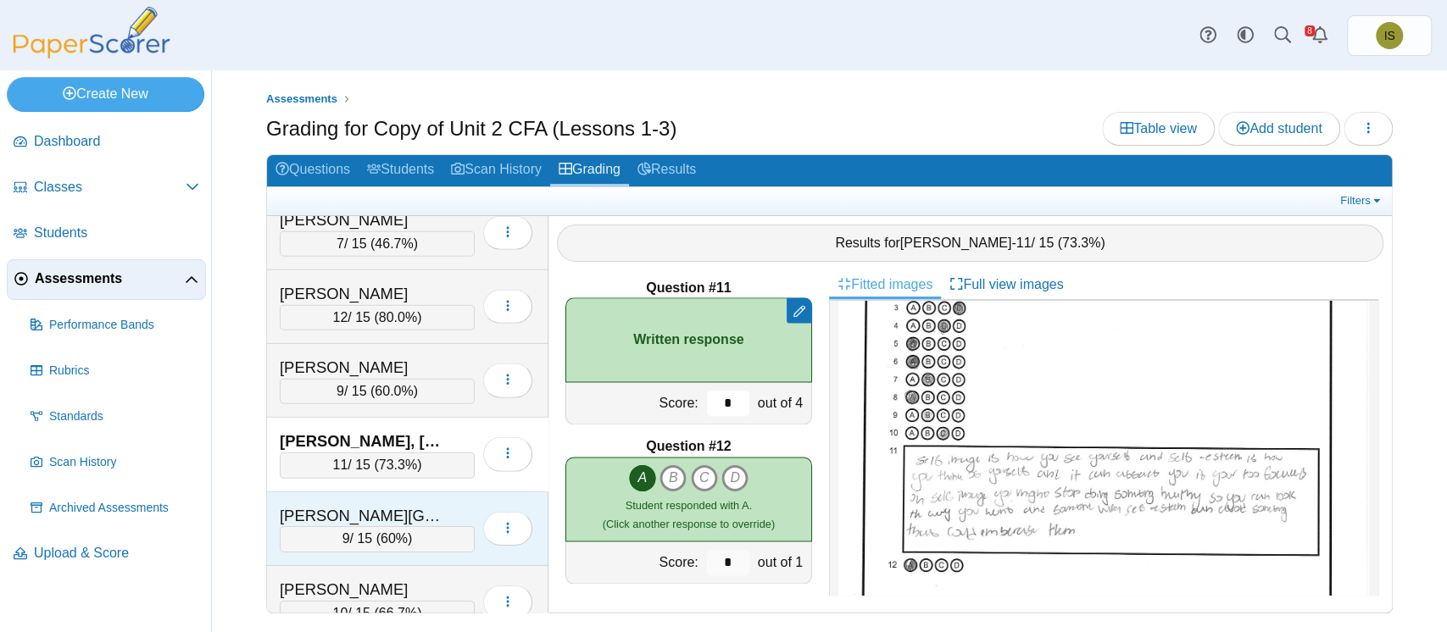
type input "*"
click at [441, 492] on div "Stabenow, Addison 9 / 15 ( 60% ) Loading…" at bounding box center [407, 529] width 281 height 74
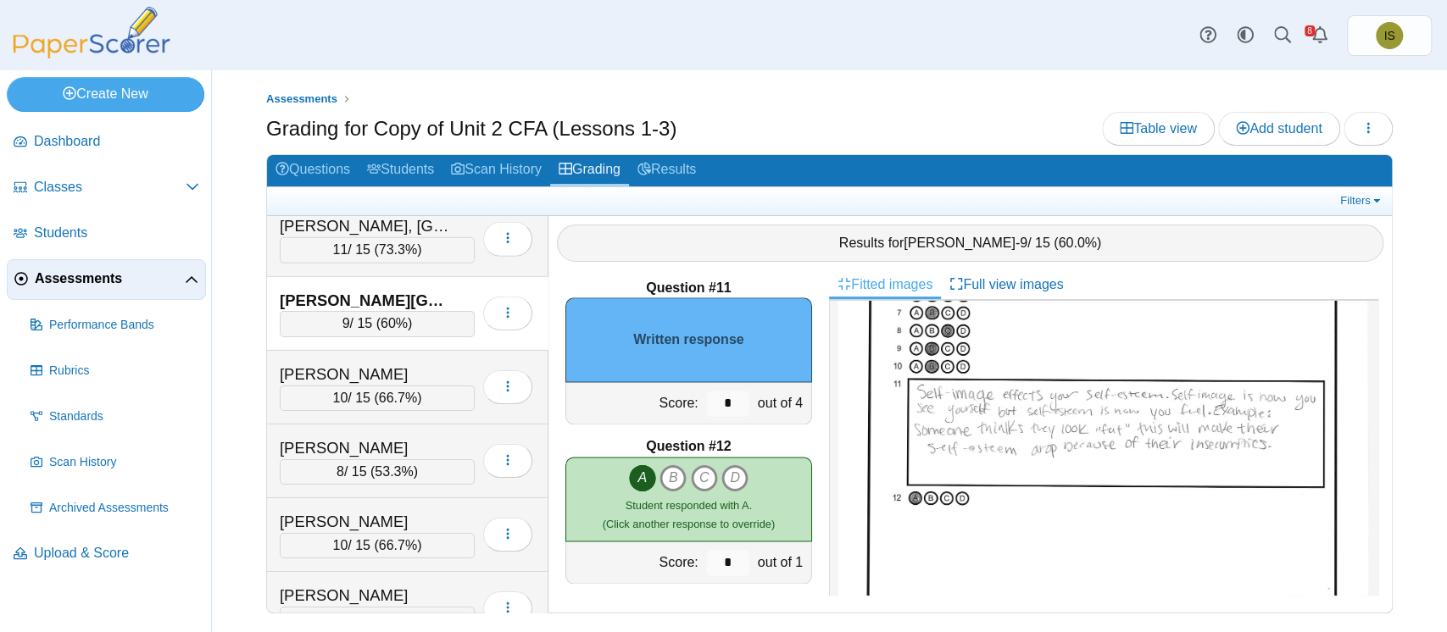
scroll to position [259, 0]
click at [713, 401] on input "*" at bounding box center [728, 403] width 42 height 25
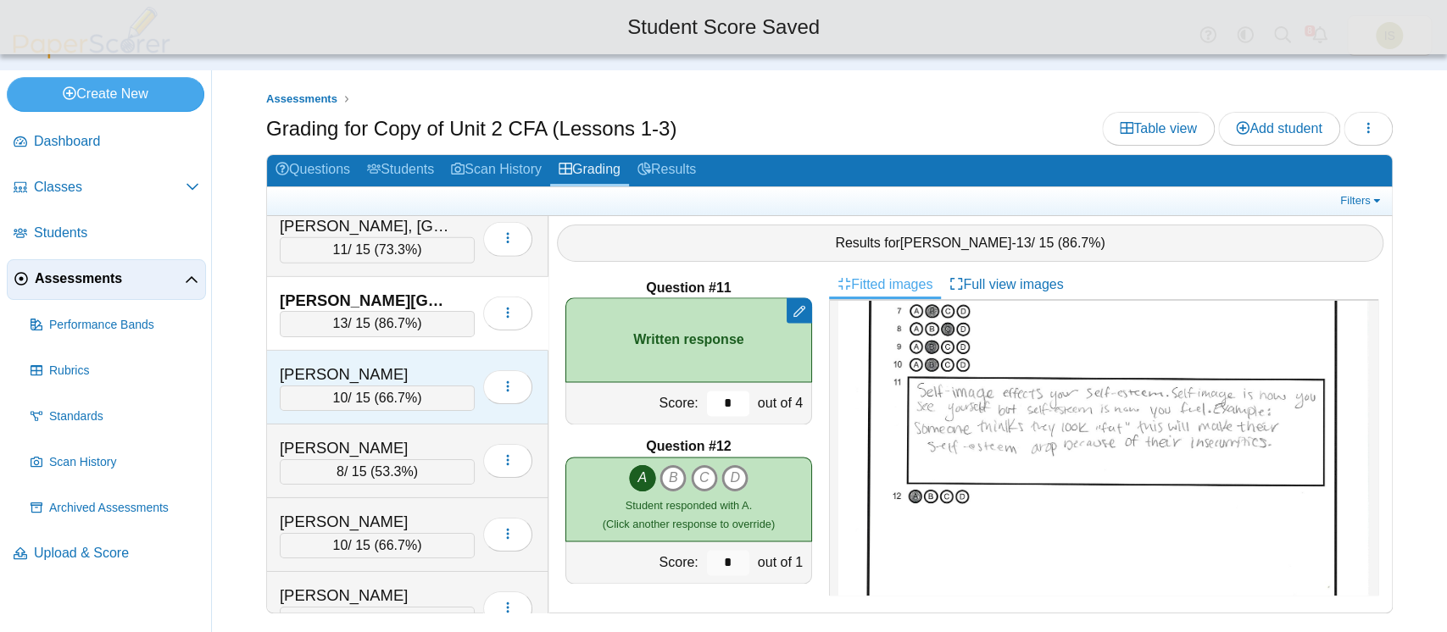
type input "*"
click at [442, 351] on div "Stalcup, Abram 10 / 15 ( 66.7% ) Loading…" at bounding box center [407, 388] width 281 height 74
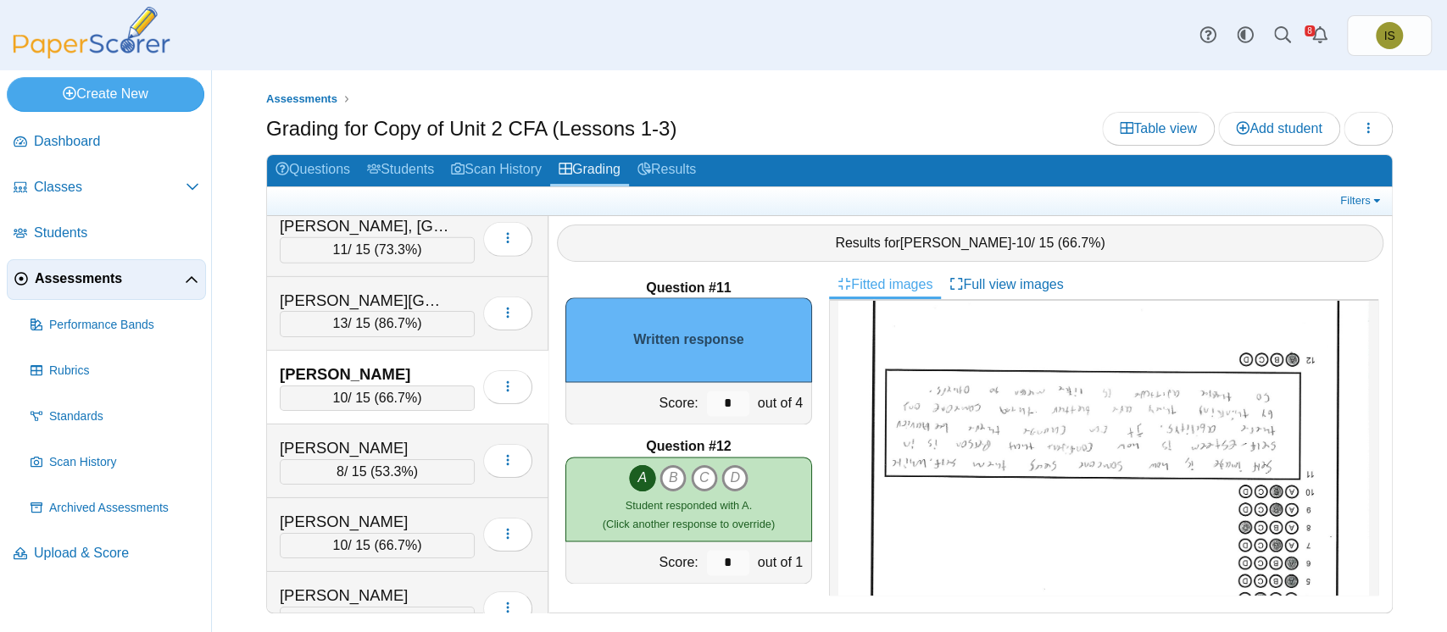
scroll to position [197, 0]
click at [714, 400] on input "*" at bounding box center [728, 403] width 42 height 25
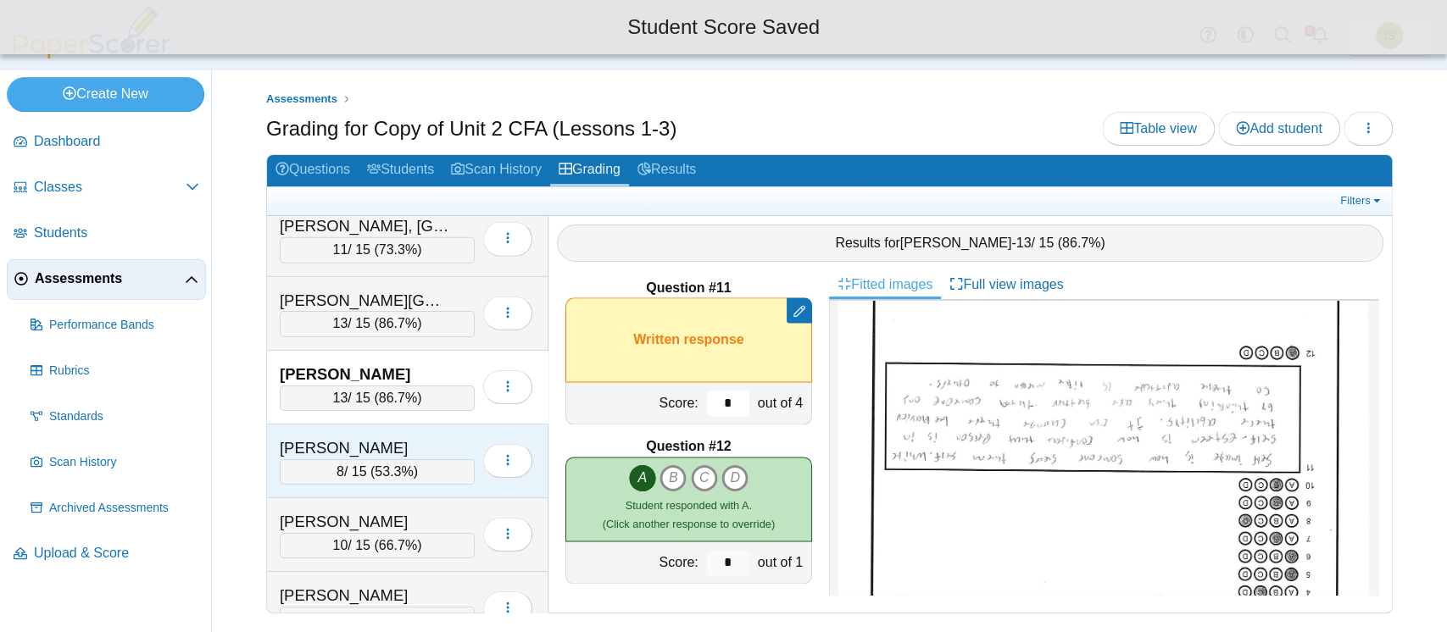
type input "*"
click at [440, 425] on div "Tanner, Jameson 8 / 15 ( 53.3% ) Loading…" at bounding box center [407, 462] width 281 height 74
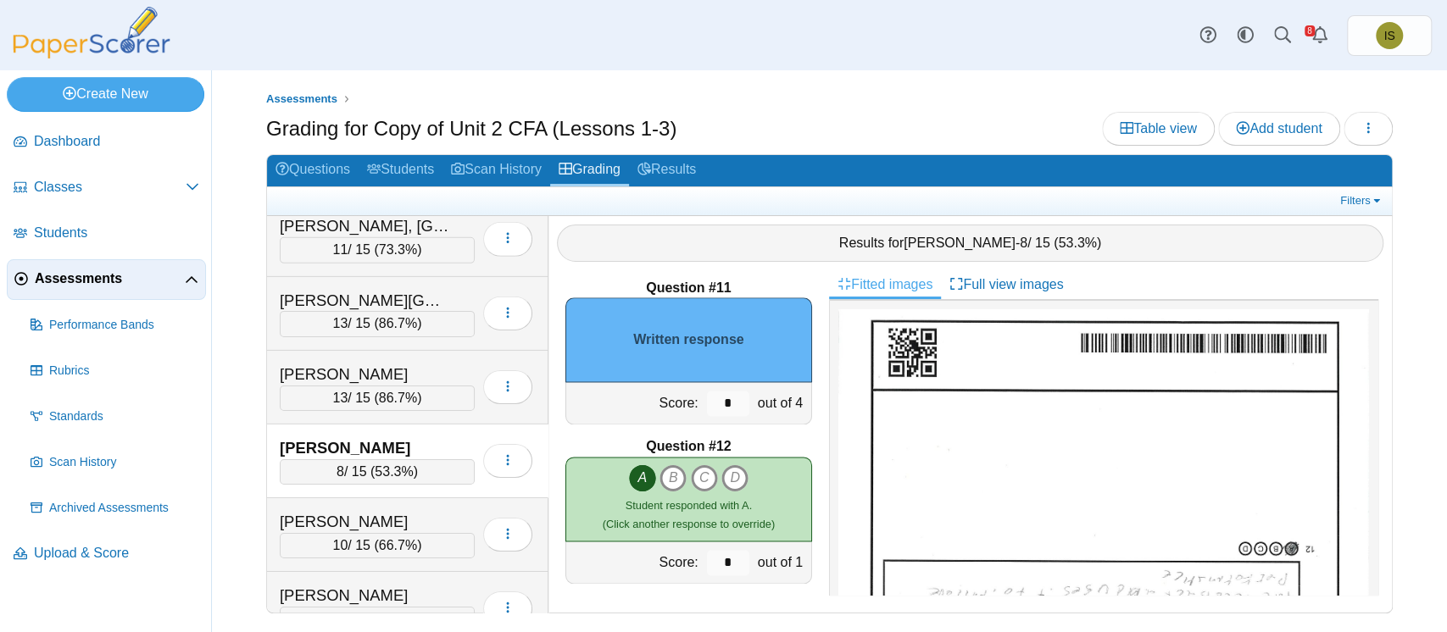
scroll to position [200, 0]
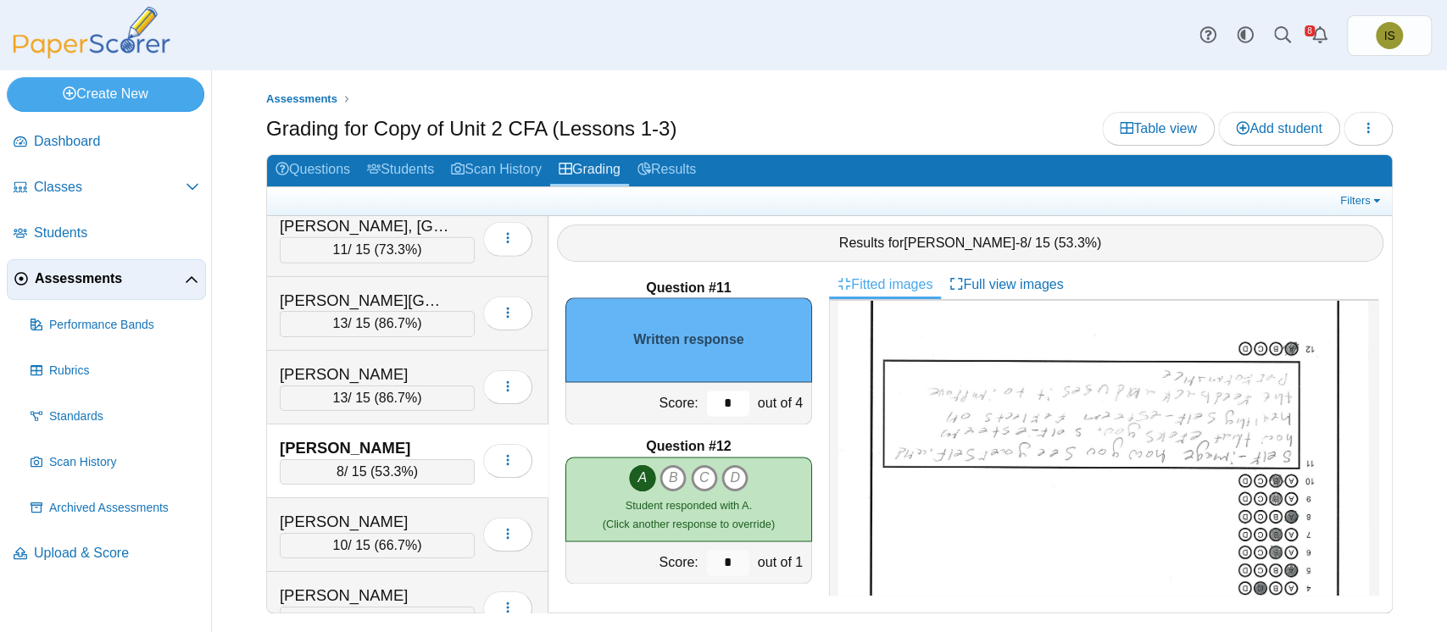
click at [709, 395] on input "*" at bounding box center [728, 403] width 42 height 25
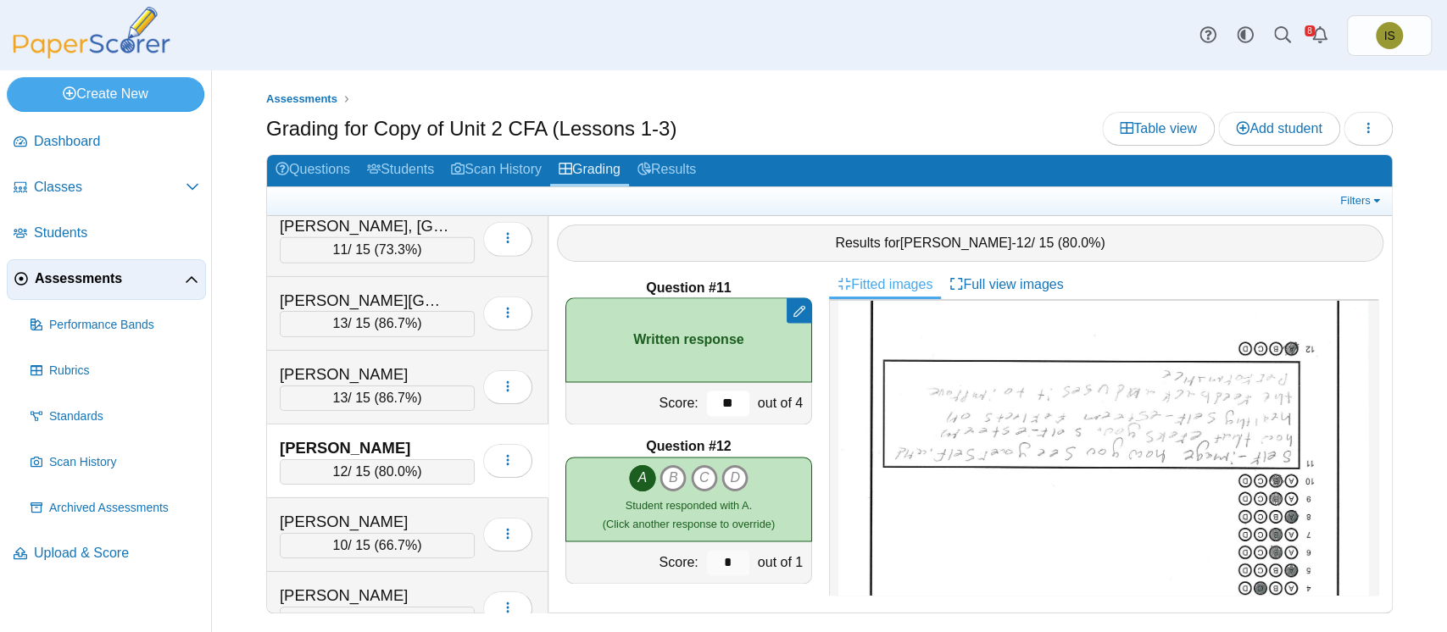
type input "*"
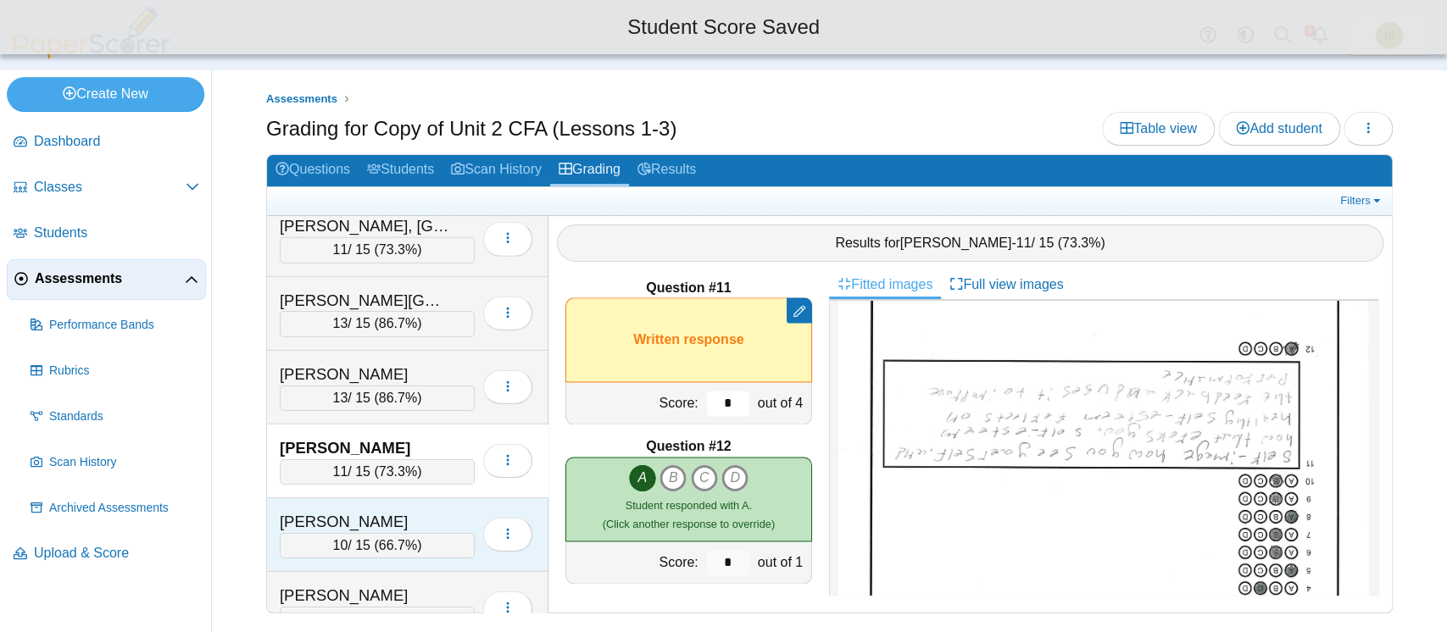
type input "*"
click at [458, 498] on div "Vaughn, Avery 10 / 15 ( 66.7% ) Loading…" at bounding box center [407, 535] width 281 height 74
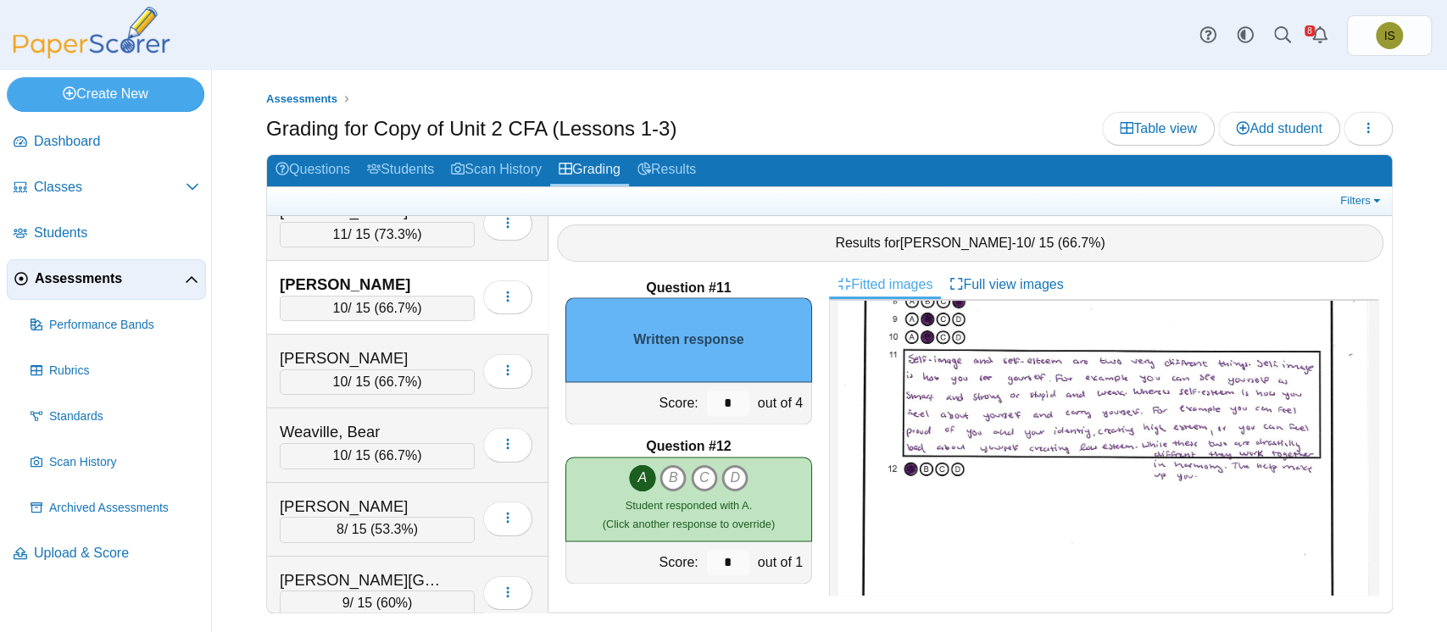
scroll to position [306, 0]
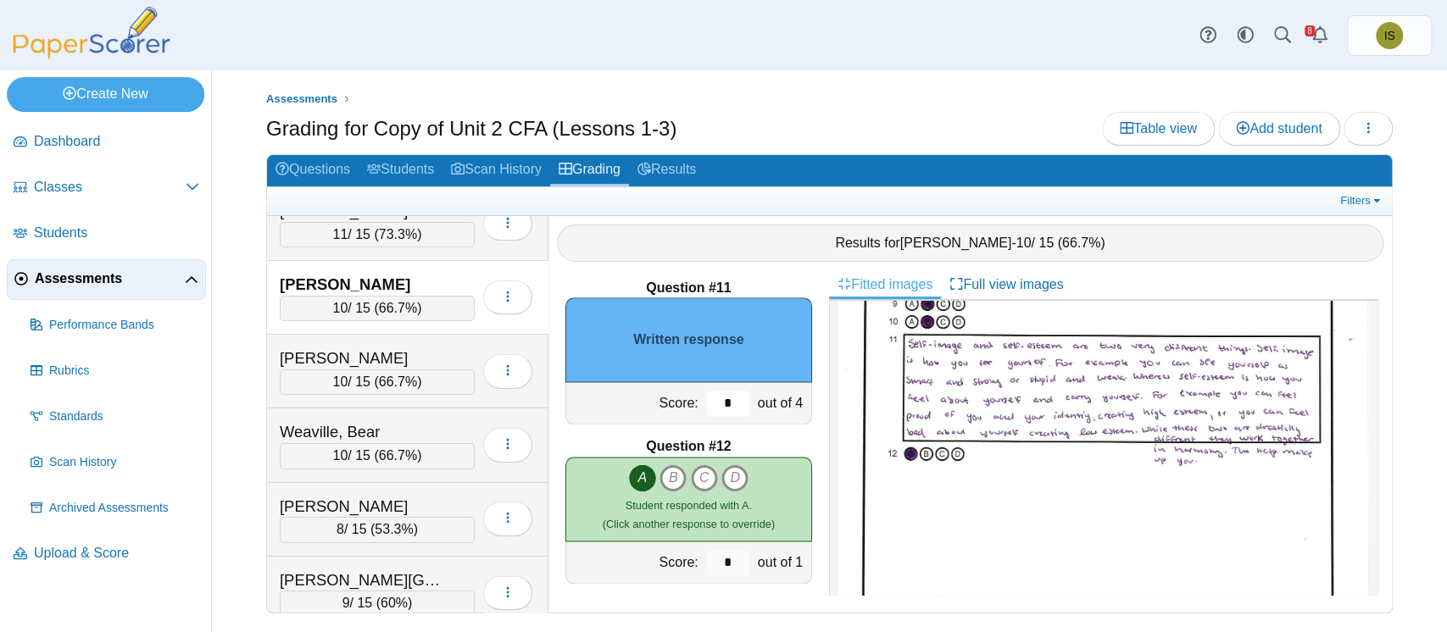
click at [718, 392] on input "*" at bounding box center [728, 403] width 42 height 25
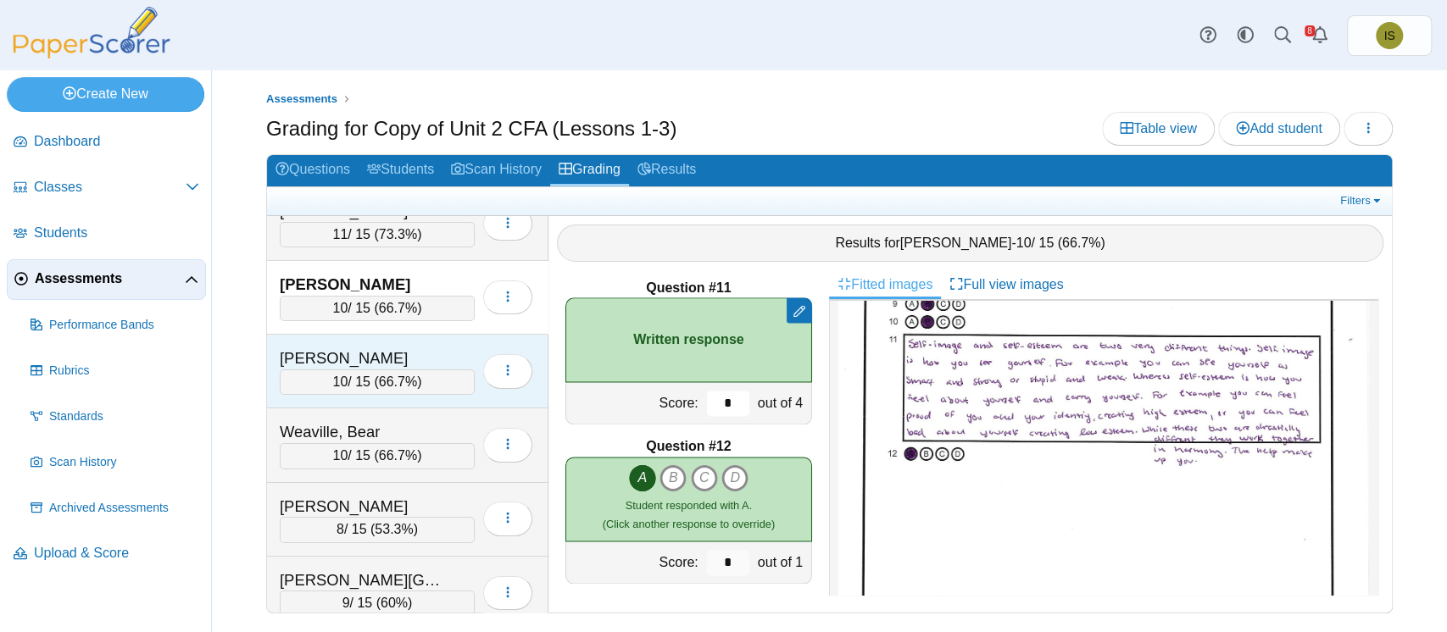
type input "*"
click at [441, 347] on div "Vollmer, Peyton" at bounding box center [364, 358] width 169 height 22
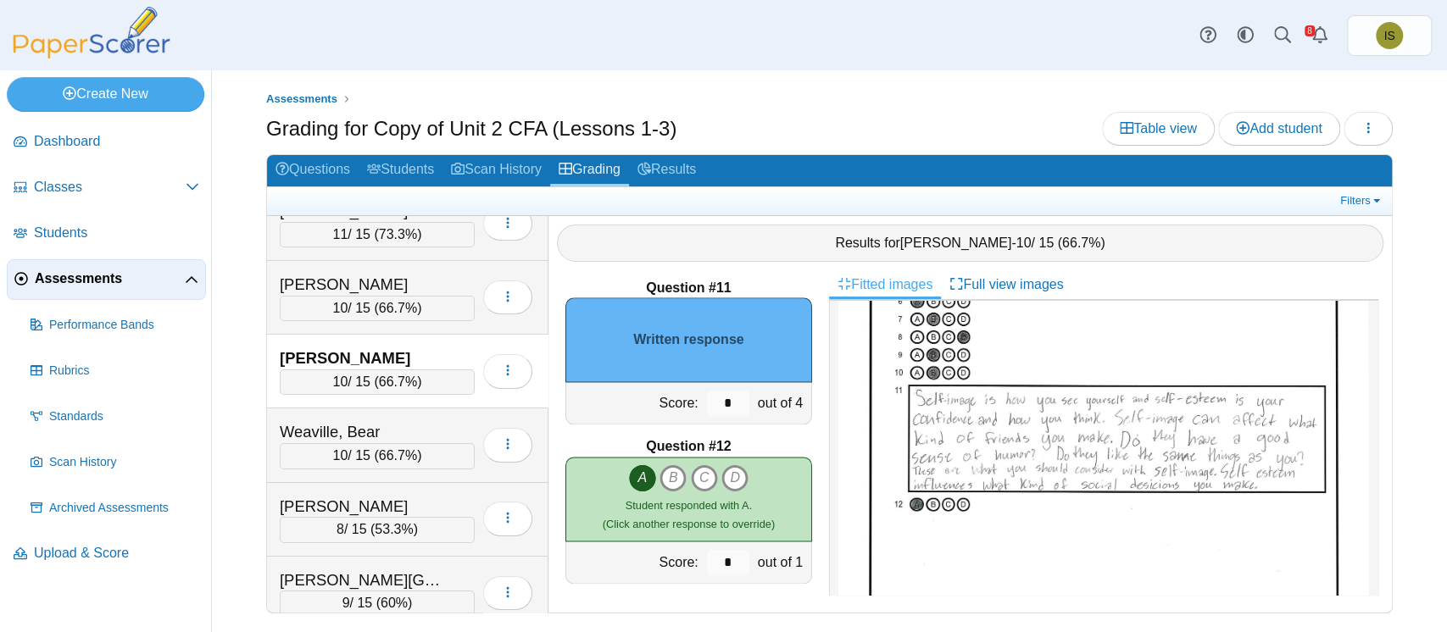
scroll to position [255, 0]
click at [716, 407] on input "*" at bounding box center [728, 403] width 42 height 25
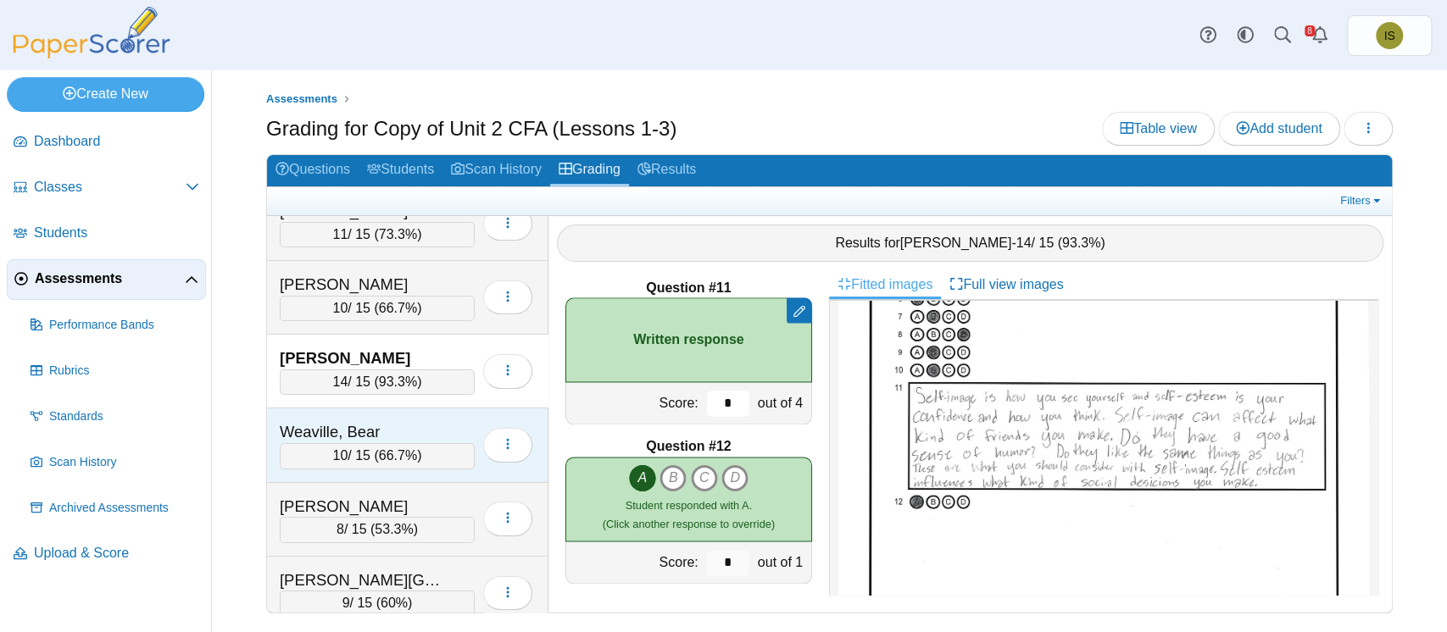
type input "*"
click at [427, 408] on div "Weaville, Bear 10 / 15 ( 66.7% ) Loading…" at bounding box center [407, 445] width 281 height 74
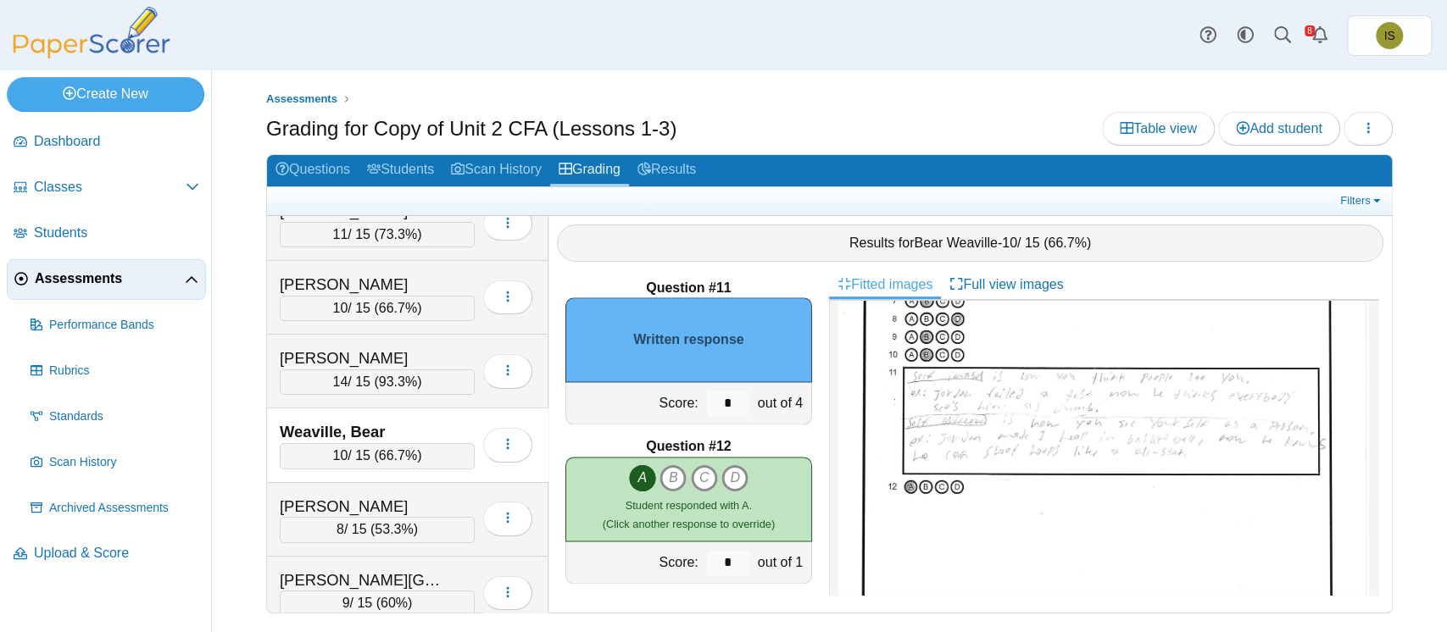
scroll to position [271, 0]
click at [712, 398] on input "*" at bounding box center [728, 403] width 42 height 25
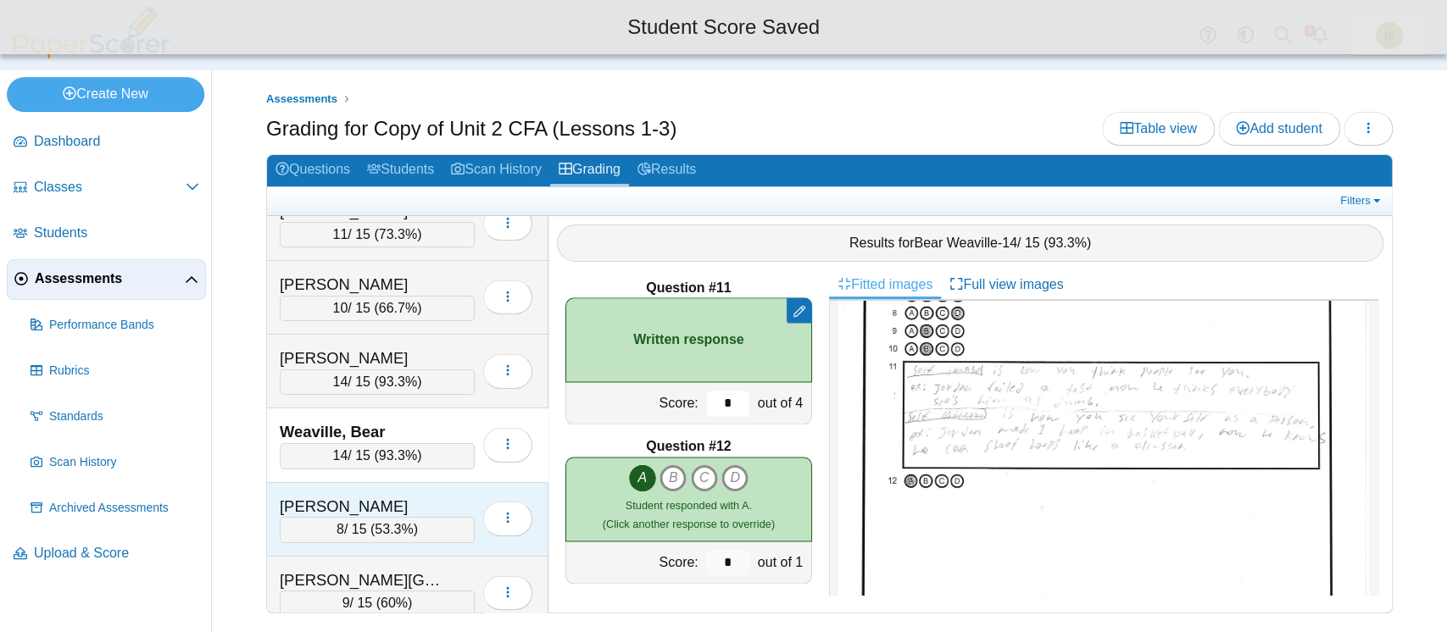
type input "*"
click at [449, 496] on div "Wheeler, Hank" at bounding box center [377, 507] width 195 height 22
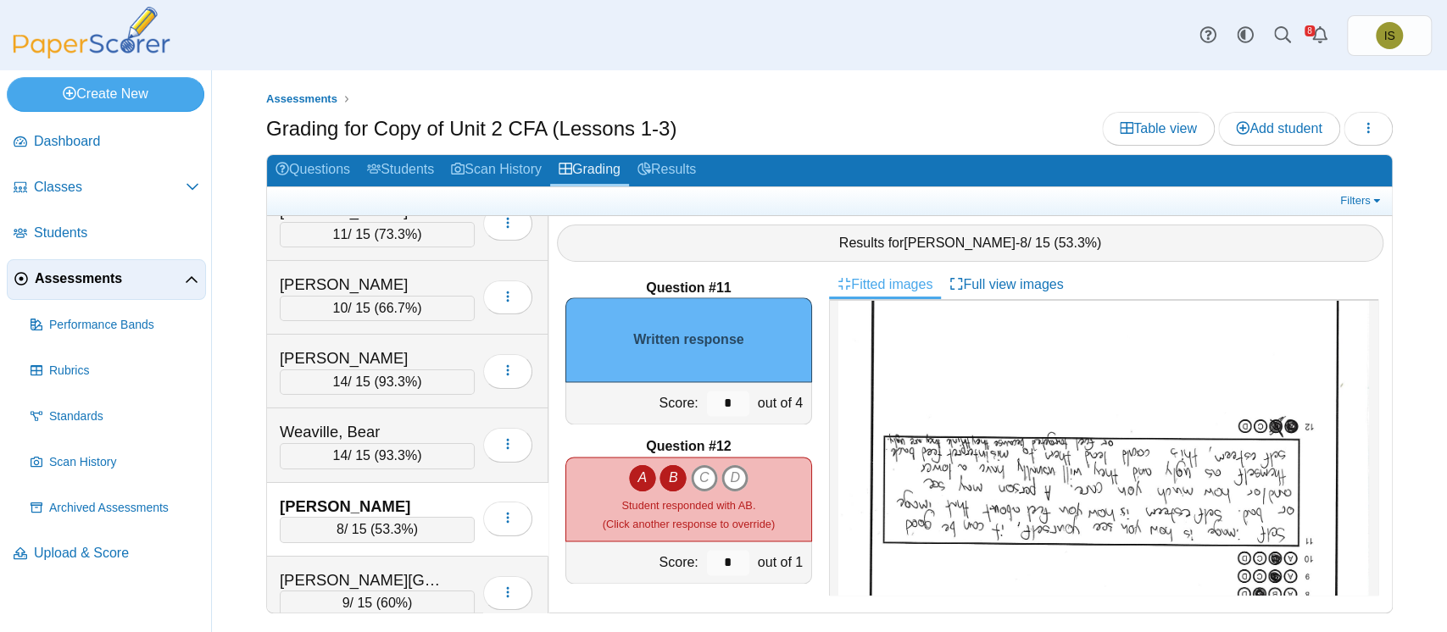
scroll to position [125, 0]
click at [707, 404] on input "*" at bounding box center [728, 403] width 42 height 25
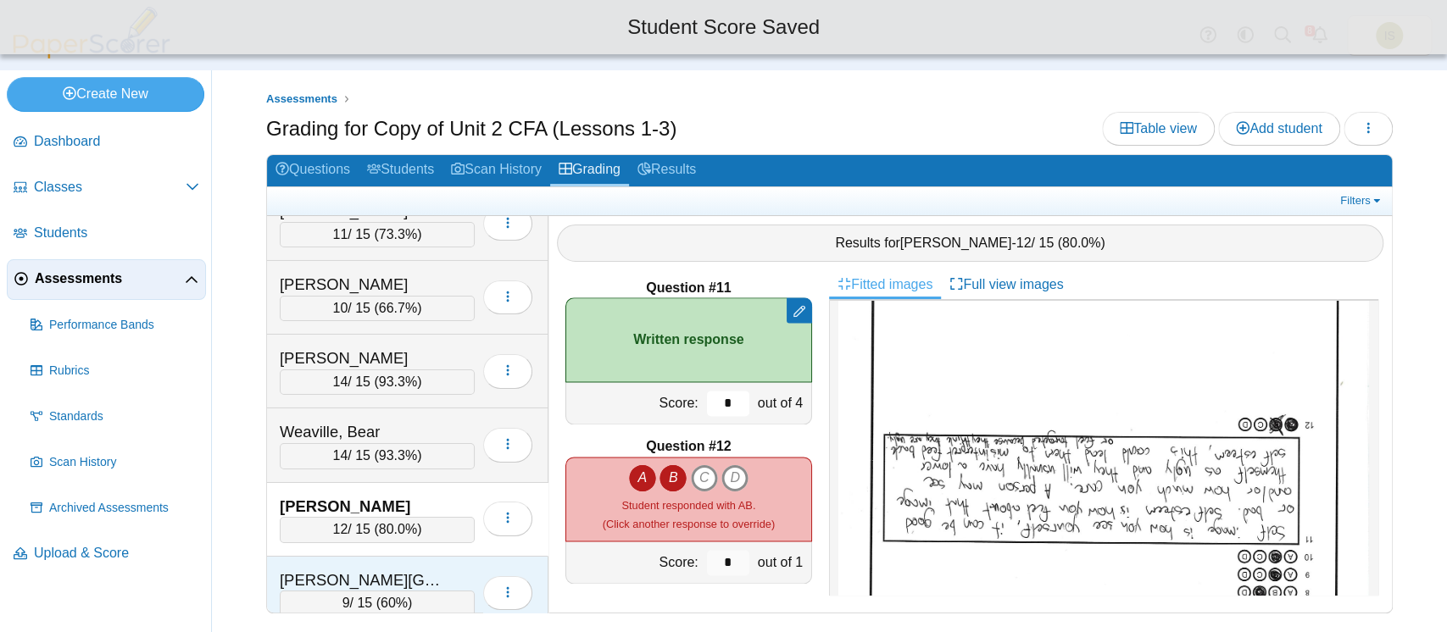
type input "*"
click at [475, 570] on div "Loading…" at bounding box center [504, 593] width 58 height 47
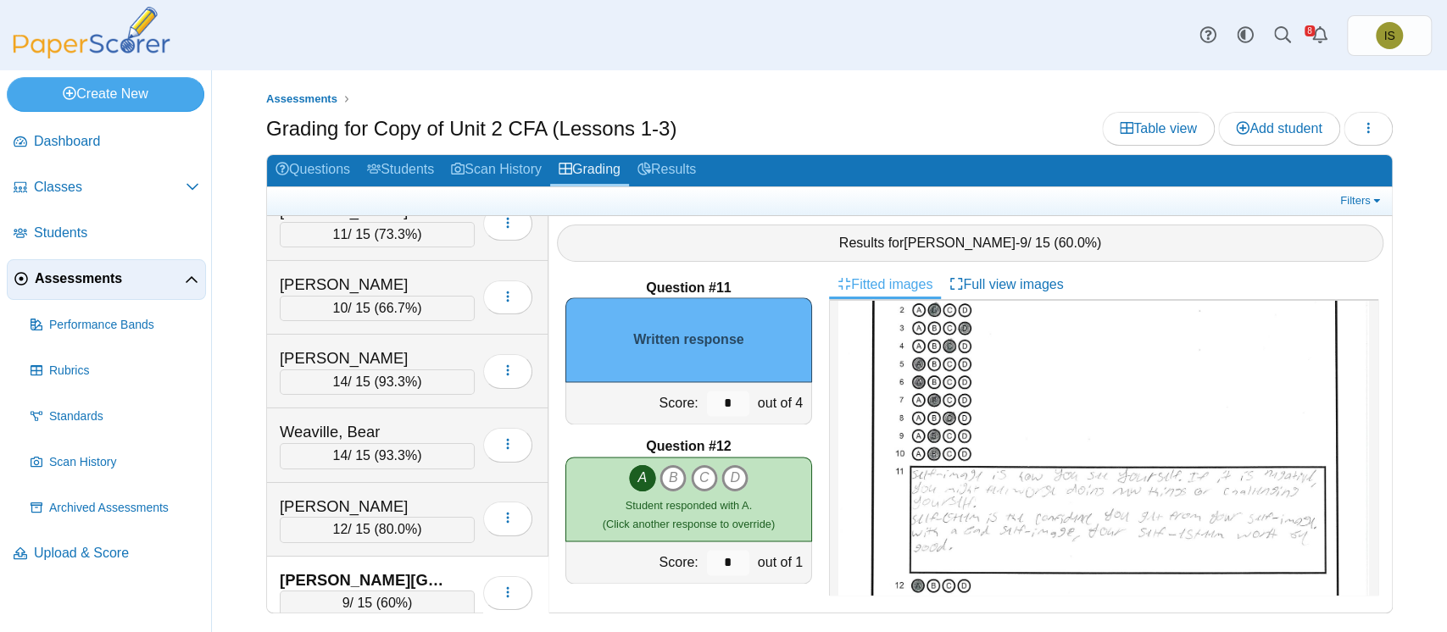
scroll to position [169, 0]
click at [707, 406] on input "*" at bounding box center [728, 403] width 42 height 25
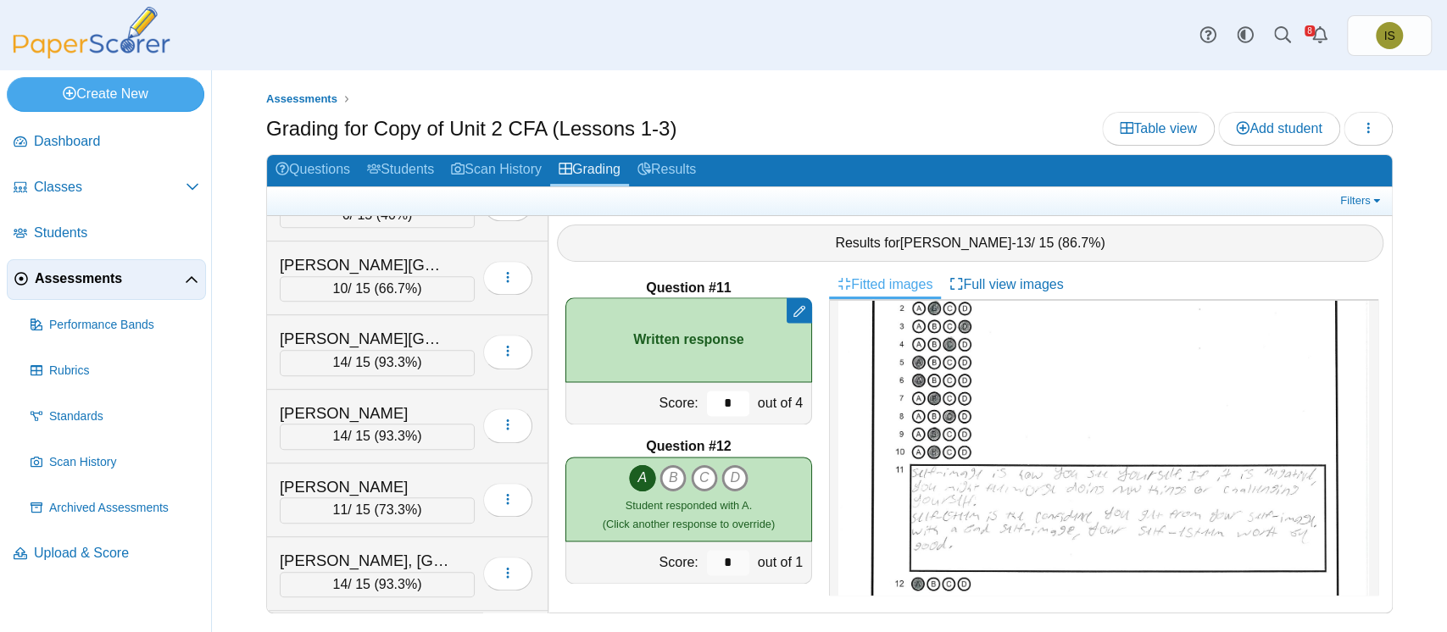
scroll to position [0, 0]
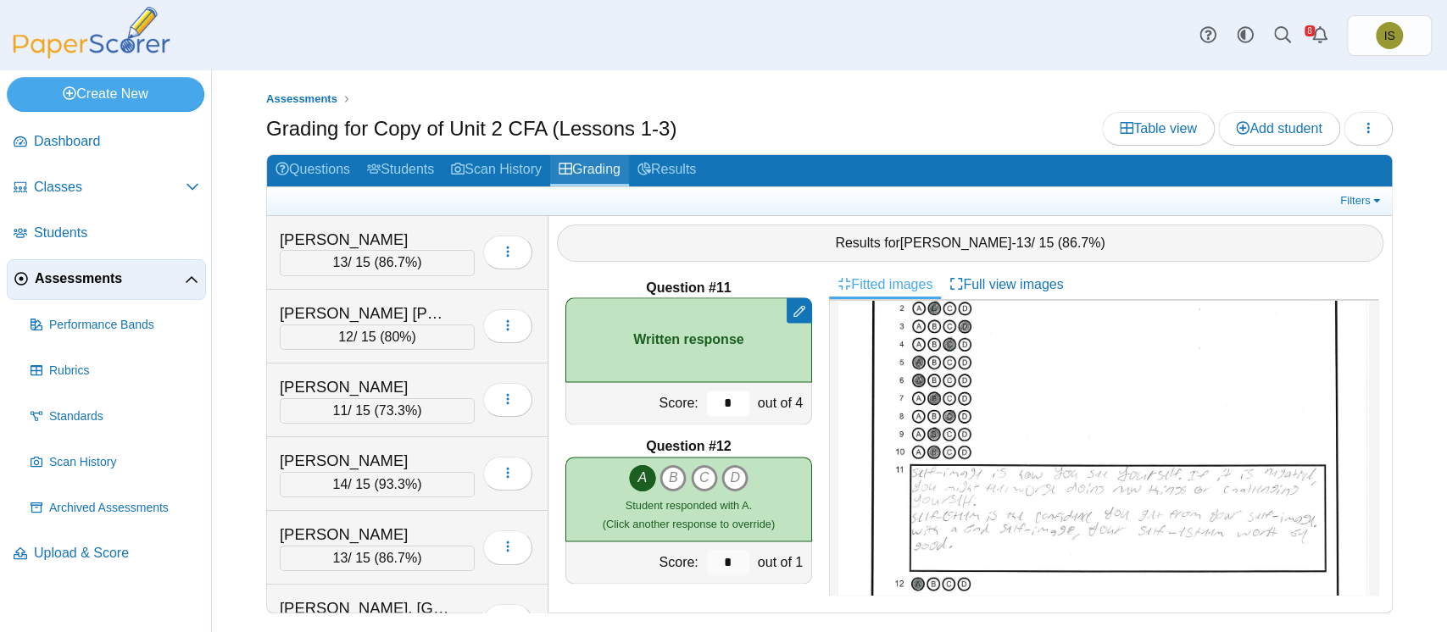
type input "*"
click at [620, 171] on link "Grading" at bounding box center [589, 170] width 79 height 31
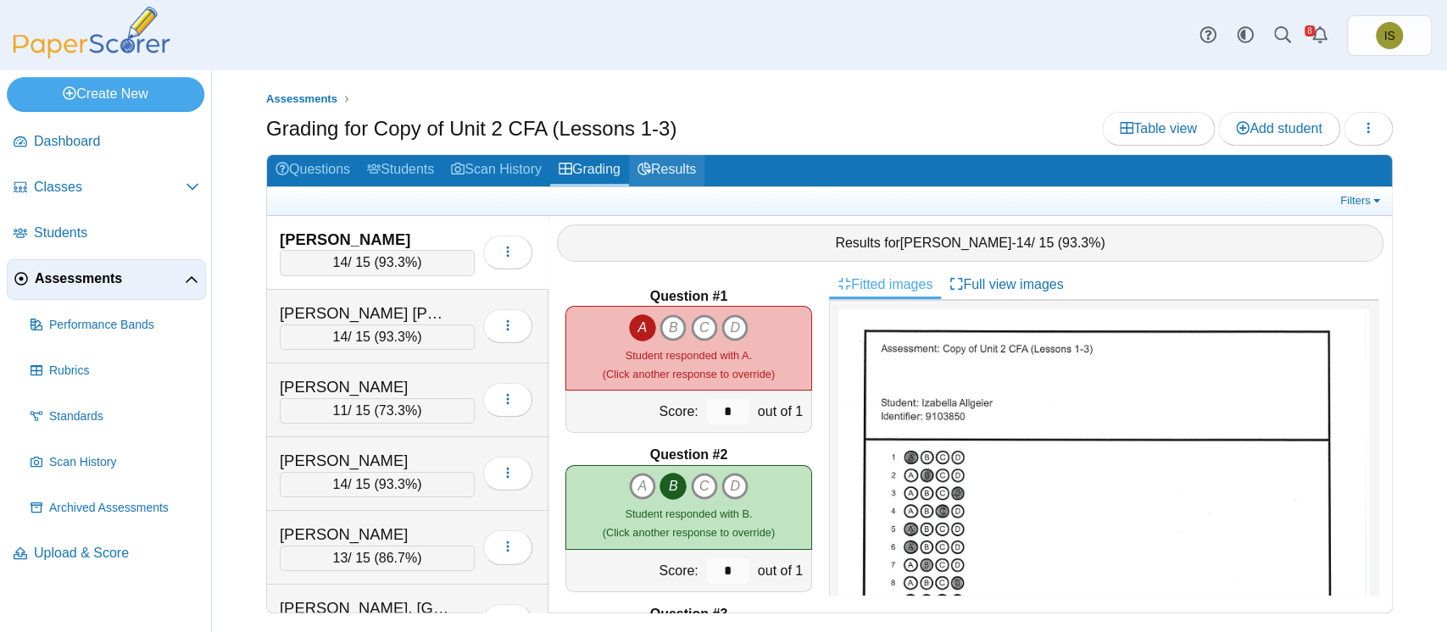
click at [674, 175] on link "Results" at bounding box center [666, 170] width 75 height 31
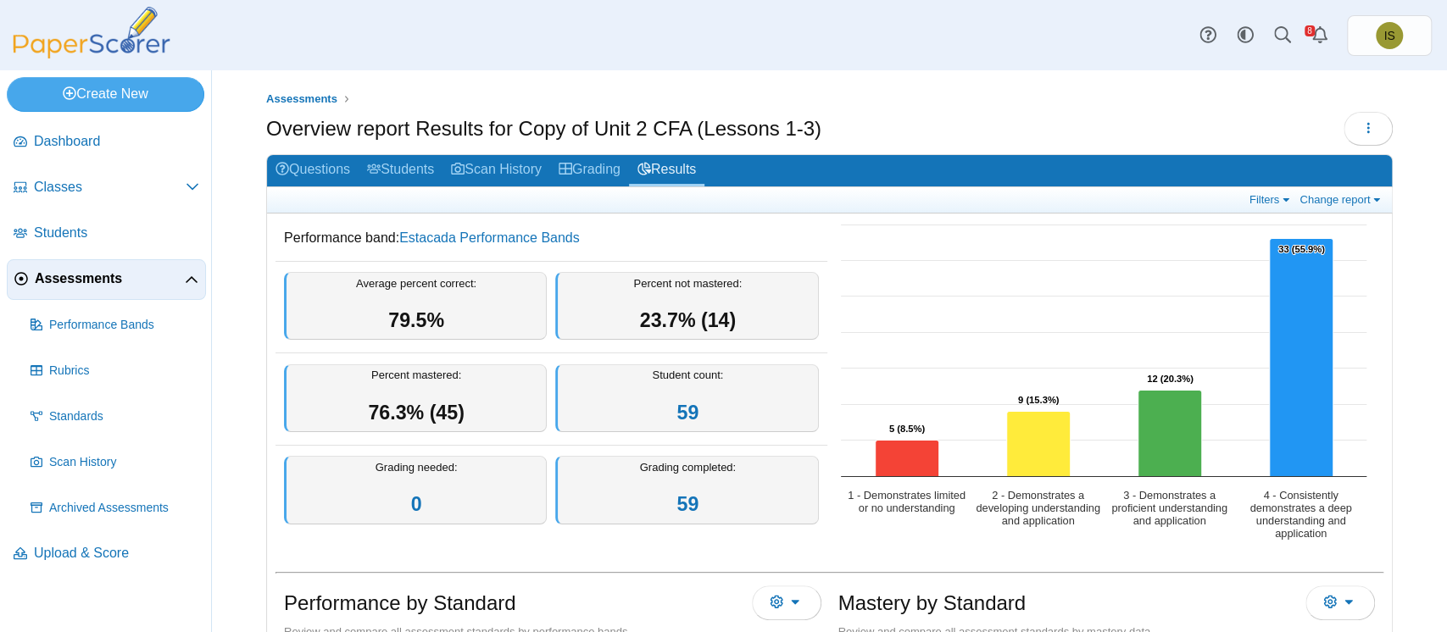
click at [1303, 19] on div "Style variation System Light Dark IS" at bounding box center [1310, 35] width 242 height 41
click at [1318, 36] on icon "Alerts" at bounding box center [1319, 34] width 17 height 17
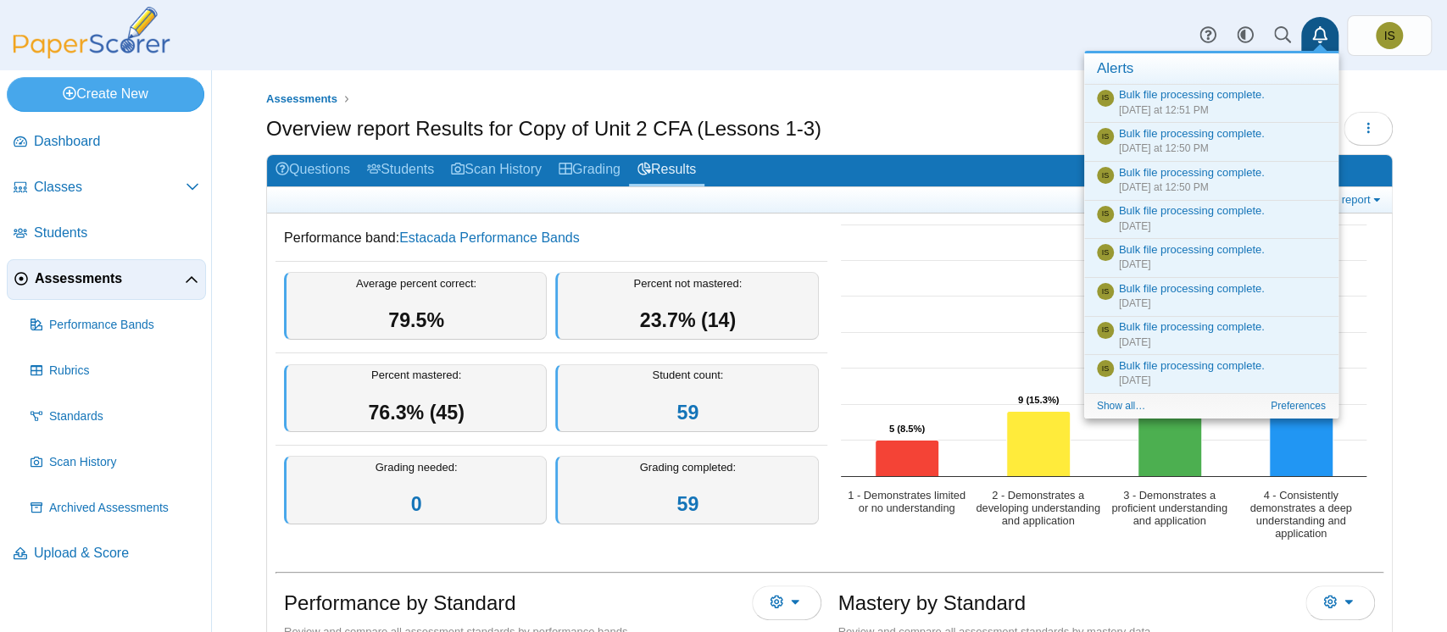
click at [1013, 131] on div "Overview report Results for Copy of Unit 2 CFA (Lessons 1-3) Loading…" at bounding box center [829, 131] width 1126 height 38
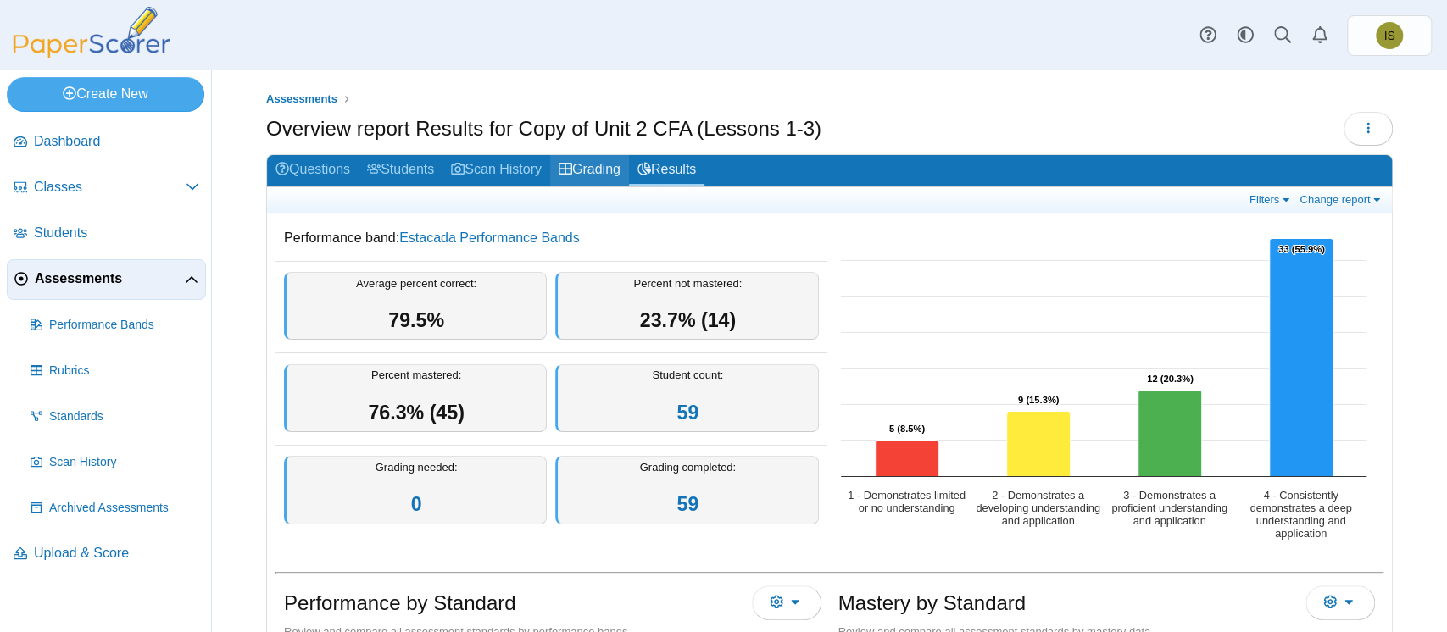
click at [597, 168] on link "Grading" at bounding box center [589, 170] width 79 height 31
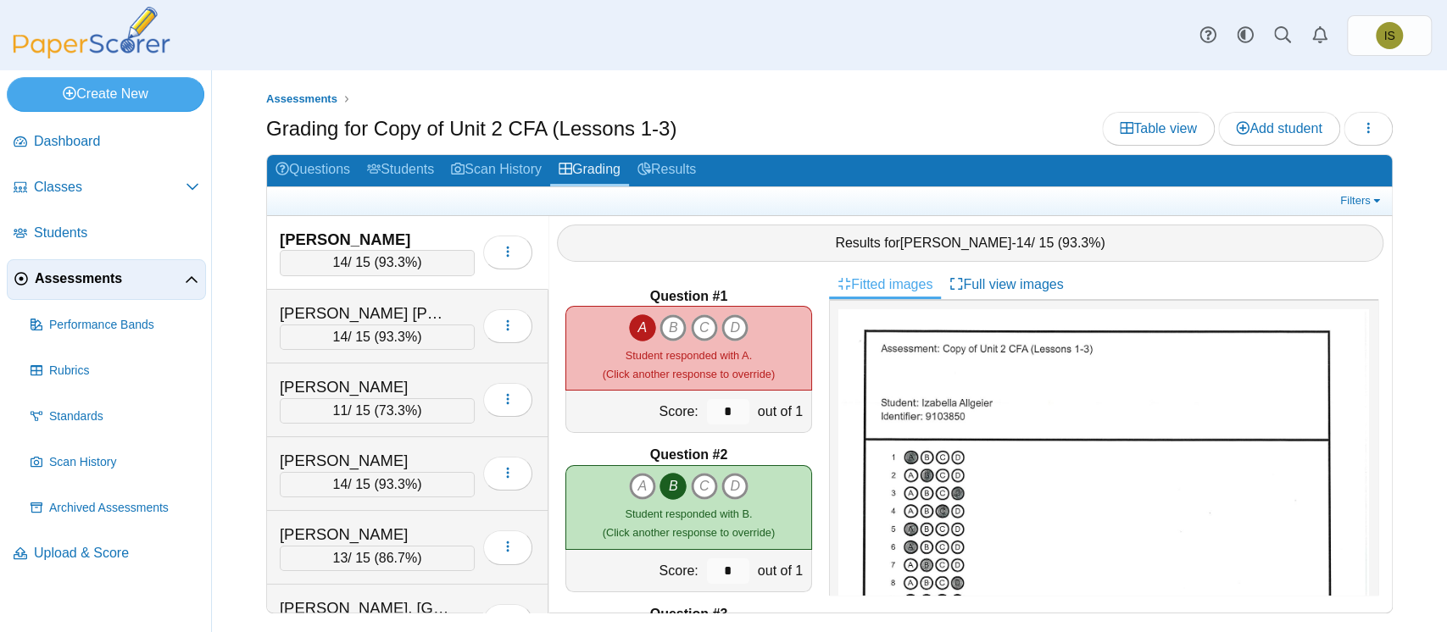
click at [77, 279] on span "Assessments" at bounding box center [110, 279] width 150 height 19
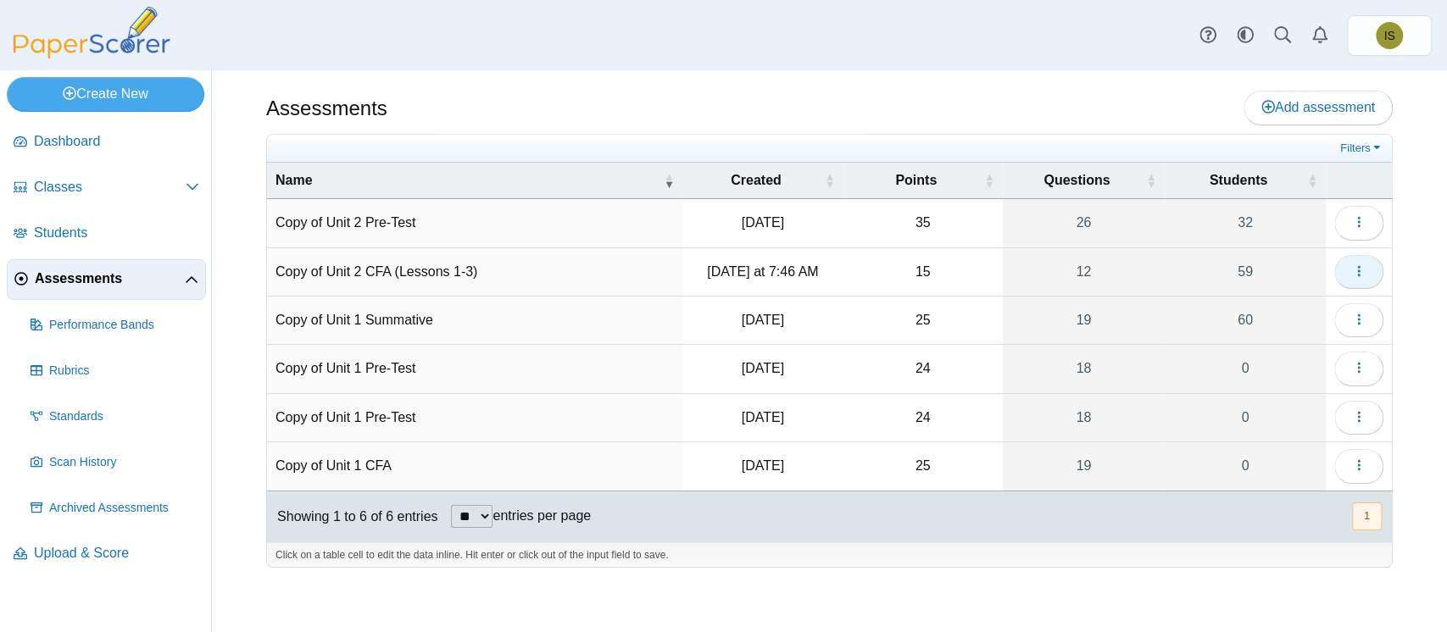
click at [1357, 264] on icon "button" at bounding box center [1359, 271] width 14 height 14
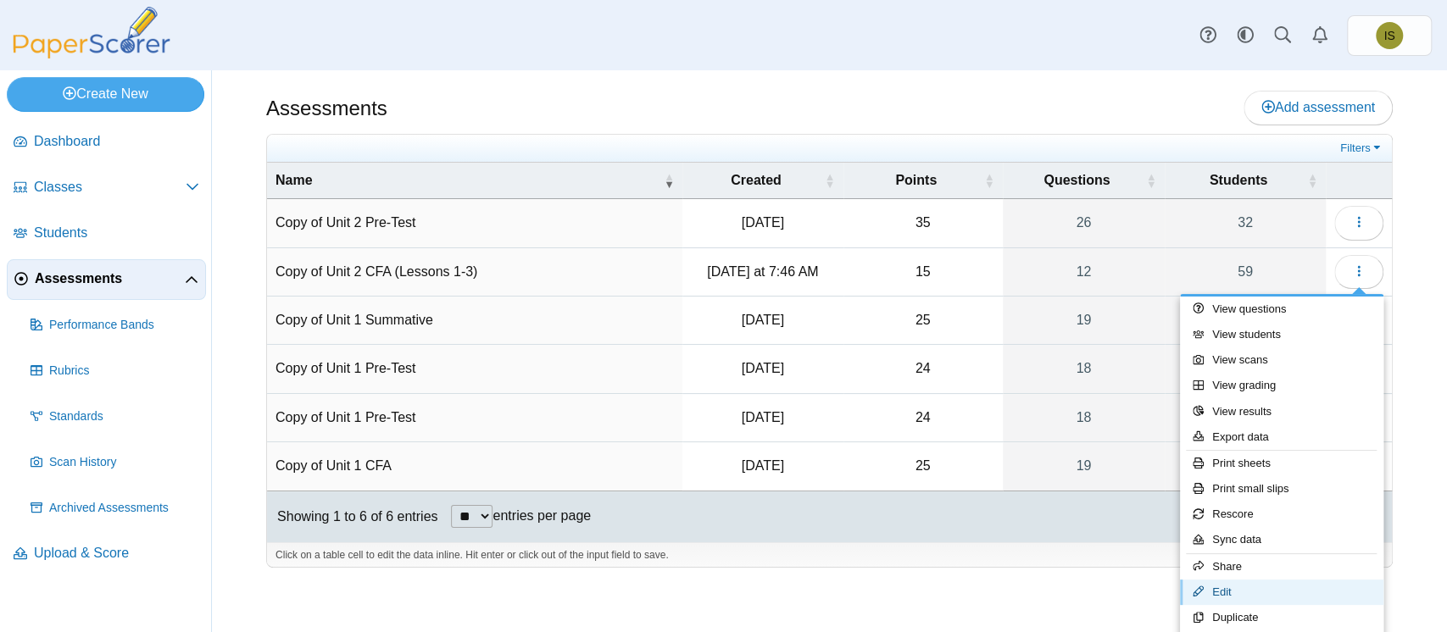
click at [1234, 595] on link "Edit" at bounding box center [1281, 592] width 203 height 25
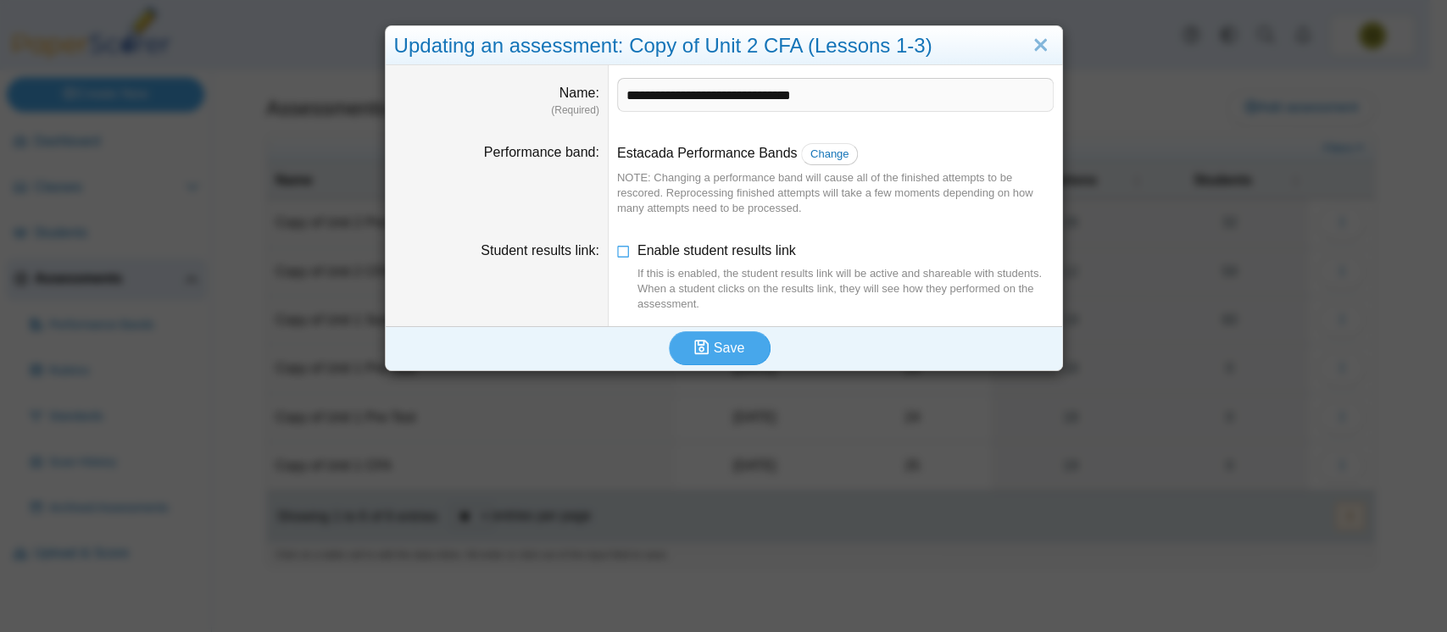
drag, startPoint x: 1024, startPoint y: 42, endPoint x: 981, endPoint y: 136, distance: 103.2
click at [981, 136] on div "**********" at bounding box center [724, 198] width 678 height 346
click at [981, 136] on dd "Estacada Performance Bands Change NOTE: Changing a performance band will cause …" at bounding box center [835, 180] width 453 height 99
click at [617, 244] on icon at bounding box center [624, 248] width 14 height 12
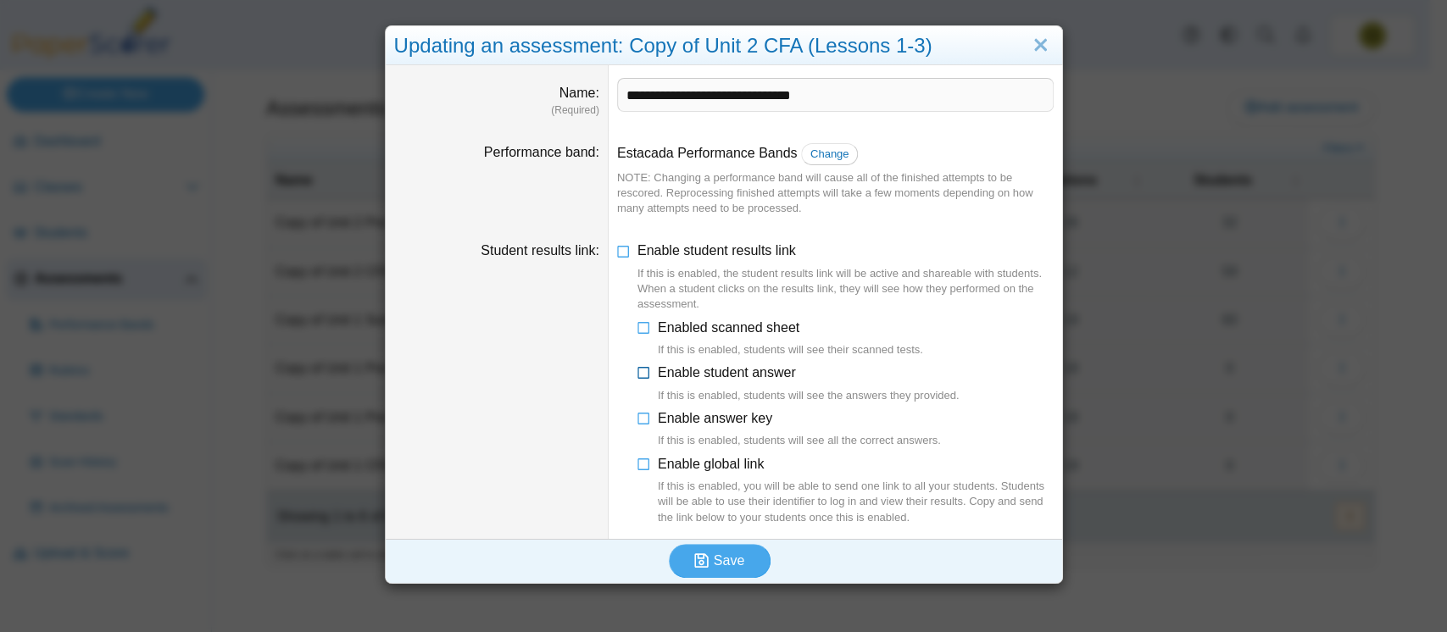
click at [637, 374] on icon at bounding box center [644, 370] width 14 height 12
click at [637, 325] on icon at bounding box center [644, 325] width 14 height 12
click at [699, 561] on use "submit" at bounding box center [701, 560] width 14 height 14
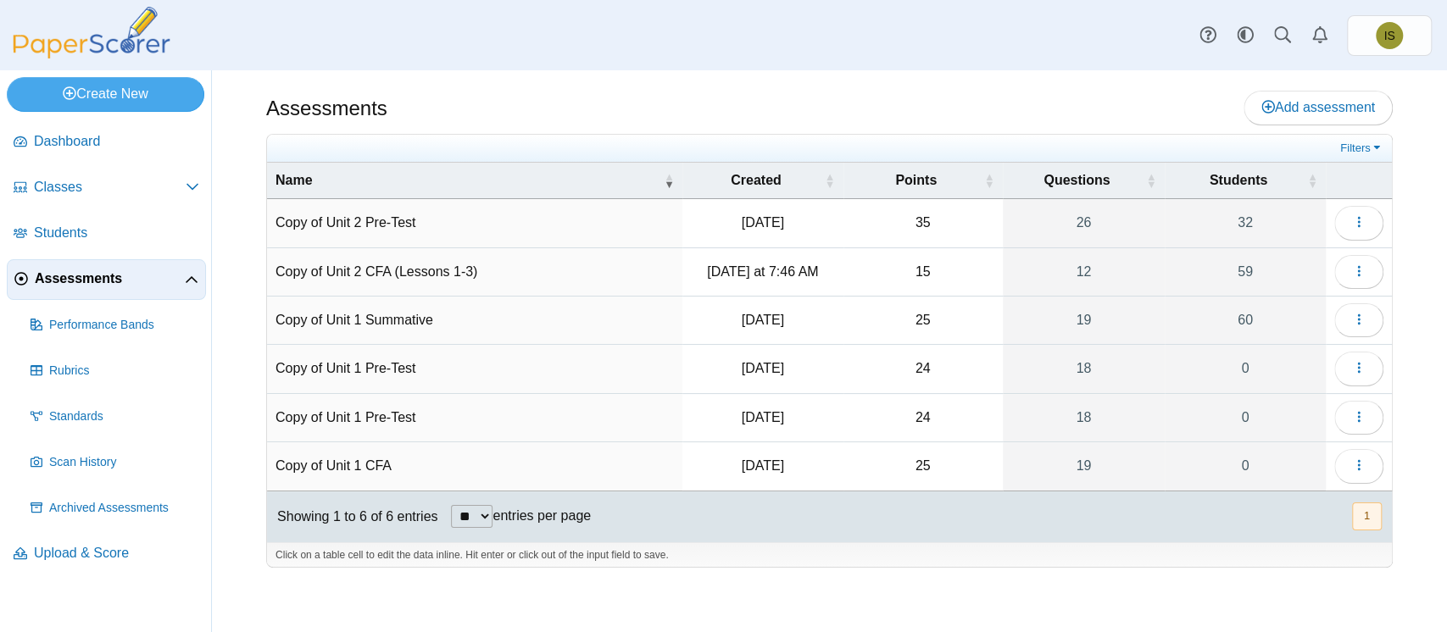
click at [467, 258] on td "Copy of Unit 2 CFA (Lessons 1-3)" at bounding box center [474, 272] width 415 height 48
click at [1348, 272] on button "button" at bounding box center [1358, 272] width 49 height 34
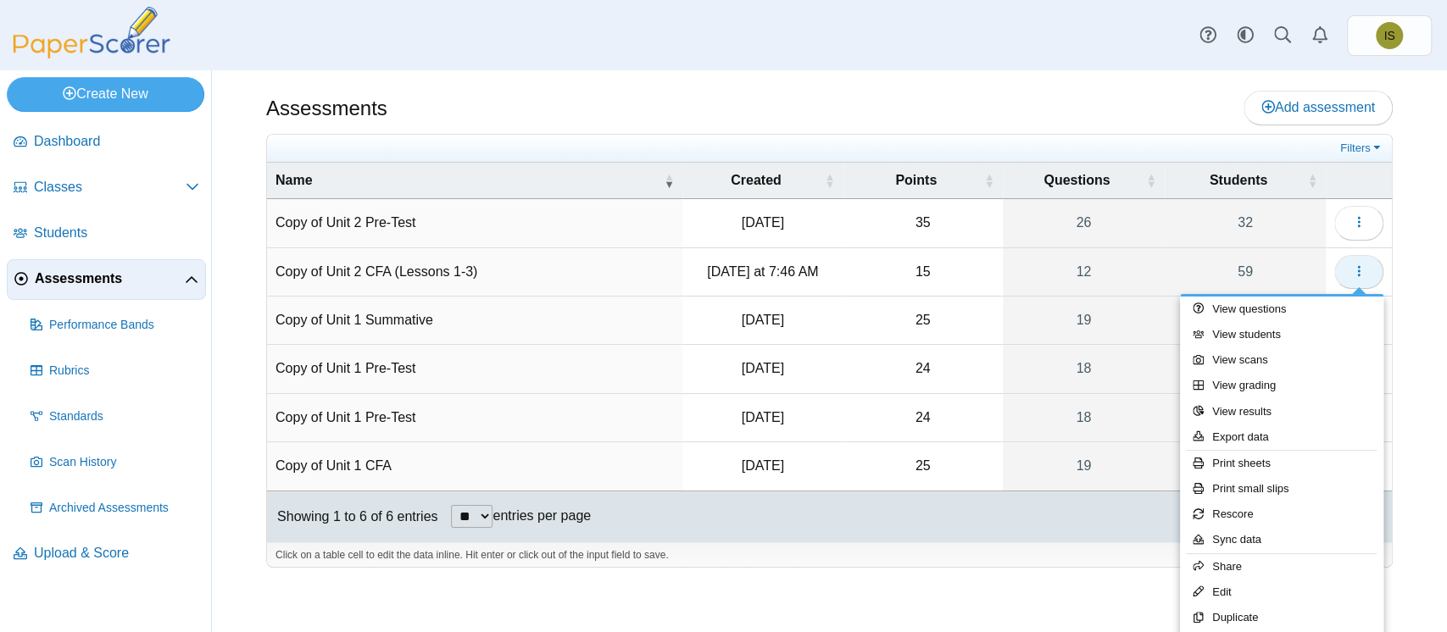
click at [1359, 275] on icon "button" at bounding box center [1359, 271] width 14 height 14
click at [120, 274] on span "Assessments" at bounding box center [110, 279] width 150 height 19
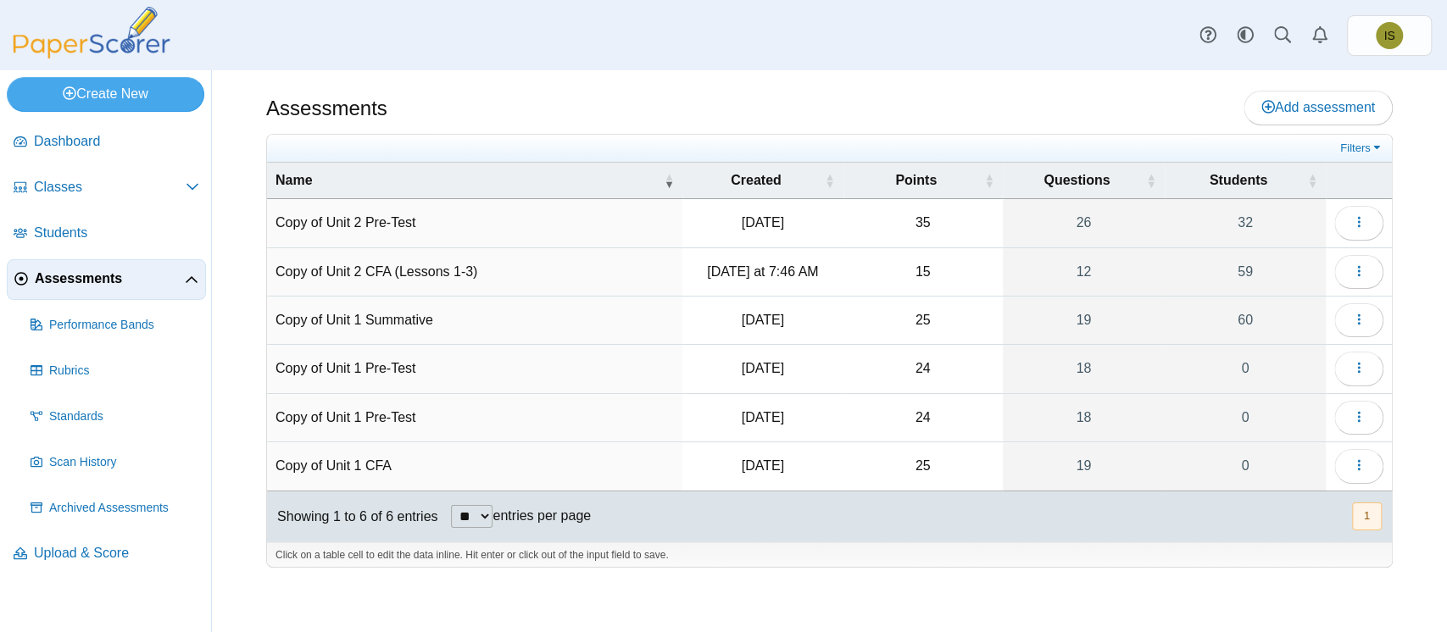
click at [465, 270] on td "Copy of Unit 2 CFA (Lessons 1-3)" at bounding box center [474, 272] width 415 height 48
click at [1362, 275] on icon "button" at bounding box center [1359, 271] width 14 height 14
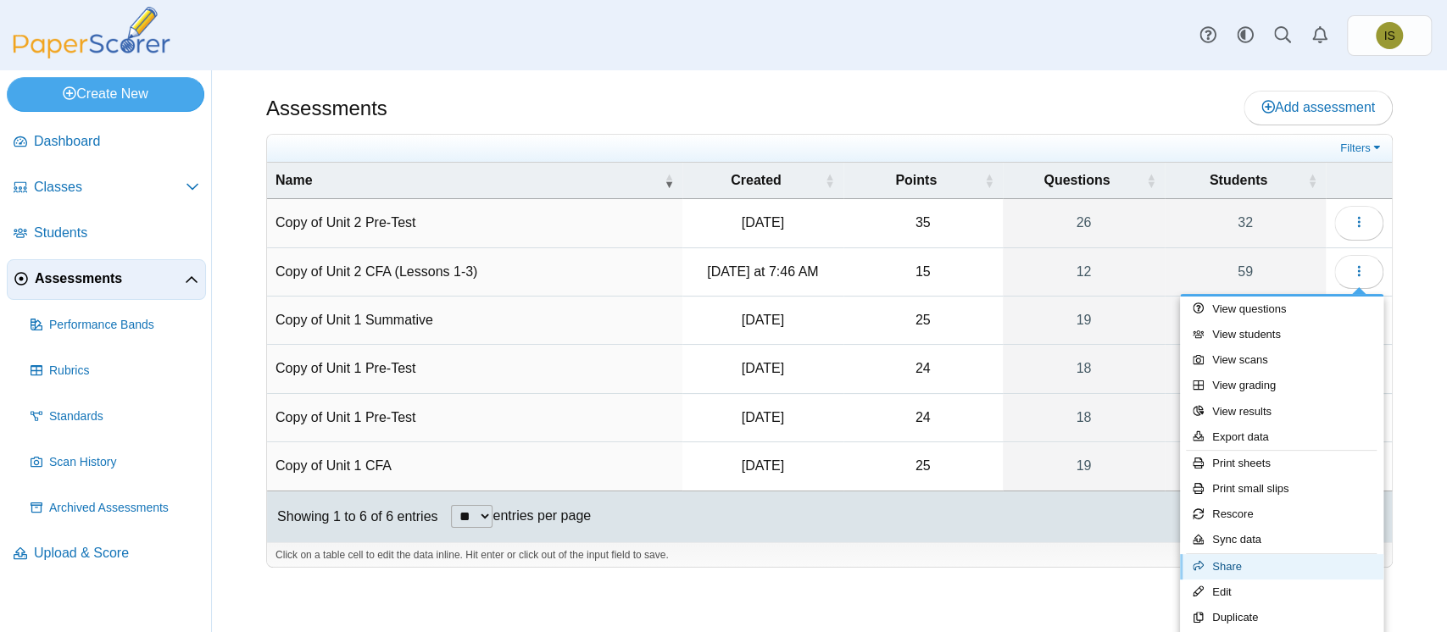
click at [1227, 559] on link "Share" at bounding box center [1281, 566] width 203 height 25
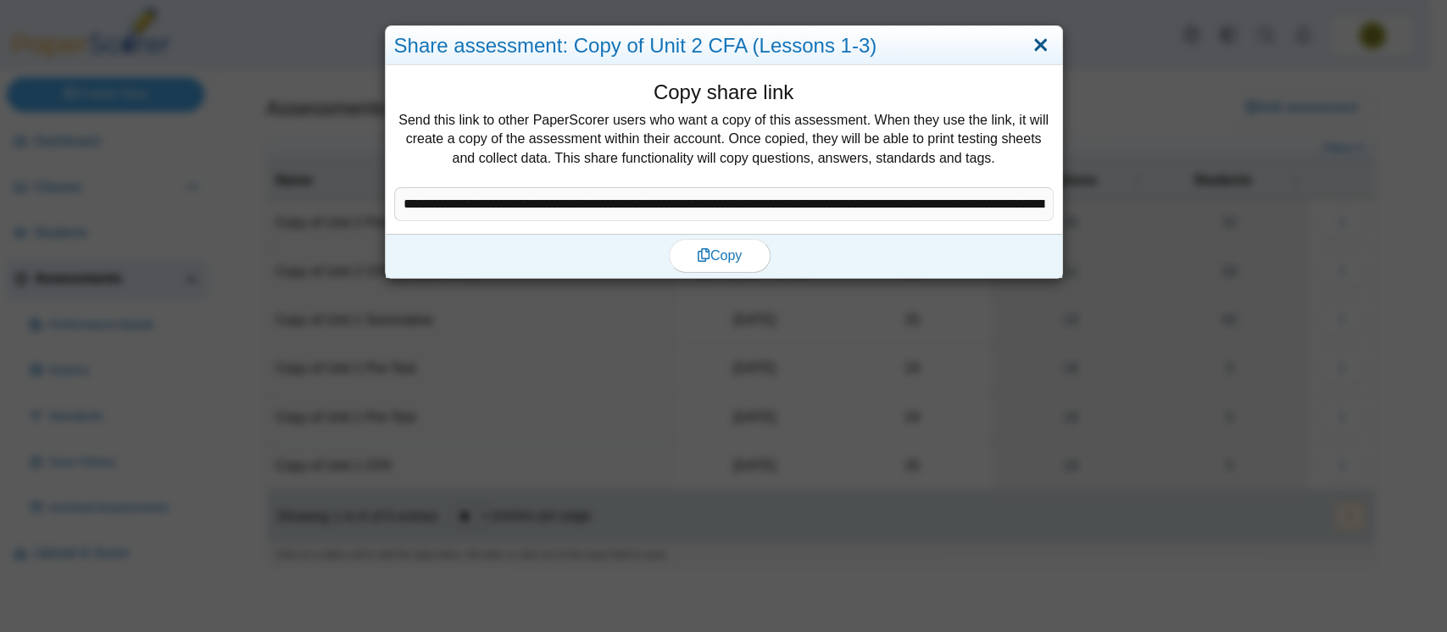
click at [1029, 49] on link "Close" at bounding box center [1040, 45] width 26 height 29
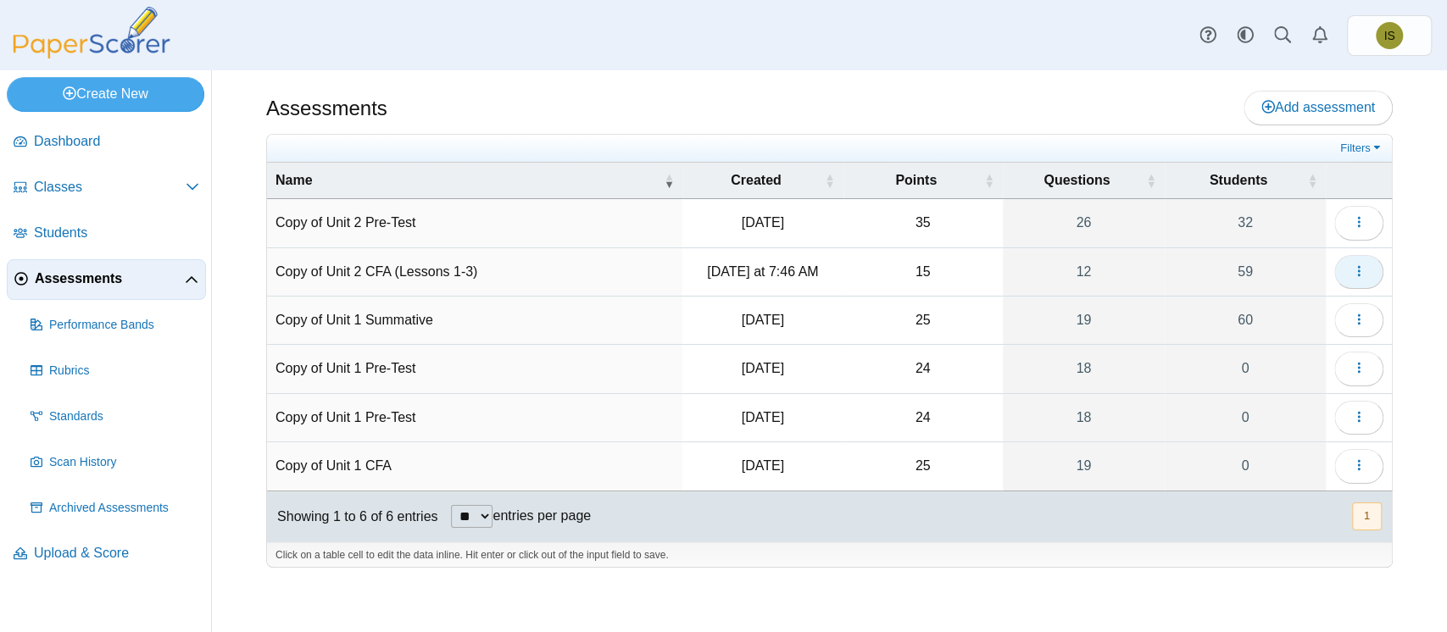
click at [1356, 267] on icon "button" at bounding box center [1359, 271] width 14 height 14
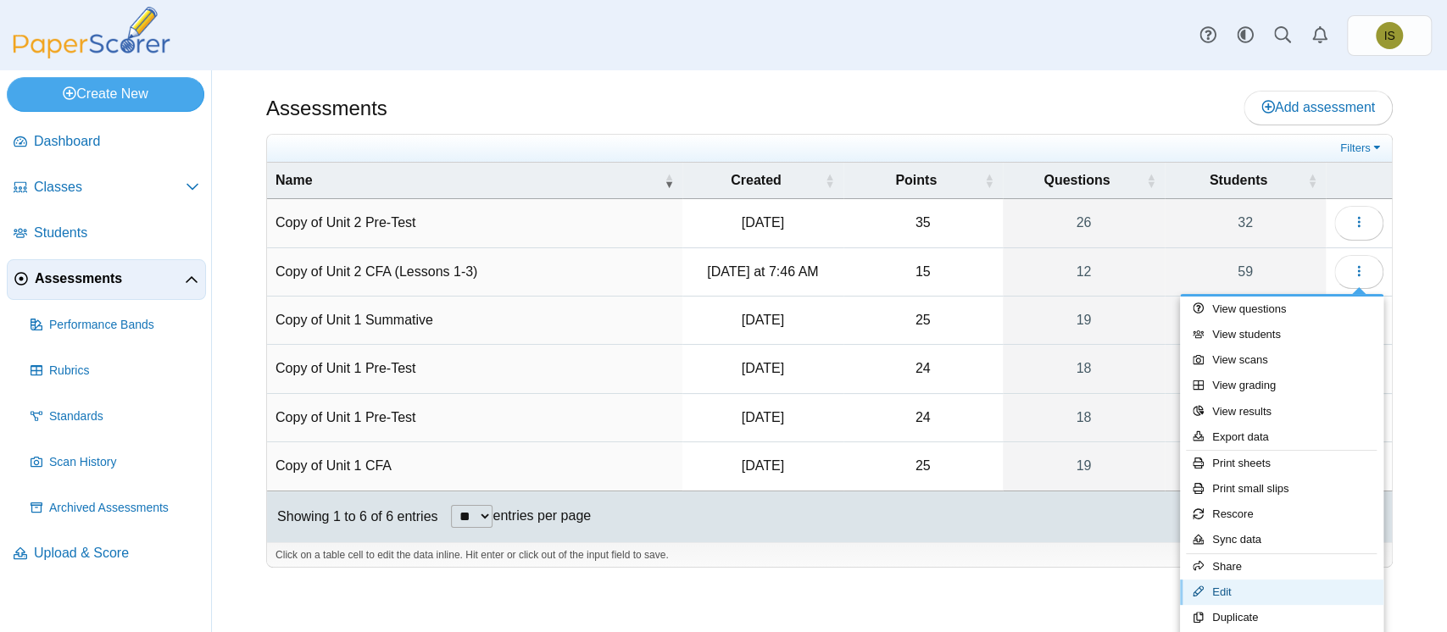
click at [1254, 590] on link "Edit" at bounding box center [1281, 592] width 203 height 25
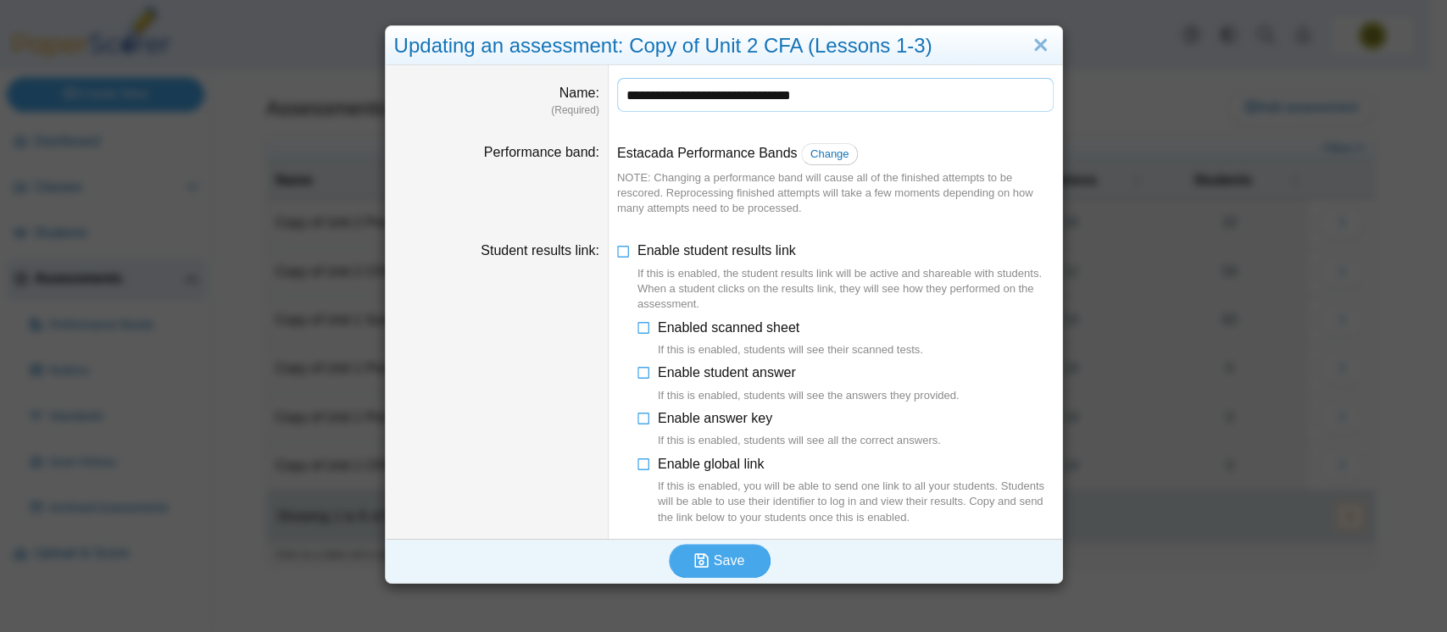
drag, startPoint x: 669, startPoint y: 97, endPoint x: 576, endPoint y: 111, distance: 93.4
click at [576, 111] on dl "**********" at bounding box center [724, 97] width 676 height 64
type input "**********"
click at [698, 548] on button "Save" at bounding box center [720, 561] width 102 height 34
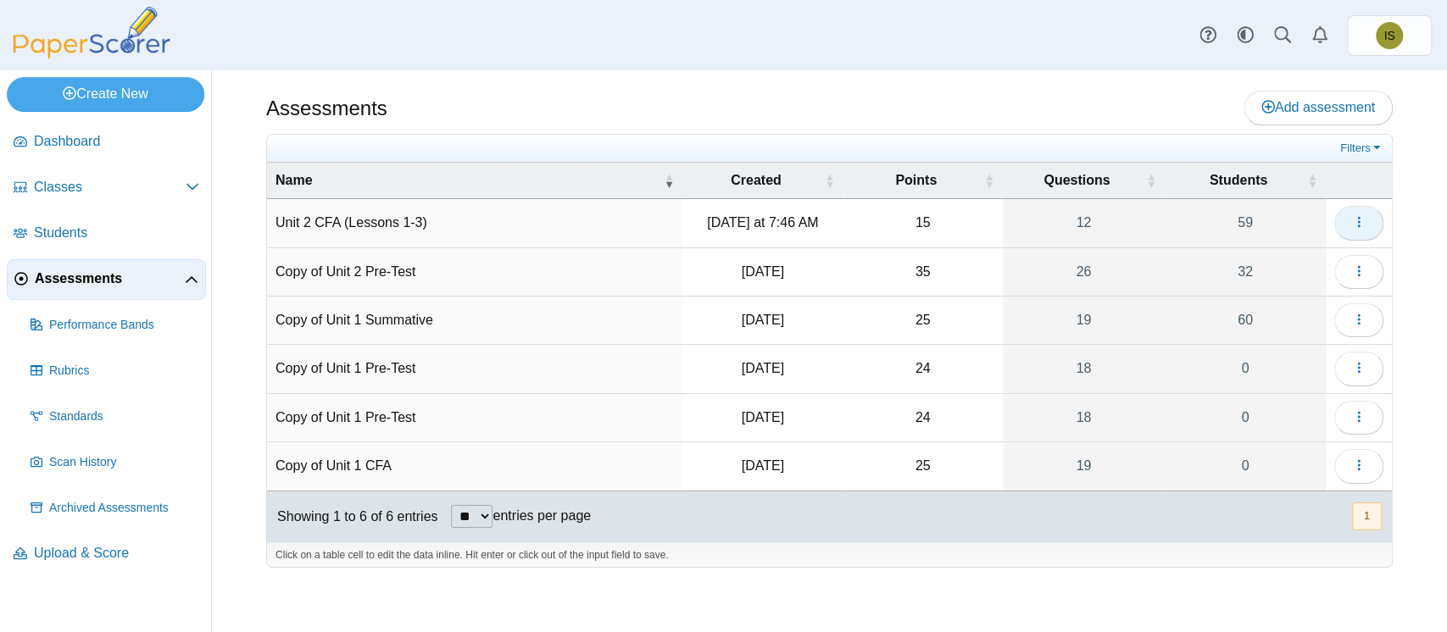
click at [1356, 225] on icon "button" at bounding box center [1359, 222] width 14 height 14
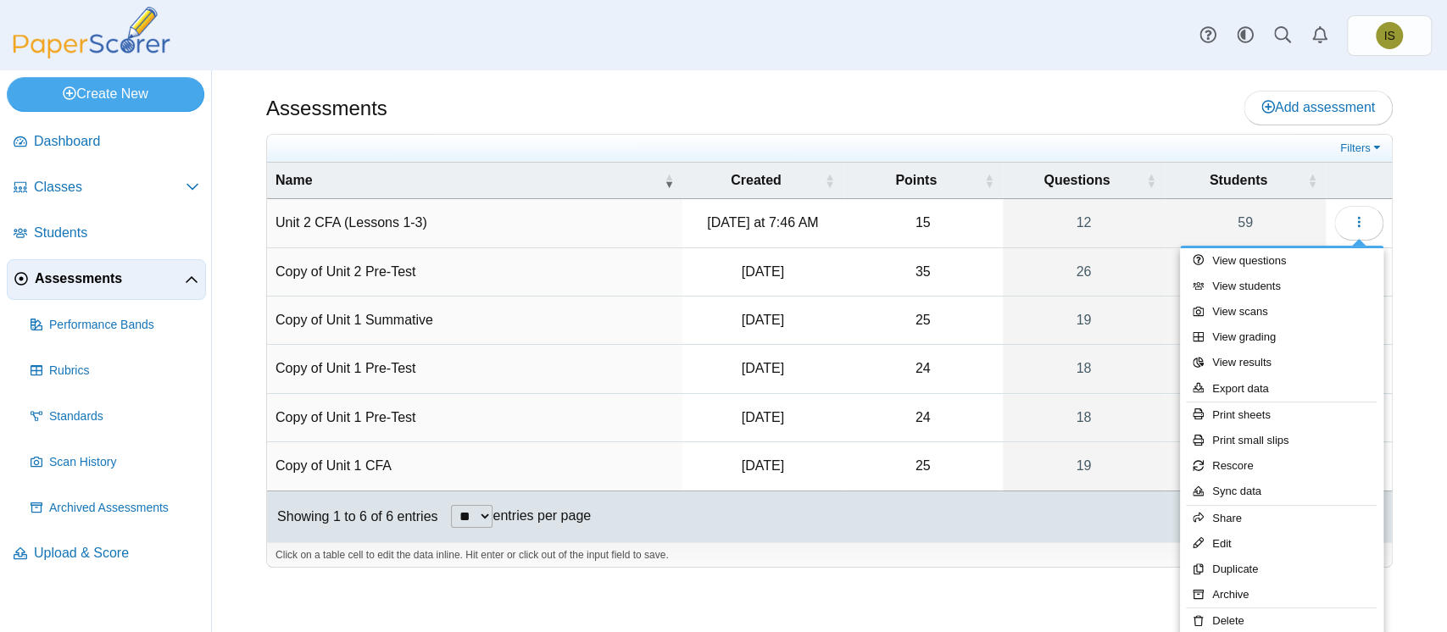
click at [1136, 104] on div "Assessments Add assessment" at bounding box center [829, 110] width 1126 height 38
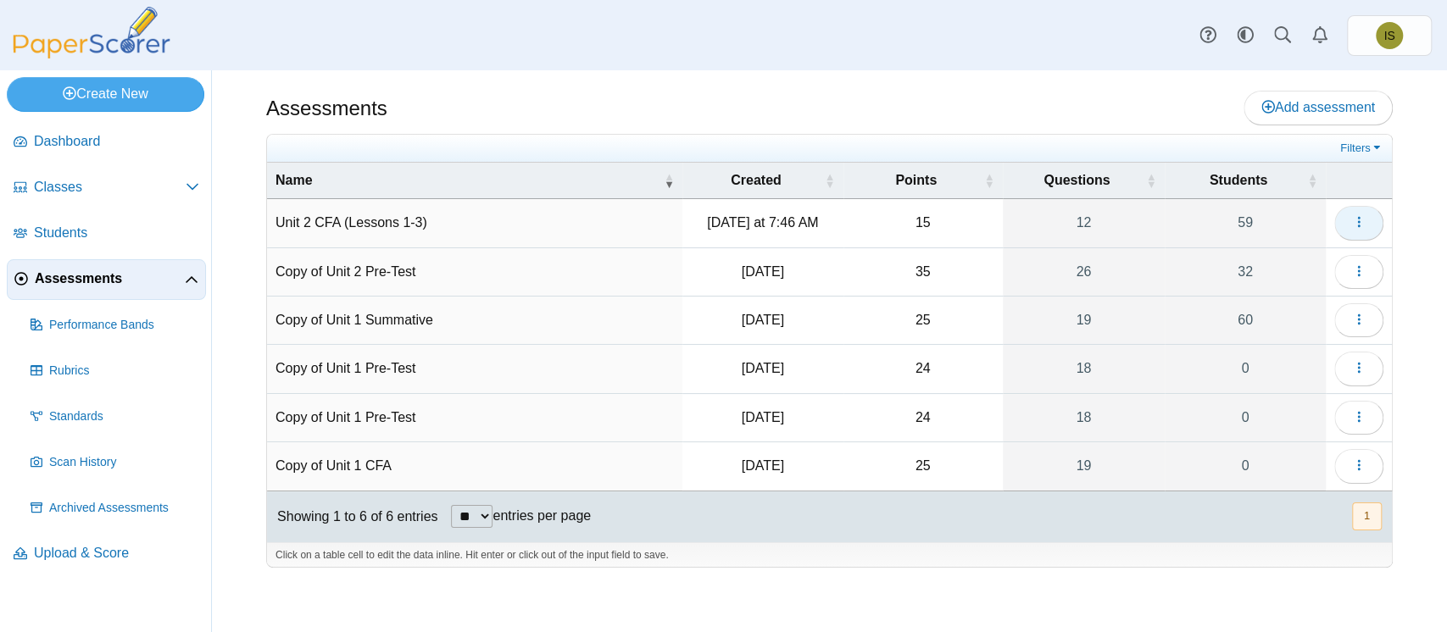
click at [1342, 225] on button "button" at bounding box center [1358, 223] width 49 height 34
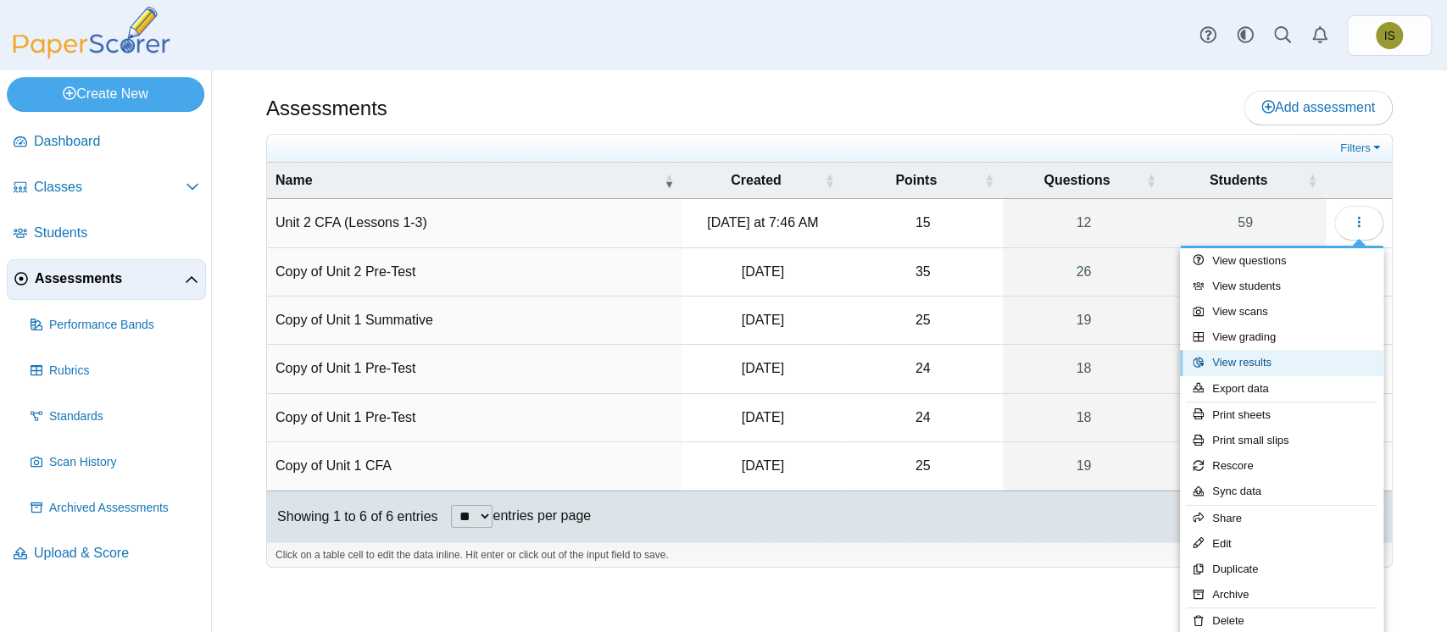
click at [1281, 359] on link "View results" at bounding box center [1281, 362] width 203 height 25
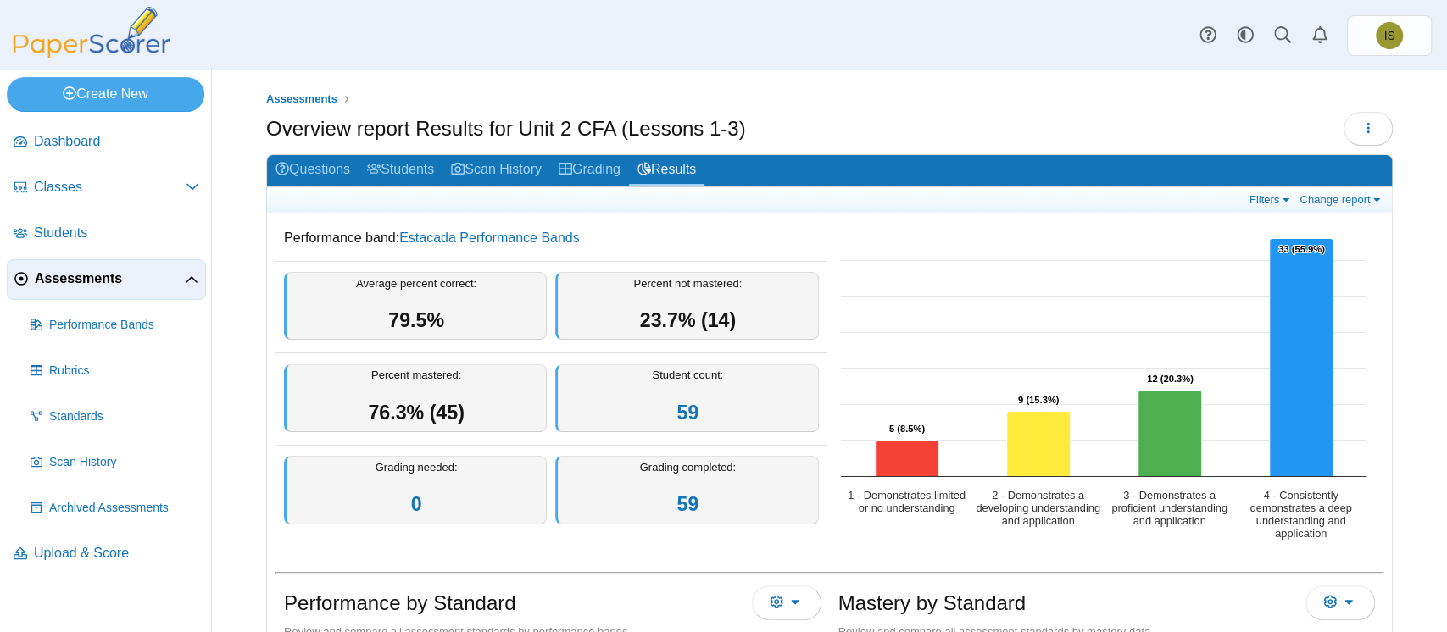
click at [1359, 100] on ul "Assessments" at bounding box center [829, 99] width 1126 height 17
click at [1361, 130] on icon "button" at bounding box center [1368, 128] width 14 height 14
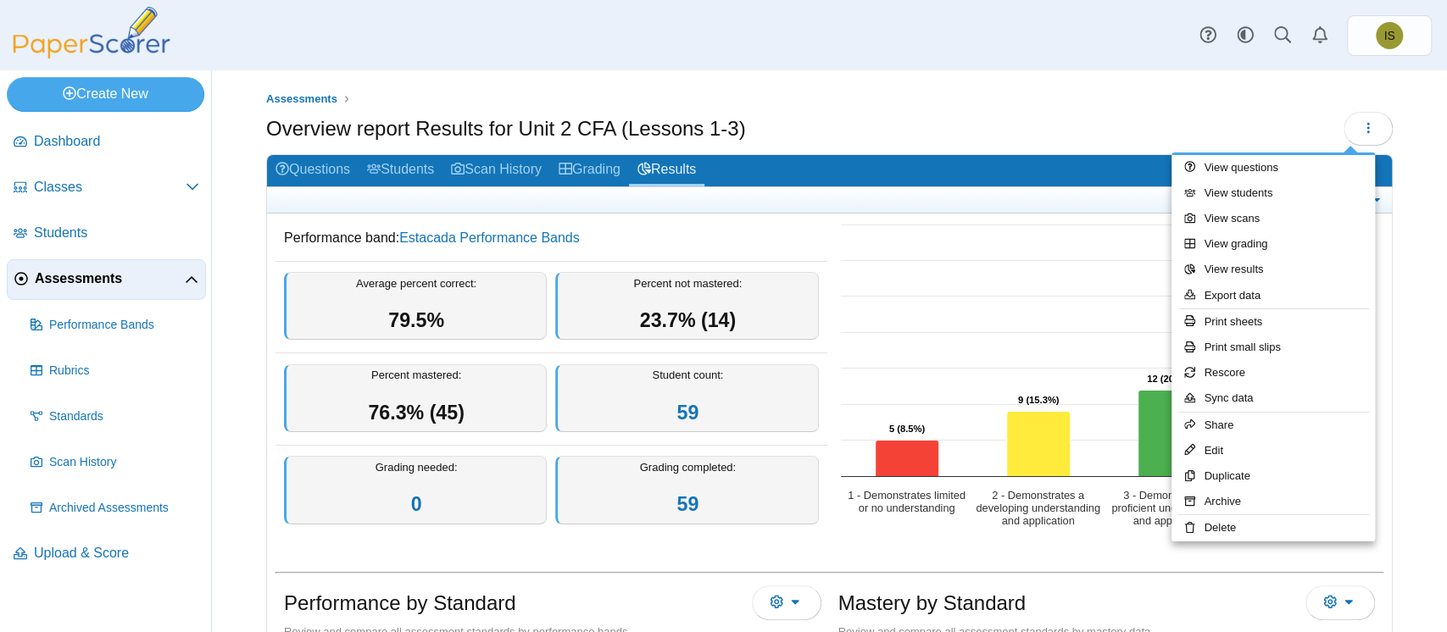
click at [1303, 120] on div "Overview report Results for Unit 2 CFA (Lessons 1-3)" at bounding box center [829, 131] width 1126 height 38
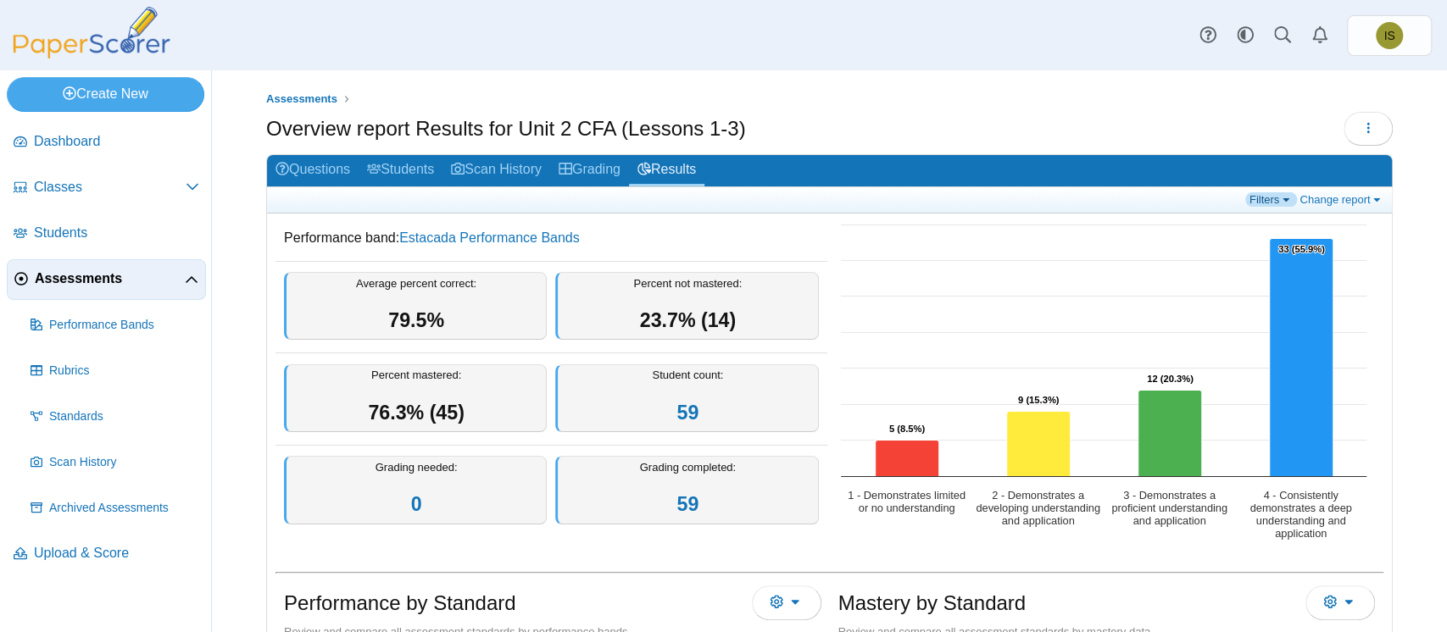
click at [1250, 198] on link "Filters" at bounding box center [1271, 199] width 52 height 14
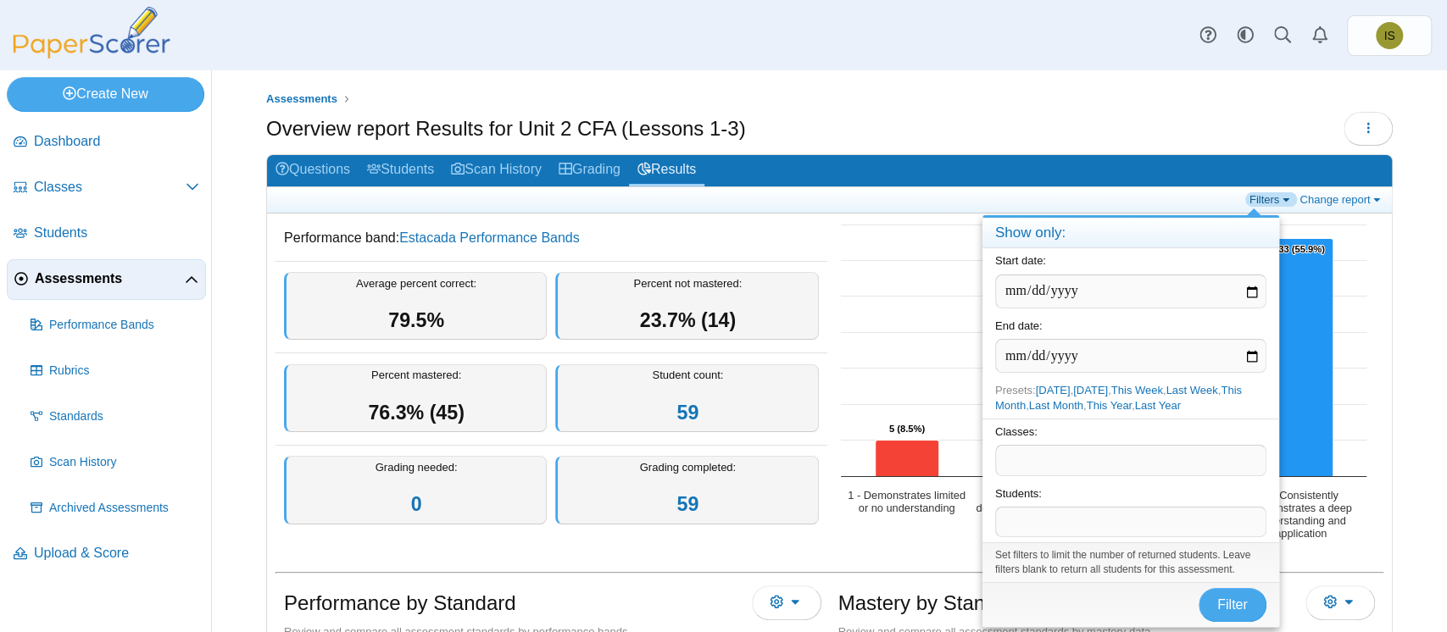
click at [1250, 198] on link "Filters" at bounding box center [1271, 199] width 52 height 14
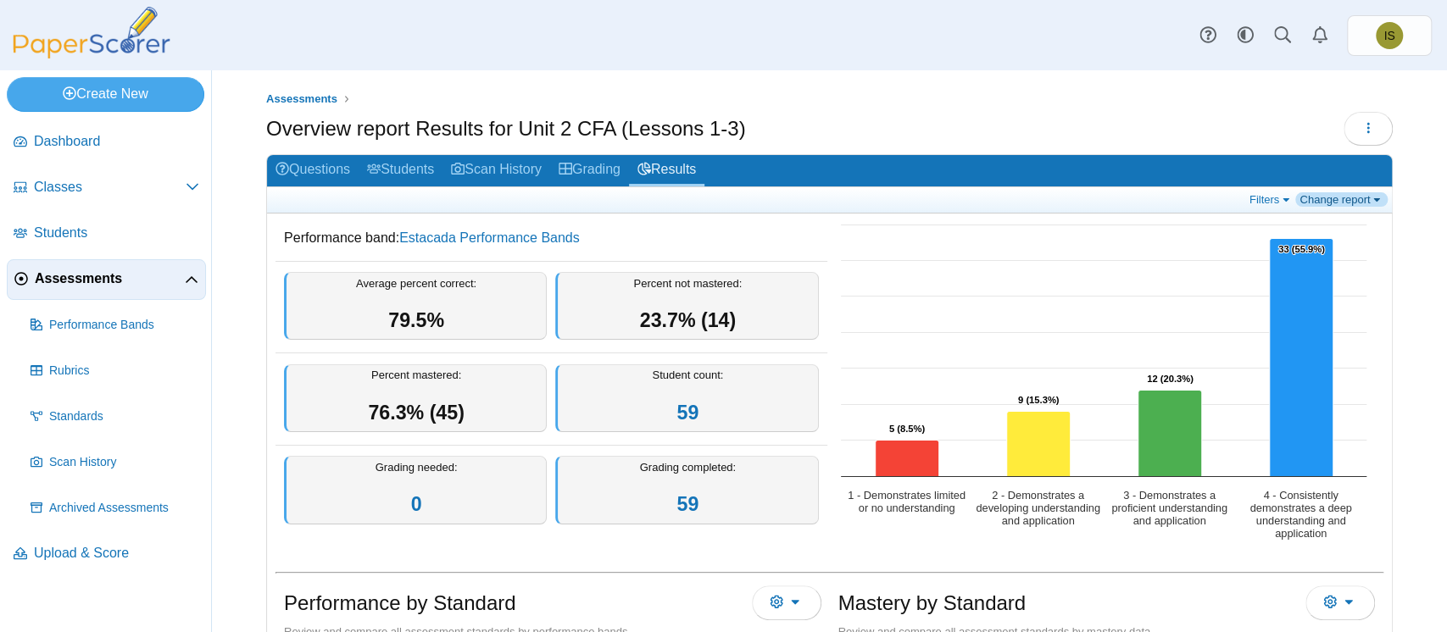
click at [1307, 199] on link "Change report" at bounding box center [1341, 199] width 92 height 14
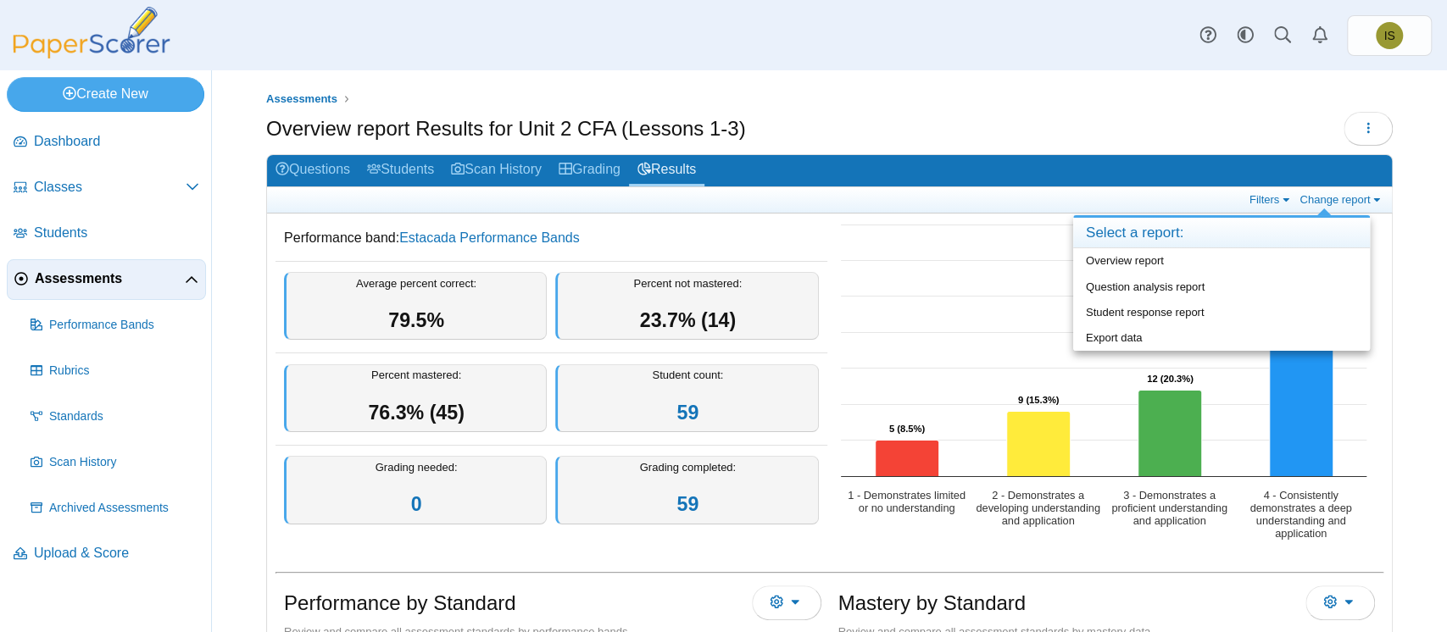
click at [1281, 145] on div "Overview report Results for Unit 2 CFA (Lessons 1-3)" at bounding box center [829, 131] width 1126 height 38
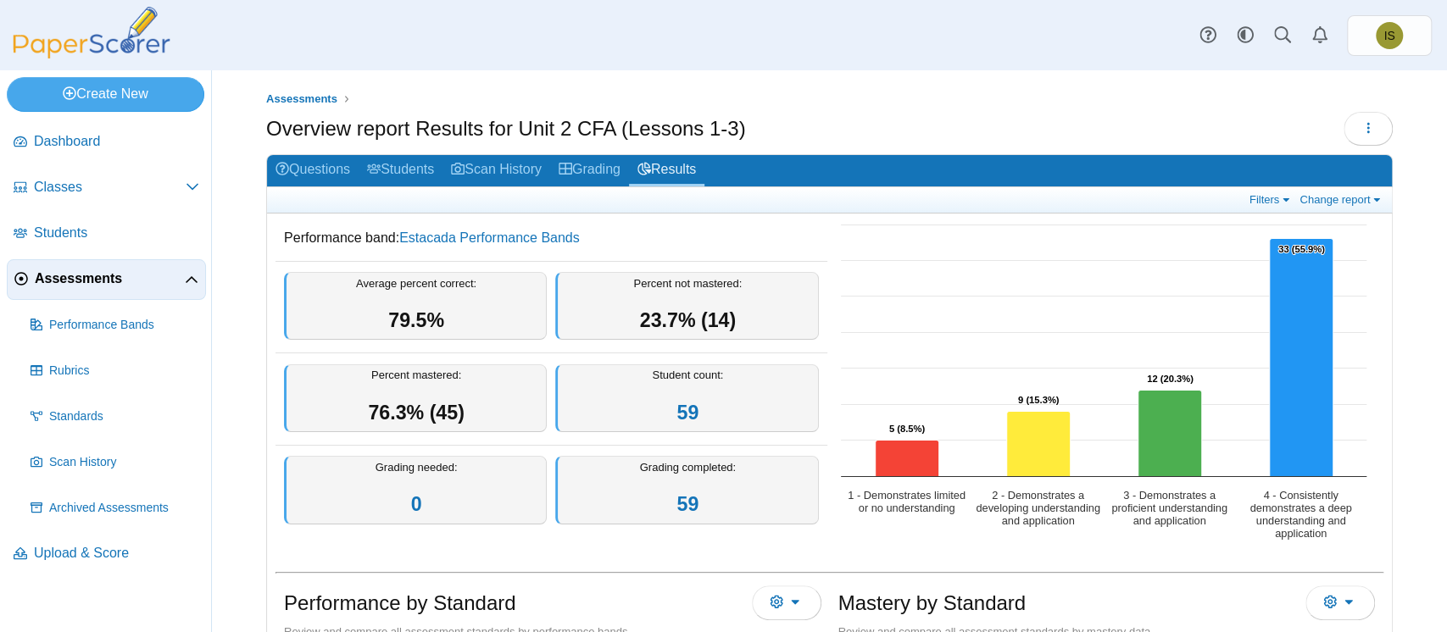
click at [892, 58] on div "Dashboard Classes Archived classes Students Assessments" at bounding box center [723, 35] width 1447 height 70
click at [1370, 129] on button "button" at bounding box center [1367, 129] width 49 height 34
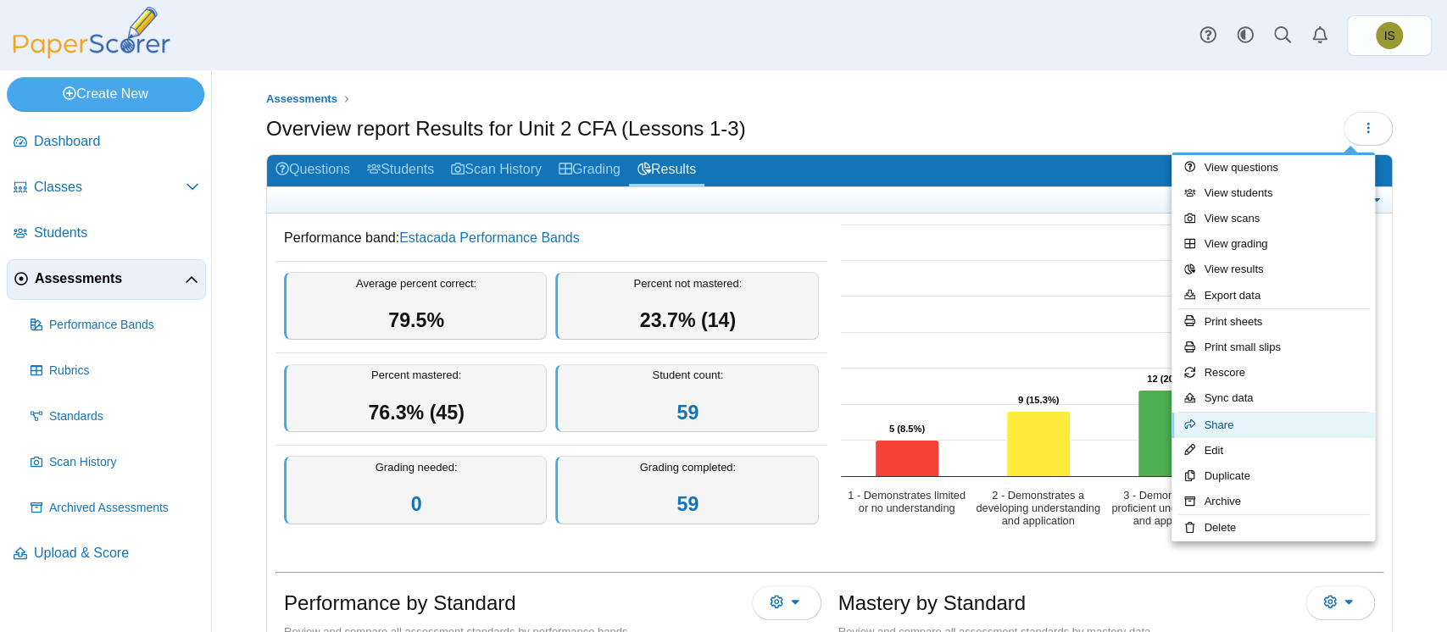
click at [1231, 424] on link "Share" at bounding box center [1272, 425] width 203 height 25
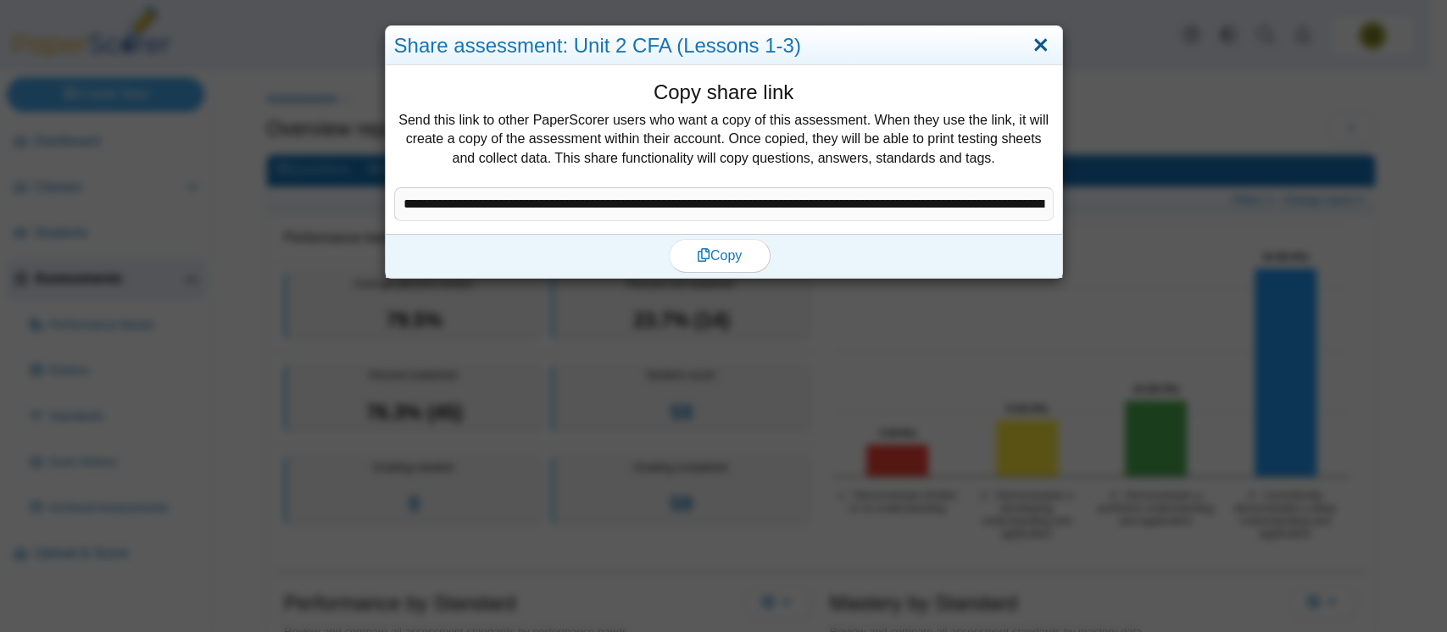
click at [1027, 51] on link "Close" at bounding box center [1040, 45] width 26 height 29
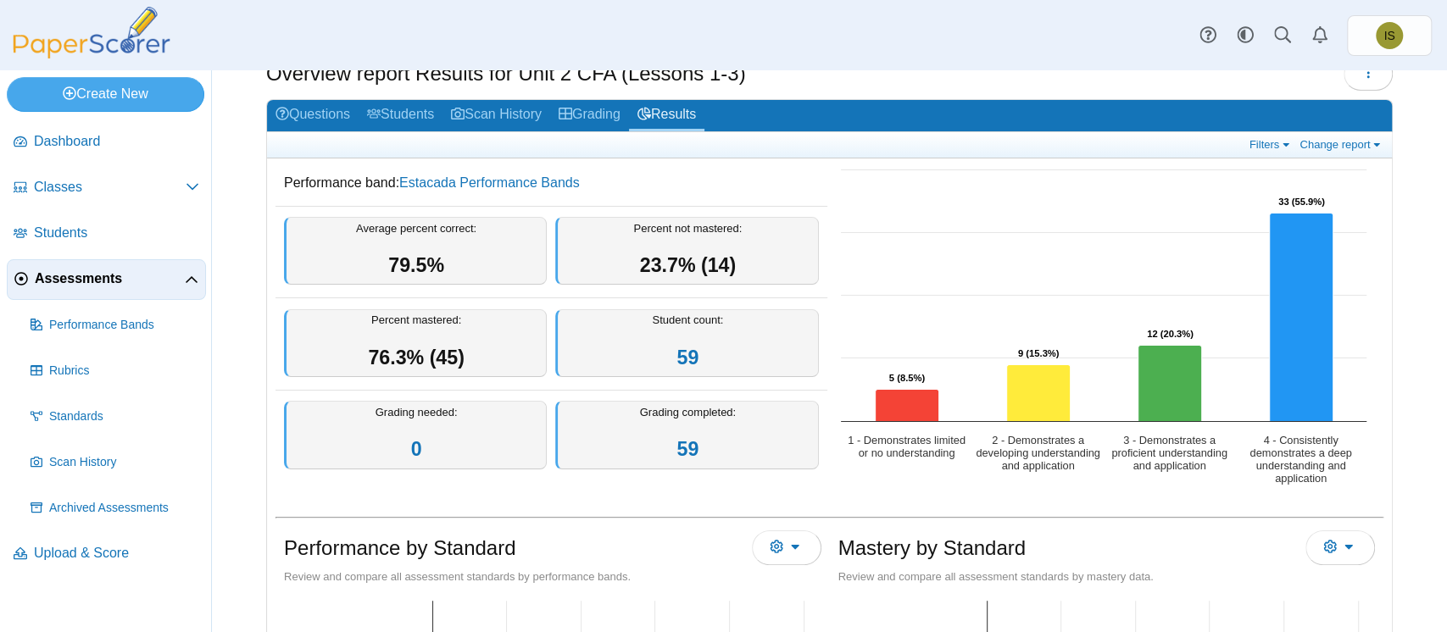
scroll to position [61, 0]
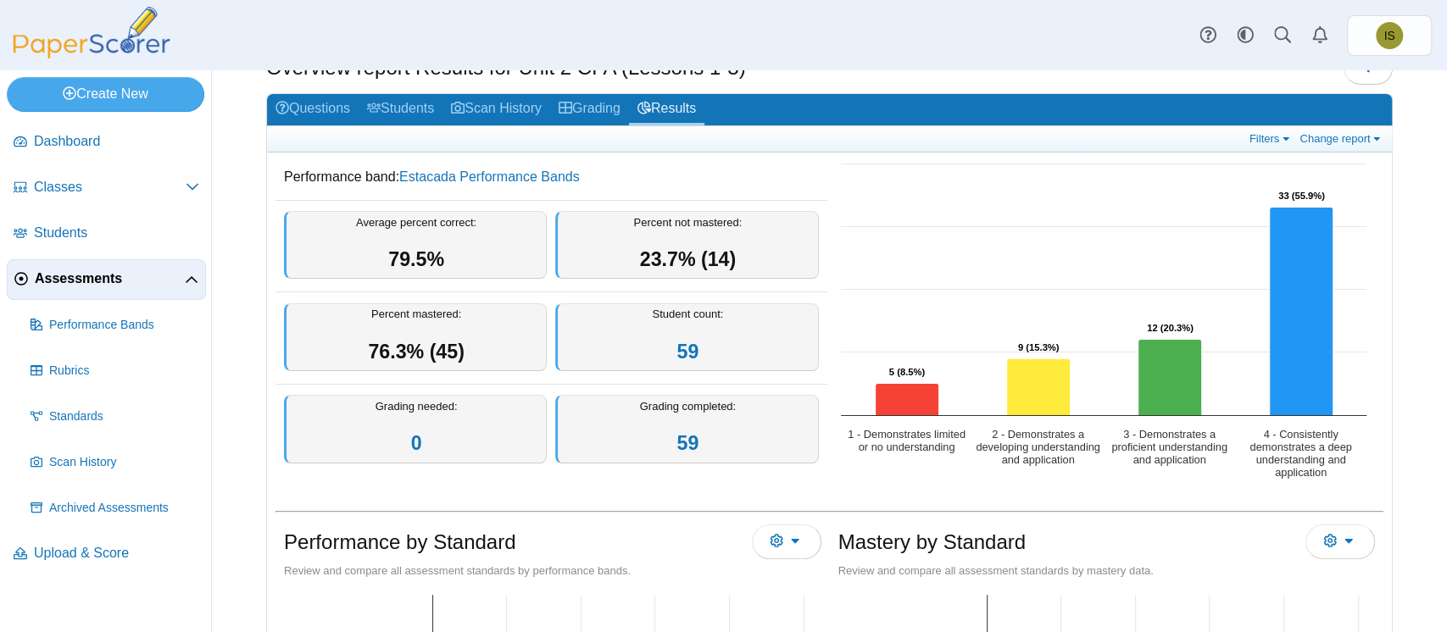
click at [102, 273] on span "Assessments" at bounding box center [110, 279] width 150 height 19
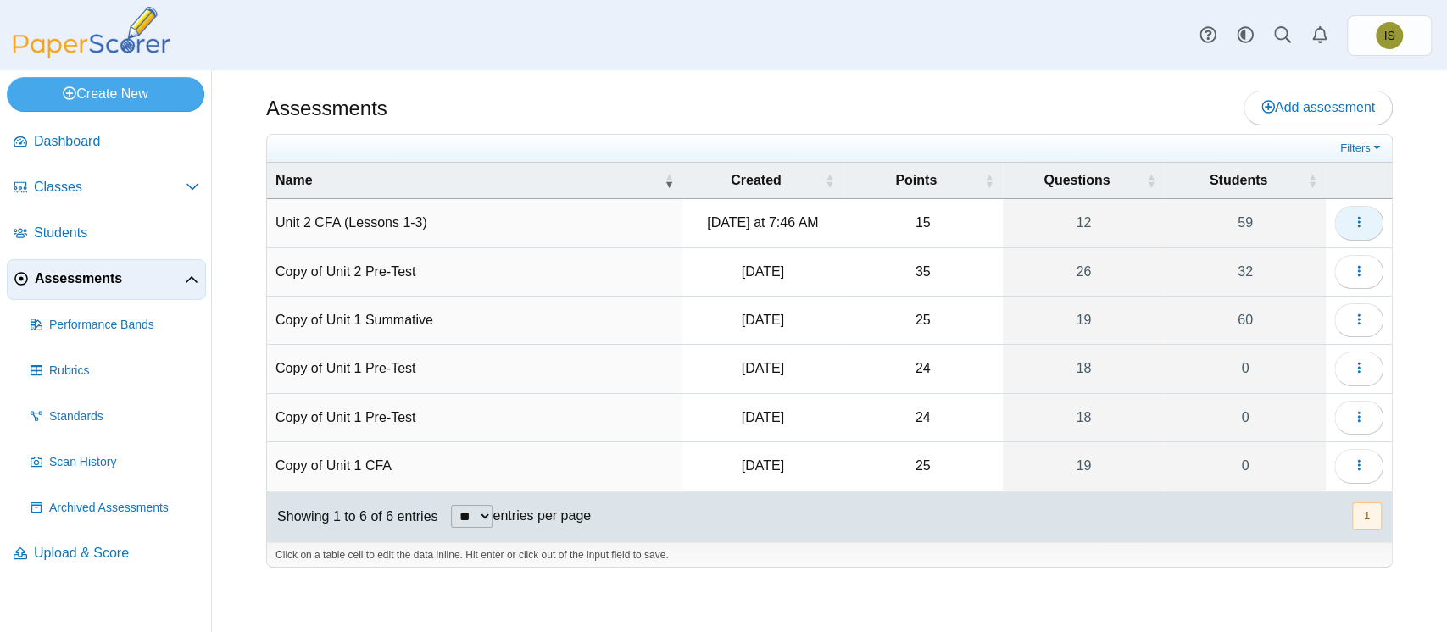
click at [1355, 219] on icon "button" at bounding box center [1359, 222] width 14 height 14
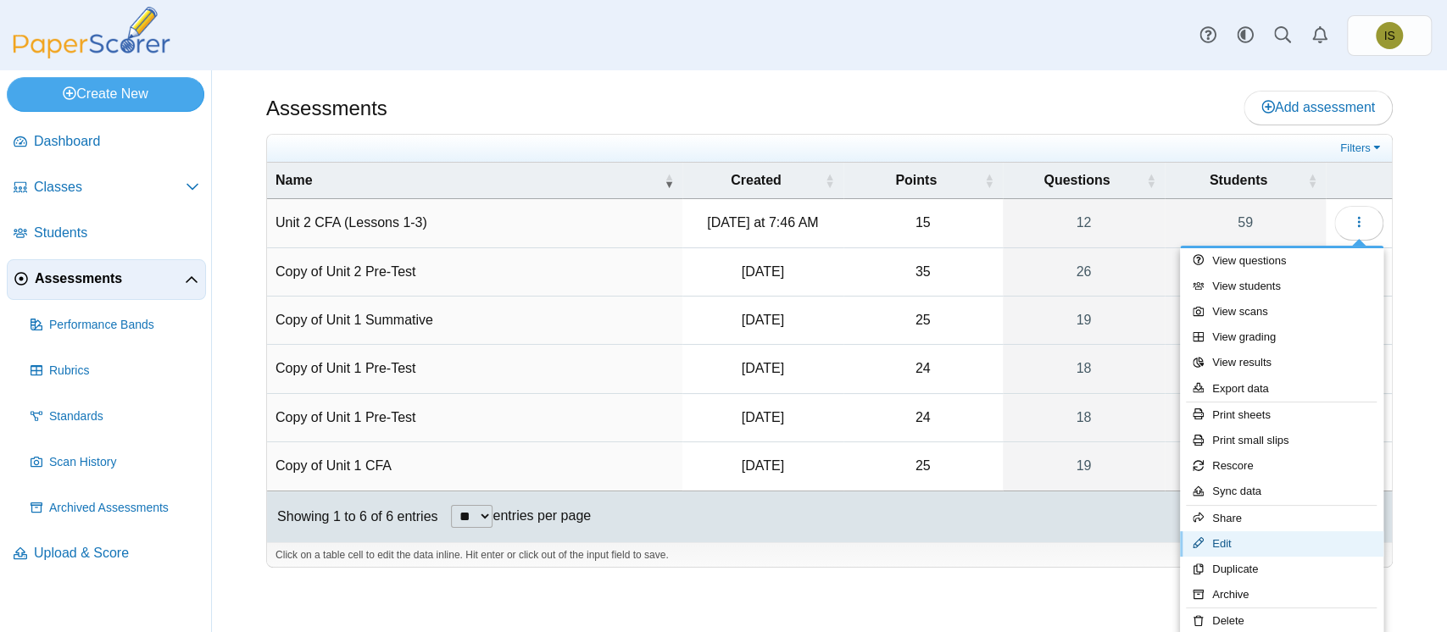
click at [1257, 551] on link "Edit" at bounding box center [1281, 543] width 203 height 25
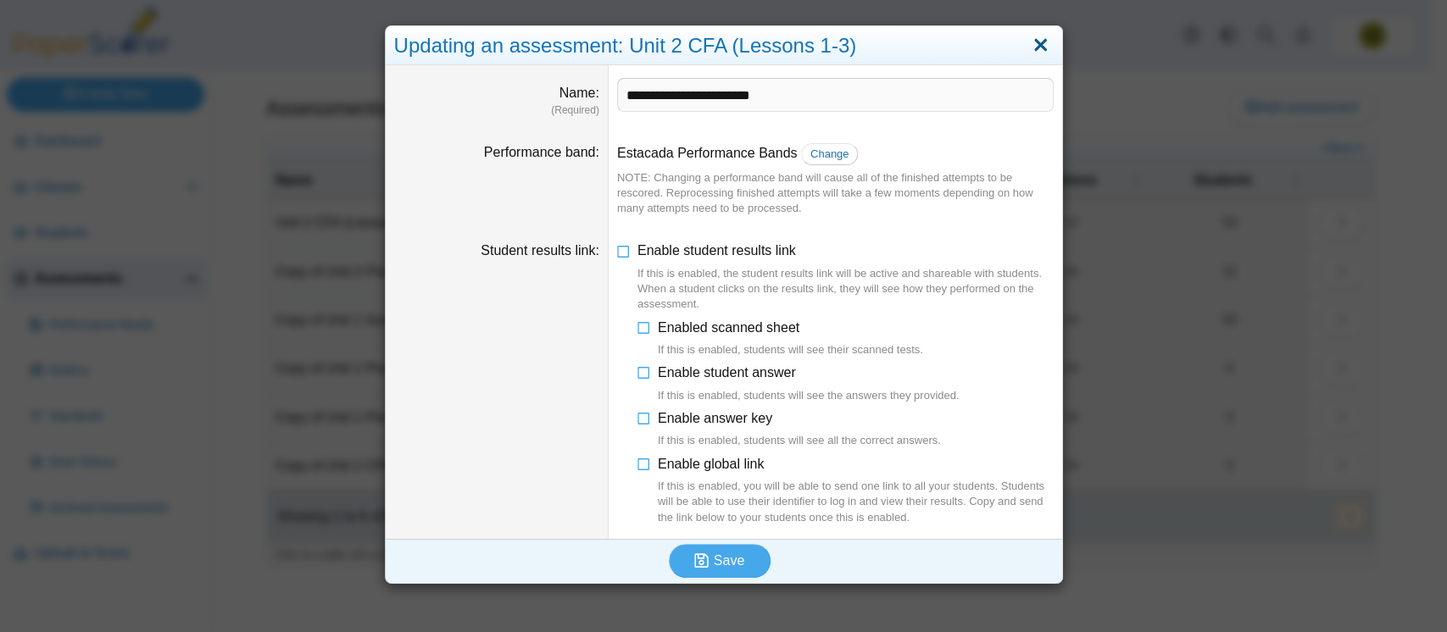
click at [1027, 44] on link "Close" at bounding box center [1040, 45] width 26 height 29
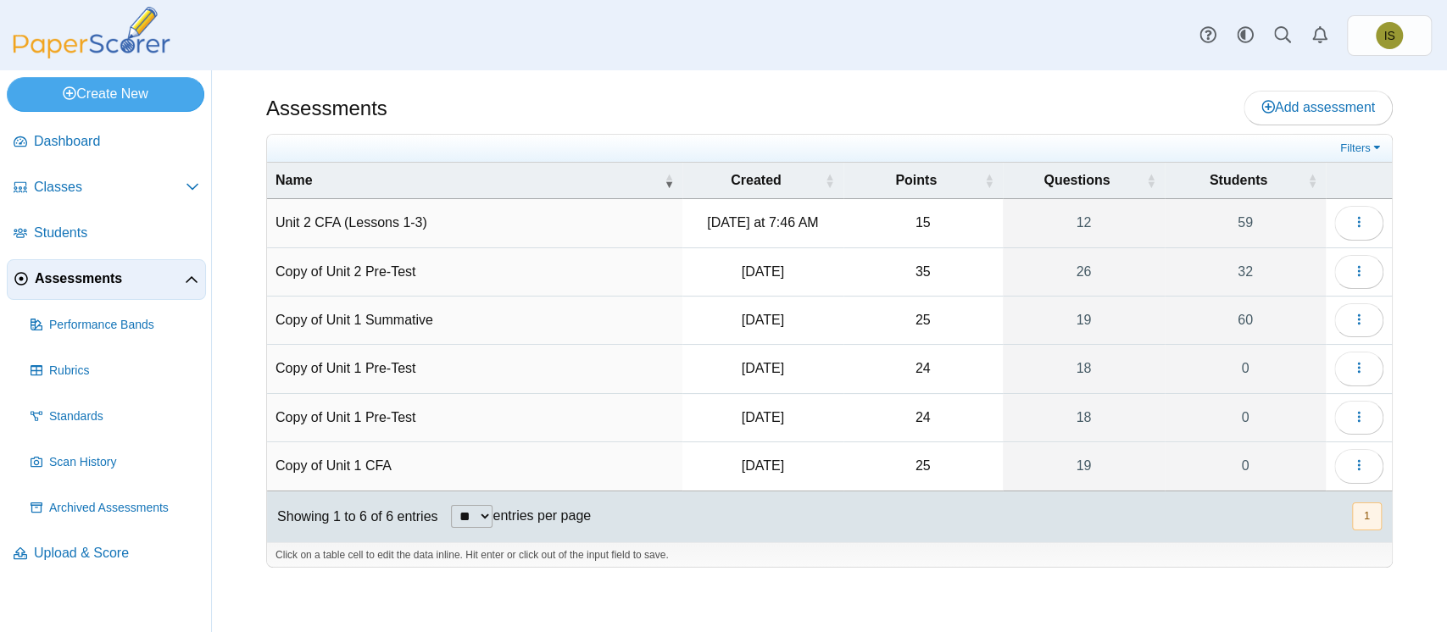
click at [97, 286] on span "Assessments" at bounding box center [110, 279] width 150 height 19
click at [1352, 225] on icon "button" at bounding box center [1359, 222] width 14 height 14
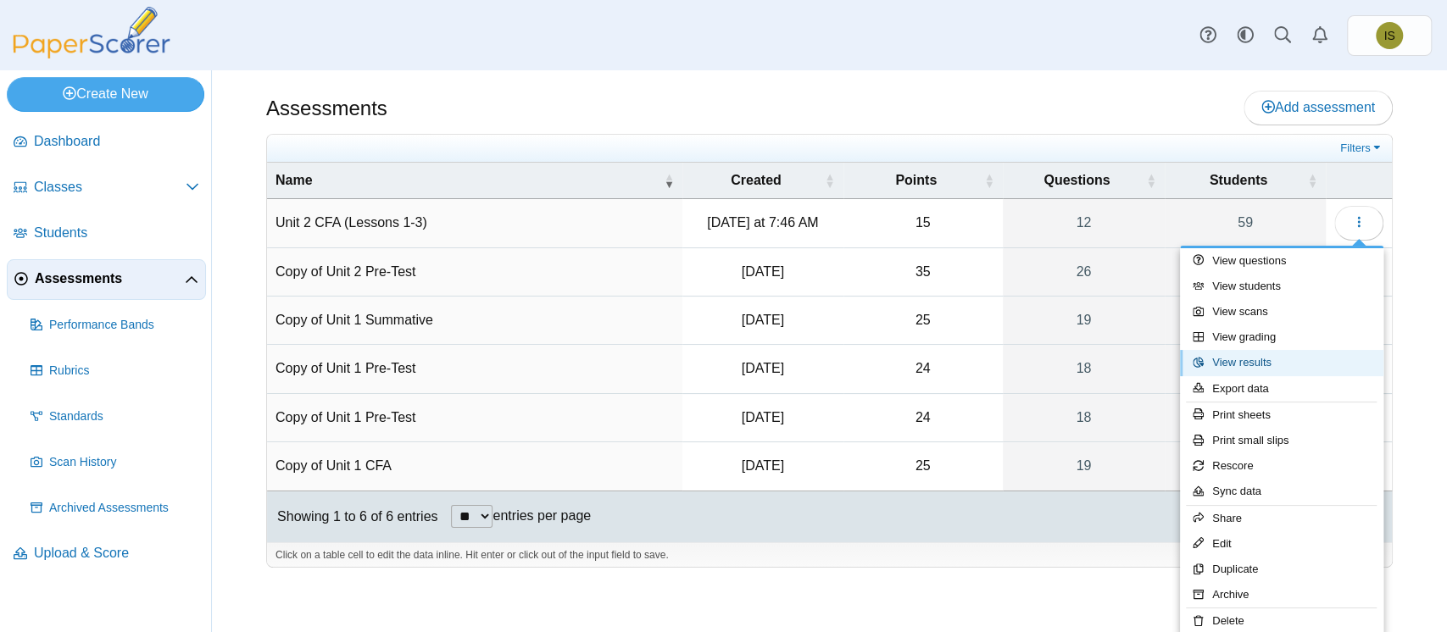
click at [1278, 364] on link "View results" at bounding box center [1281, 362] width 203 height 25
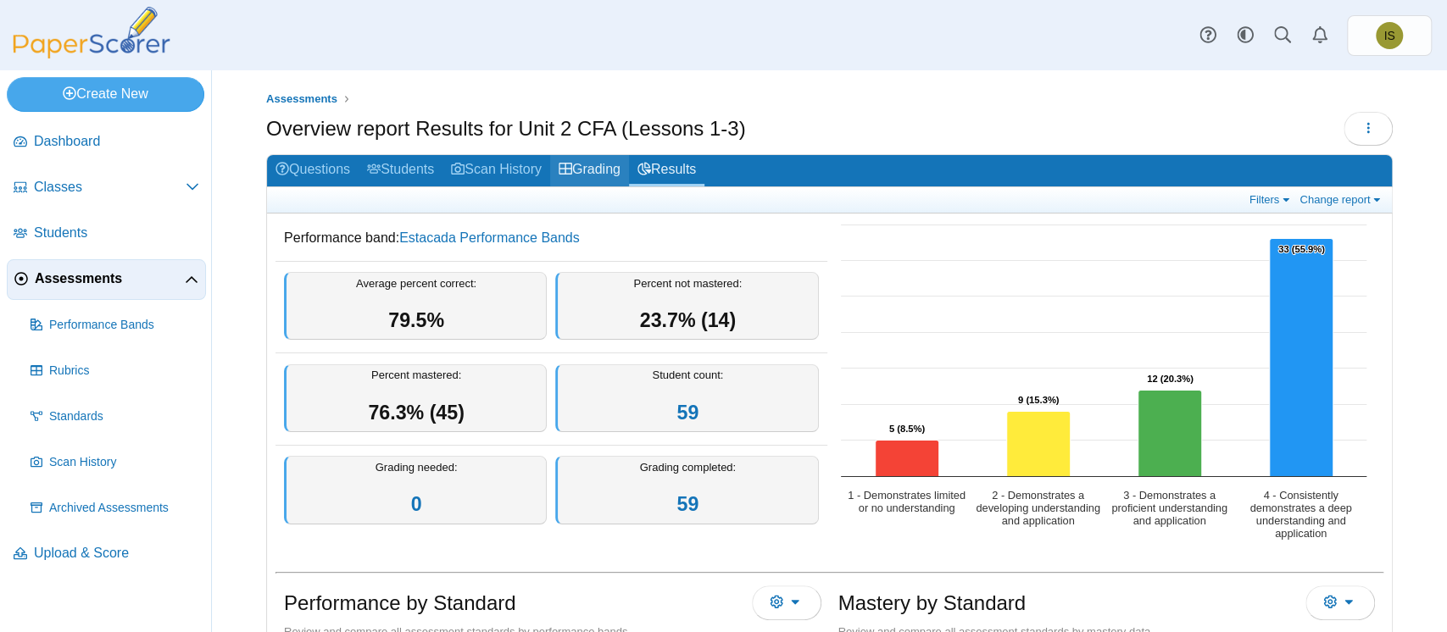
click at [595, 180] on link "Grading" at bounding box center [589, 170] width 79 height 31
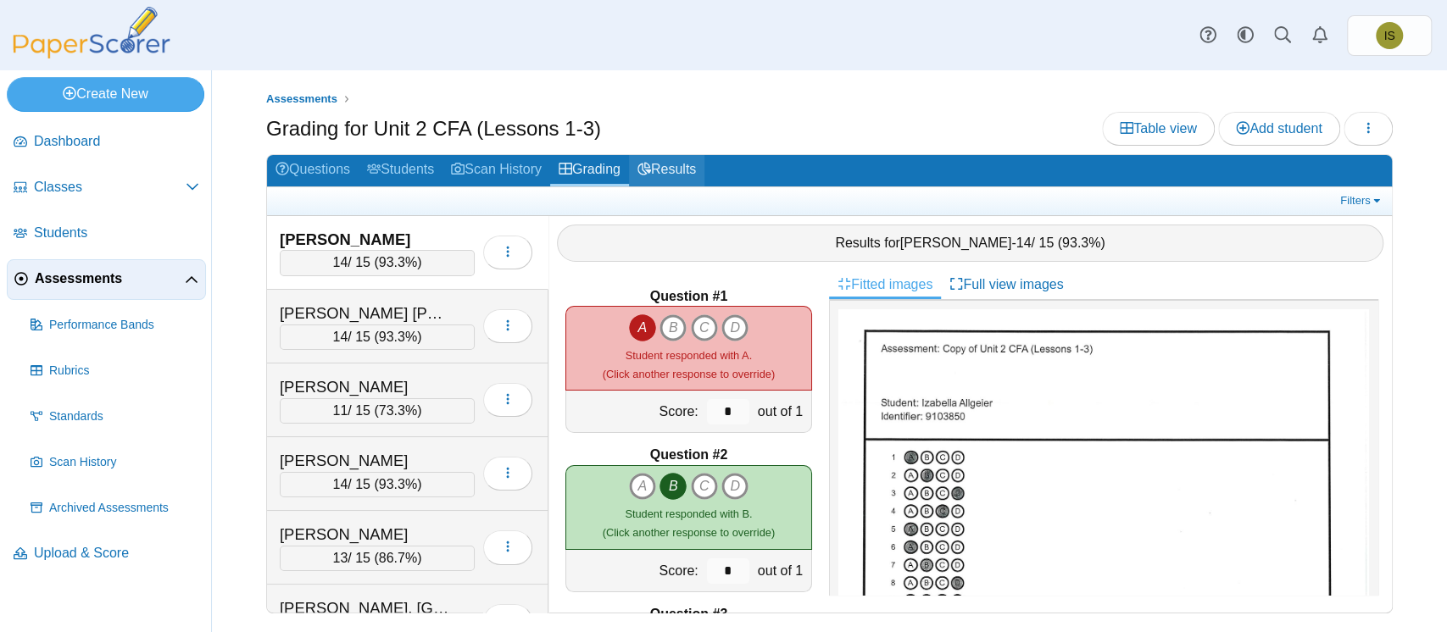
click at [681, 172] on link "Results" at bounding box center [666, 170] width 75 height 31
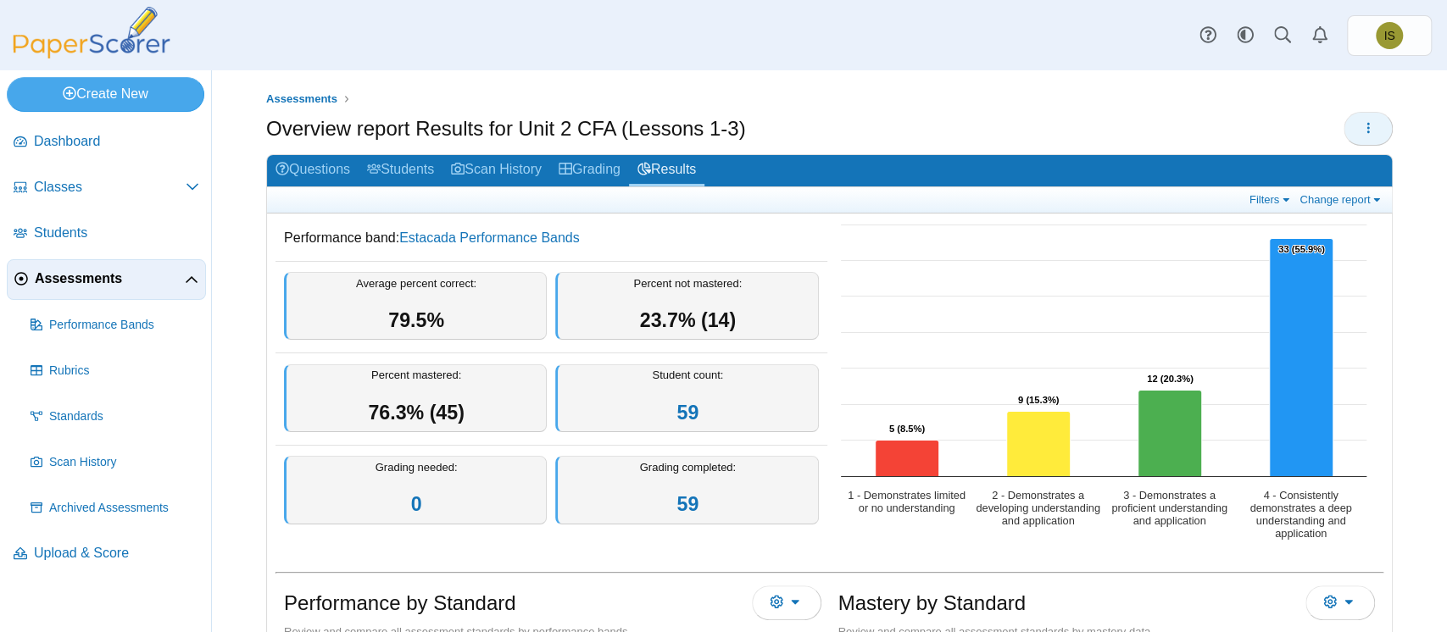
click at [1367, 131] on use "button" at bounding box center [1368, 127] width 3 height 11
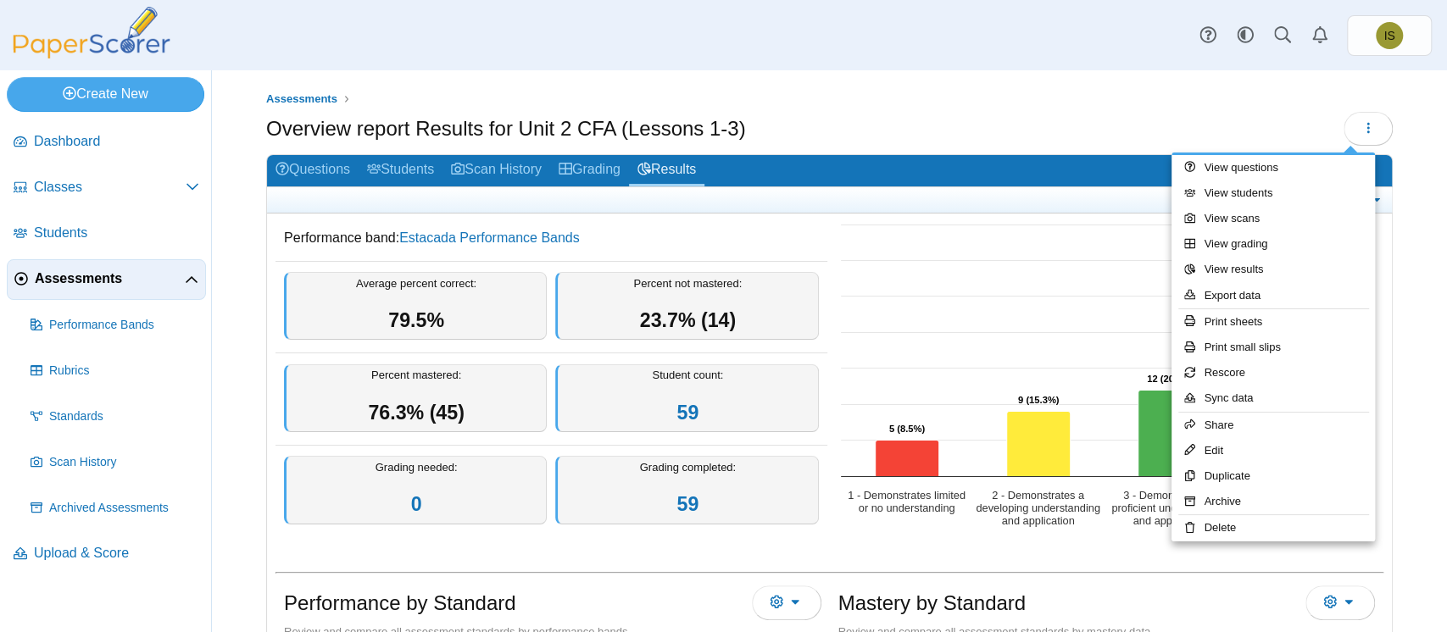
click at [1256, 112] on div "Overview report Results for Unit 2 CFA (Lessons 1-3)" at bounding box center [829, 131] width 1126 height 38
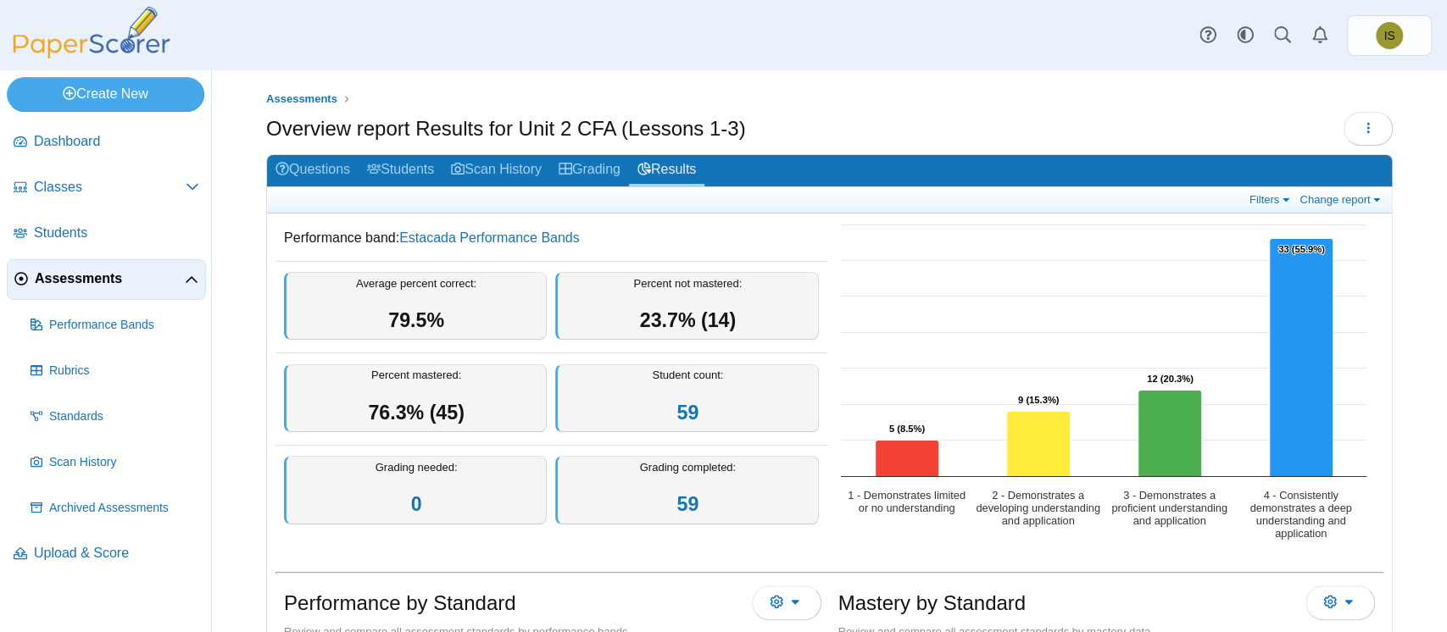
click at [71, 288] on link "Assessments" at bounding box center [106, 279] width 199 height 41
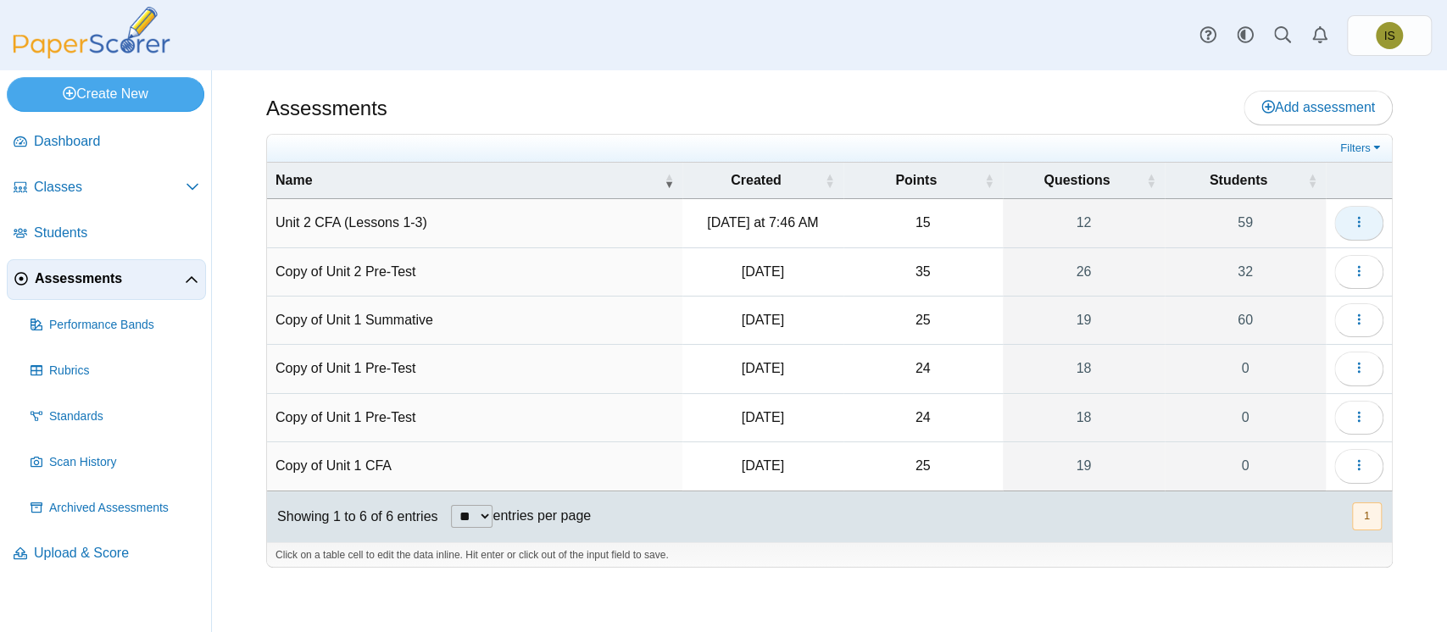
click at [1348, 219] on button "button" at bounding box center [1358, 223] width 49 height 34
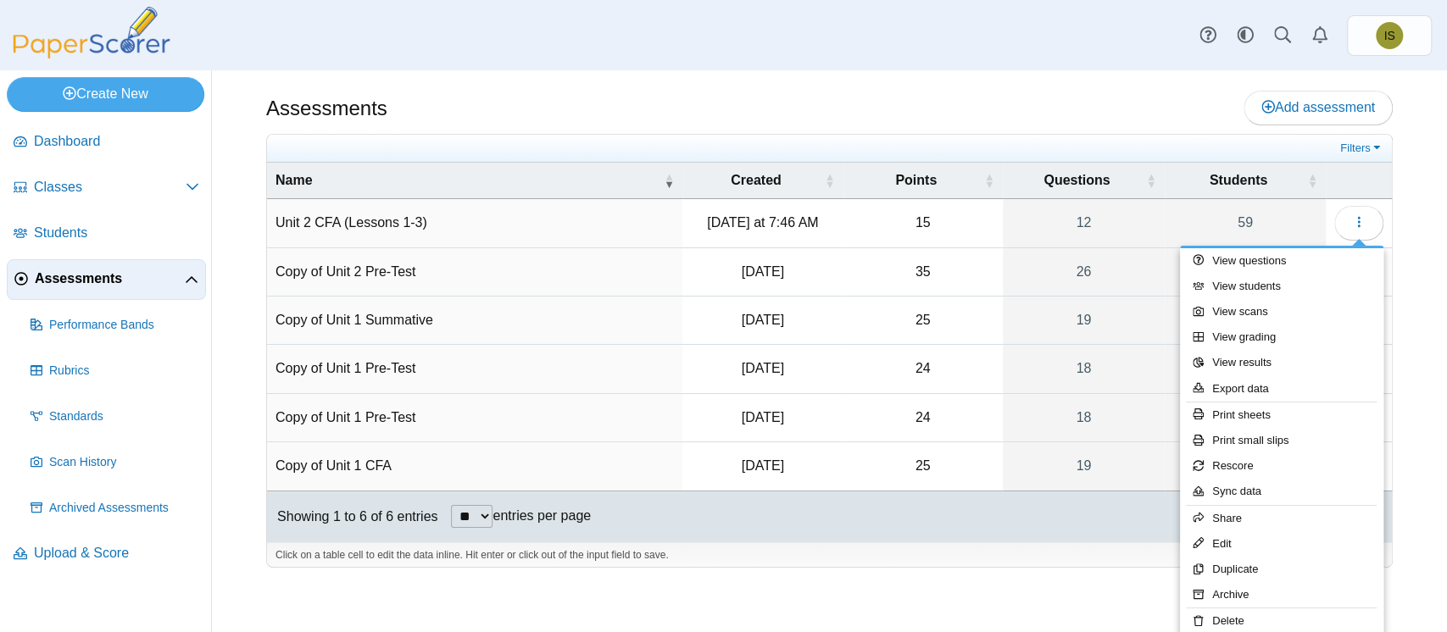
click at [1133, 110] on div "Assessments Add assessment" at bounding box center [829, 110] width 1126 height 38
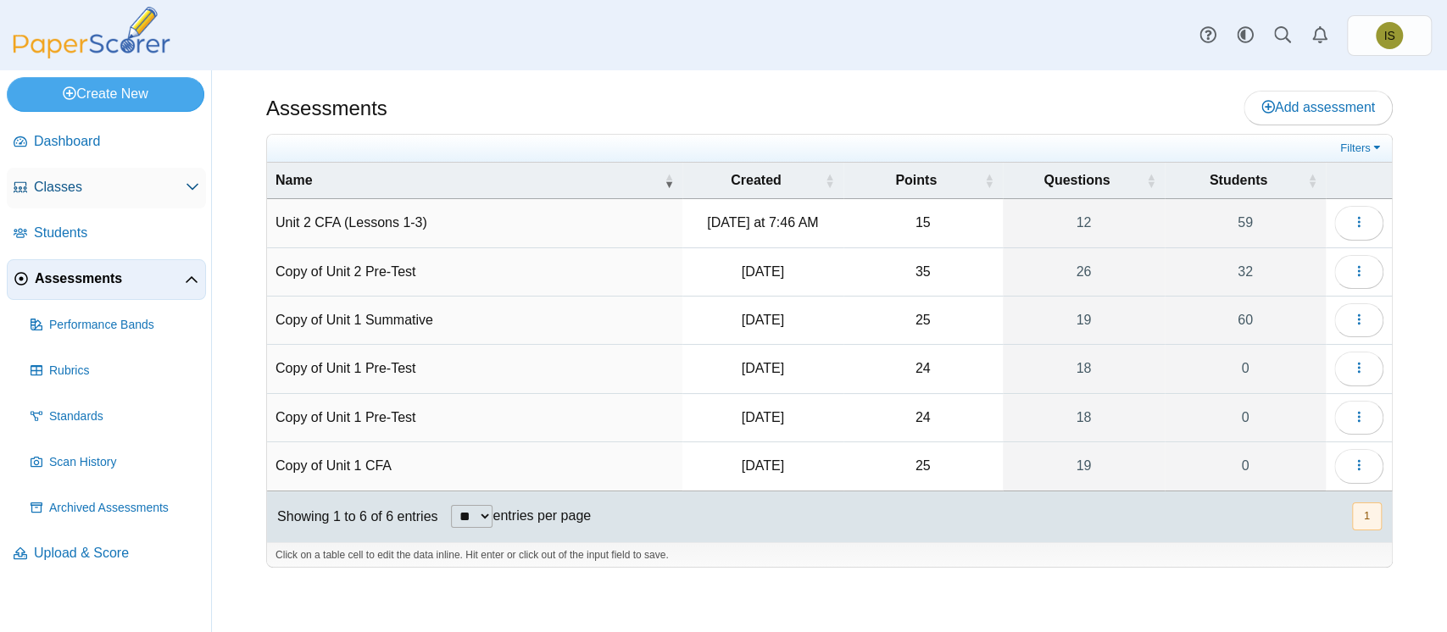
click at [141, 193] on span "Classes" at bounding box center [110, 187] width 152 height 19
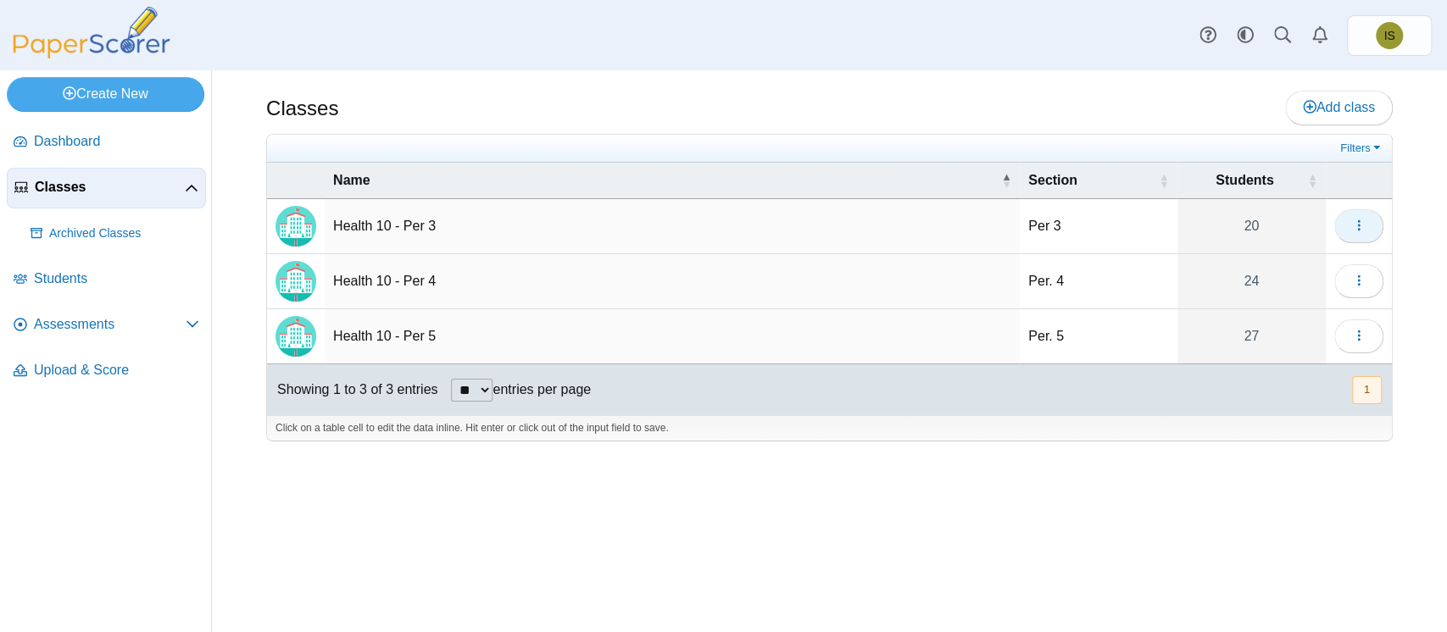
click at [1352, 219] on icon "button" at bounding box center [1359, 226] width 14 height 14
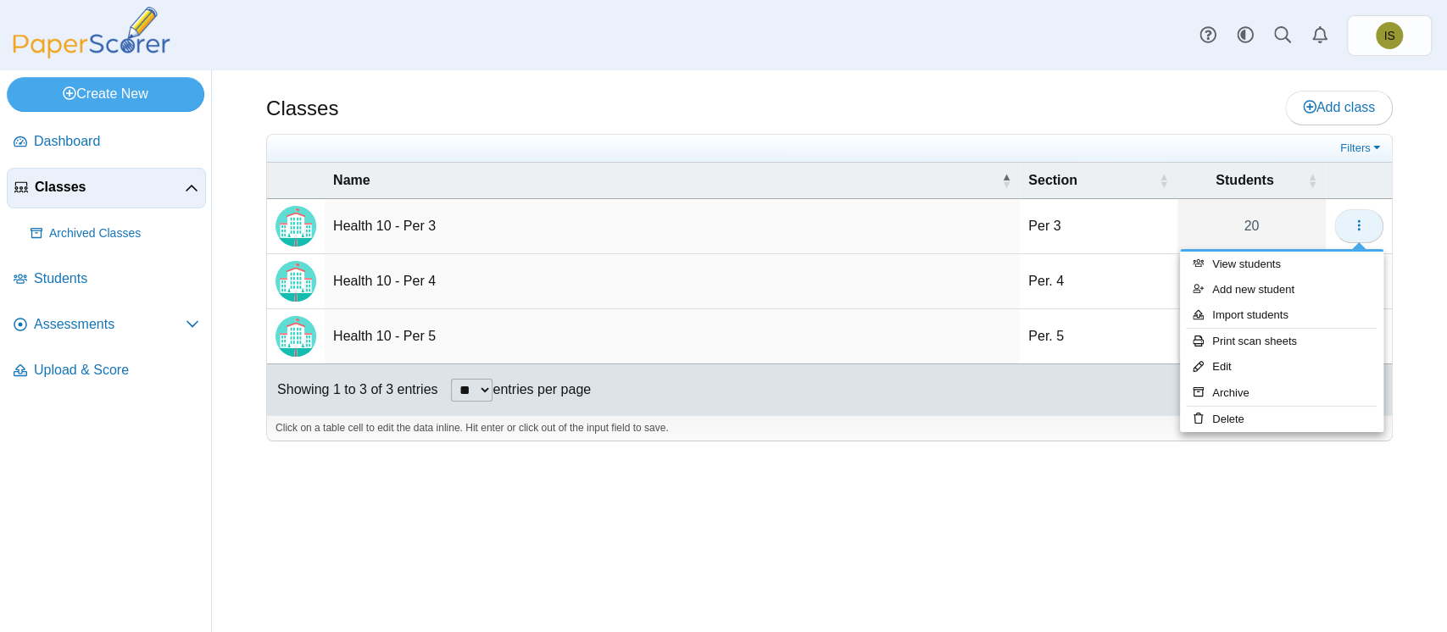
click at [1352, 219] on icon "button" at bounding box center [1359, 226] width 14 height 14
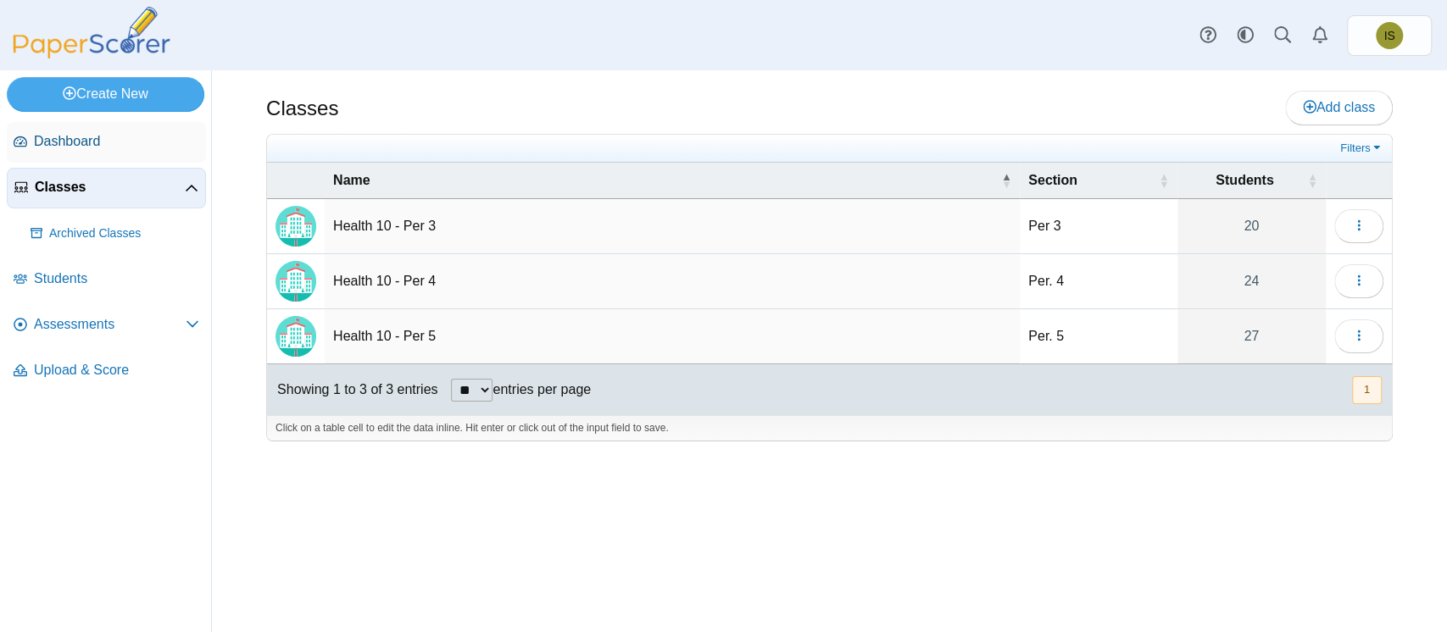
click at [34, 140] on span "Dashboard" at bounding box center [116, 141] width 165 height 19
